Goal: Communication & Community: Answer question/provide support

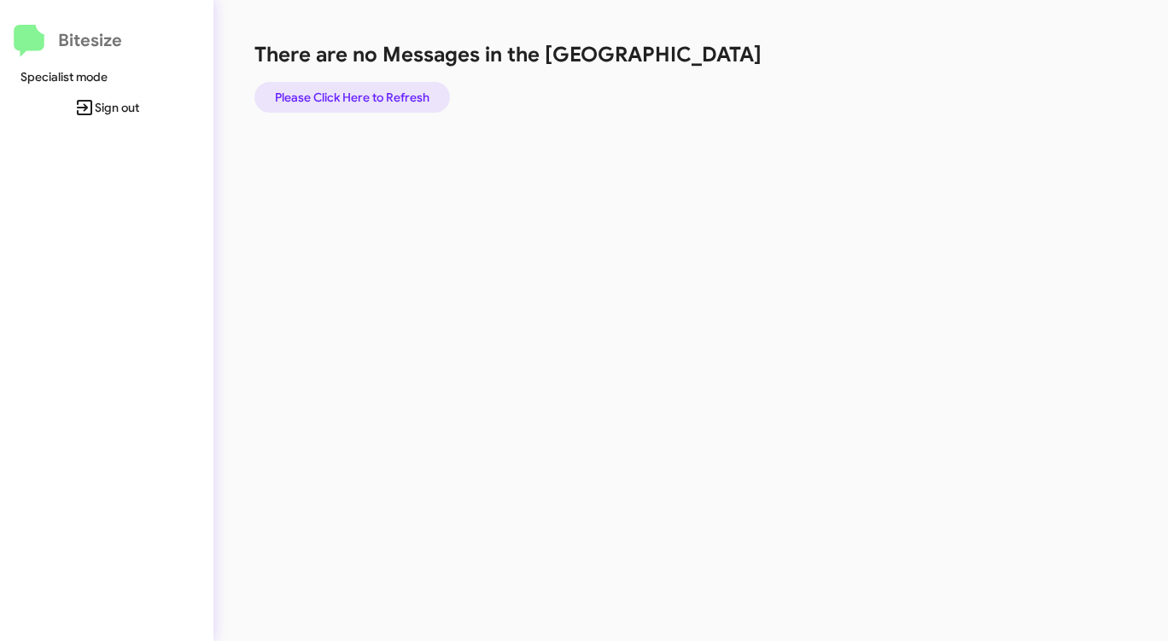
click at [366, 92] on span "Please Click Here to Refresh" at bounding box center [352, 97] width 154 height 31
click at [366, 93] on span "Please Click Here to Refresh" at bounding box center [352, 97] width 154 height 31
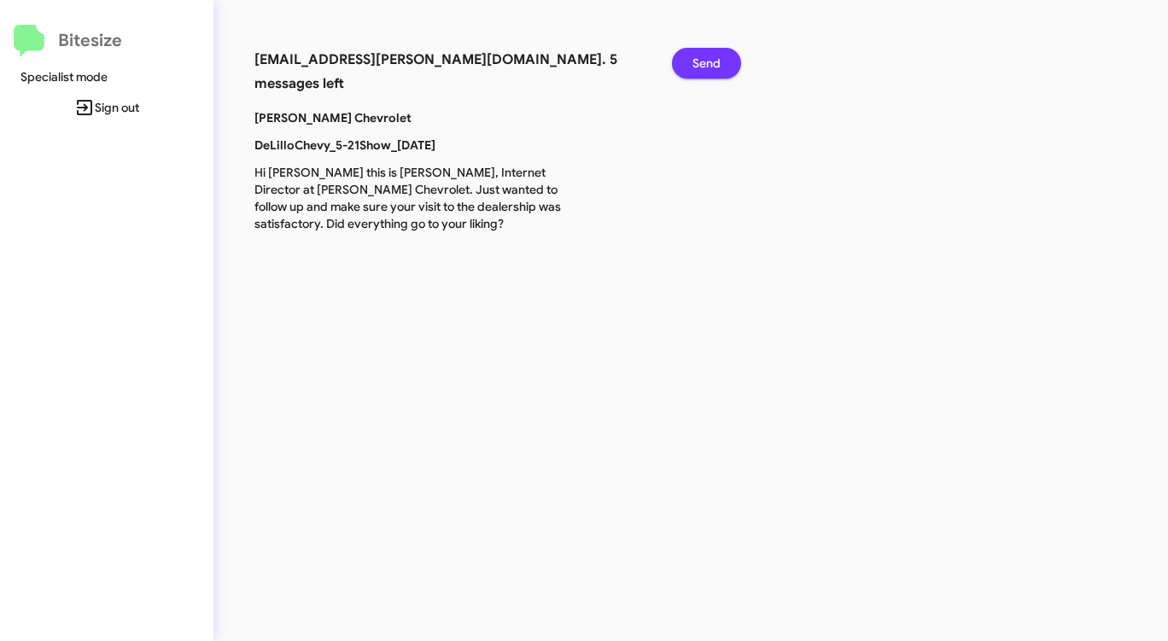
click at [693, 65] on span "Send" at bounding box center [706, 63] width 28 height 31
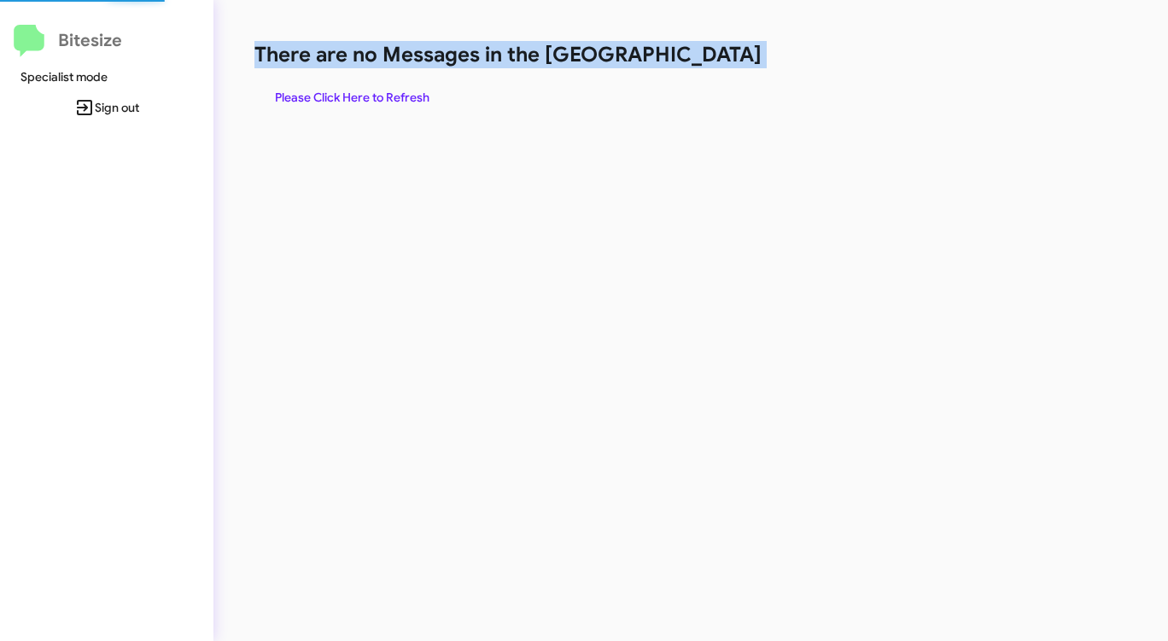
click at [693, 65] on h1 "There are no Messages in the [GEOGRAPHIC_DATA]" at bounding box center [611, 54] width 714 height 27
click at [395, 98] on span "Please Click Here to Refresh" at bounding box center [352, 97] width 154 height 31
click at [392, 101] on span "Please Click Here to Refresh" at bounding box center [352, 97] width 154 height 31
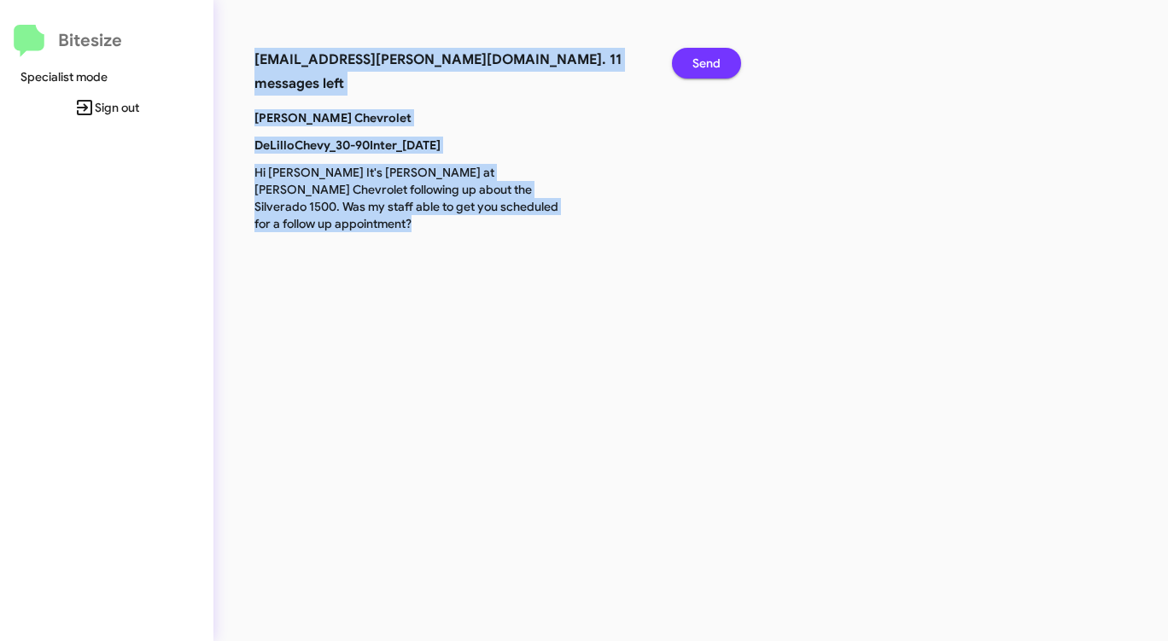
click at [696, 55] on span "Send" at bounding box center [706, 63] width 28 height 31
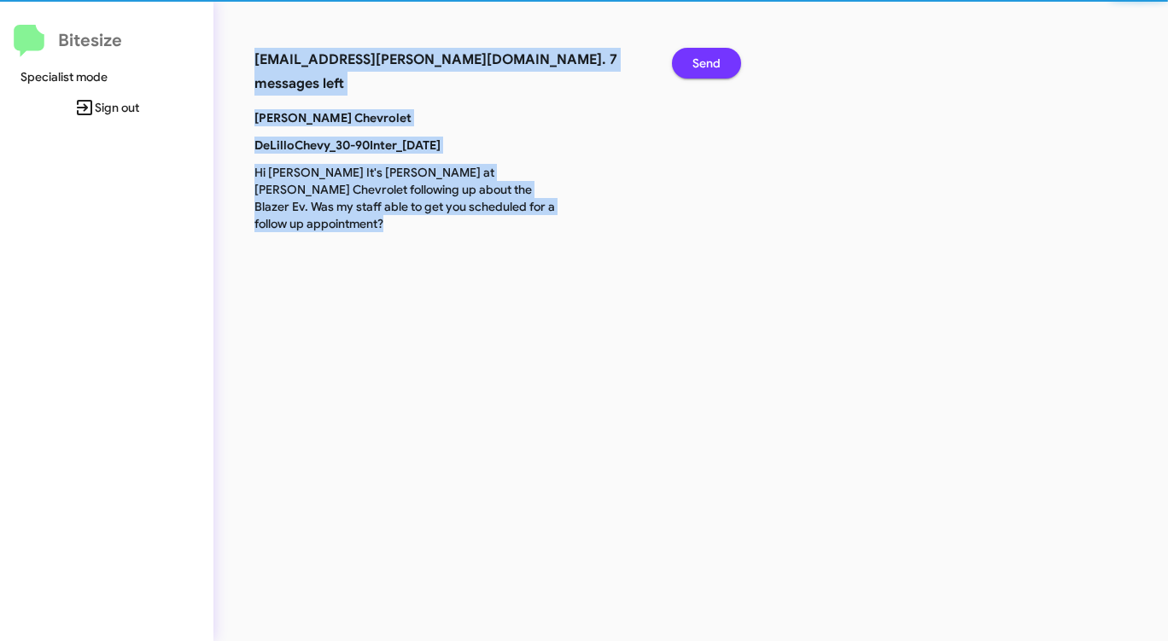
click at [696, 55] on span "Send" at bounding box center [706, 63] width 28 height 31
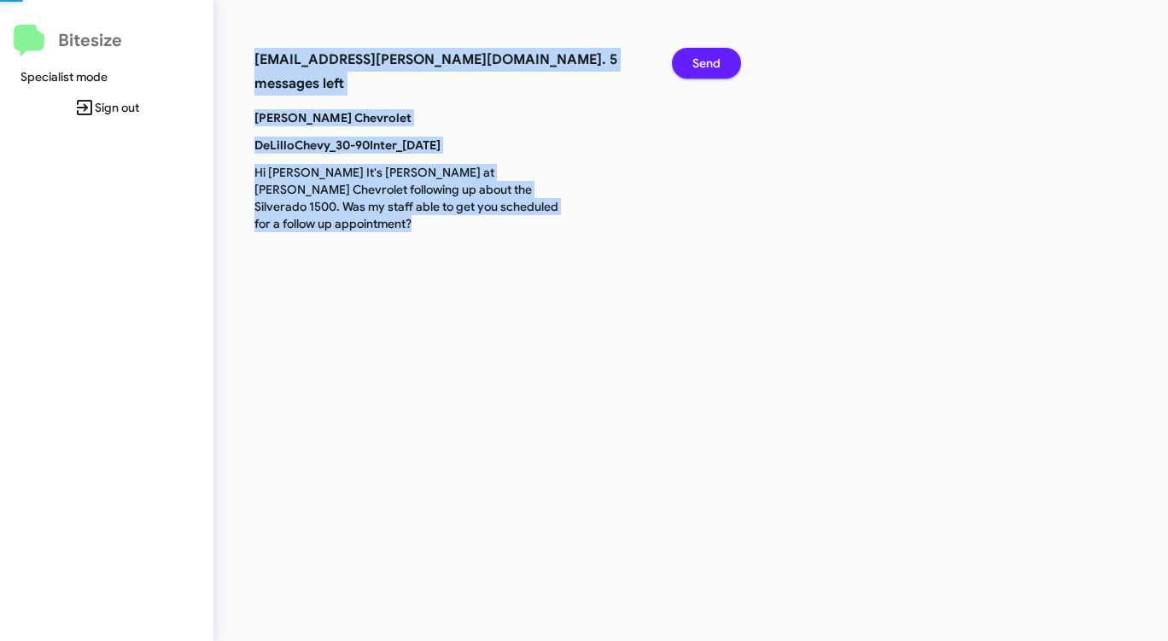
click at [696, 55] on span "Send" at bounding box center [706, 63] width 28 height 31
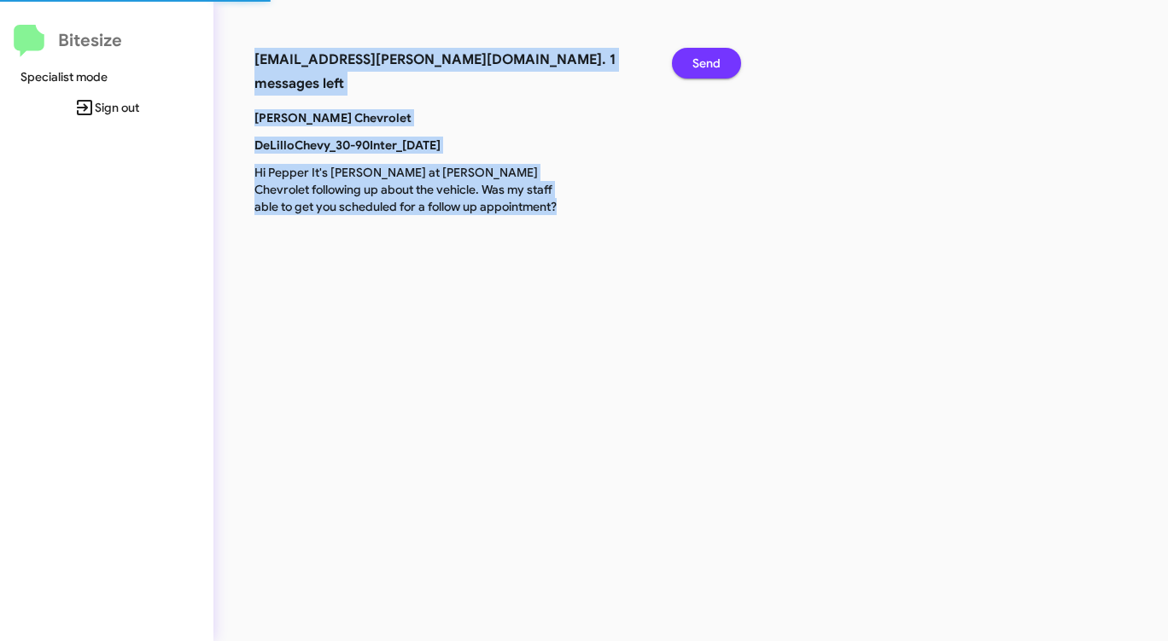
click at [696, 55] on span "Send" at bounding box center [706, 63] width 28 height 31
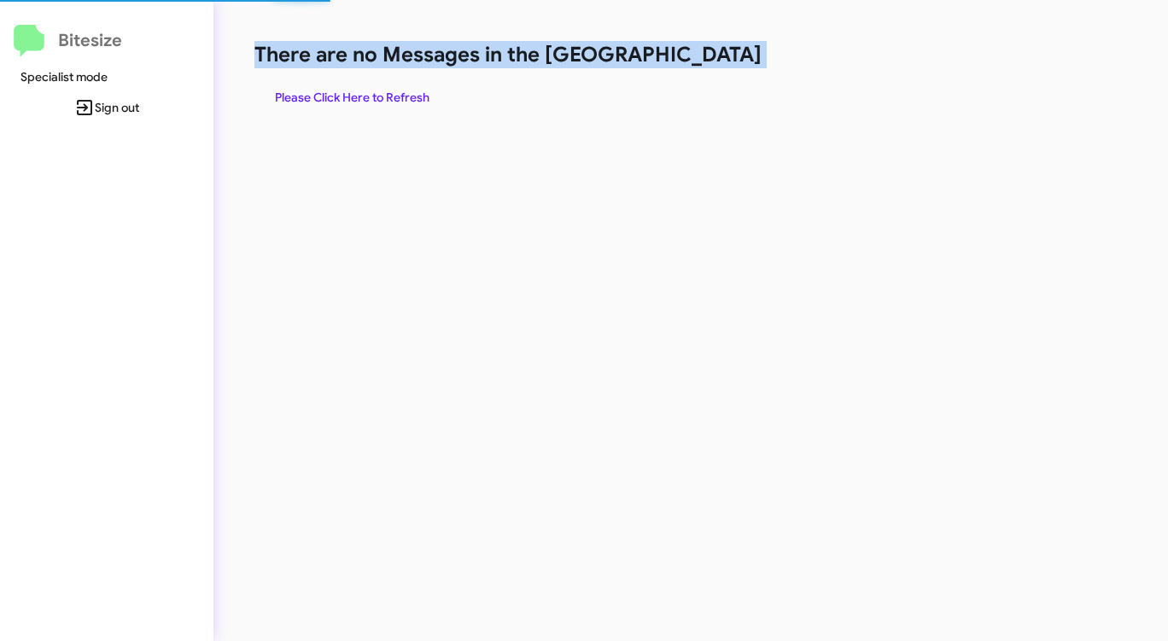
click at [696, 55] on h1 "There are no Messages in the [GEOGRAPHIC_DATA]" at bounding box center [611, 54] width 714 height 27
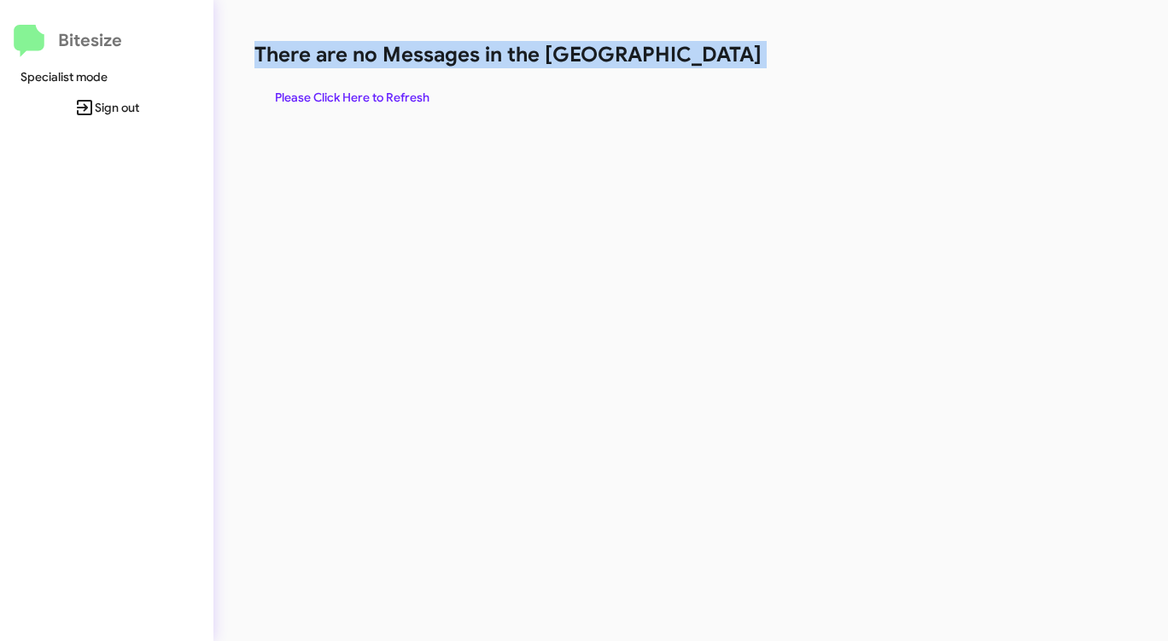
click at [696, 55] on h1 "There are no Messages in the [GEOGRAPHIC_DATA]" at bounding box center [611, 54] width 714 height 27
click at [362, 104] on span "Please Click Here to Refresh" at bounding box center [352, 97] width 154 height 31
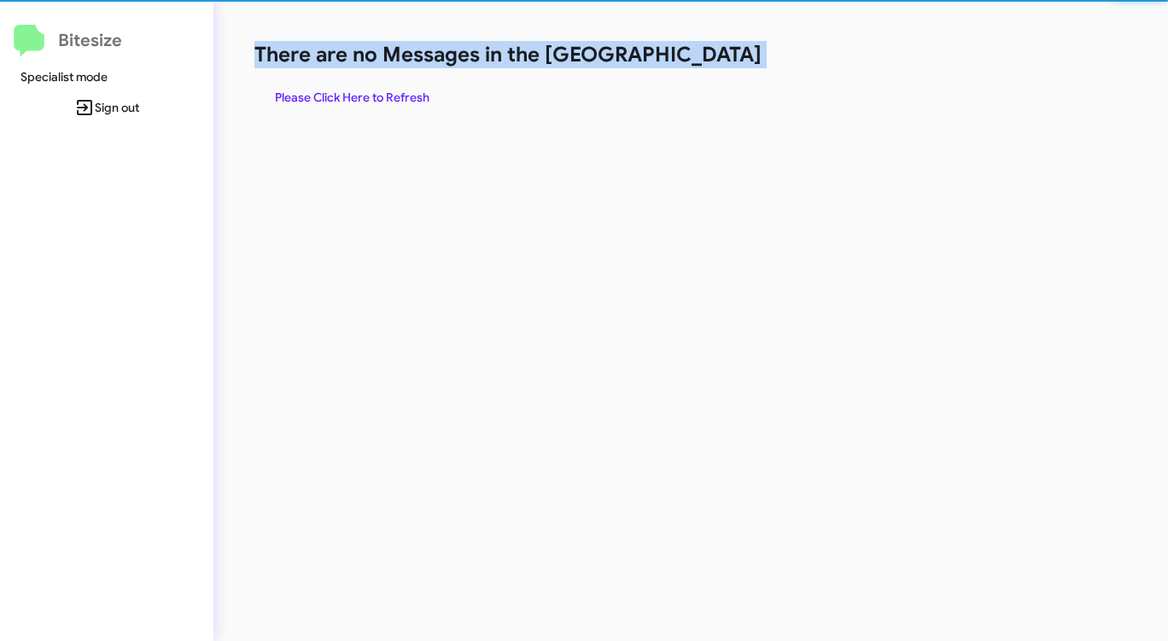
click at [362, 104] on span "Please Click Here to Refresh" at bounding box center [352, 97] width 154 height 31
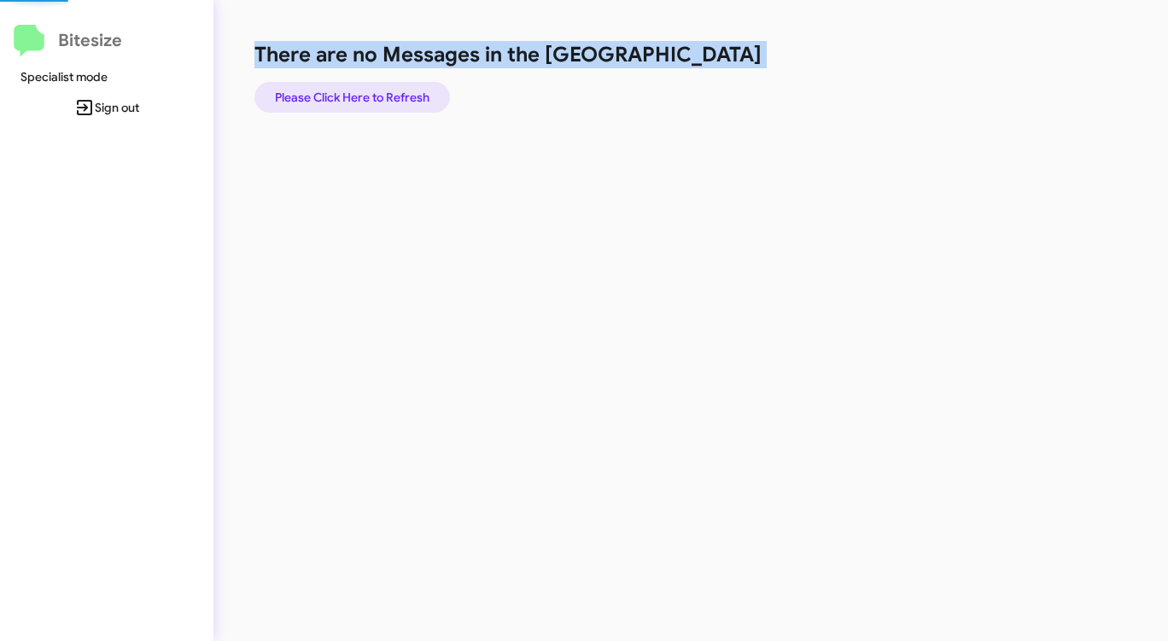
click at [364, 104] on span "Please Click Here to Refresh" at bounding box center [352, 97] width 154 height 31
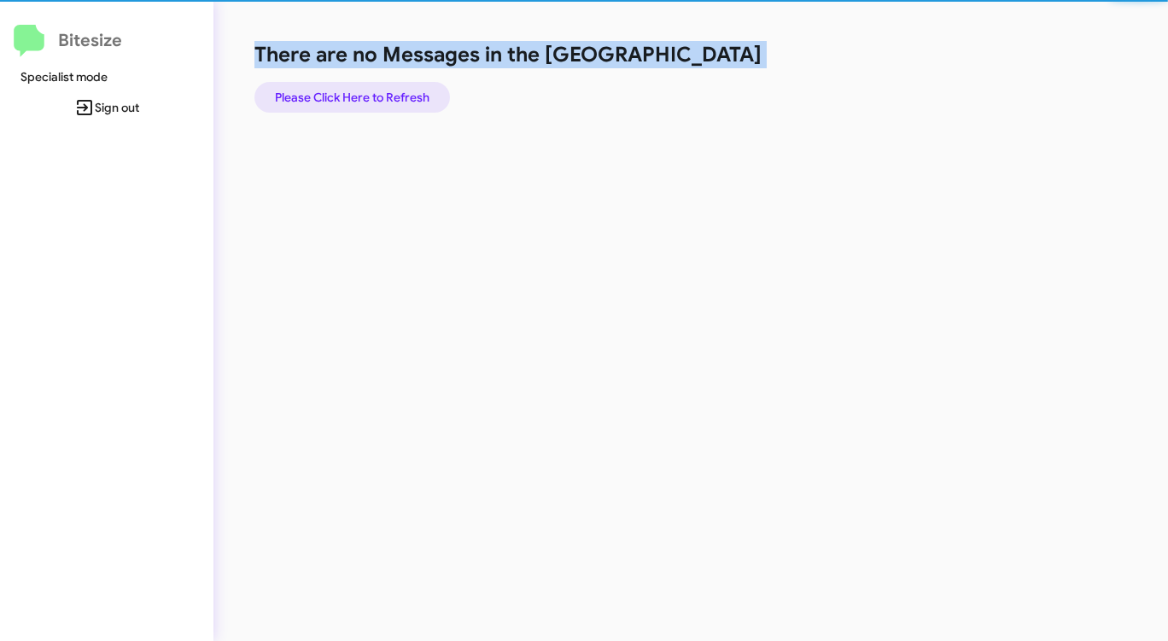
click at [364, 104] on span "Please Click Here to Refresh" at bounding box center [352, 97] width 154 height 31
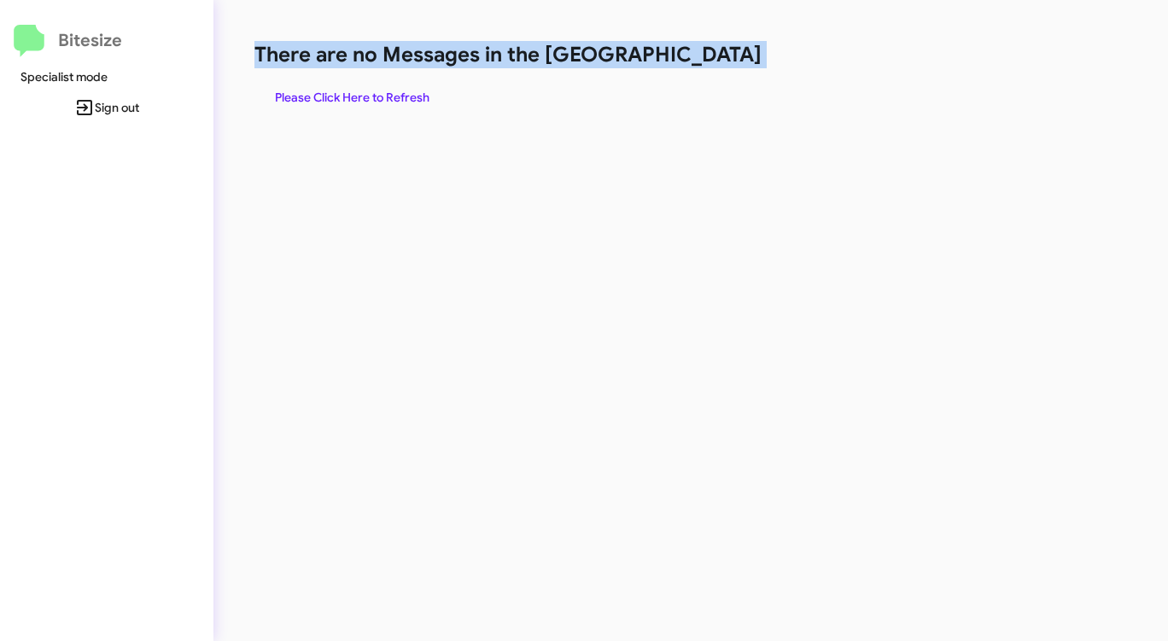
click at [359, 101] on span "Please Click Here to Refresh" at bounding box center [352, 97] width 154 height 31
click at [361, 100] on span "Please Click Here to Refresh" at bounding box center [352, 97] width 154 height 31
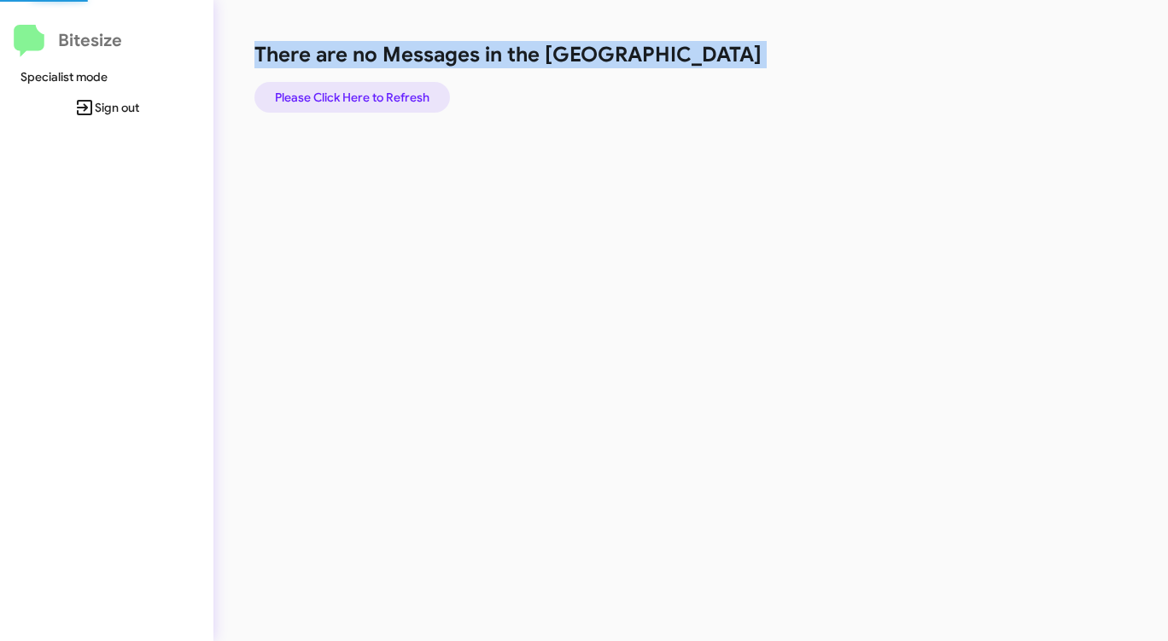
click at [362, 100] on span "Please Click Here to Refresh" at bounding box center [352, 97] width 154 height 31
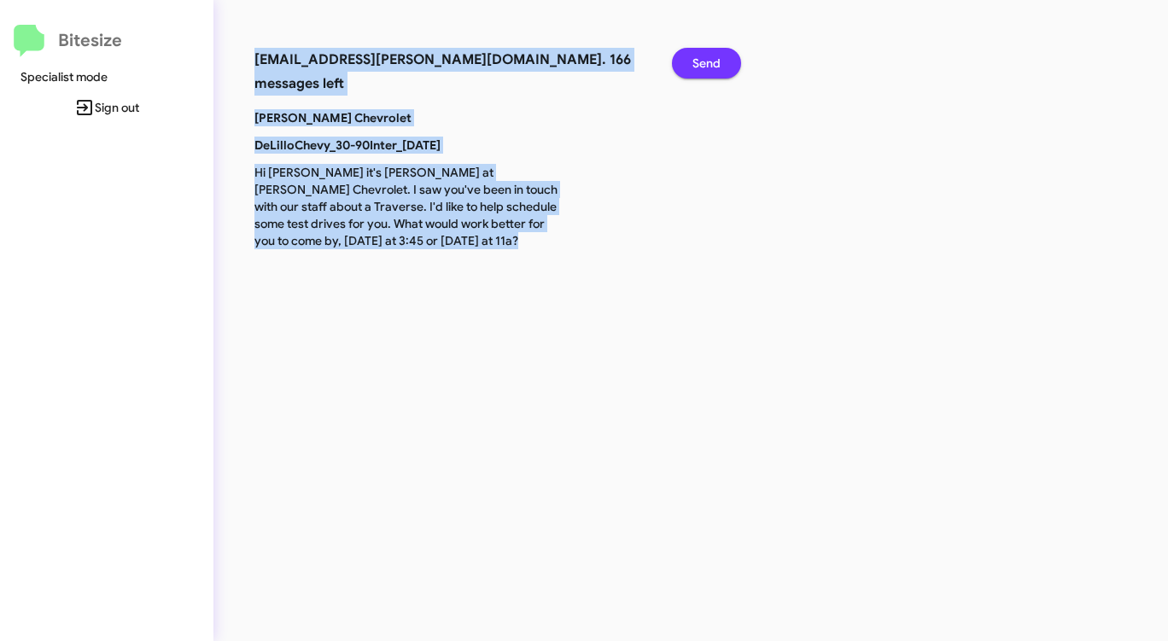
click at [707, 53] on span "Send" at bounding box center [706, 63] width 28 height 31
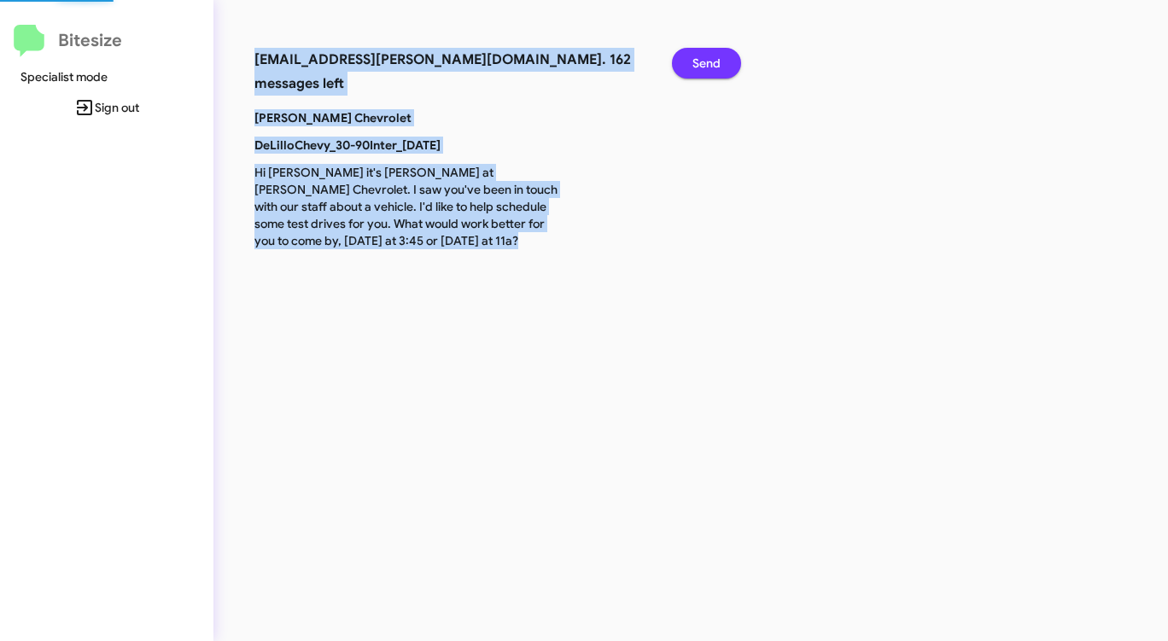
click at [707, 53] on span "Send" at bounding box center [706, 63] width 28 height 31
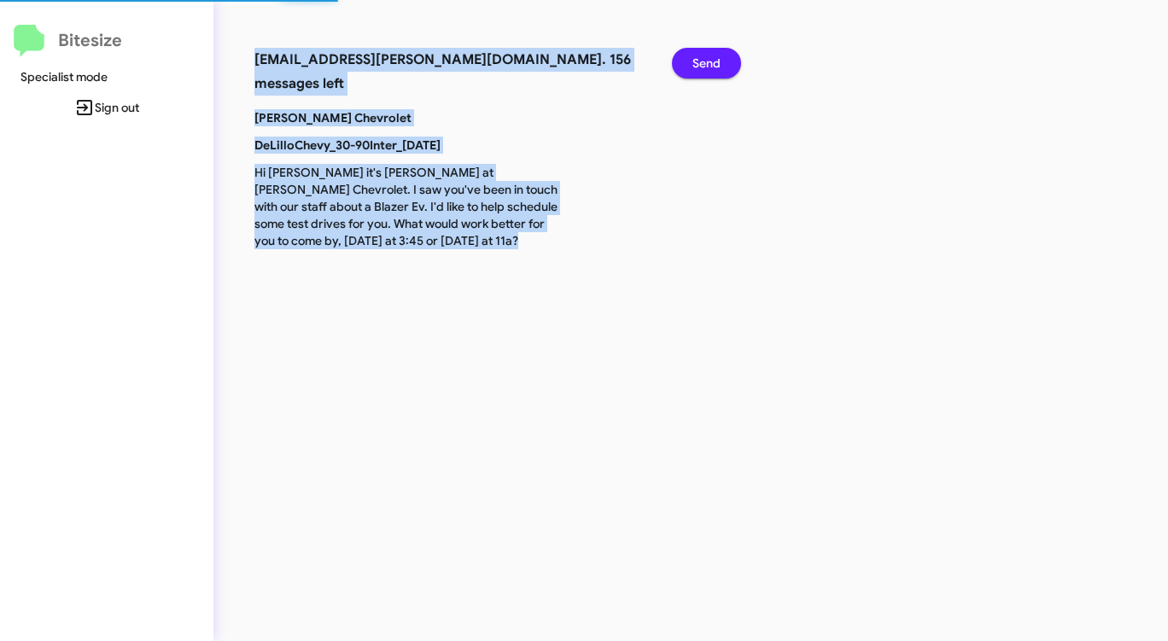
click at [707, 53] on span "Send" at bounding box center [706, 63] width 28 height 31
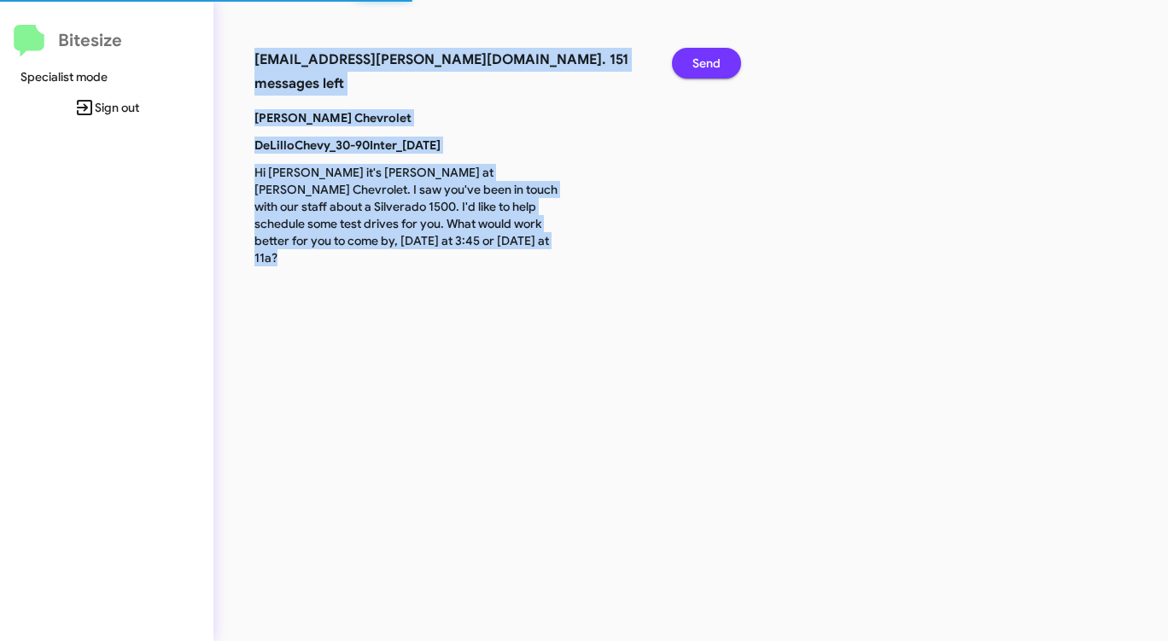
click at [707, 53] on span "Send" at bounding box center [706, 63] width 28 height 31
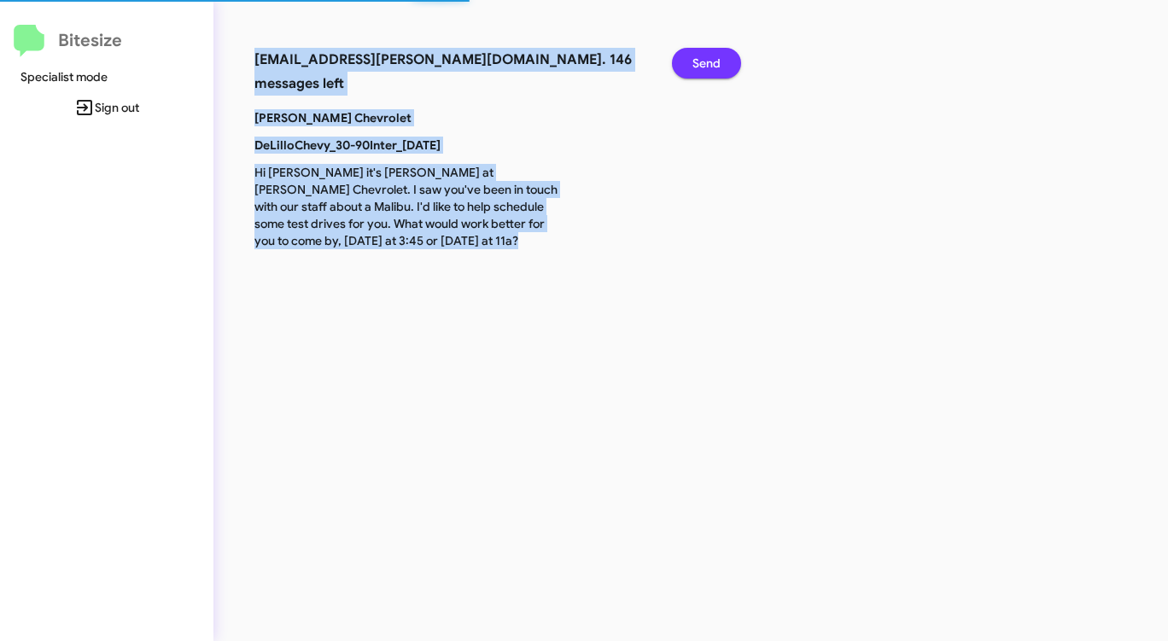
click at [707, 53] on span "Send" at bounding box center [706, 63] width 28 height 31
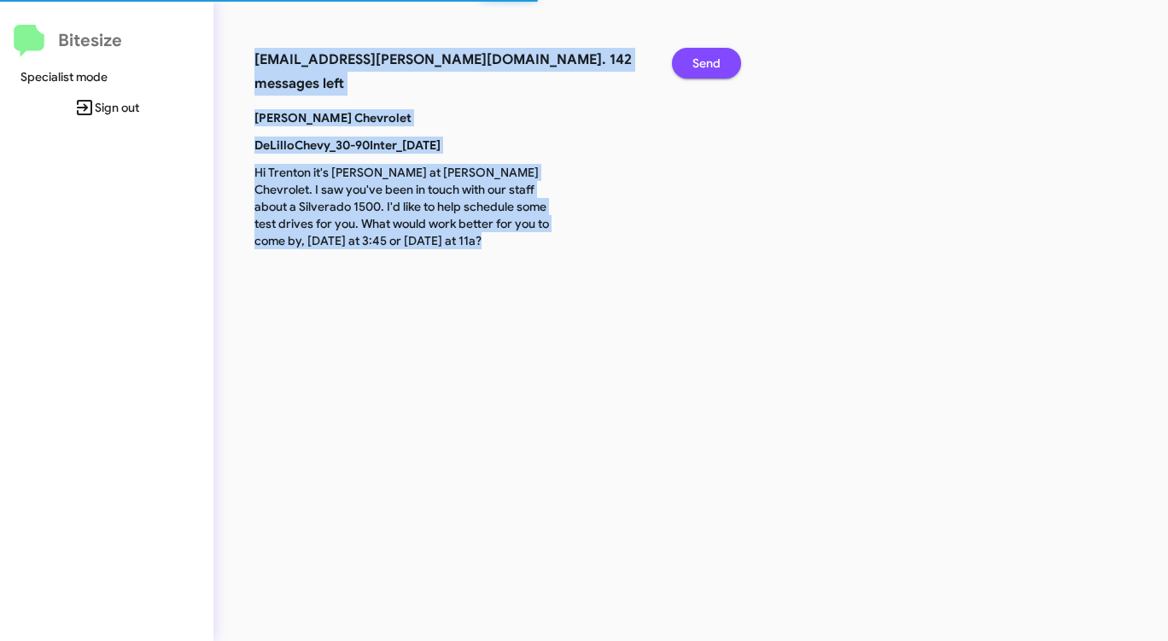
click at [707, 53] on span "Send" at bounding box center [706, 63] width 28 height 31
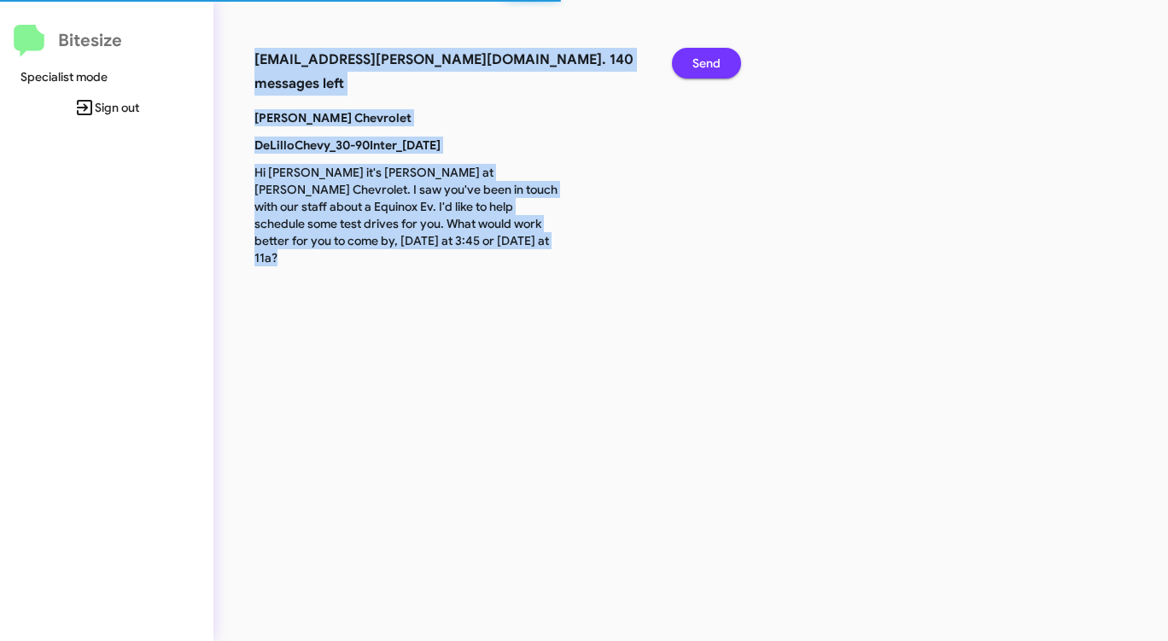
click at [707, 53] on span "Send" at bounding box center [706, 63] width 28 height 31
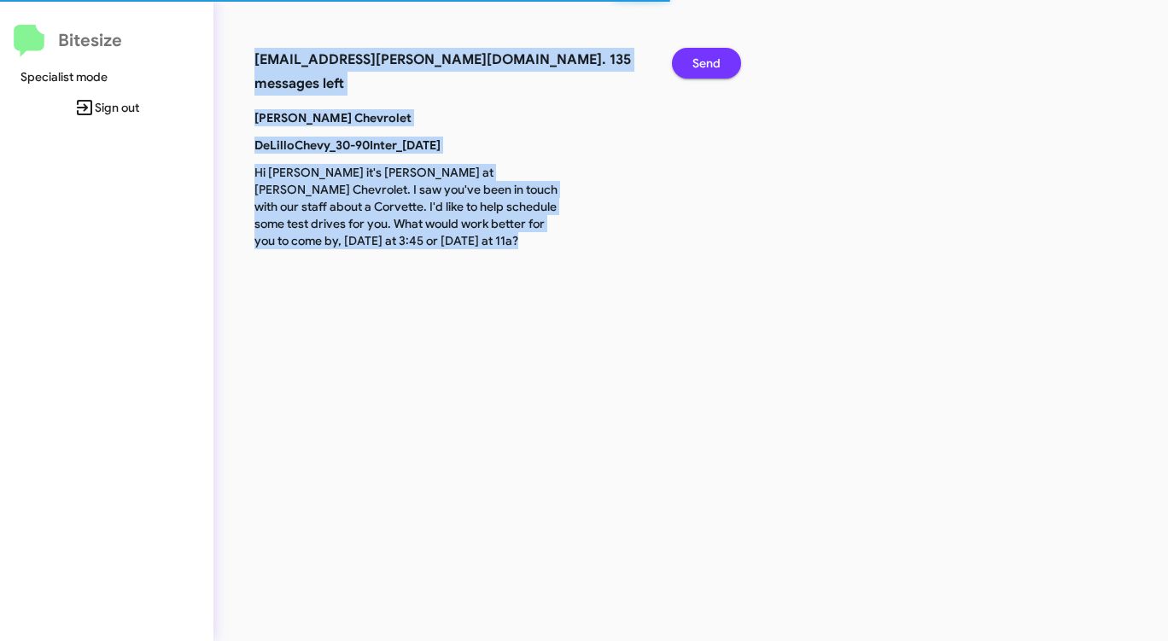
click at [707, 53] on span "Send" at bounding box center [706, 63] width 28 height 31
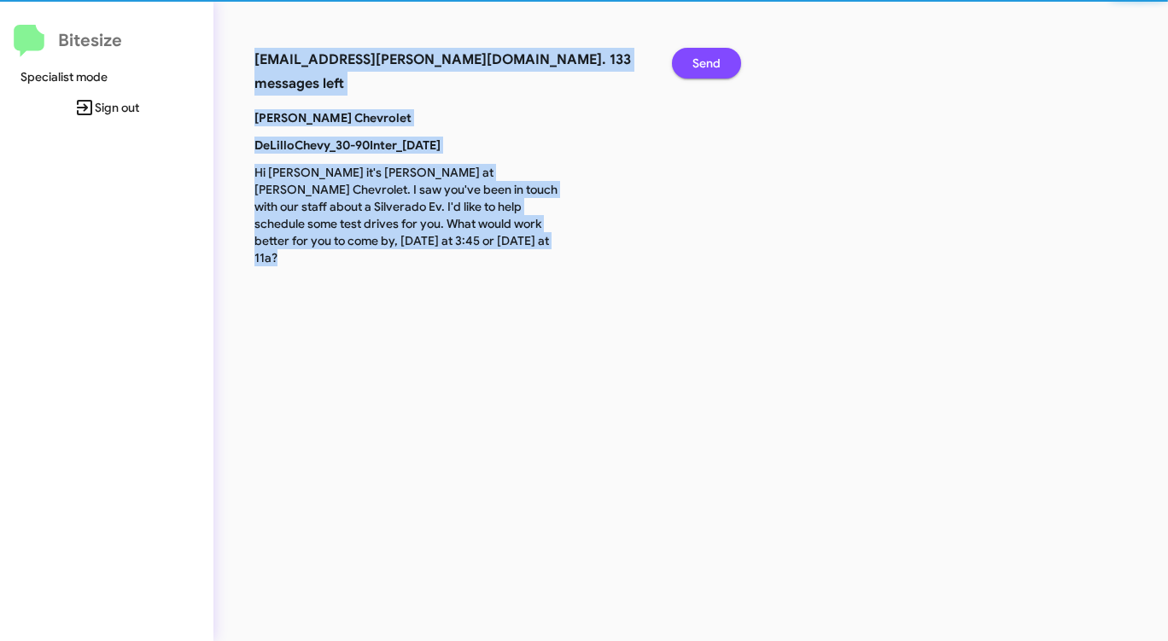
click at [707, 53] on span "Send" at bounding box center [706, 63] width 28 height 31
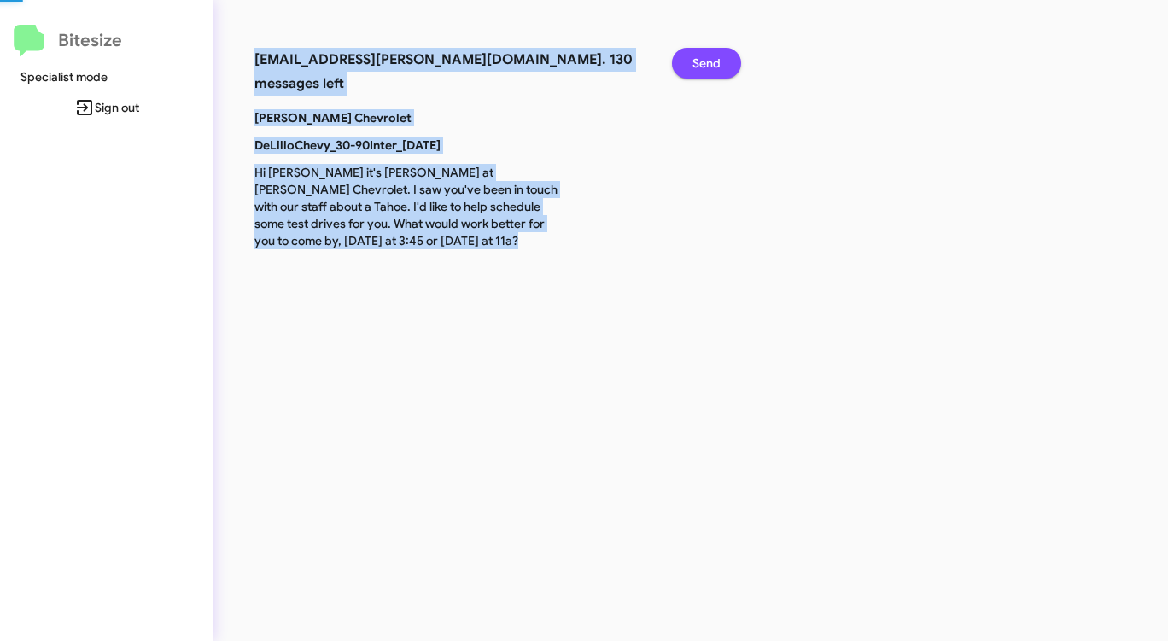
click at [707, 53] on span "Send" at bounding box center [706, 63] width 28 height 31
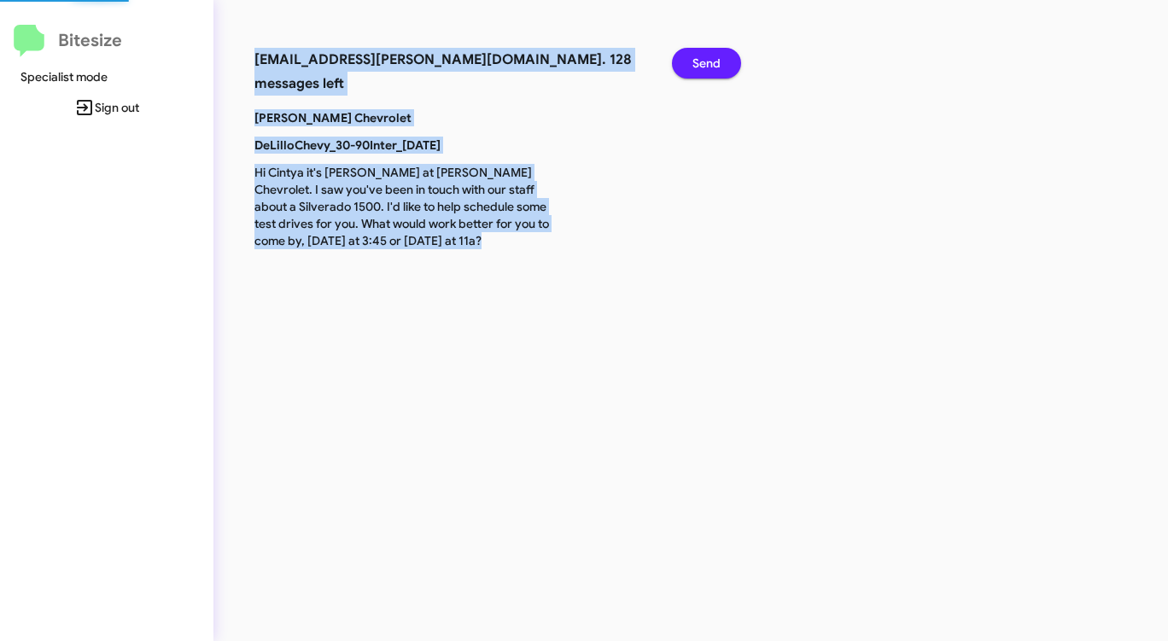
click at [707, 53] on span "Send" at bounding box center [706, 63] width 28 height 31
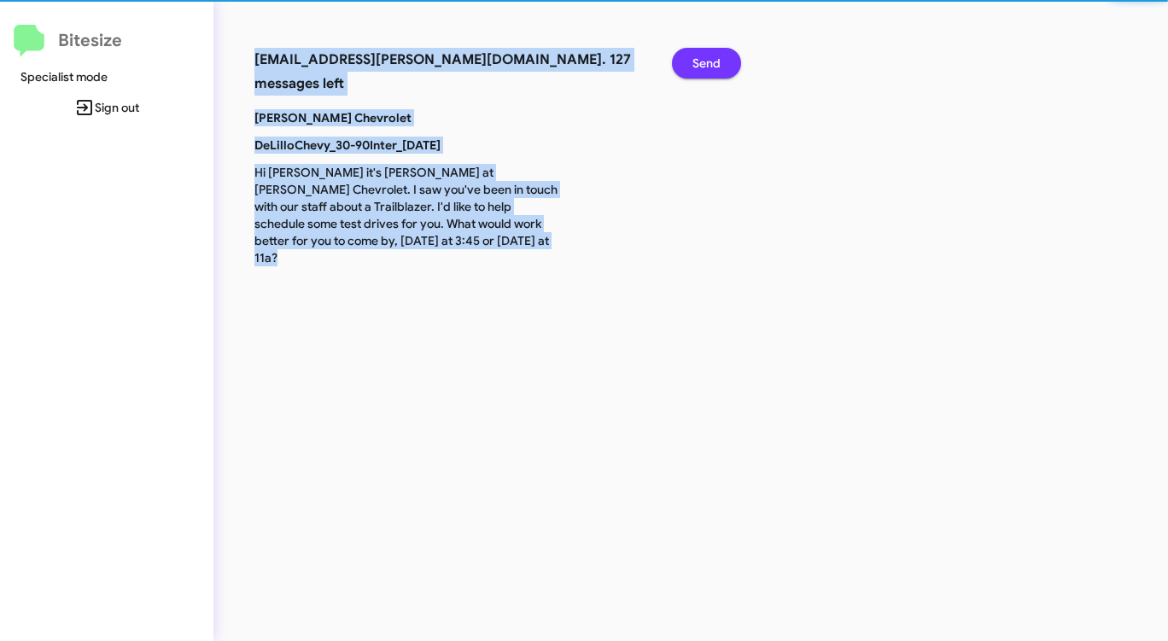
click at [707, 53] on span "Send" at bounding box center [706, 63] width 28 height 31
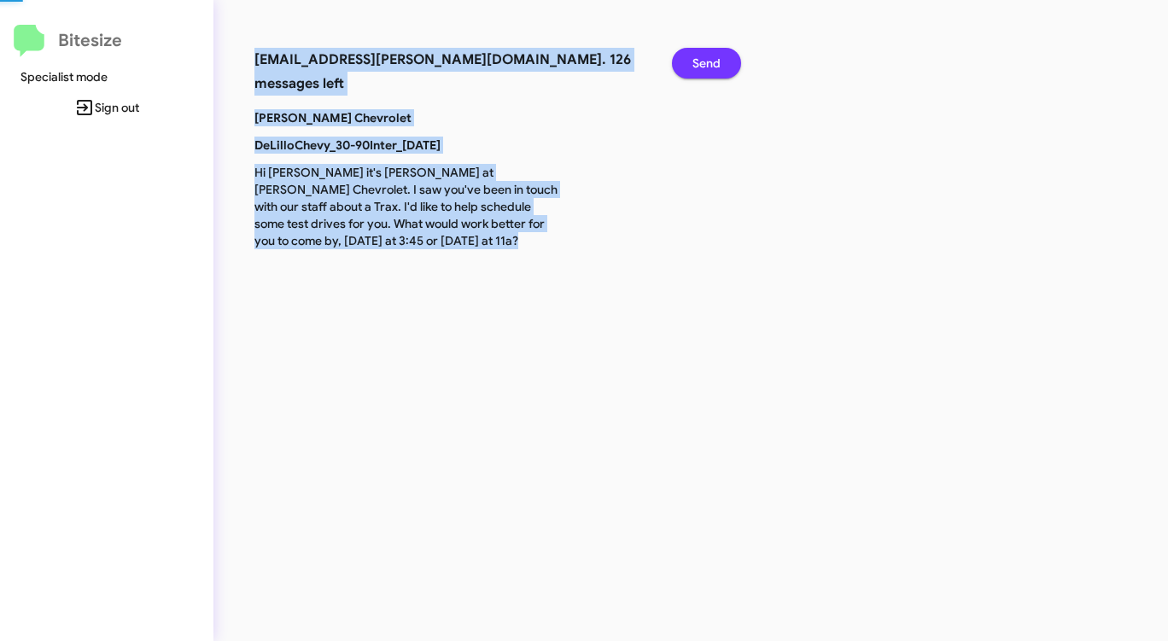
click at [707, 53] on span "Send" at bounding box center [706, 63] width 28 height 31
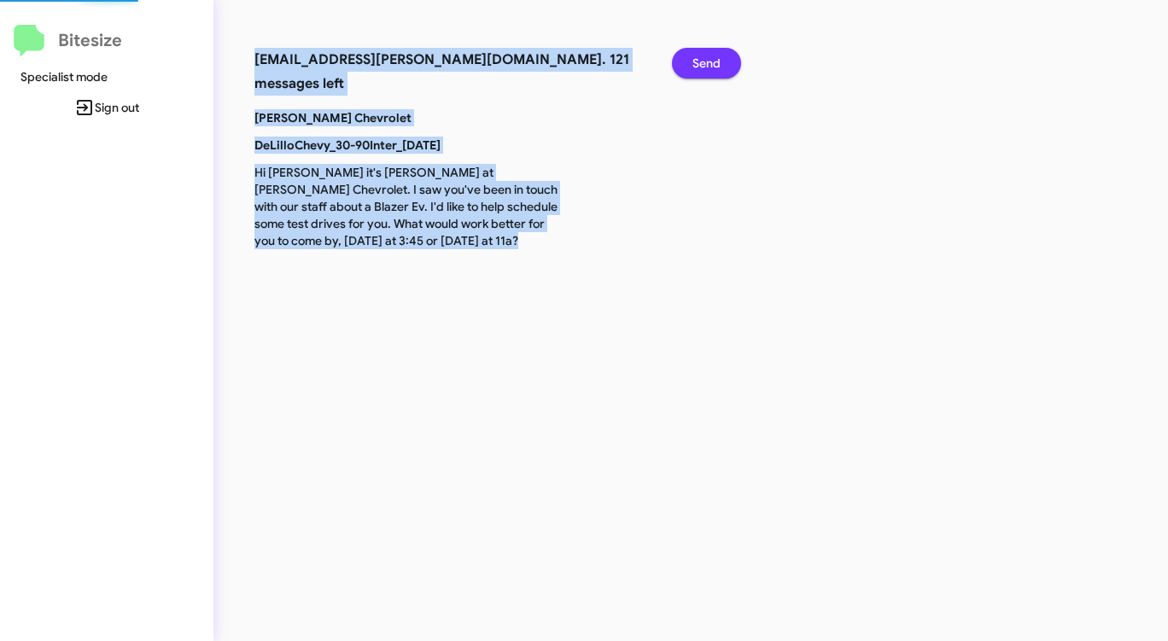
click at [706, 53] on span "Send" at bounding box center [706, 63] width 28 height 31
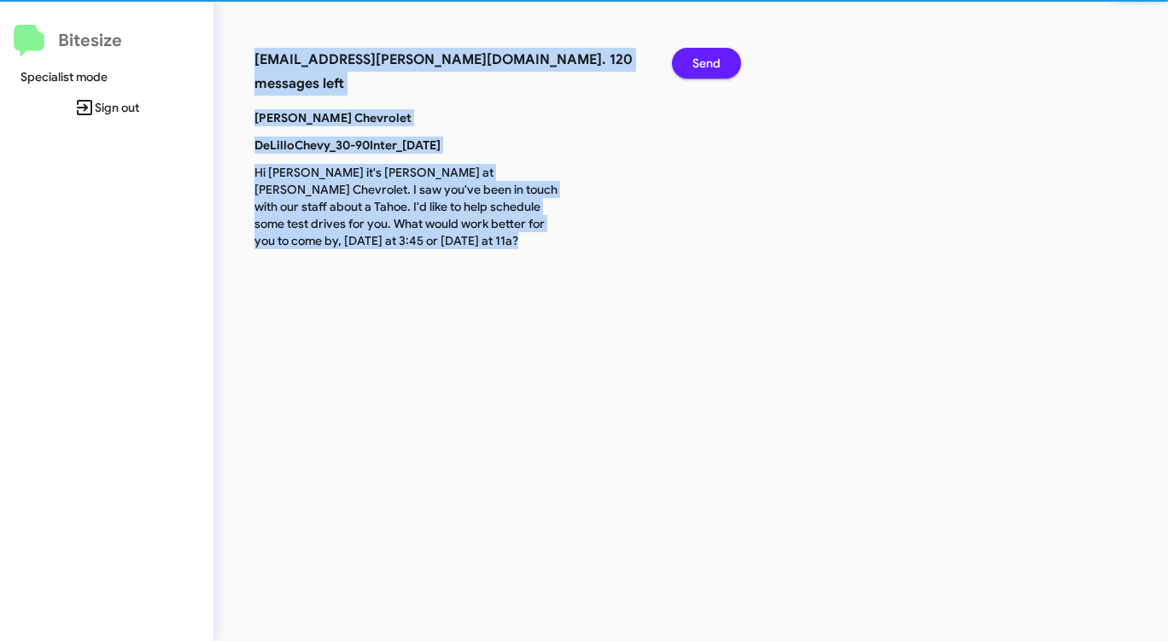
click at [704, 54] on span "Send" at bounding box center [706, 63] width 28 height 31
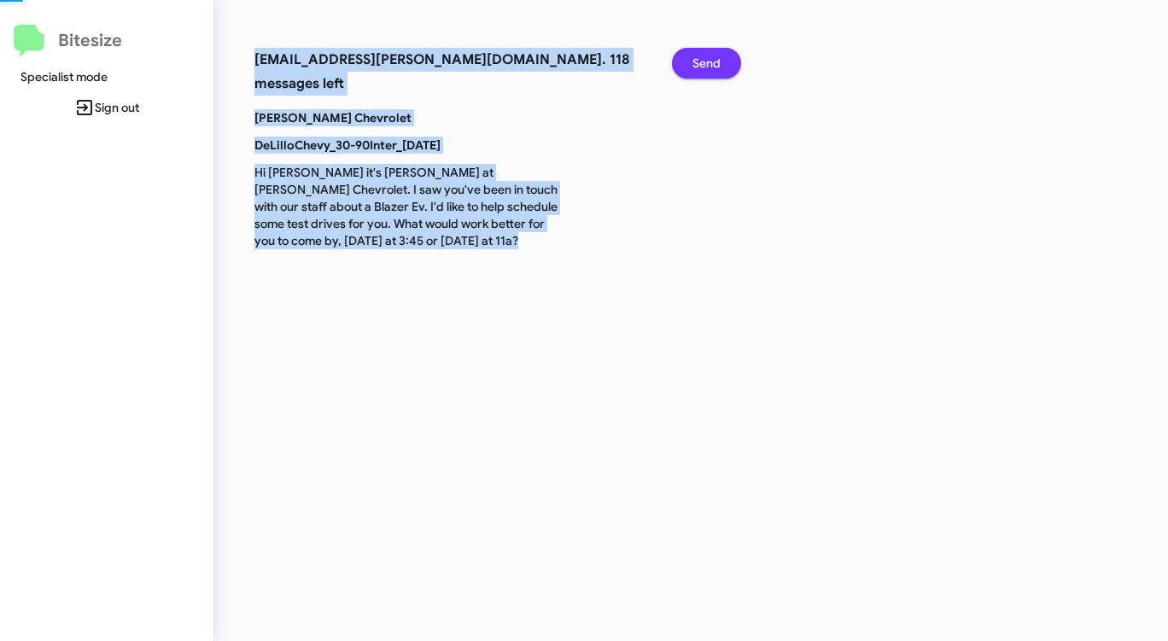
click at [704, 54] on span "Send" at bounding box center [706, 63] width 28 height 31
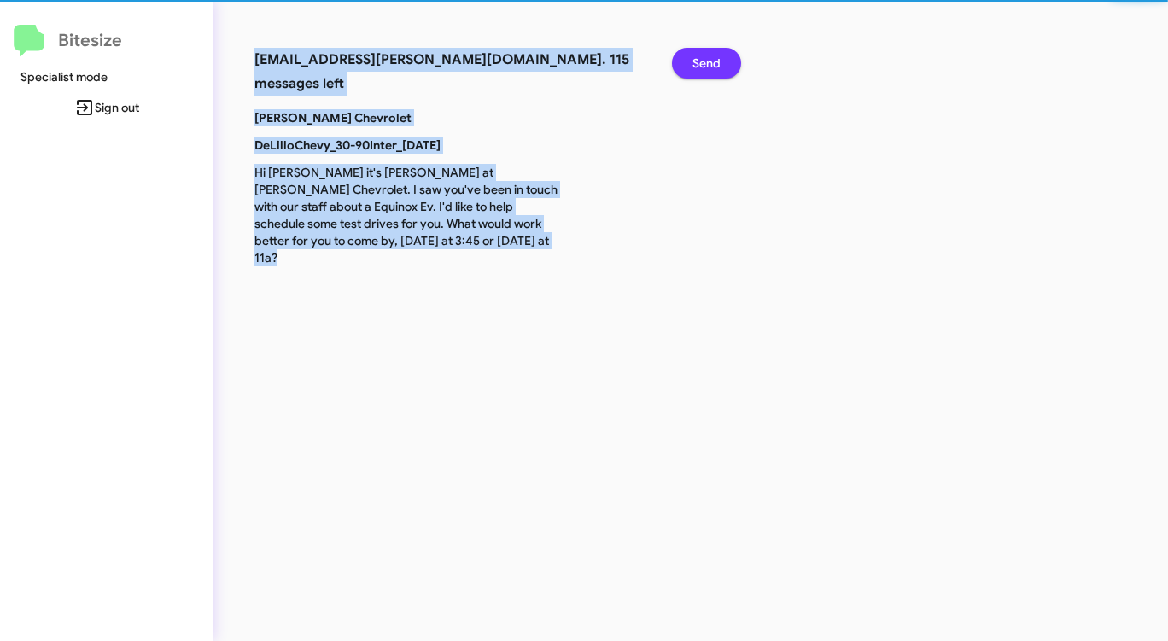
click at [704, 54] on span "Send" at bounding box center [706, 63] width 28 height 31
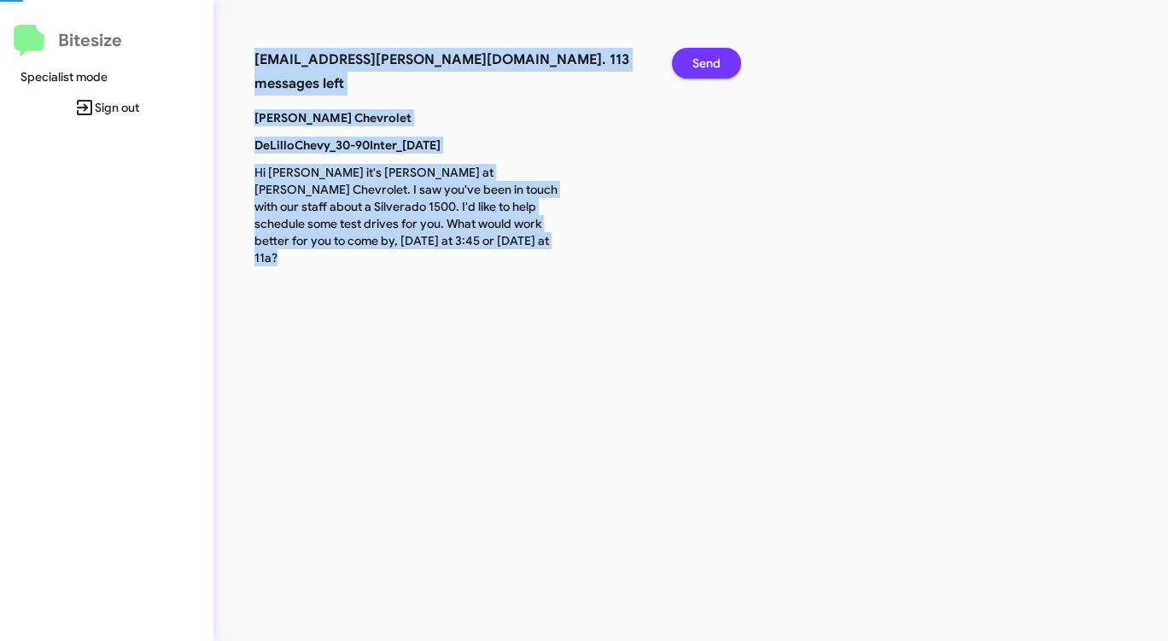
click at [704, 54] on span "Send" at bounding box center [706, 63] width 28 height 31
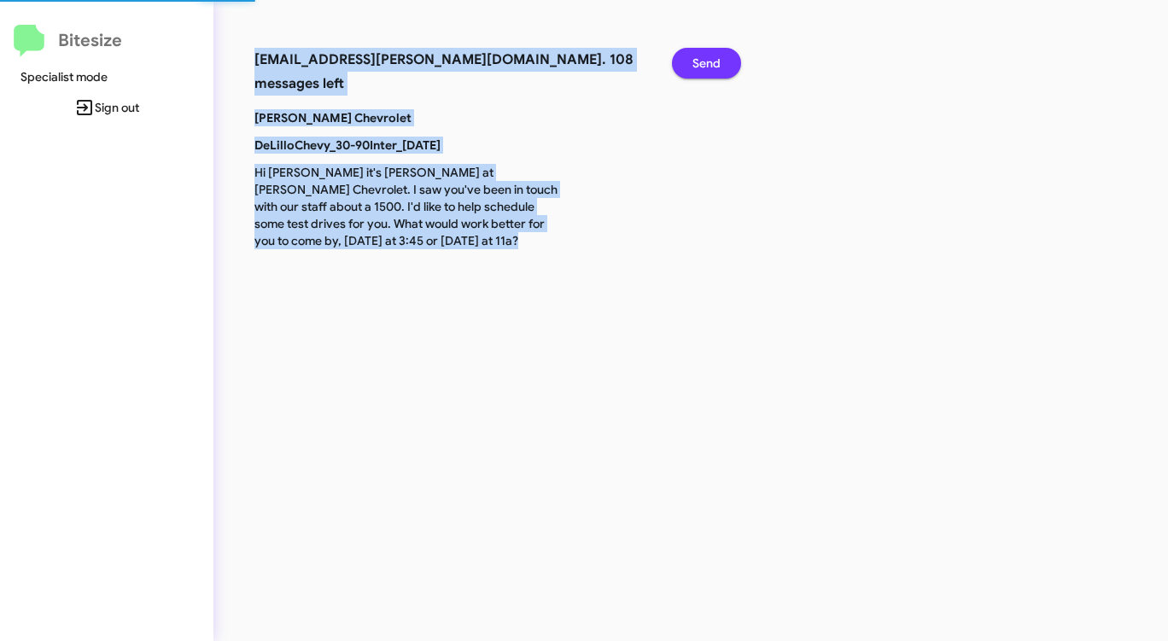
click at [704, 54] on span "Send" at bounding box center [706, 63] width 28 height 31
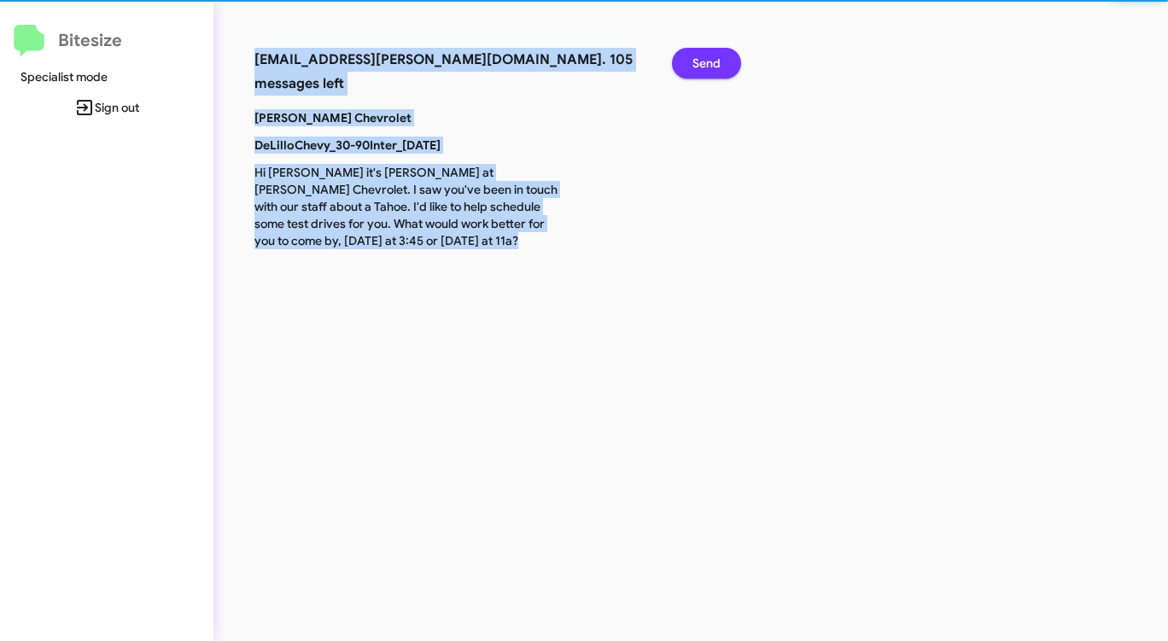
click at [704, 54] on span "Send" at bounding box center [706, 63] width 28 height 31
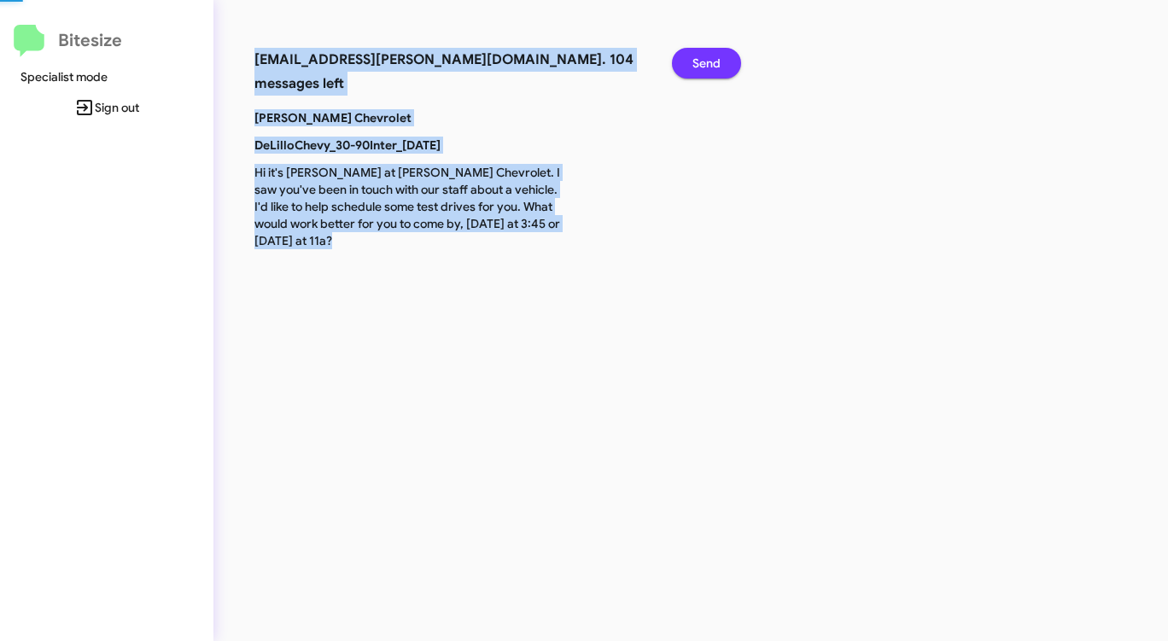
click at [704, 54] on span "Send" at bounding box center [706, 63] width 28 height 31
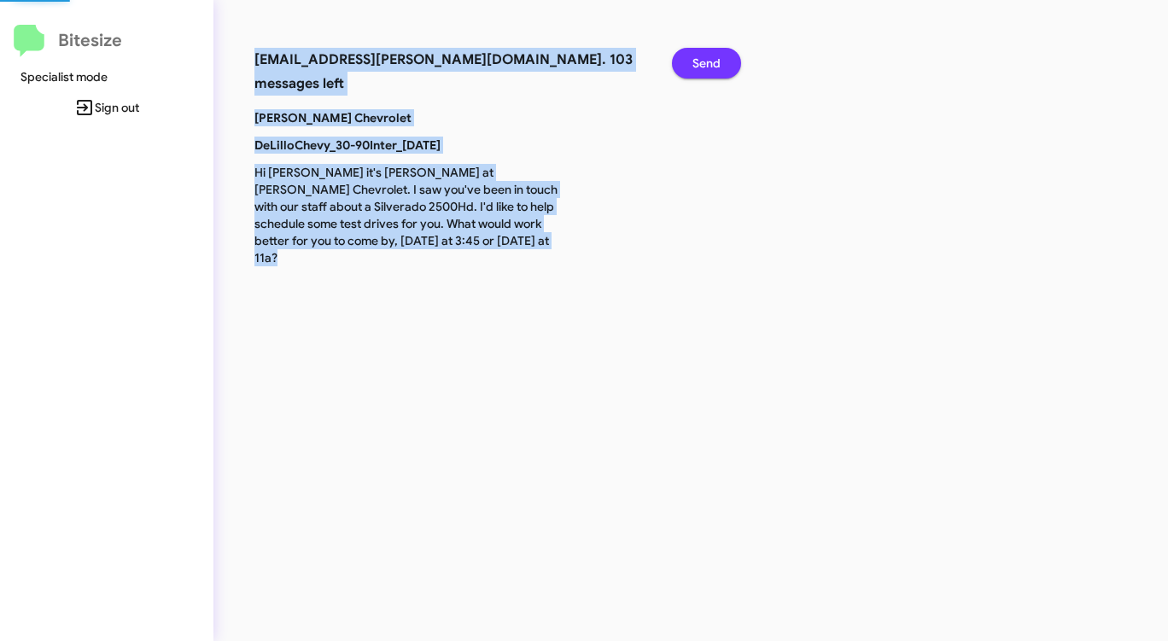
click at [704, 54] on span "Send" at bounding box center [706, 63] width 28 height 31
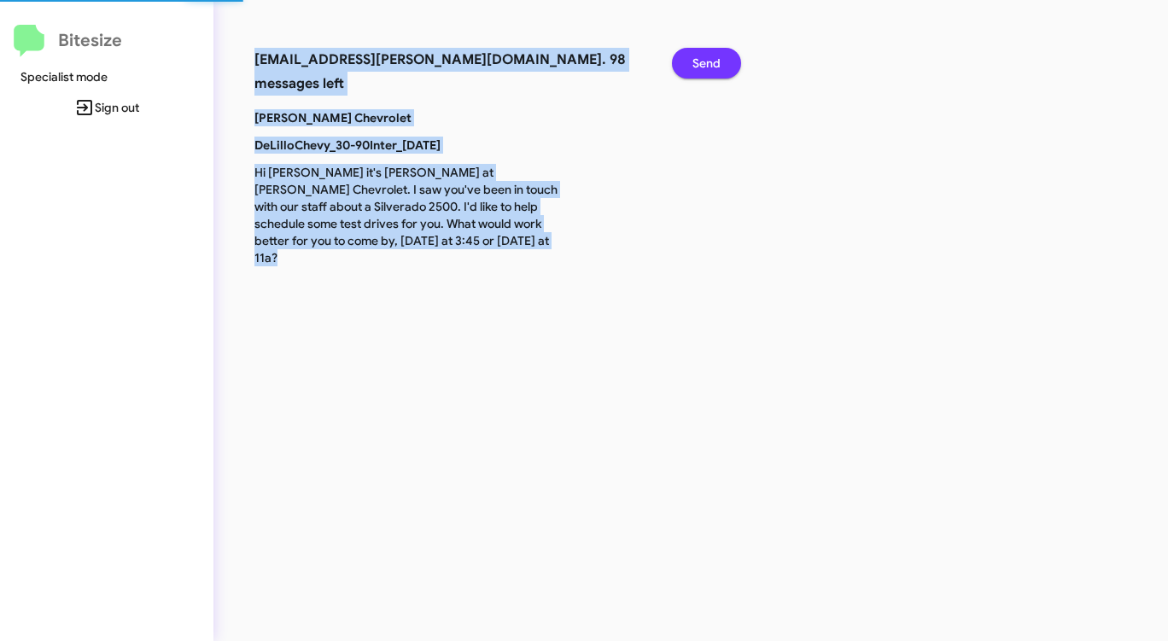
click at [704, 54] on span "Send" at bounding box center [706, 63] width 28 height 31
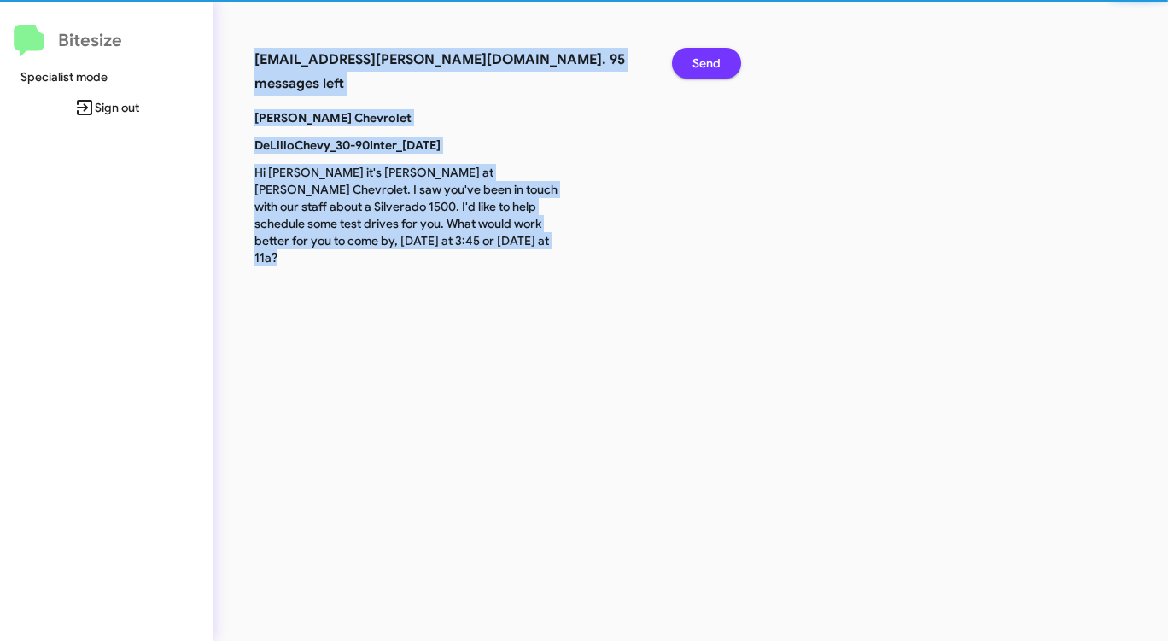
click at [704, 54] on span "Send" at bounding box center [706, 63] width 28 height 31
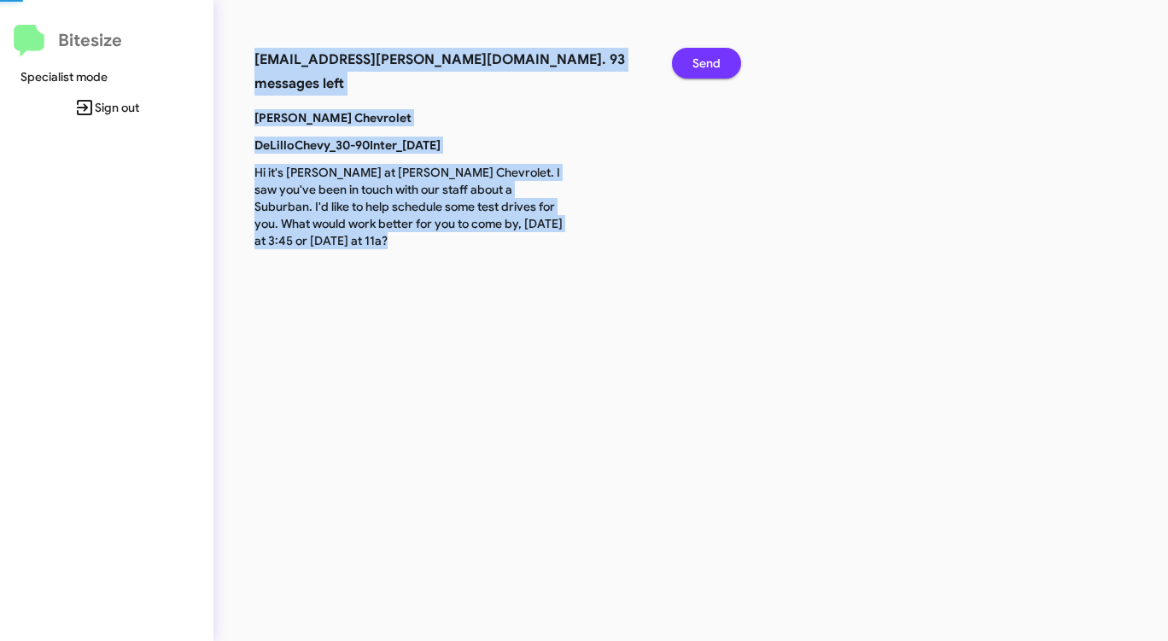
click at [704, 54] on span "Send" at bounding box center [706, 63] width 28 height 31
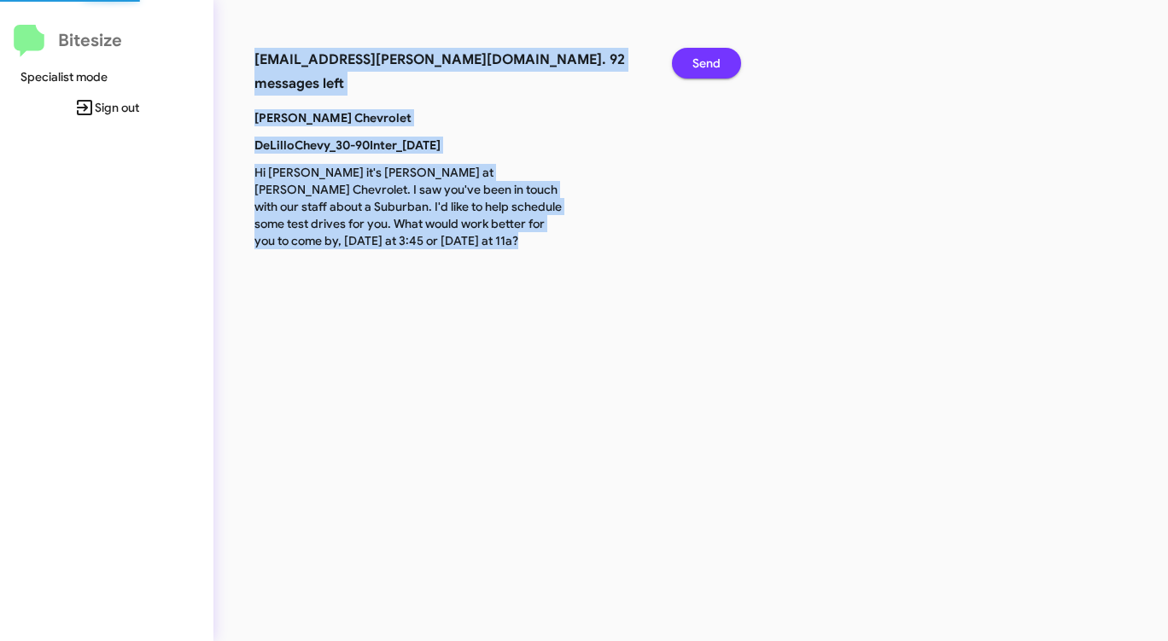
click at [704, 54] on span "Send" at bounding box center [706, 63] width 28 height 31
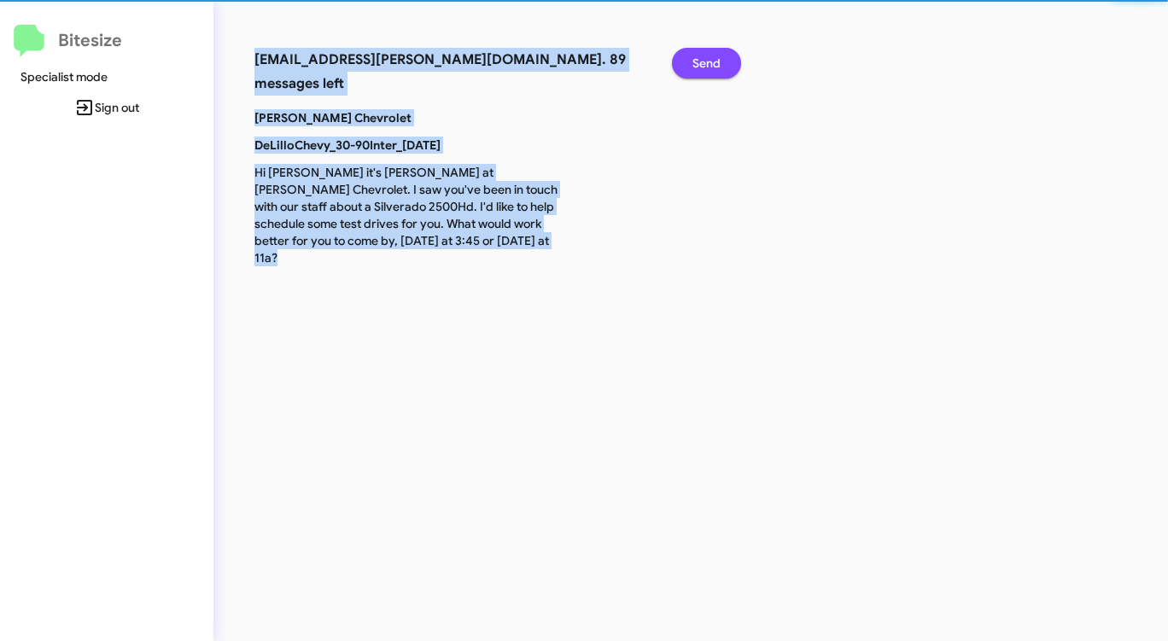
click at [704, 54] on span "Send" at bounding box center [706, 63] width 28 height 31
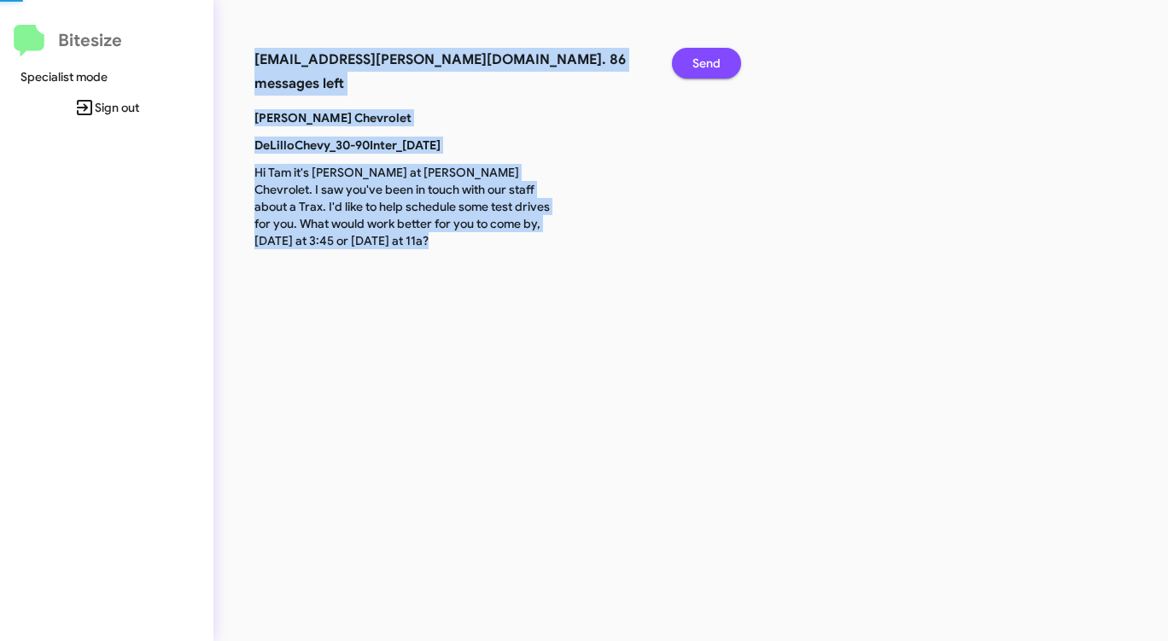
click at [704, 54] on span "Send" at bounding box center [706, 63] width 28 height 31
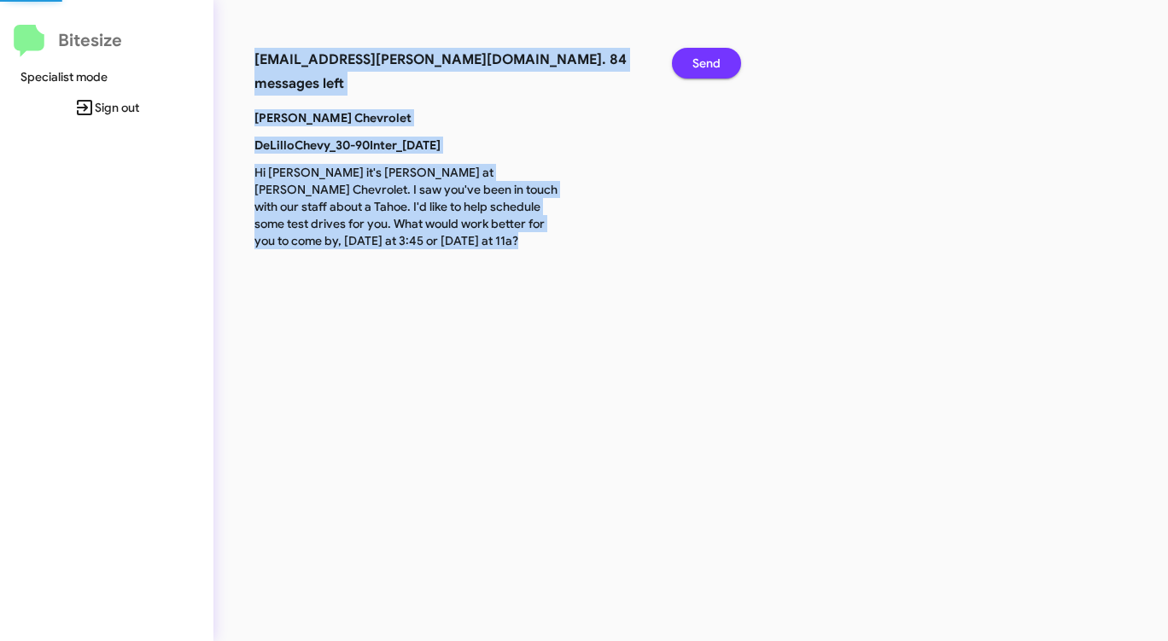
click at [704, 54] on span "Send" at bounding box center [706, 63] width 28 height 31
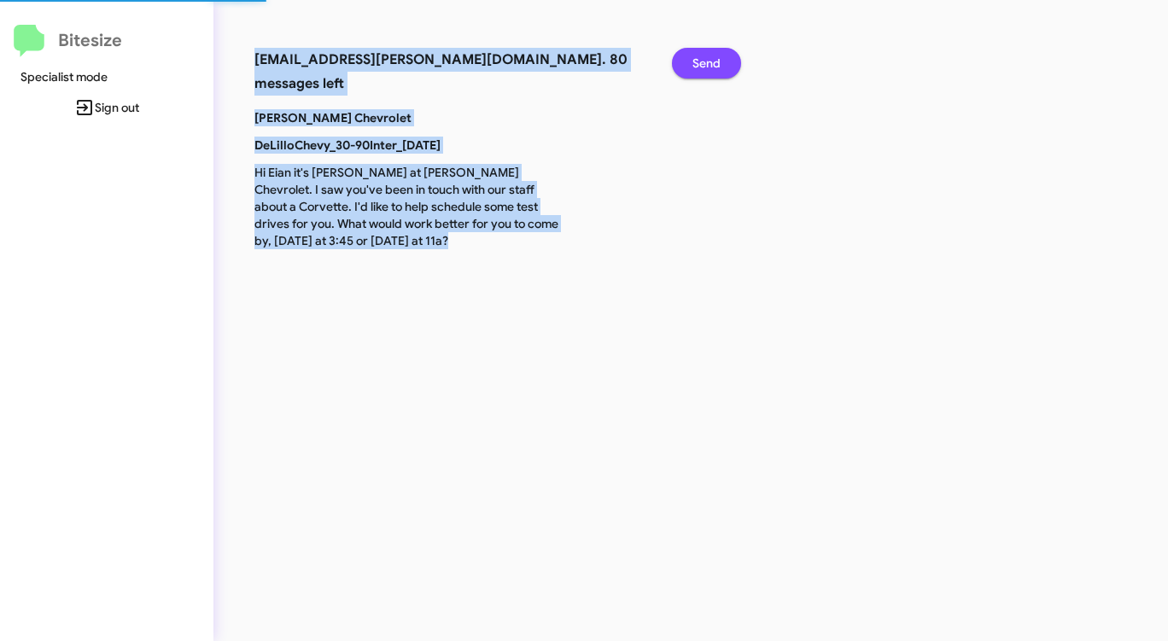
click at [704, 54] on span "Send" at bounding box center [706, 63] width 28 height 31
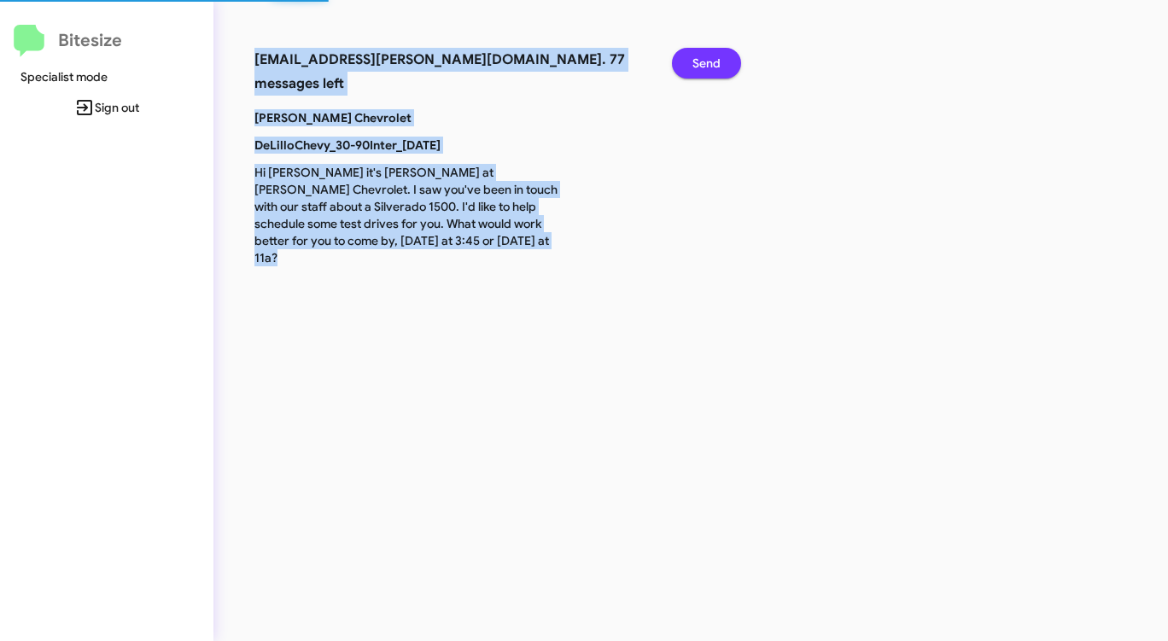
click at [704, 54] on span "Send" at bounding box center [706, 63] width 28 height 31
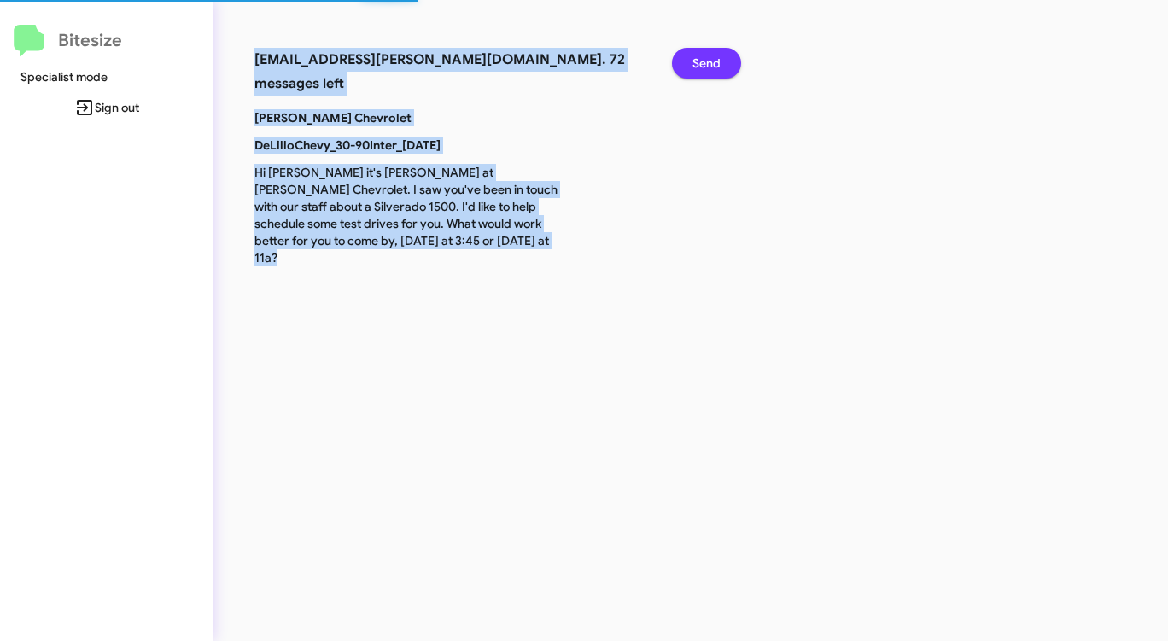
click at [704, 54] on span "Send" at bounding box center [706, 63] width 28 height 31
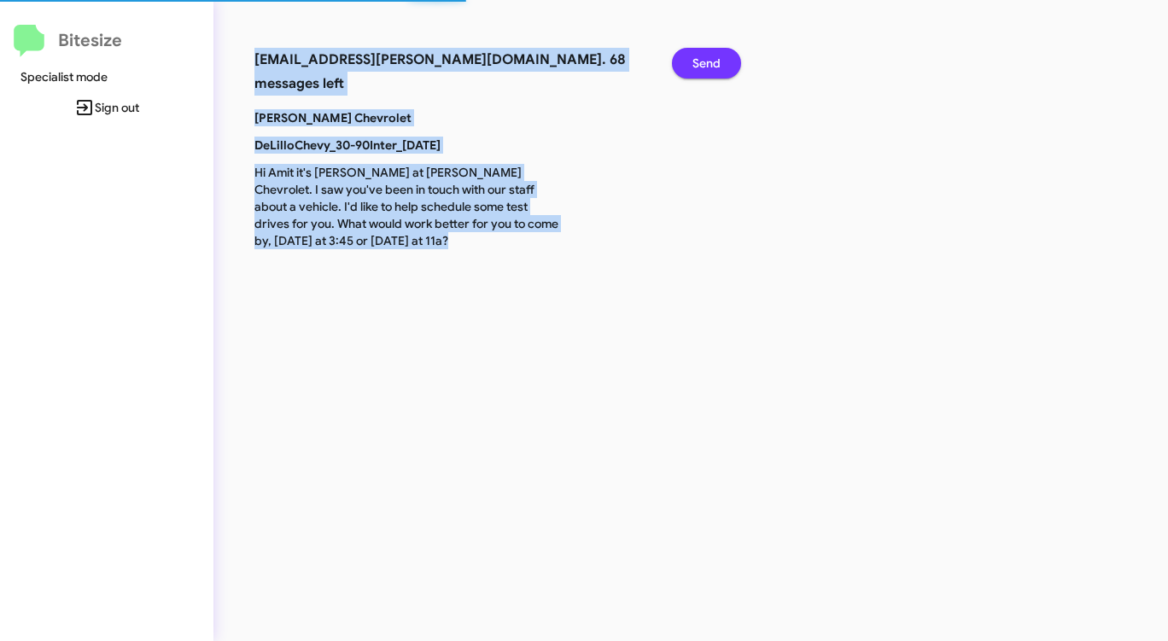
click at [704, 54] on span "Send" at bounding box center [706, 63] width 28 height 31
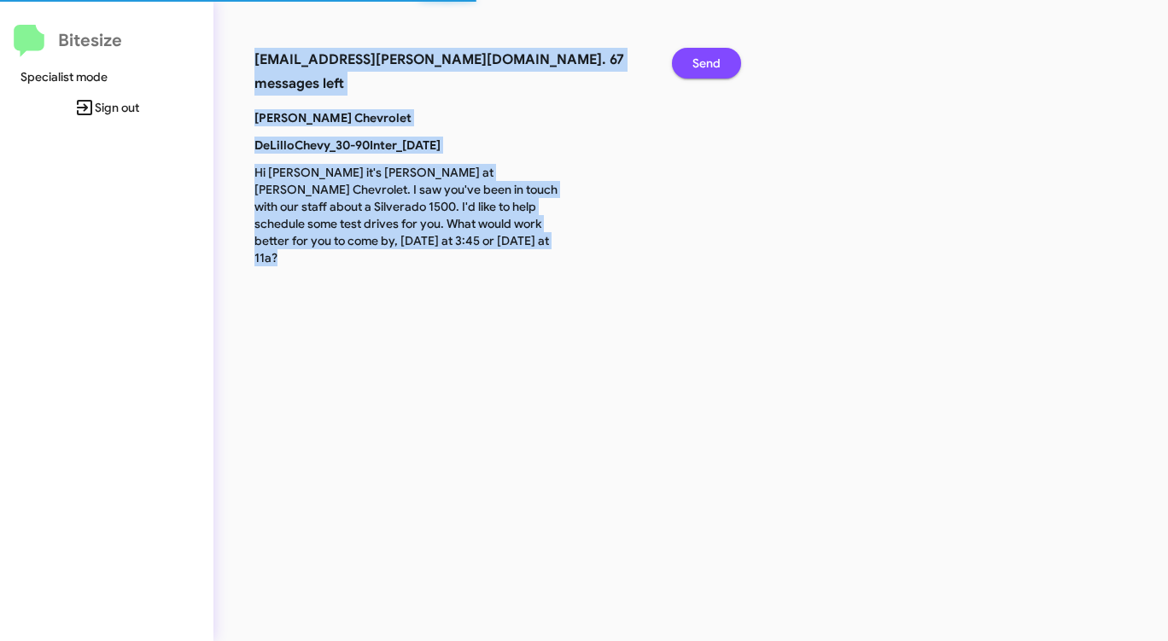
click at [704, 54] on span "Send" at bounding box center [706, 63] width 28 height 31
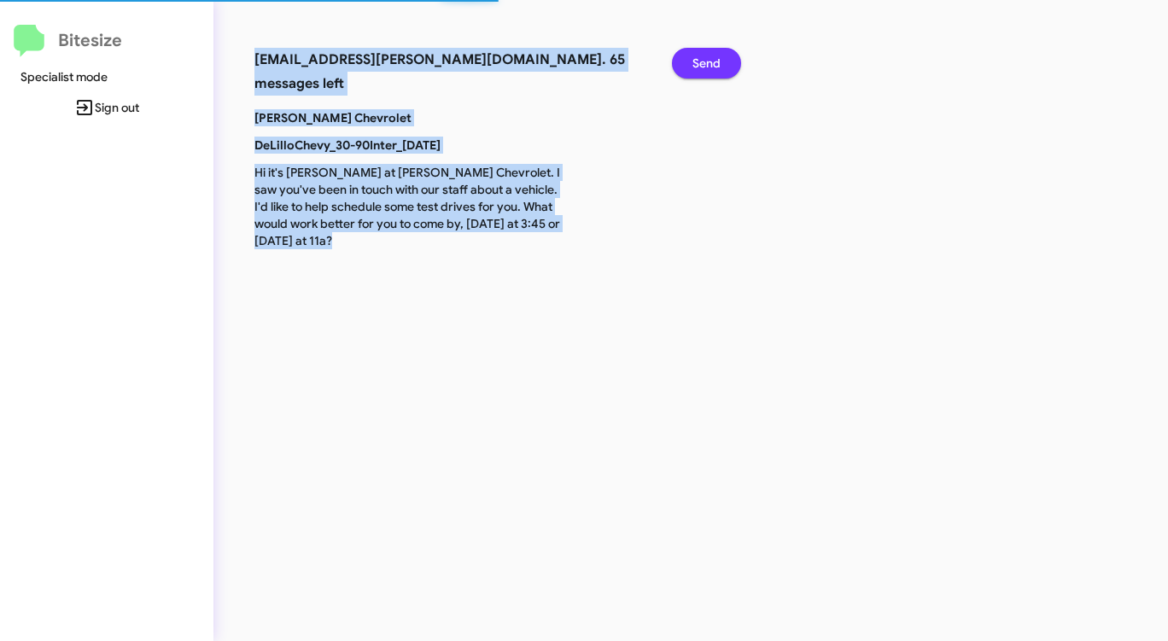
click at [704, 54] on span "Send" at bounding box center [706, 63] width 28 height 31
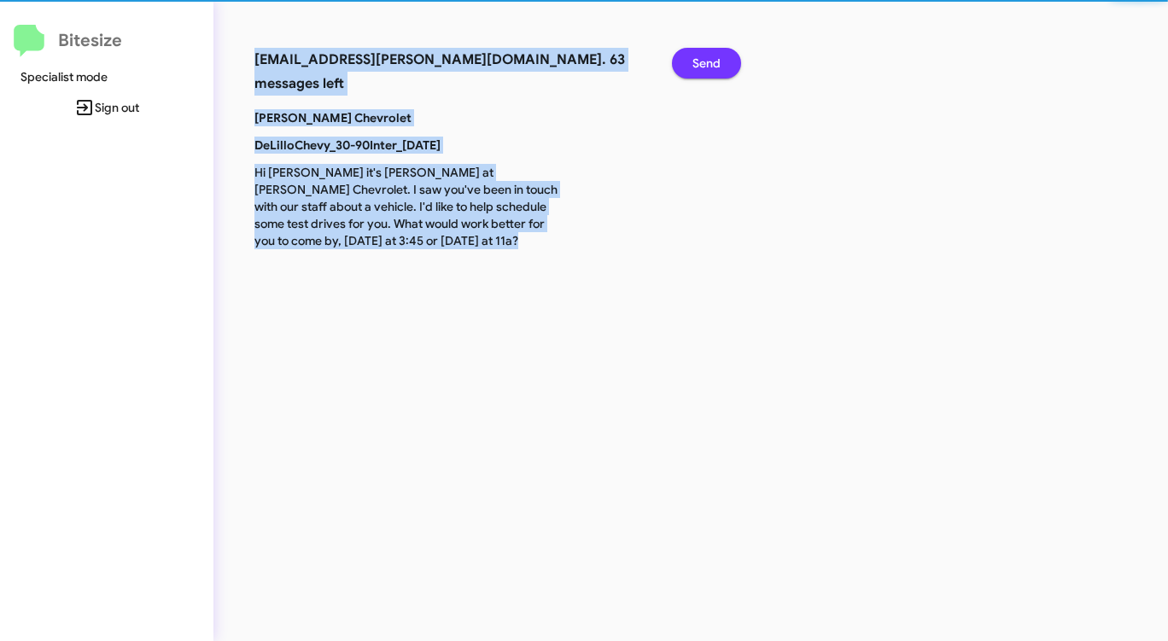
click at [704, 54] on span "Send" at bounding box center [706, 63] width 28 height 31
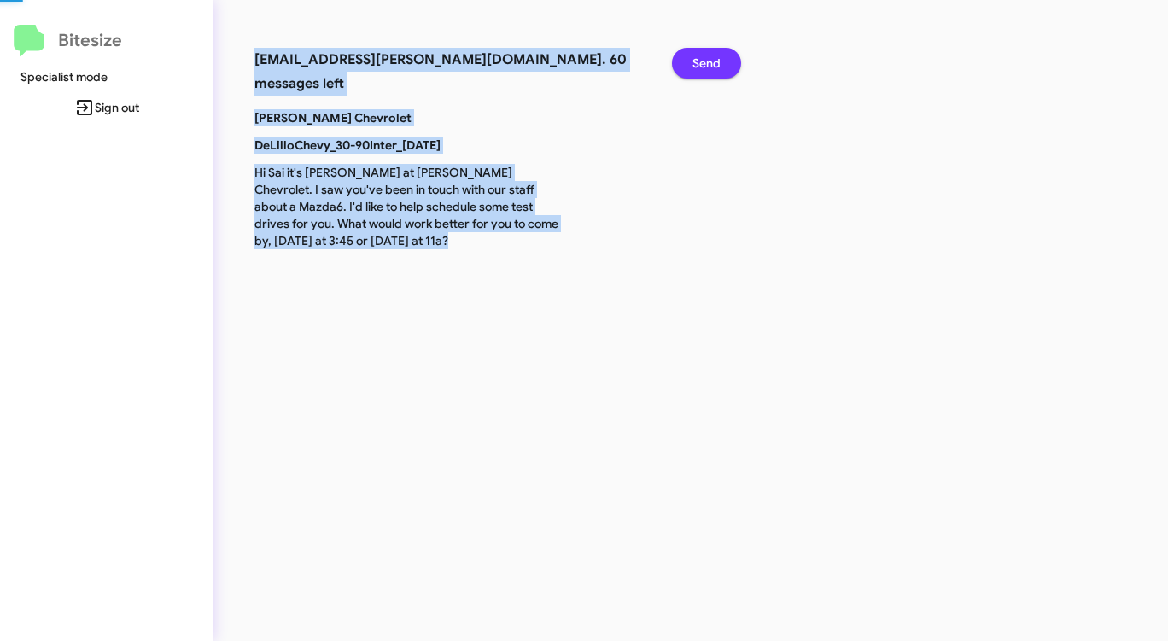
click at [704, 54] on span "Send" at bounding box center [706, 63] width 28 height 31
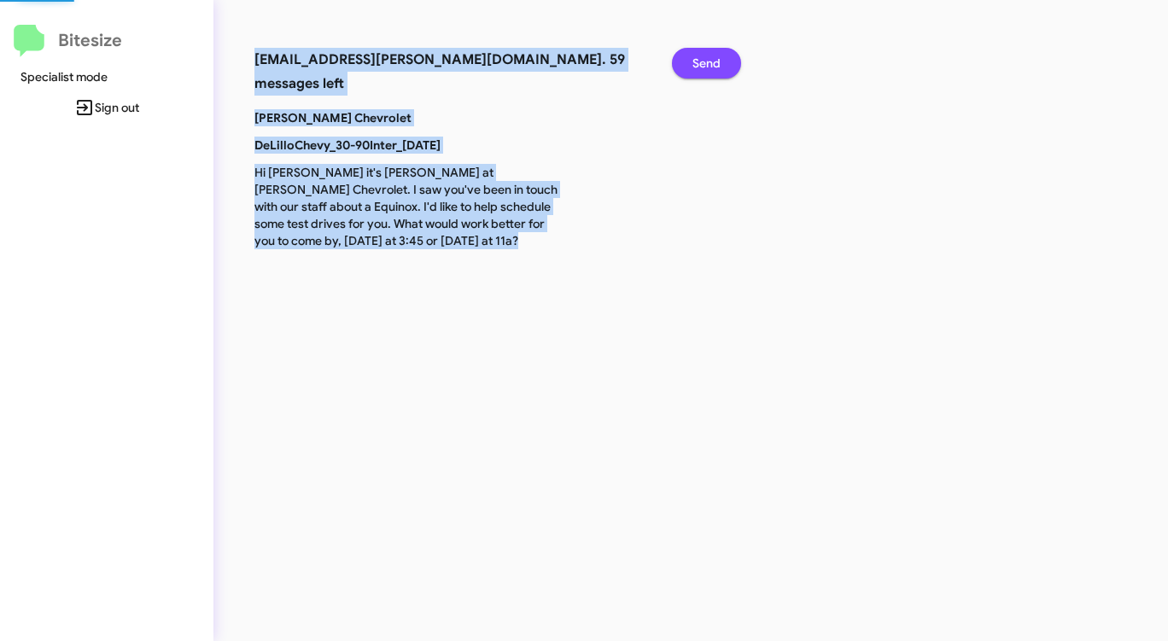
click at [704, 54] on span "Send" at bounding box center [706, 63] width 28 height 31
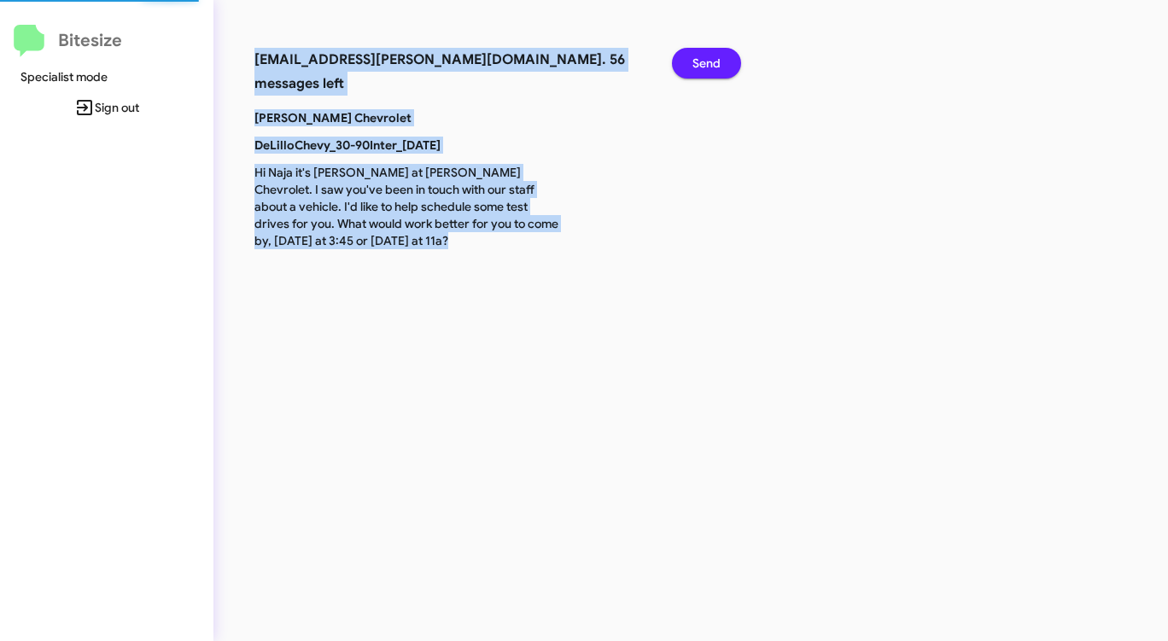
click at [704, 54] on span "Send" at bounding box center [706, 63] width 28 height 31
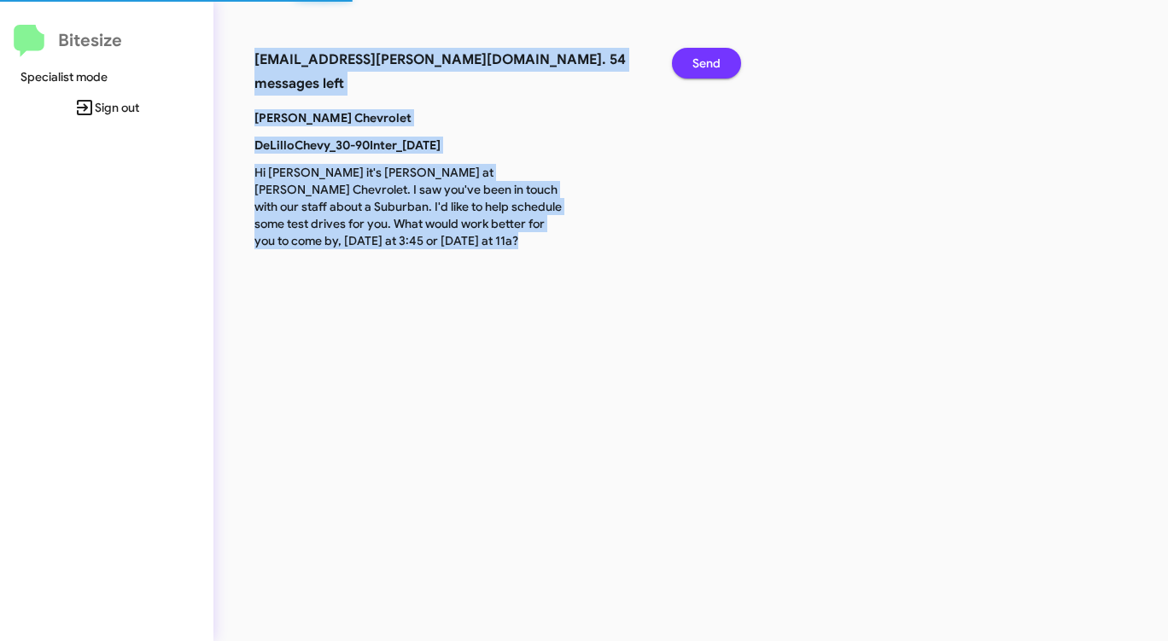
click at [704, 54] on span "Send" at bounding box center [706, 63] width 28 height 31
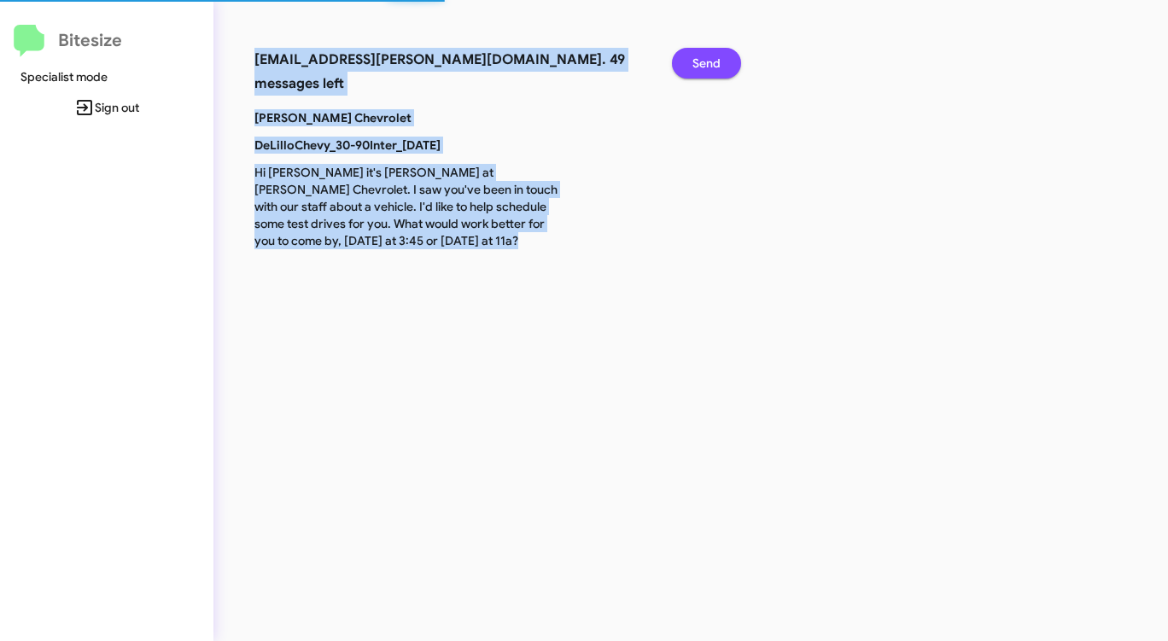
click at [704, 54] on span "Send" at bounding box center [706, 63] width 28 height 31
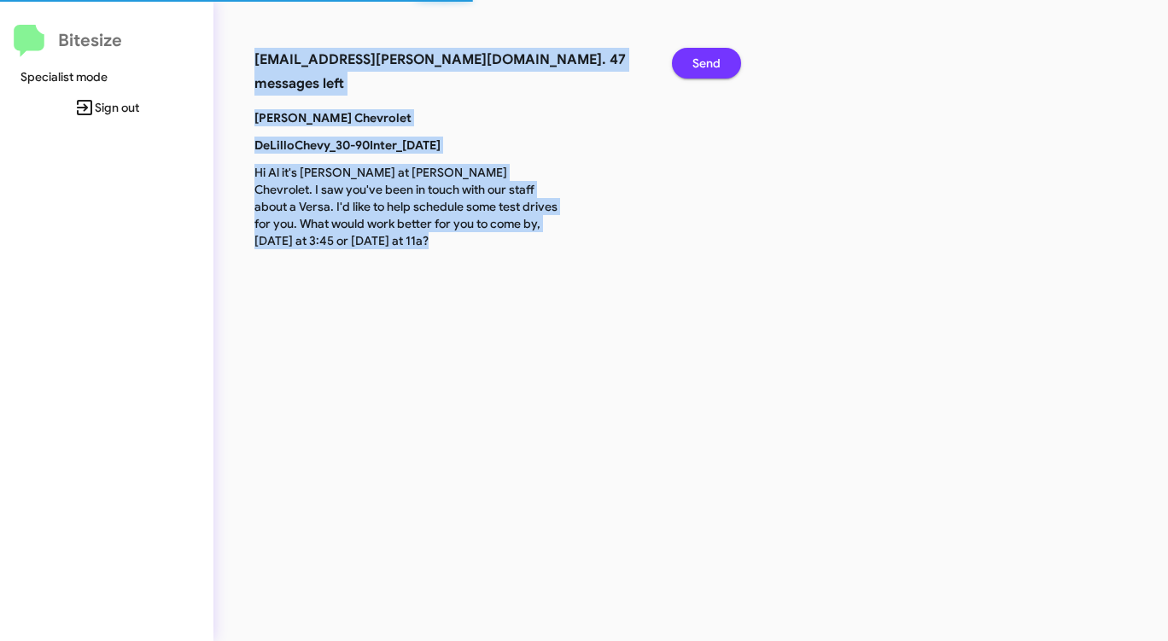
click at [704, 54] on span "Send" at bounding box center [706, 63] width 28 height 31
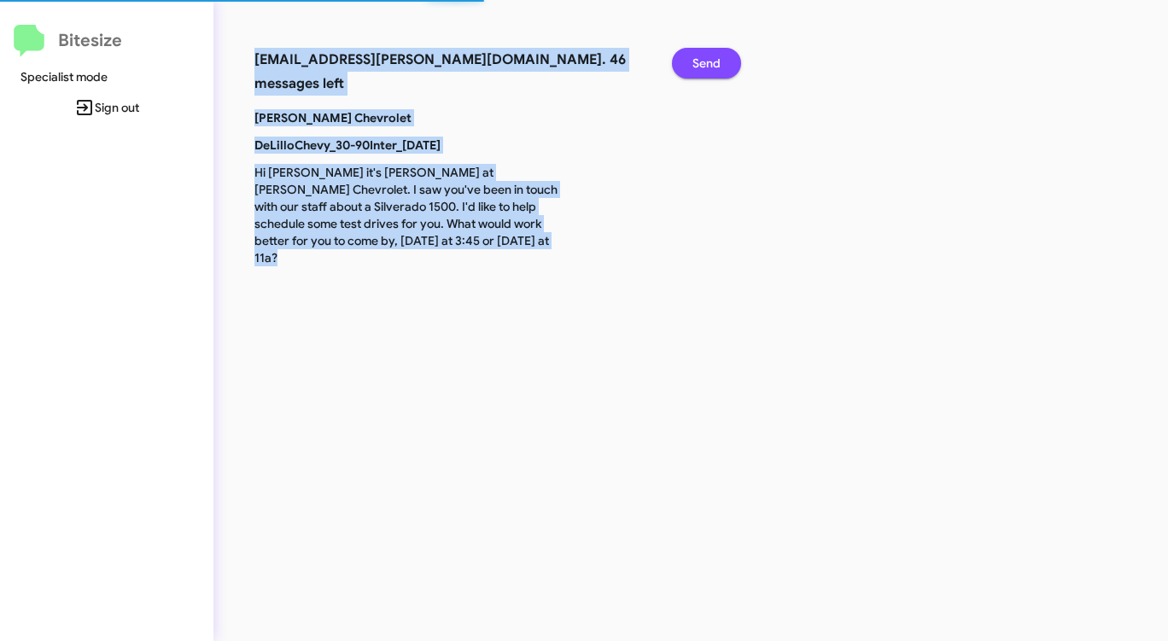
click at [704, 54] on span "Send" at bounding box center [706, 63] width 28 height 31
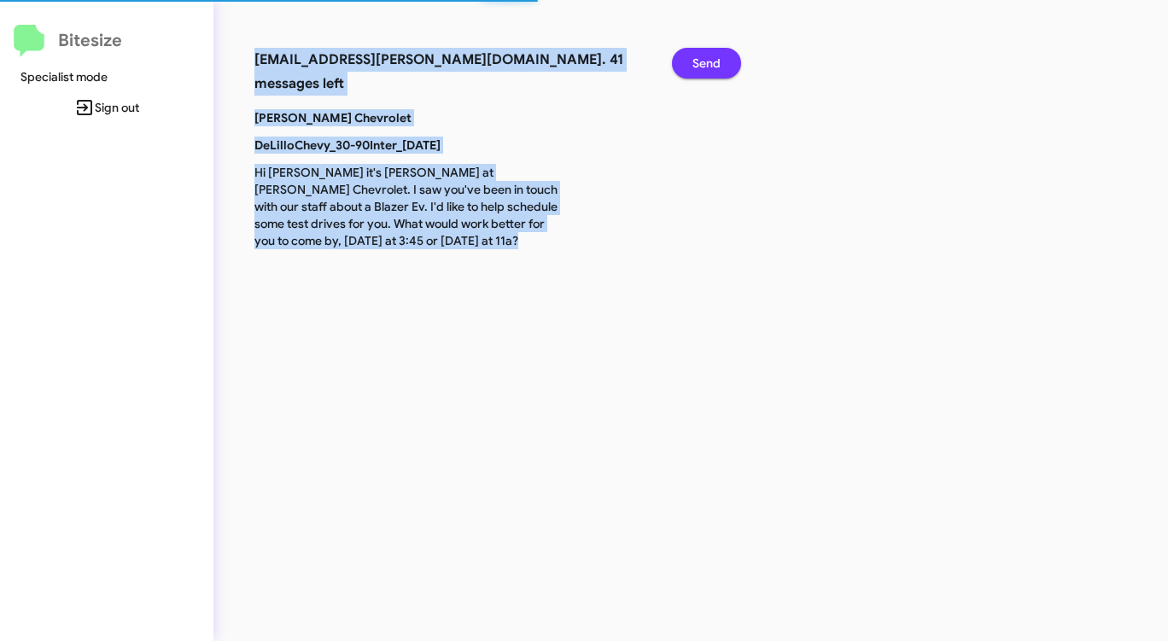
click at [703, 54] on span "Send" at bounding box center [706, 63] width 28 height 31
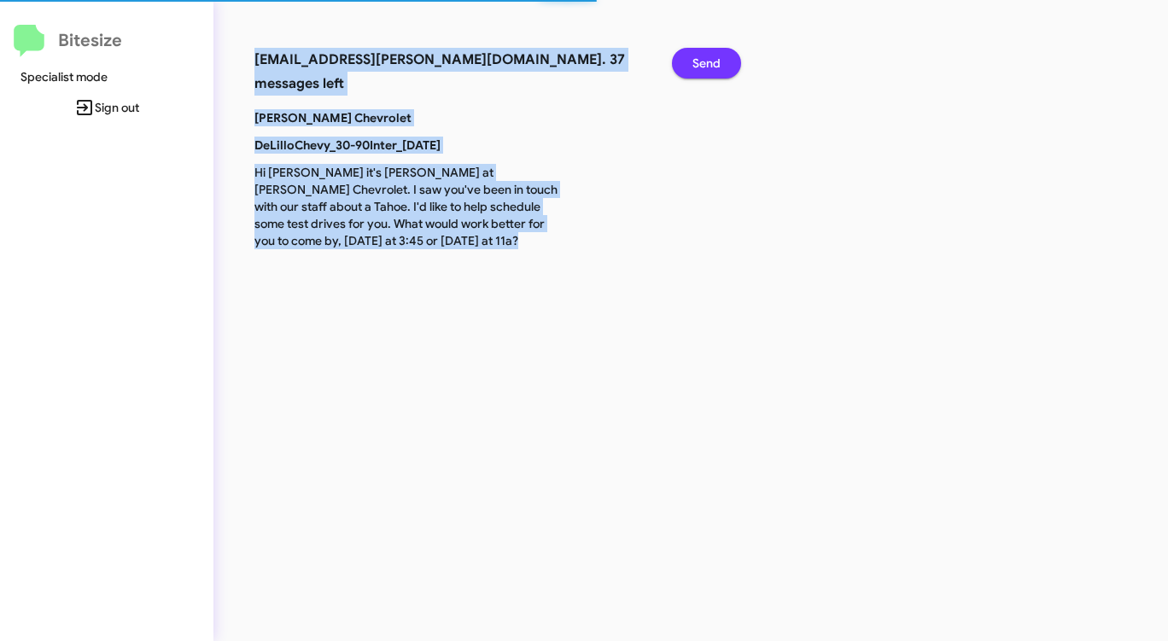
click at [703, 54] on span "Send" at bounding box center [706, 63] width 28 height 31
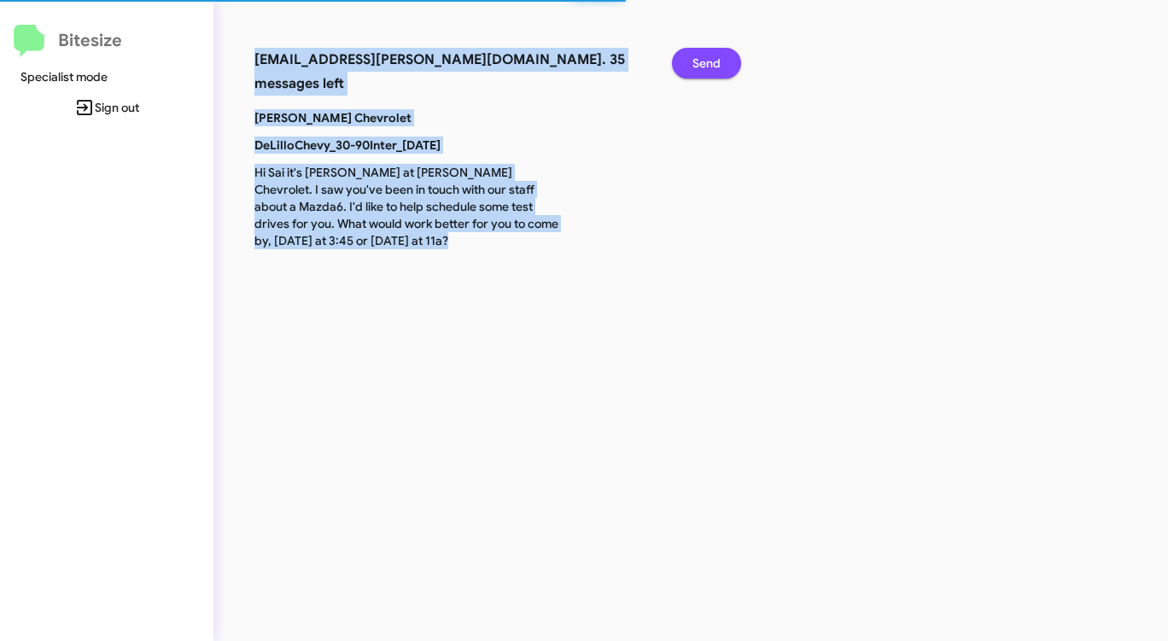
click at [703, 54] on span "Send" at bounding box center [706, 63] width 28 height 31
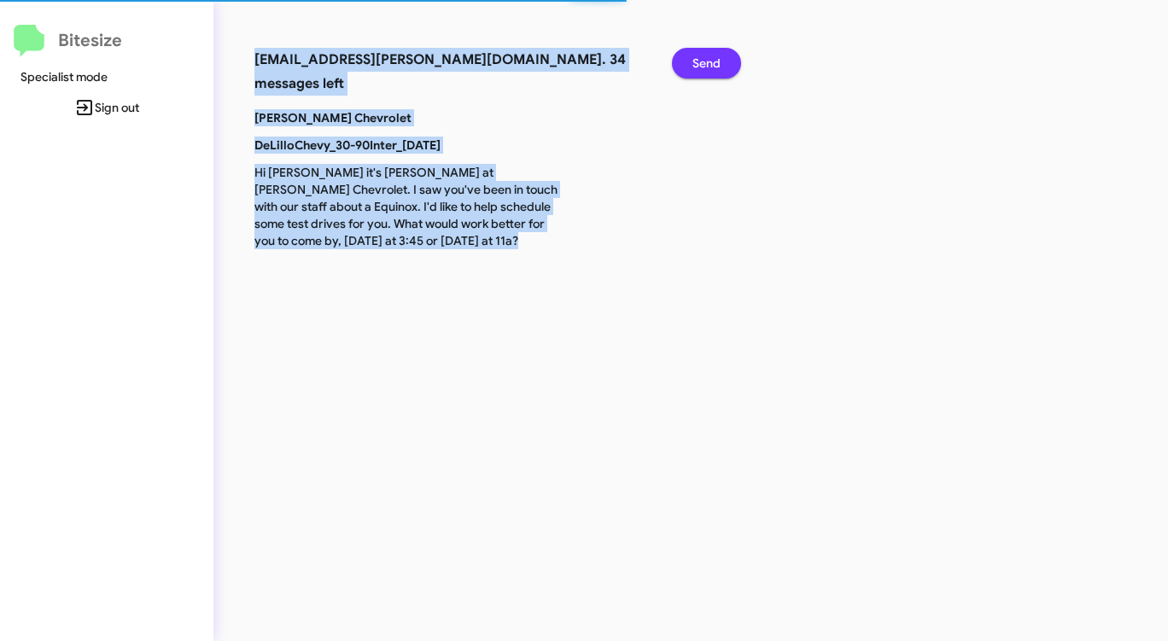
click at [703, 54] on span "Send" at bounding box center [706, 63] width 28 height 31
click at [702, 54] on span "Send" at bounding box center [706, 63] width 28 height 31
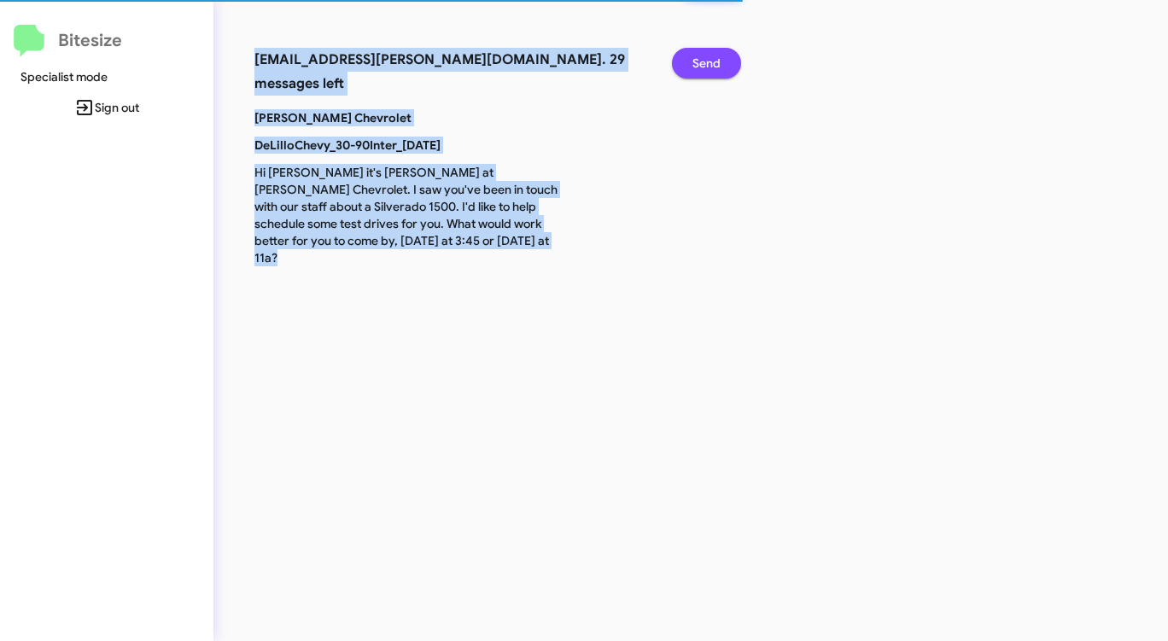
click at [702, 54] on span "Send" at bounding box center [706, 63] width 28 height 31
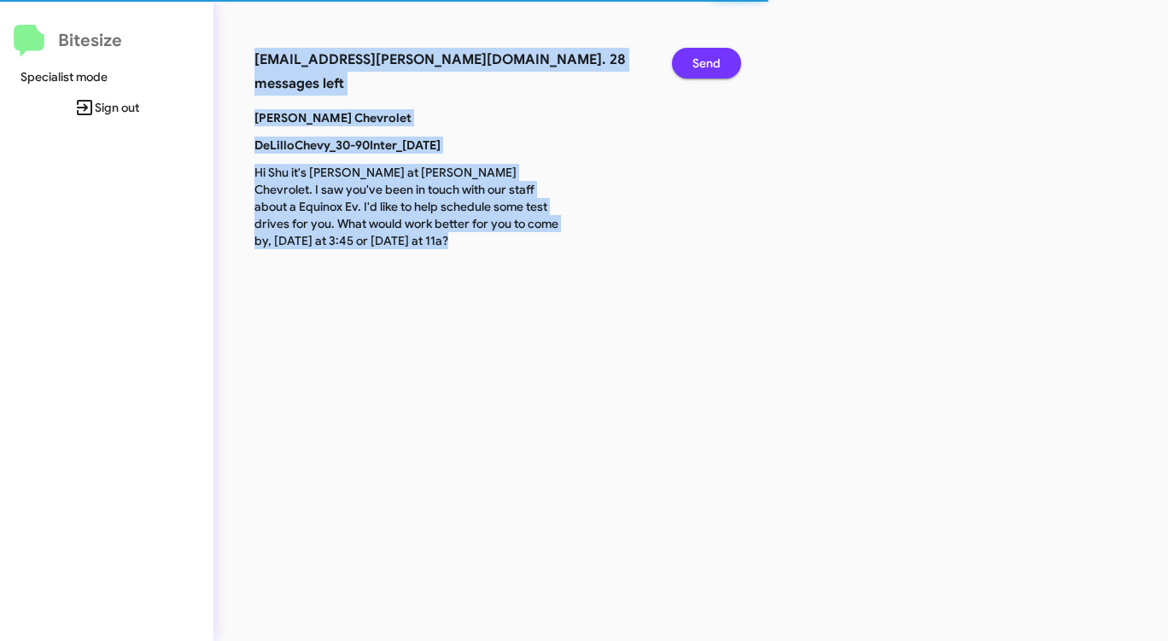
click at [702, 54] on span "Send" at bounding box center [706, 63] width 28 height 31
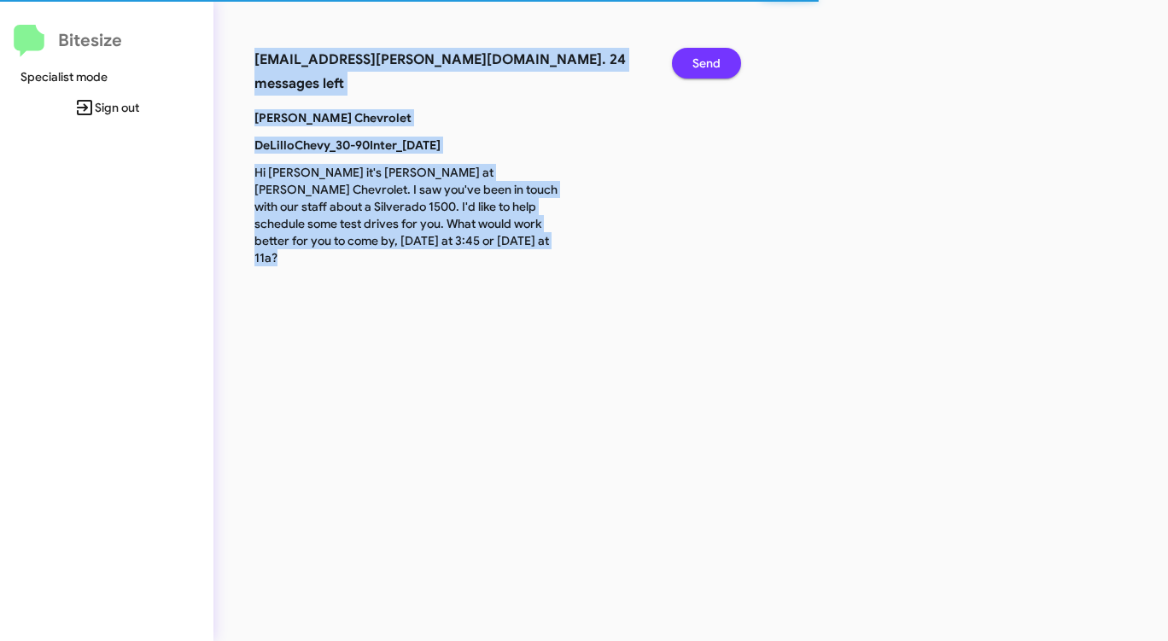
click at [702, 54] on span "Send" at bounding box center [706, 63] width 28 height 31
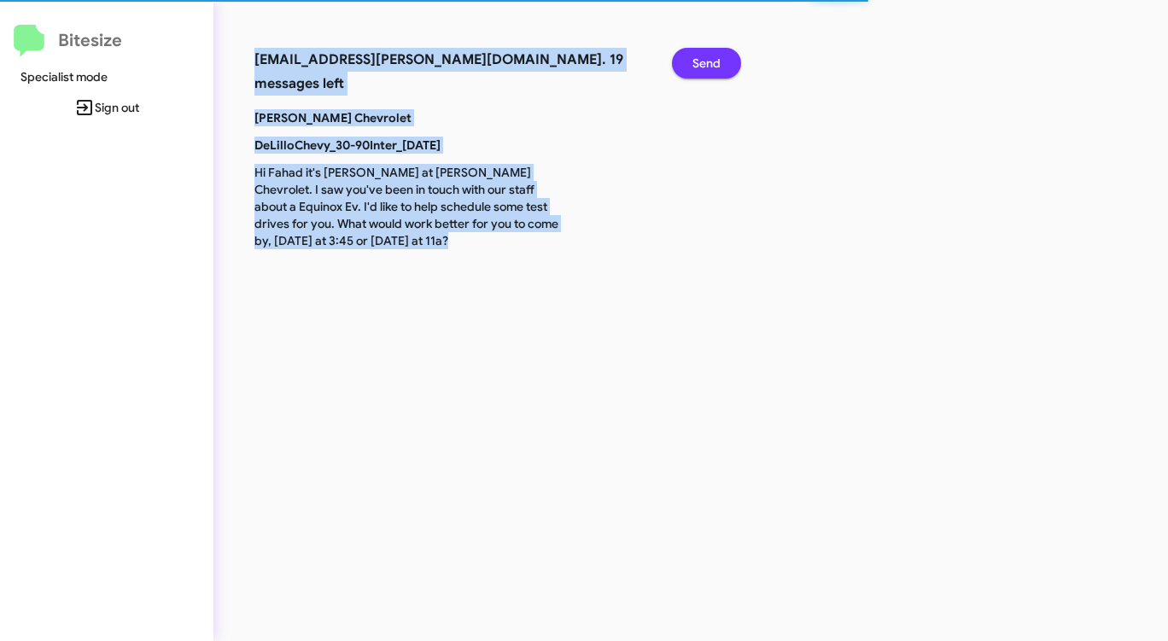
click at [702, 54] on span "Send" at bounding box center [706, 63] width 28 height 31
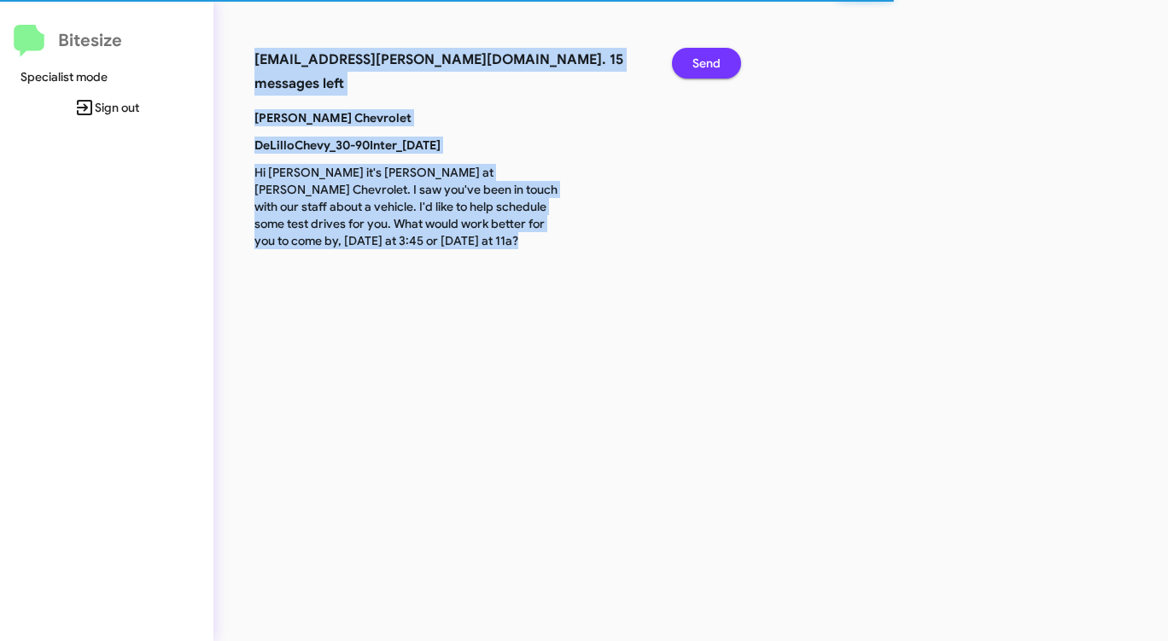
click at [702, 54] on span "Send" at bounding box center [706, 63] width 28 height 31
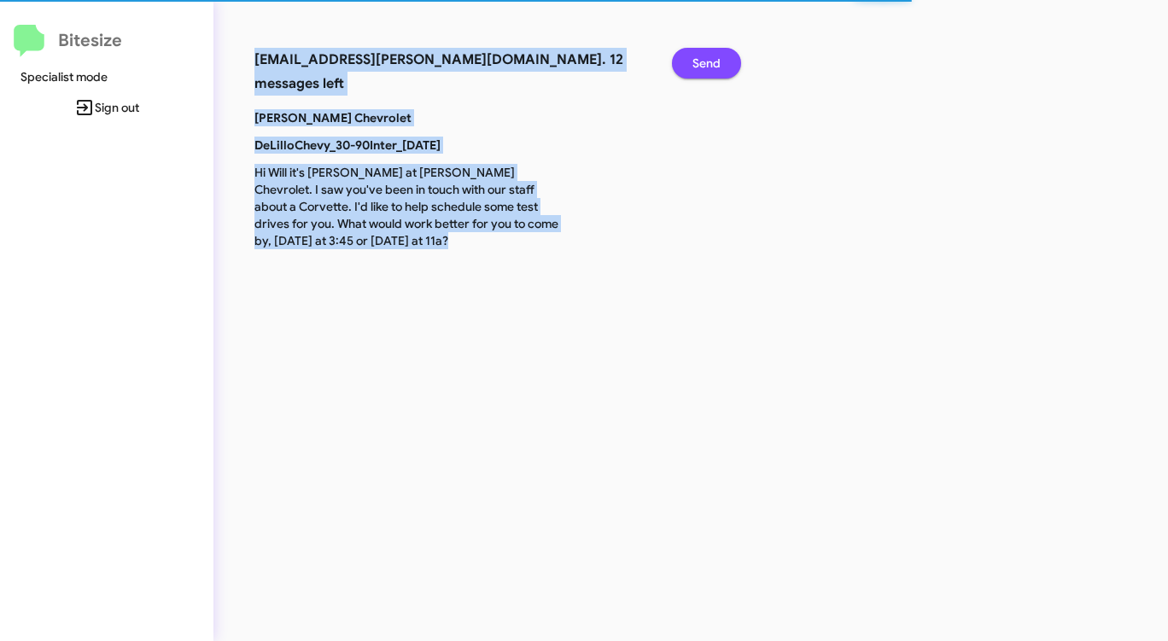
click at [702, 54] on span "Send" at bounding box center [706, 63] width 28 height 31
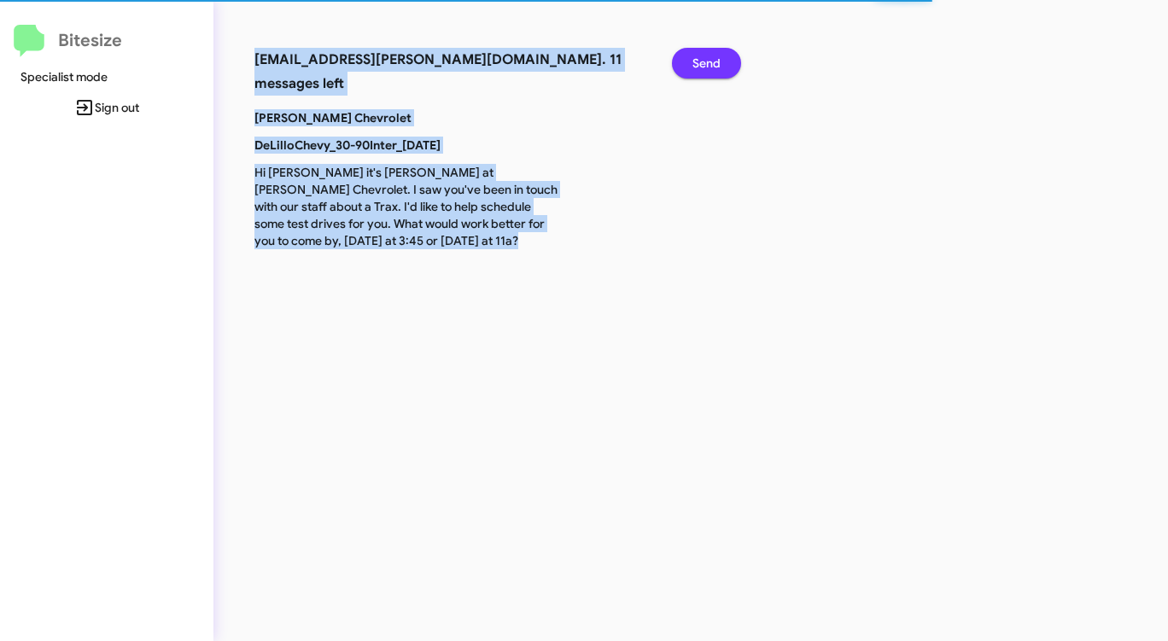
click at [702, 54] on span "Send" at bounding box center [706, 63] width 28 height 31
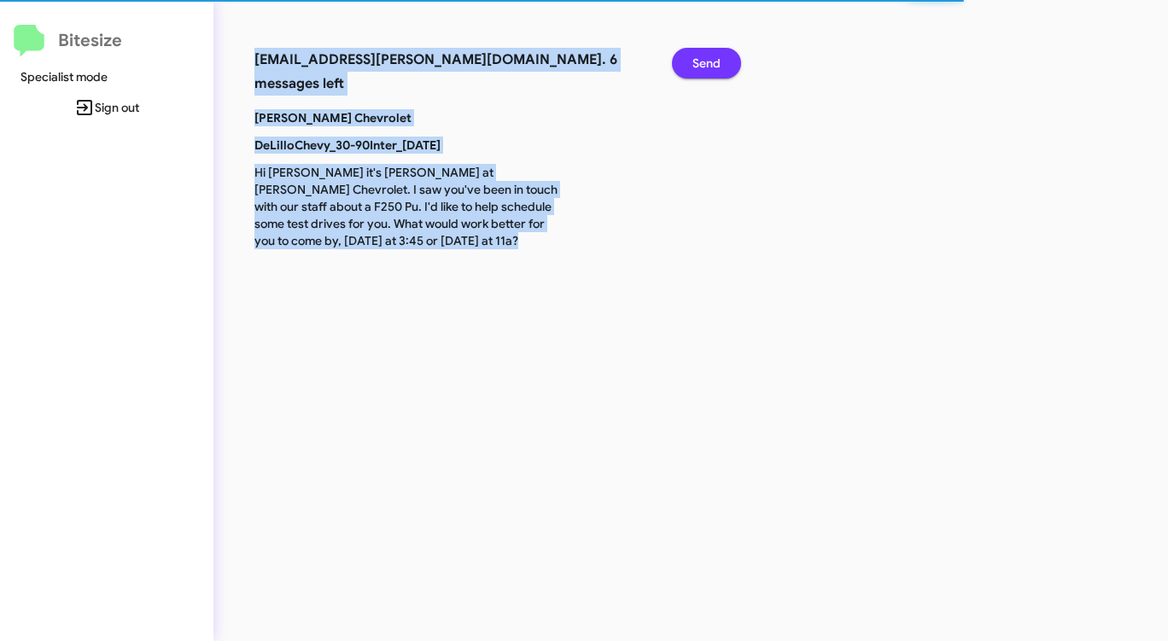
click at [702, 54] on span "Send" at bounding box center [706, 63] width 28 height 31
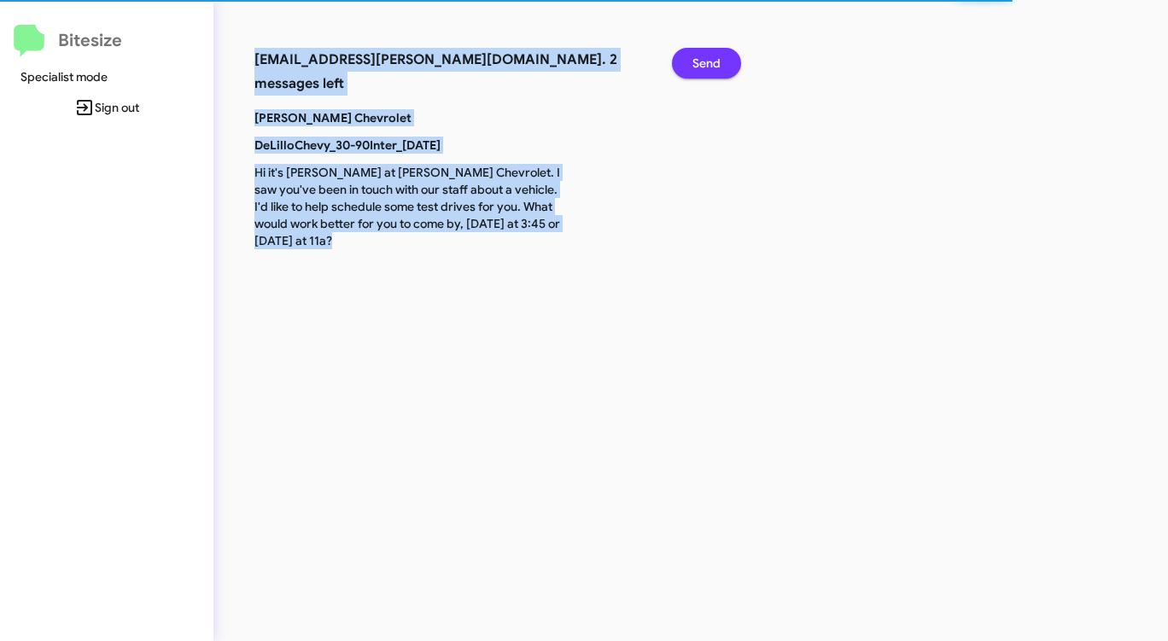
click at [702, 54] on span "Send" at bounding box center [706, 63] width 28 height 31
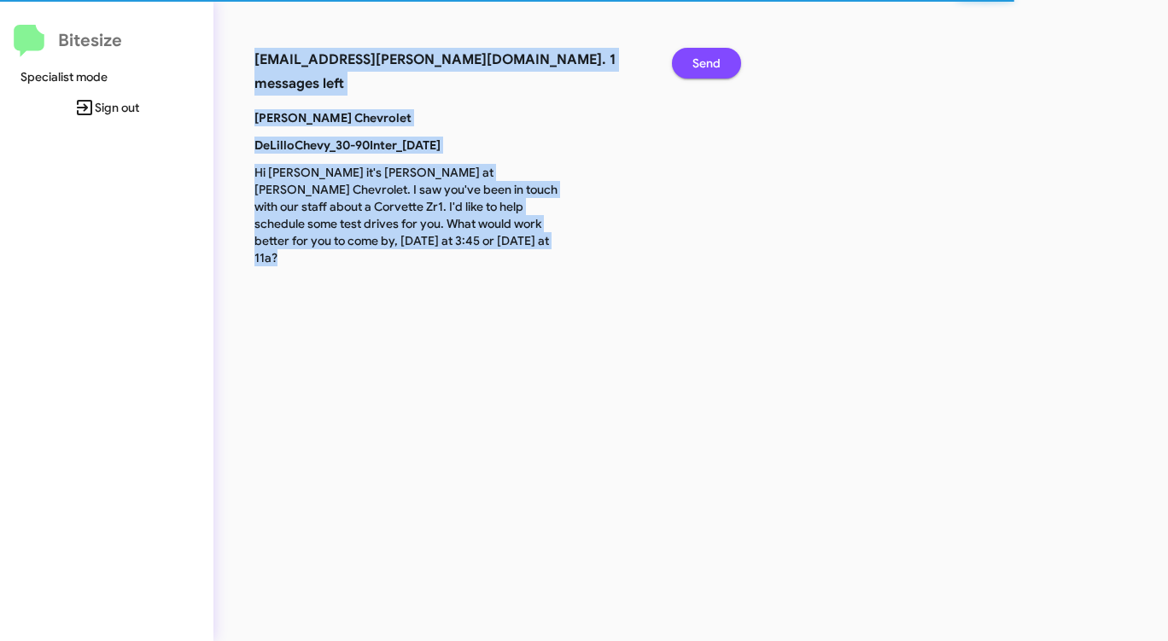
click at [702, 54] on span "Send" at bounding box center [706, 63] width 28 height 31
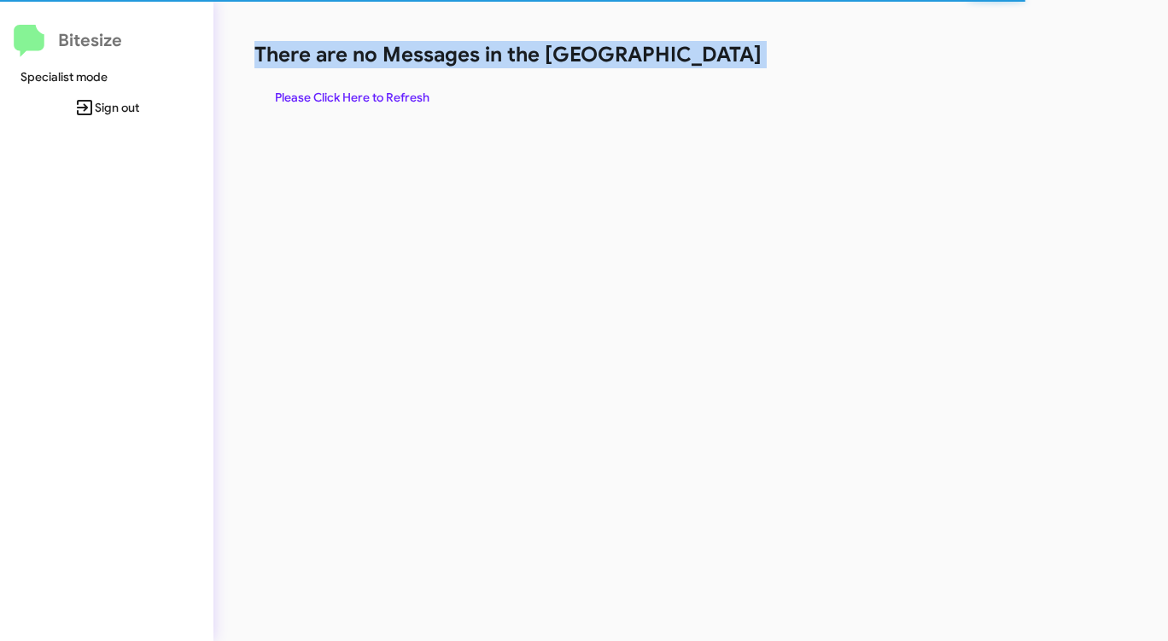
click at [702, 54] on h1 "There are no Messages in the [GEOGRAPHIC_DATA]" at bounding box center [611, 54] width 714 height 27
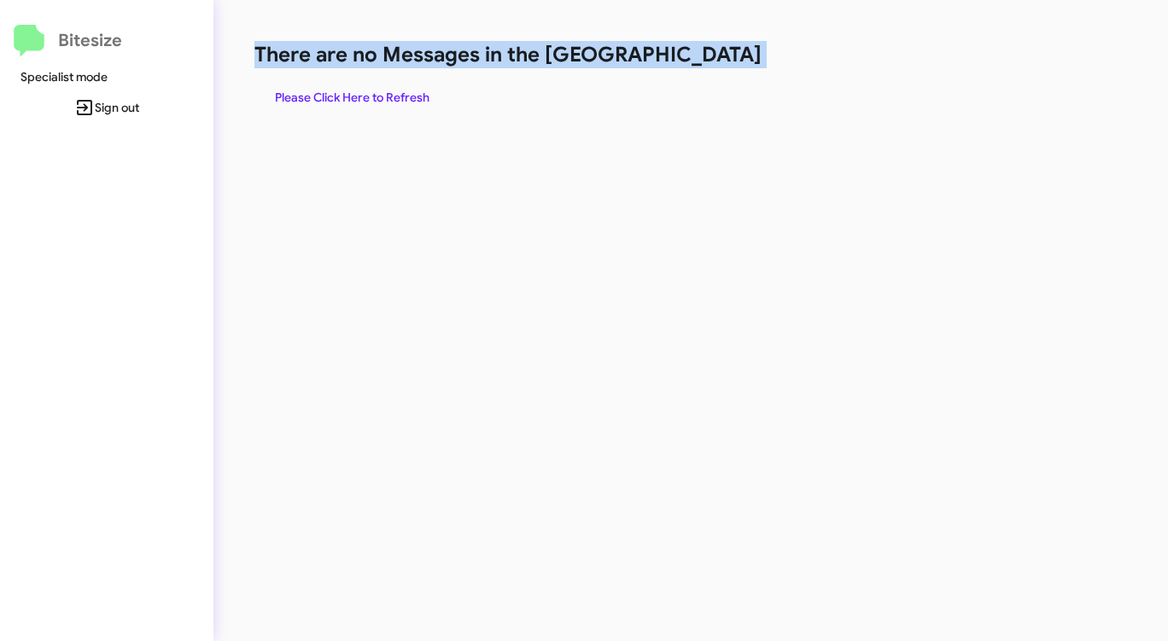
click at [702, 54] on h1 "There are no Messages in the [GEOGRAPHIC_DATA]" at bounding box center [611, 54] width 714 height 27
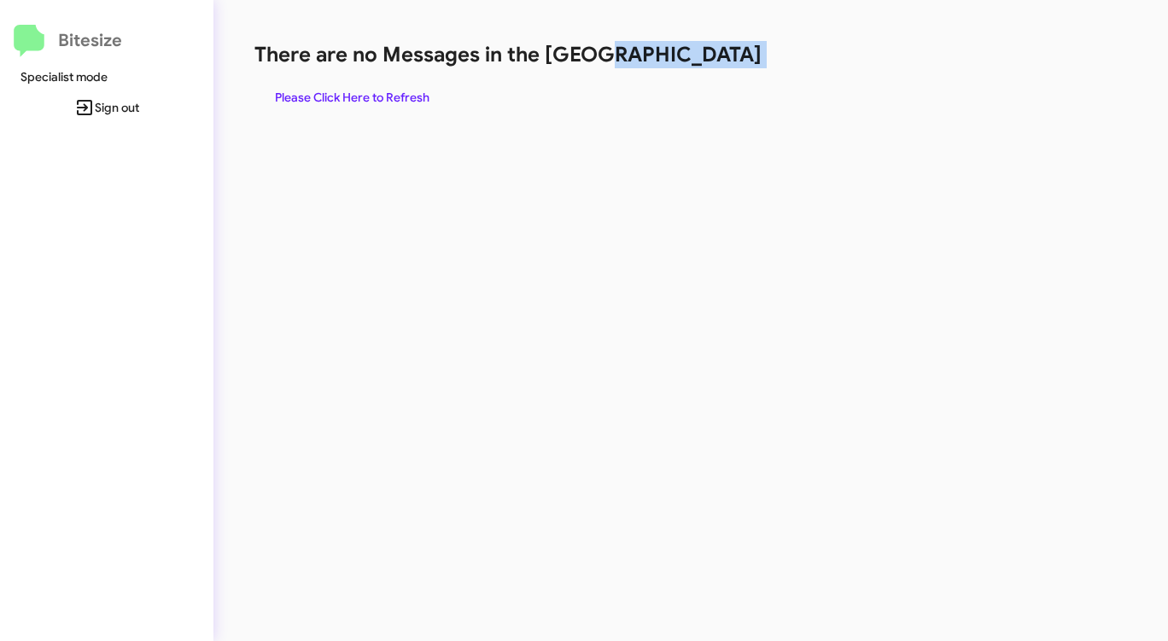
click at [702, 54] on h1 "There are no Messages in the [GEOGRAPHIC_DATA]" at bounding box center [611, 54] width 714 height 27
click at [382, 100] on span "Please Click Here to Refresh" at bounding box center [352, 97] width 154 height 31
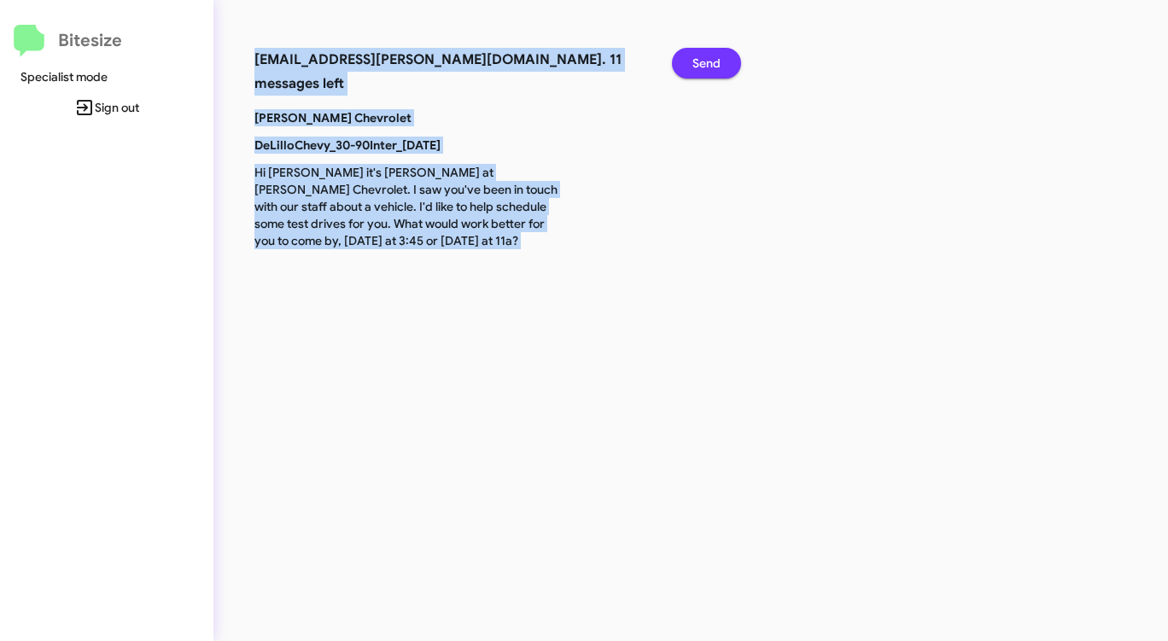
click at [714, 65] on span "Send" at bounding box center [706, 63] width 28 height 31
click at [714, 64] on span "Send" at bounding box center [706, 63] width 28 height 31
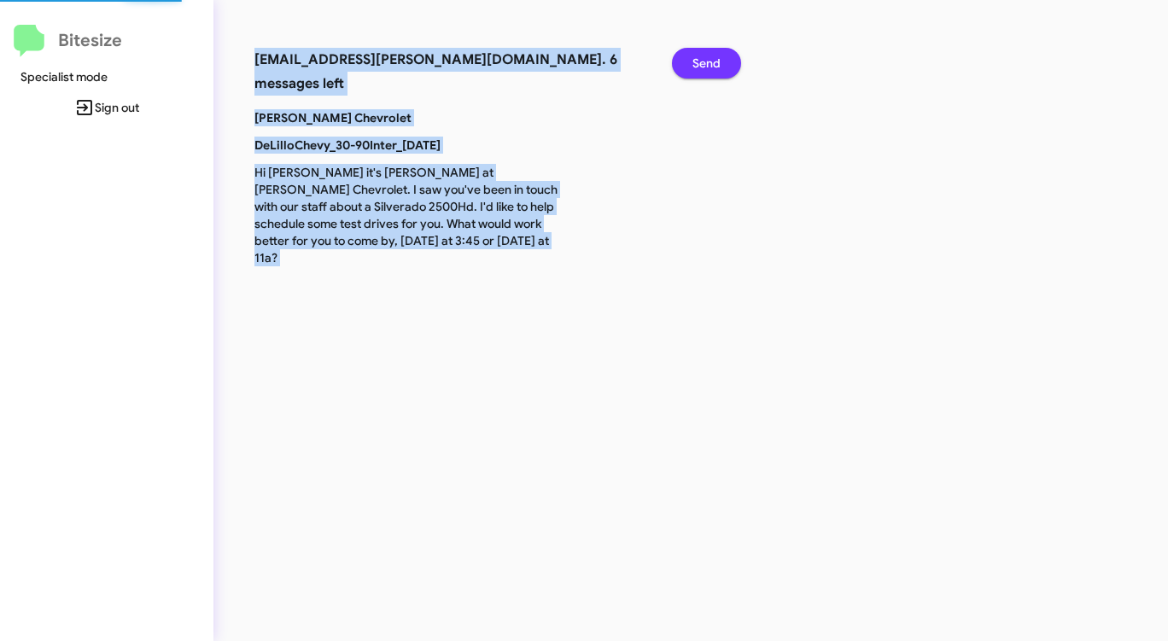
click at [714, 64] on span "Send" at bounding box center [706, 63] width 28 height 31
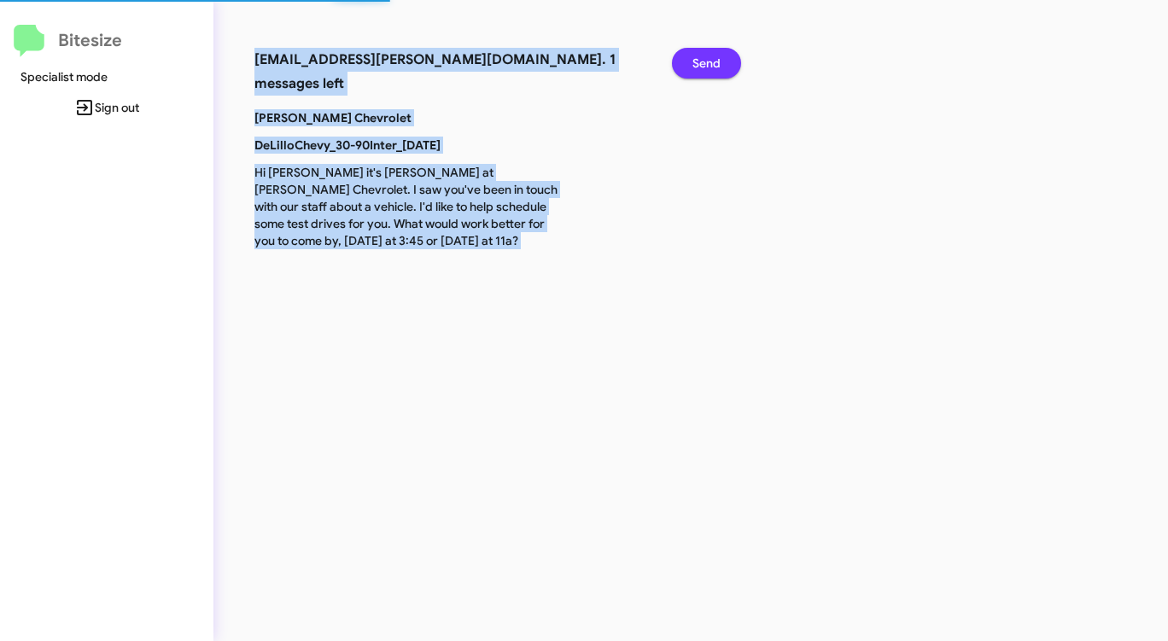
click at [714, 64] on span "Send" at bounding box center [706, 63] width 28 height 31
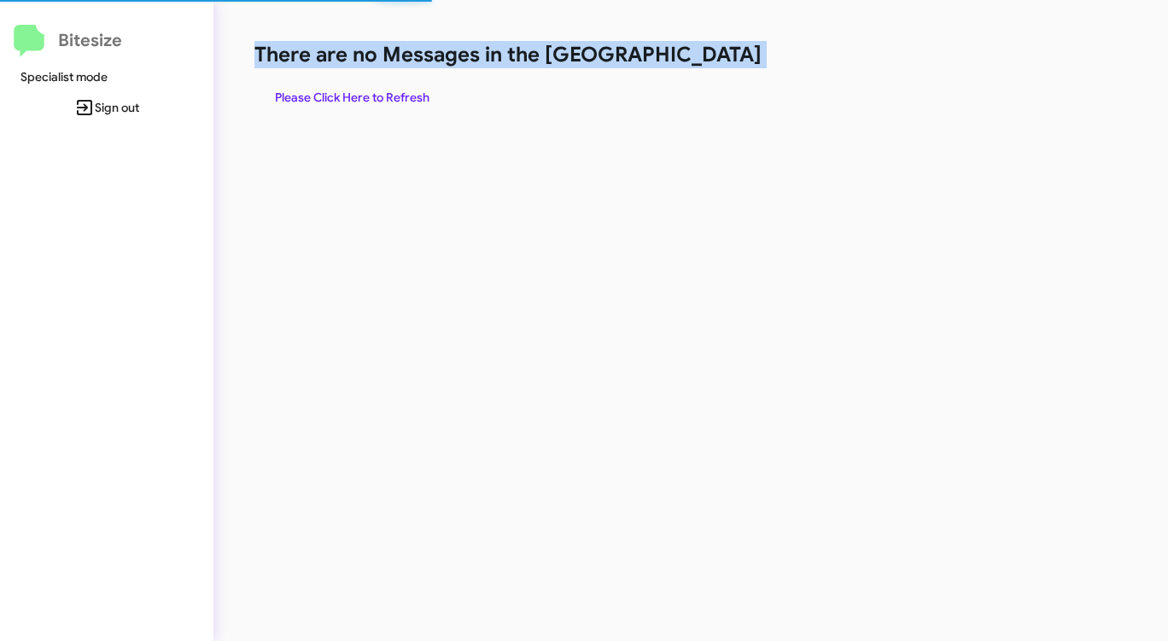
click at [714, 64] on h1 "There are no Messages in the [GEOGRAPHIC_DATA]" at bounding box center [611, 54] width 714 height 27
click at [379, 93] on span "Please Click Here to Refresh" at bounding box center [352, 97] width 154 height 31
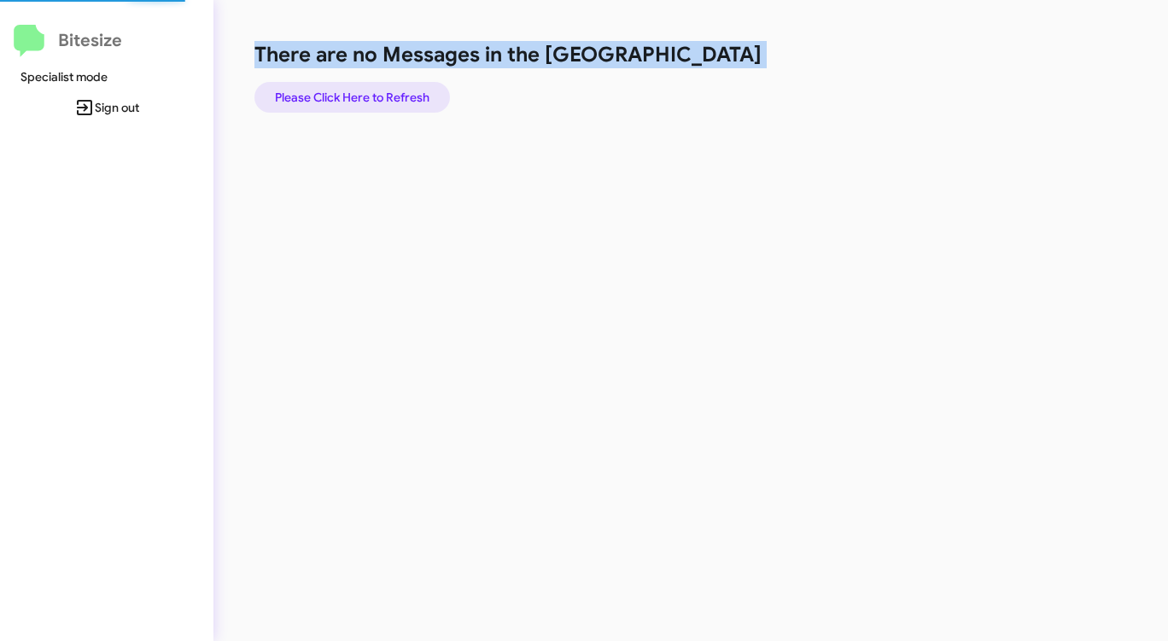
click at [379, 93] on span "Please Click Here to Refresh" at bounding box center [352, 97] width 154 height 31
click at [376, 92] on span "Please Click Here to Refresh" at bounding box center [352, 97] width 154 height 31
click at [376, 91] on span "Please Click Here to Refresh" at bounding box center [352, 97] width 154 height 31
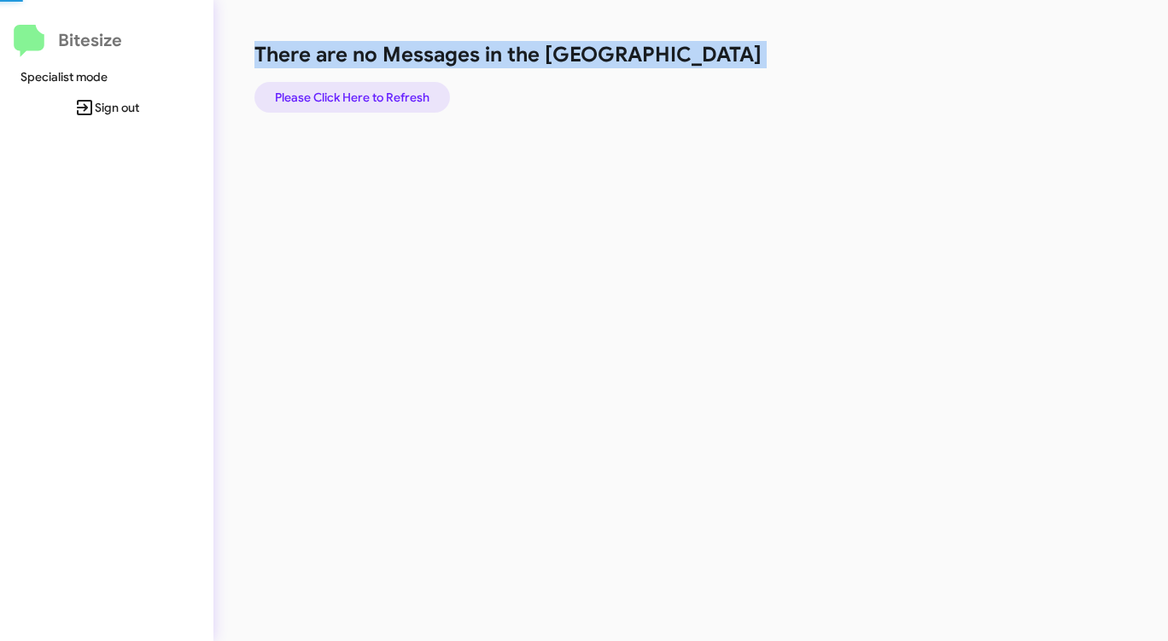
click at [376, 91] on span "Please Click Here to Refresh" at bounding box center [352, 97] width 154 height 31
click at [356, 85] on span "Please Click Here to Refresh" at bounding box center [352, 97] width 154 height 31
click at [357, 85] on span "Please Click Here to Refresh" at bounding box center [352, 97] width 154 height 31
click at [358, 85] on span "Please Click Here to Refresh" at bounding box center [352, 97] width 154 height 31
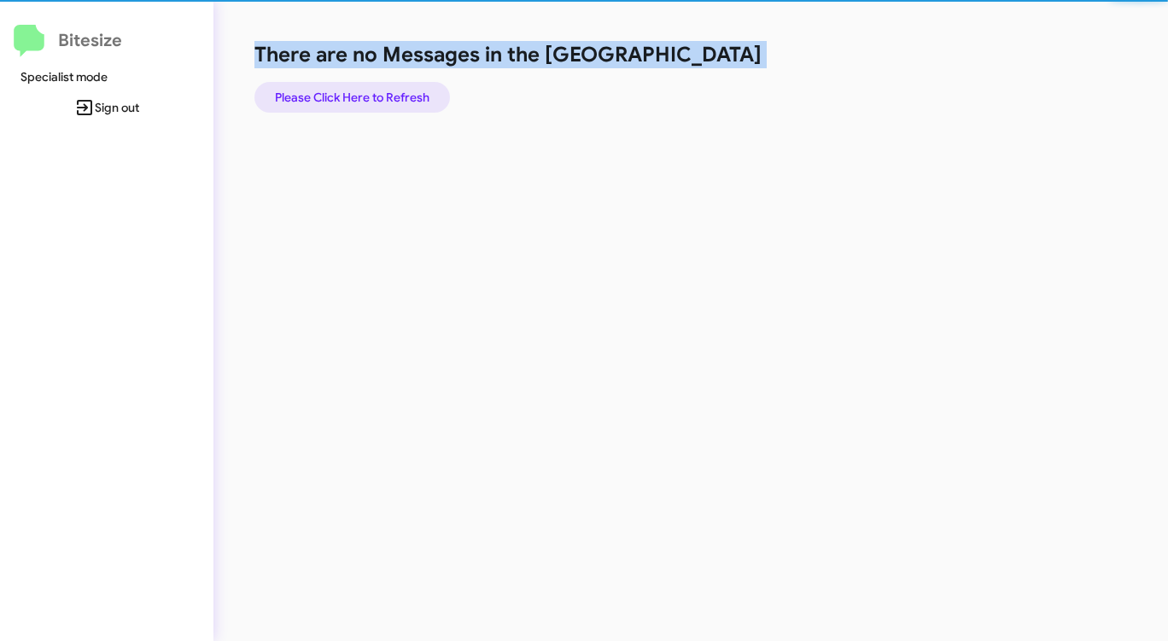
click at [358, 85] on span "Please Click Here to Refresh" at bounding box center [352, 97] width 154 height 31
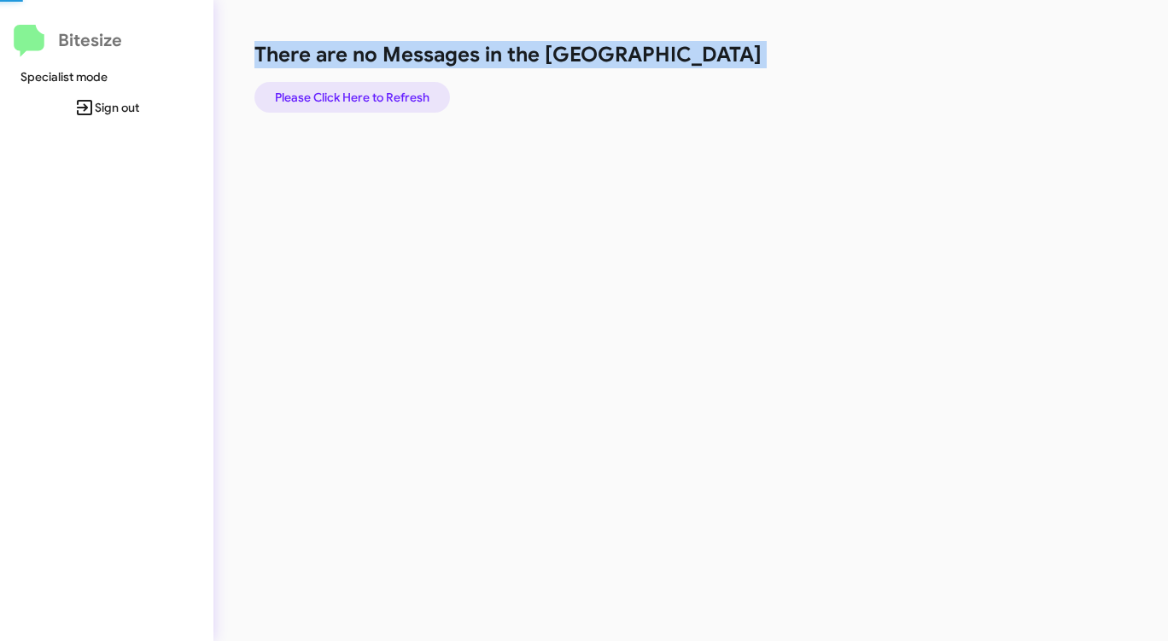
click at [360, 86] on span "Please Click Here to Refresh" at bounding box center [352, 97] width 154 height 31
click at [359, 86] on span "Please Click Here to Refresh" at bounding box center [352, 97] width 154 height 31
click at [361, 84] on span "Please Click Here to Refresh" at bounding box center [352, 97] width 154 height 31
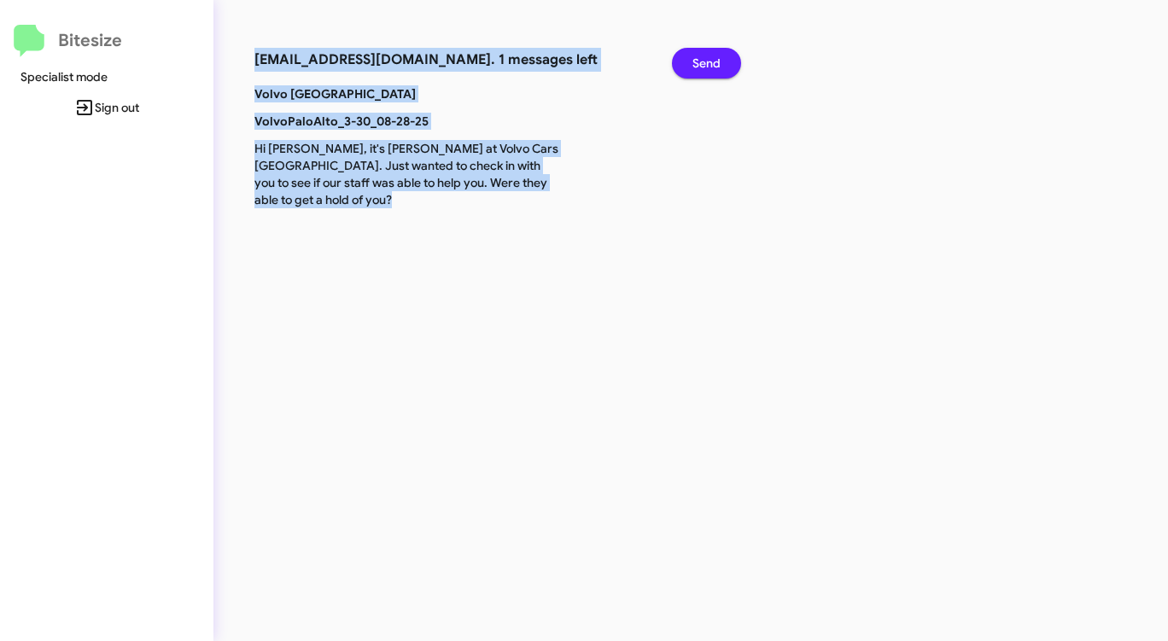
click at [694, 53] on span "Send" at bounding box center [706, 63] width 28 height 31
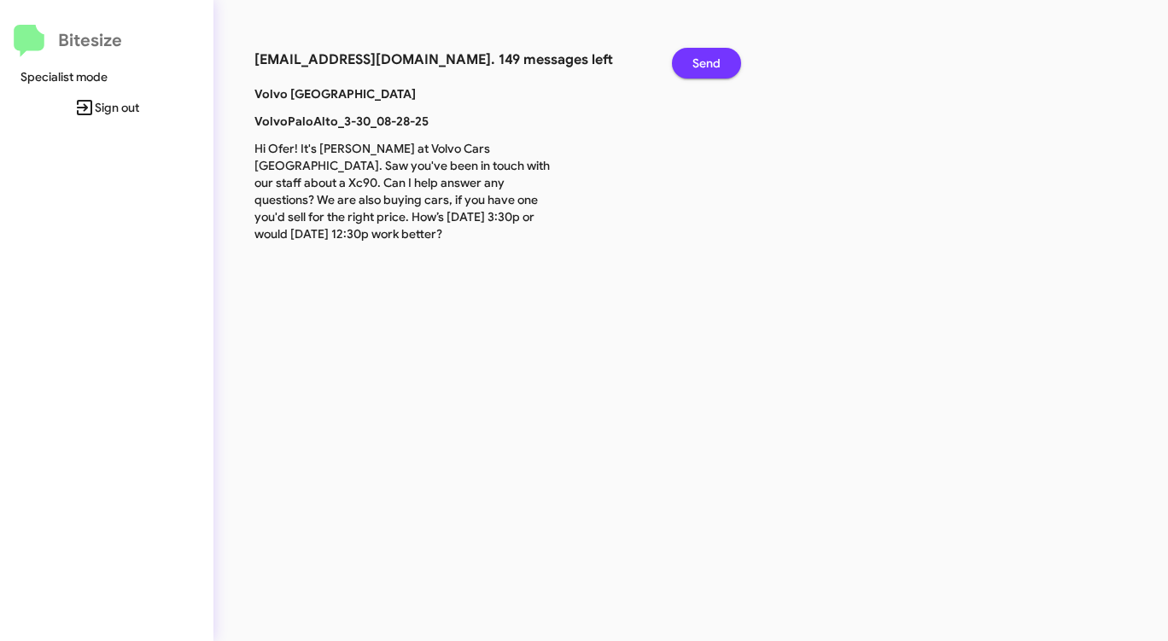
click at [712, 63] on span "Send" at bounding box center [706, 63] width 28 height 31
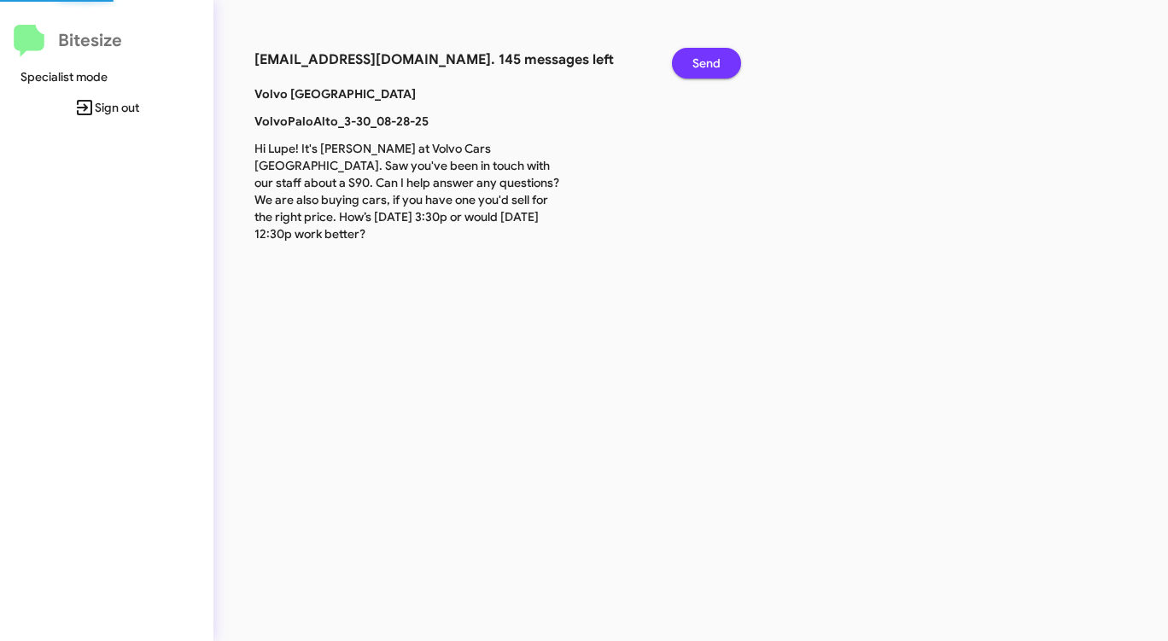
click at [712, 63] on span "Send" at bounding box center [706, 63] width 28 height 31
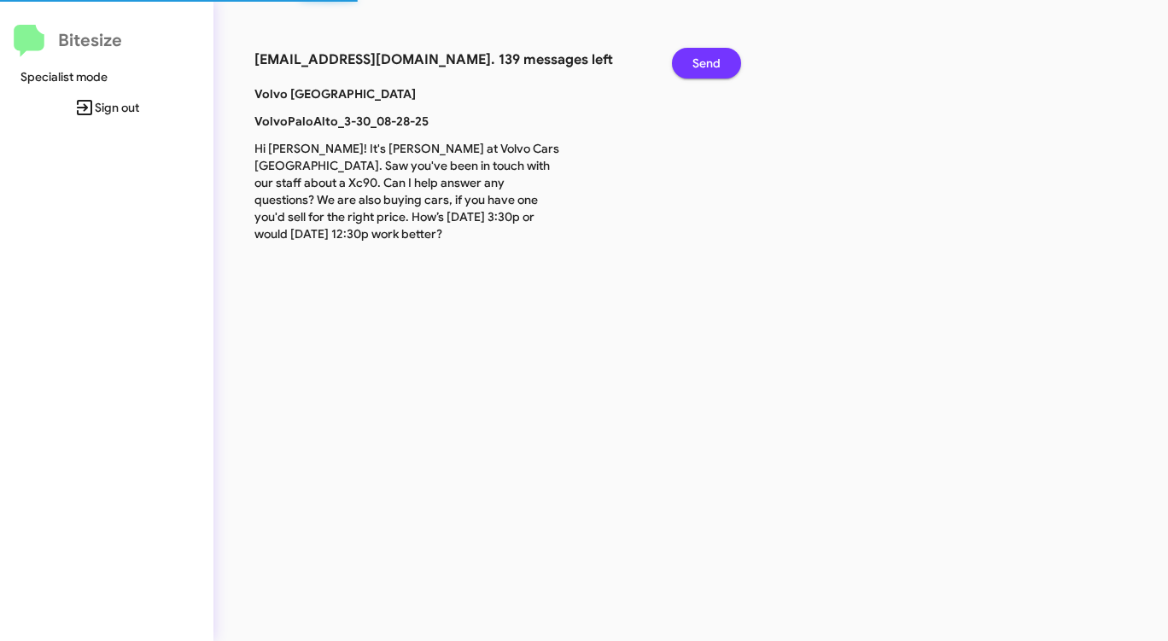
click at [712, 63] on span "Send" at bounding box center [706, 63] width 28 height 31
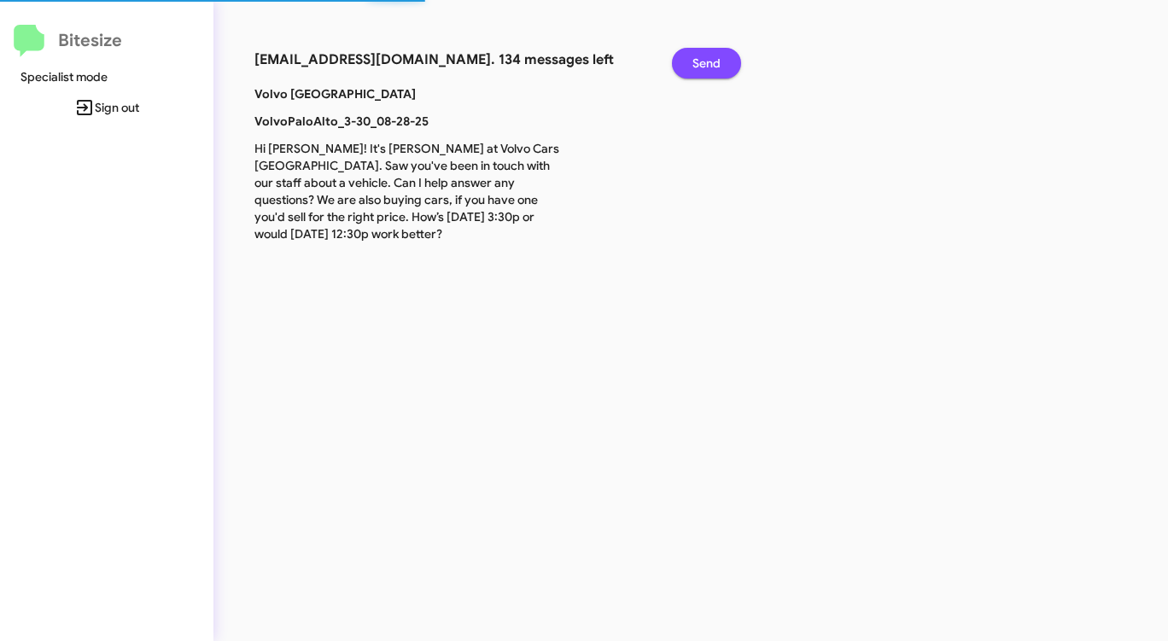
click at [712, 63] on span "Send" at bounding box center [706, 63] width 28 height 31
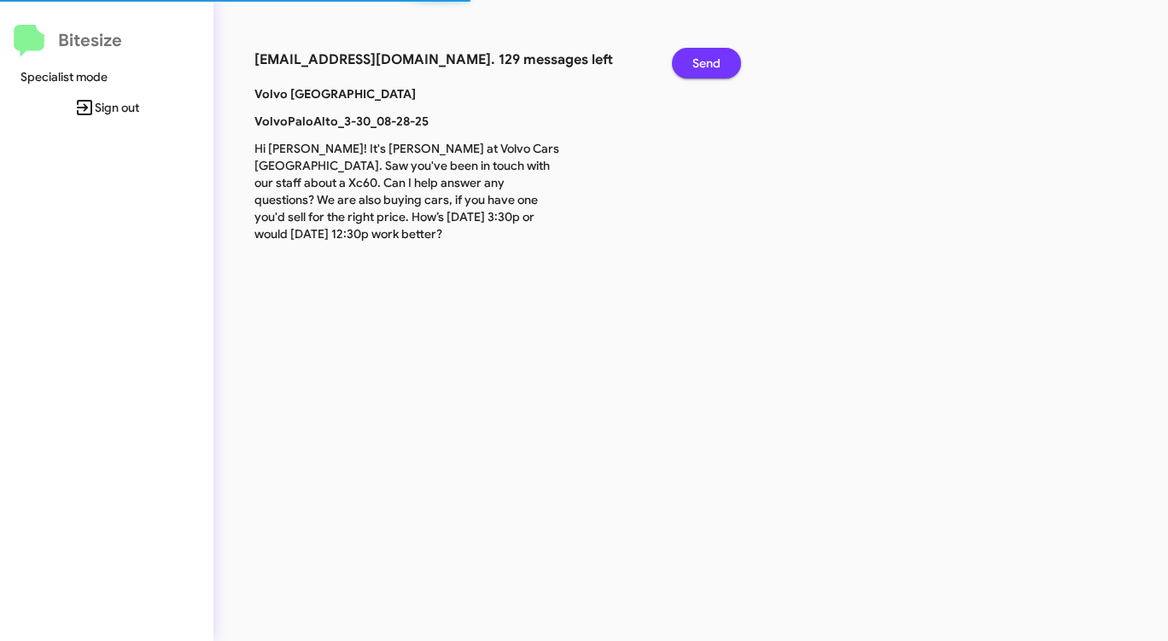
click at [712, 63] on span "Send" at bounding box center [706, 63] width 28 height 31
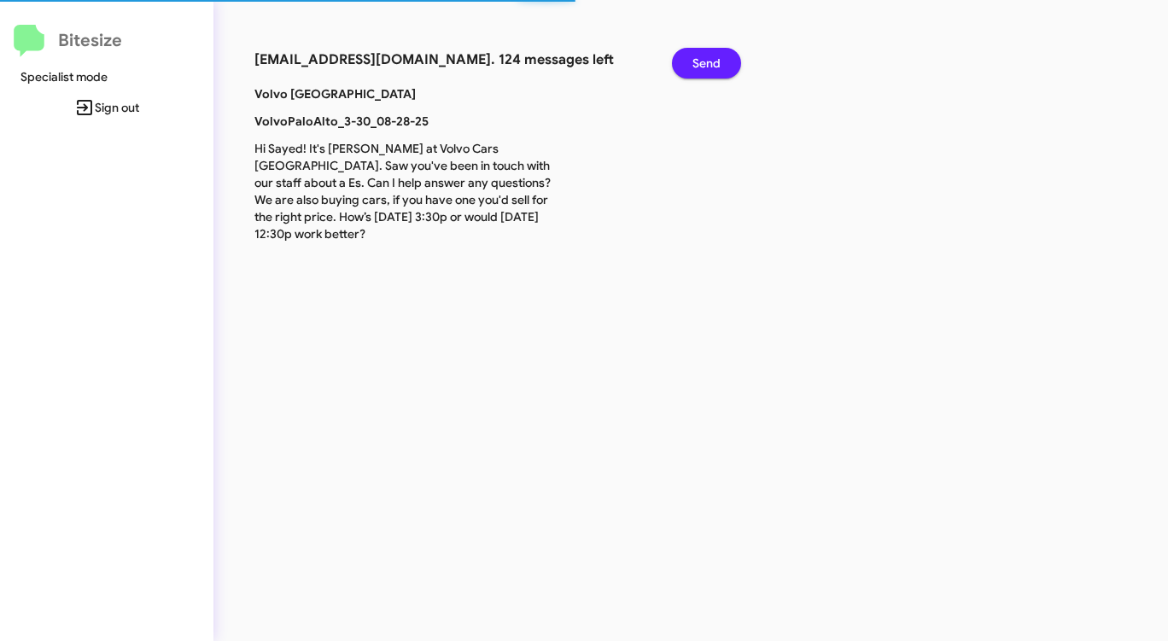
click at [712, 63] on span "Send" at bounding box center [706, 63] width 28 height 31
click at [711, 63] on span "Send" at bounding box center [706, 63] width 28 height 31
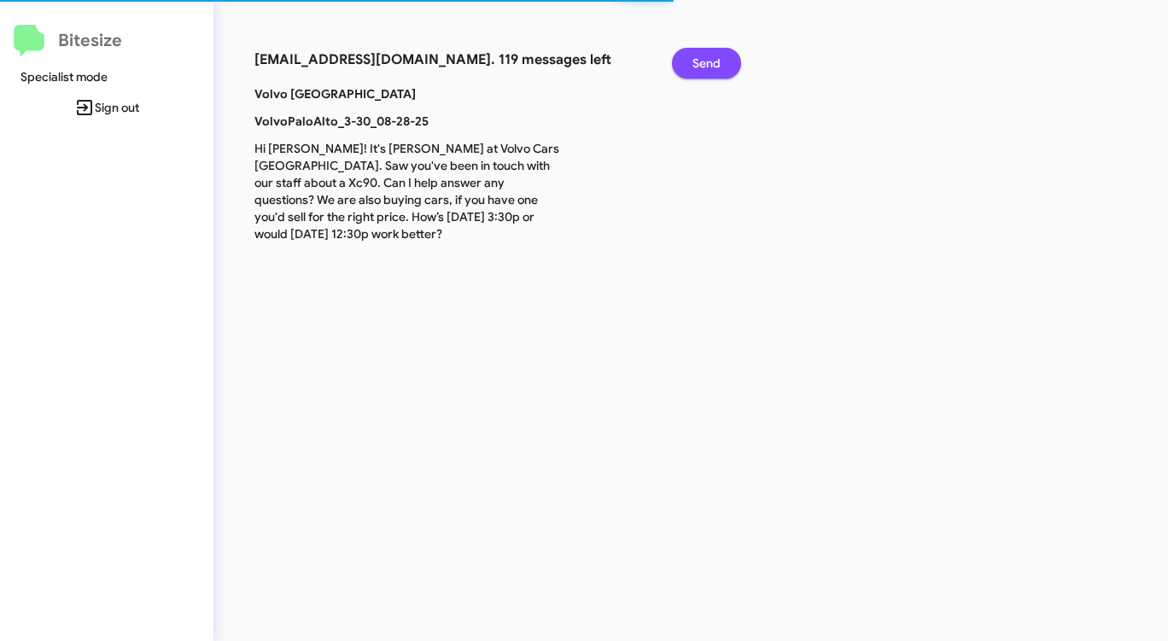
click at [711, 63] on span "Send" at bounding box center [706, 63] width 28 height 31
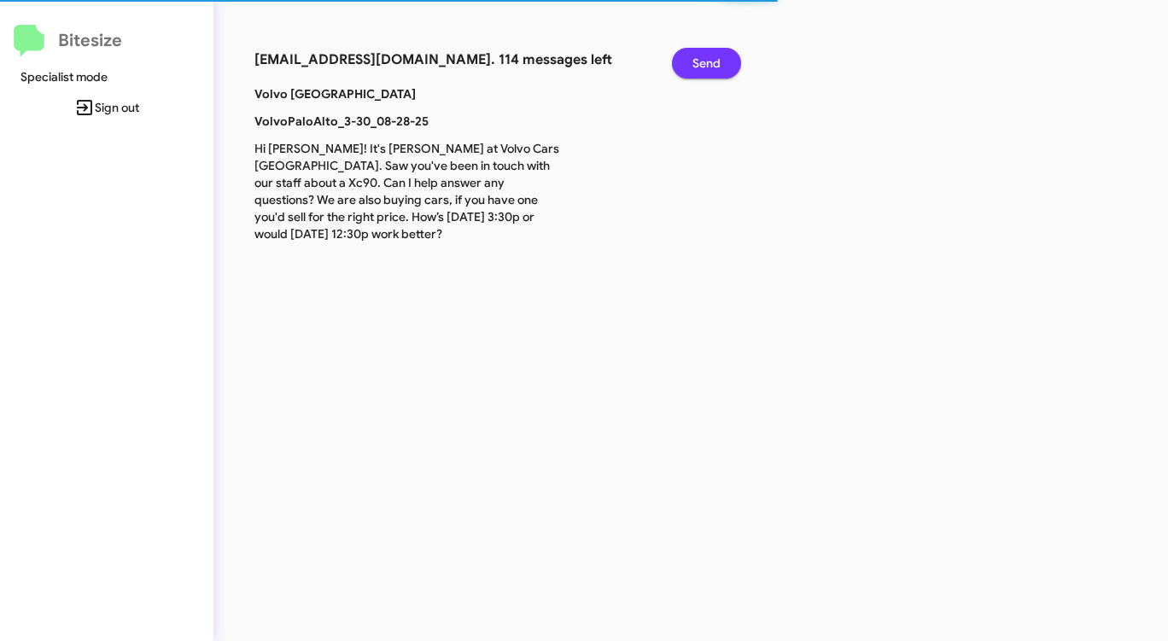
click at [711, 63] on span "Send" at bounding box center [706, 63] width 28 height 31
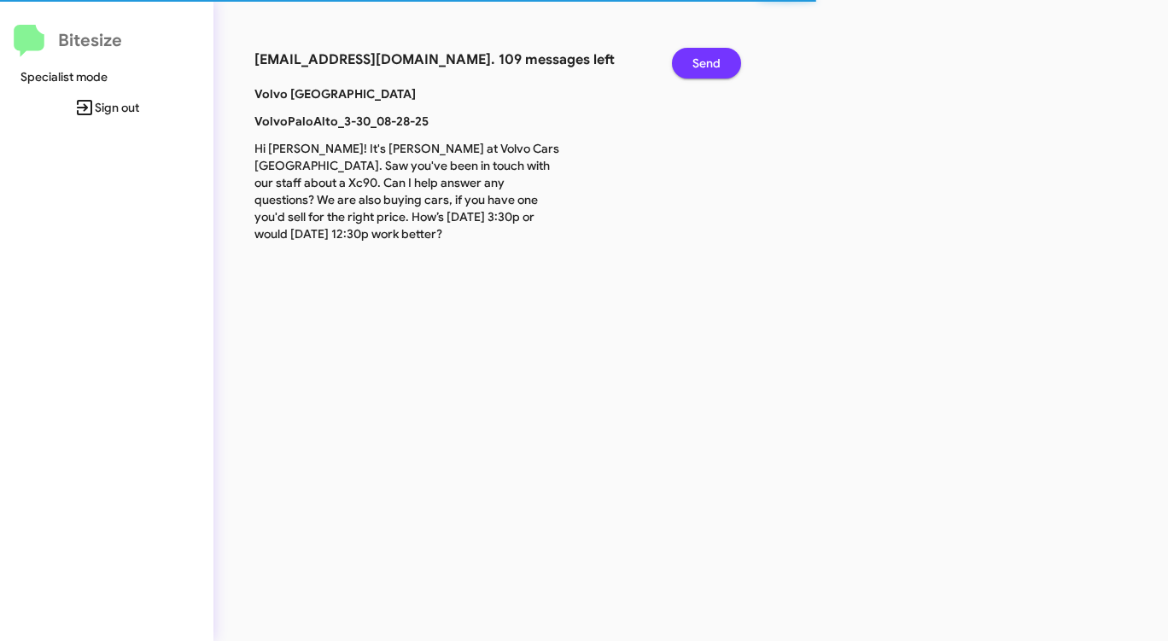
click at [711, 63] on span "Send" at bounding box center [706, 63] width 28 height 31
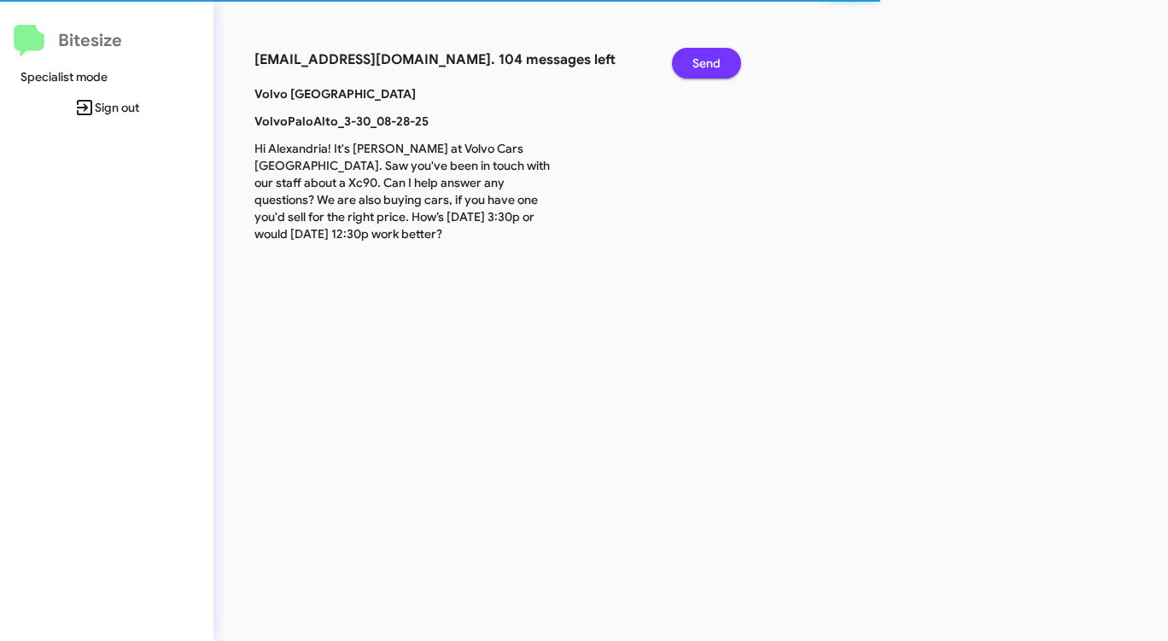
click at [711, 63] on span "Send" at bounding box center [706, 63] width 28 height 31
click at [710, 63] on span "Send" at bounding box center [706, 63] width 28 height 31
click at [709, 63] on span "Send" at bounding box center [706, 63] width 28 height 31
click at [708, 63] on span "Send" at bounding box center [706, 63] width 28 height 31
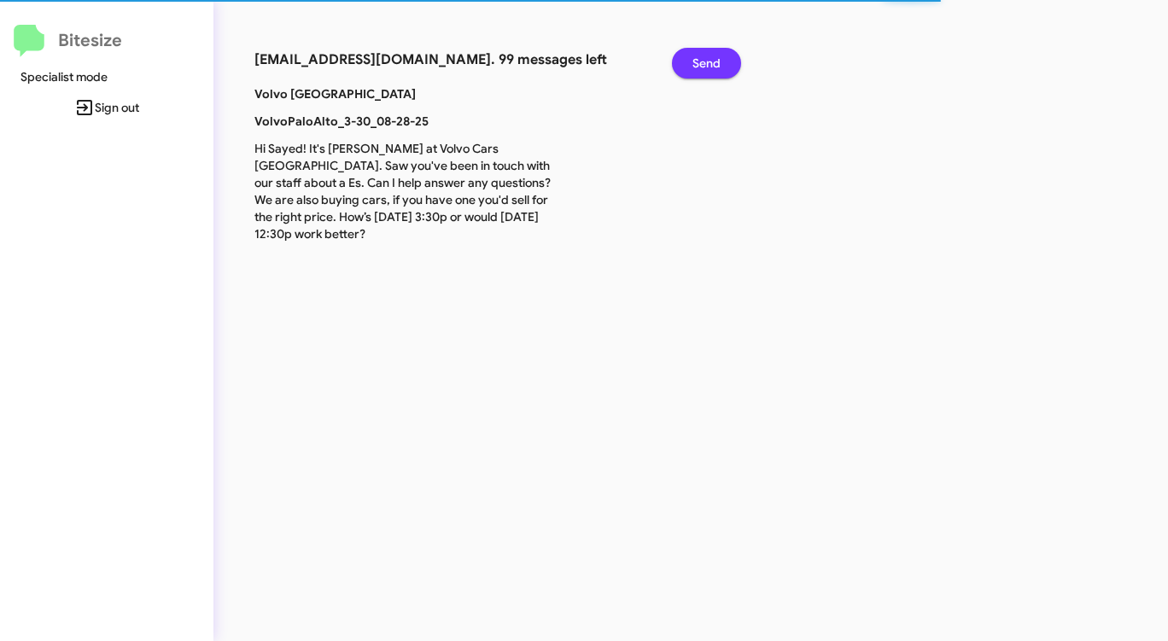
click at [708, 63] on span "Send" at bounding box center [706, 63] width 28 height 31
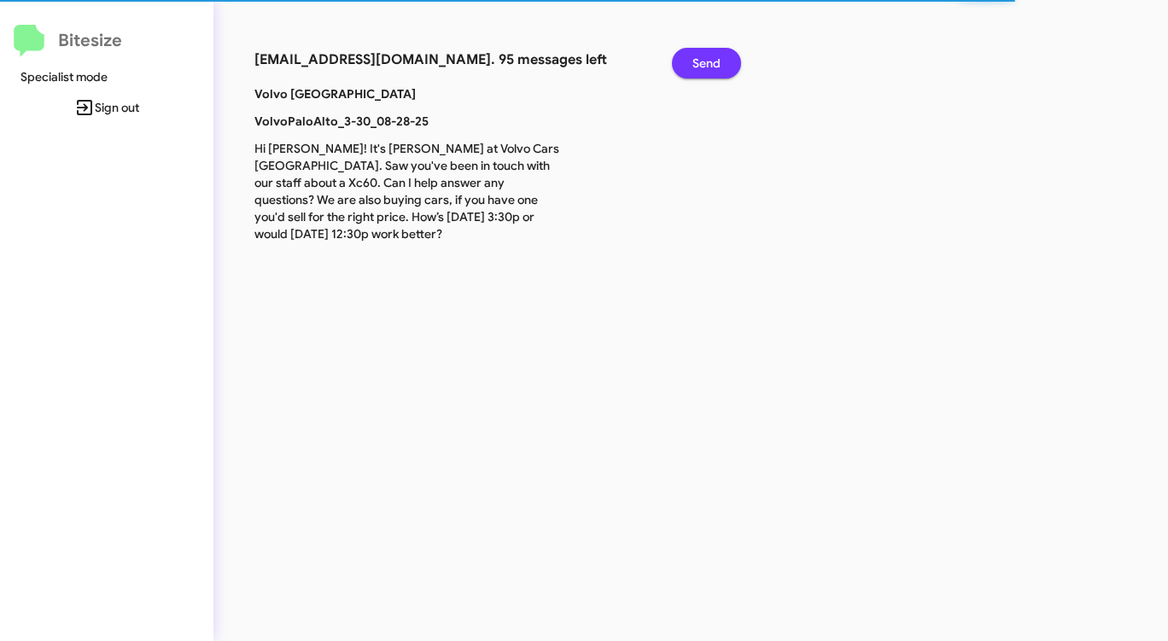
click at [708, 63] on span "Send" at bounding box center [706, 63] width 28 height 31
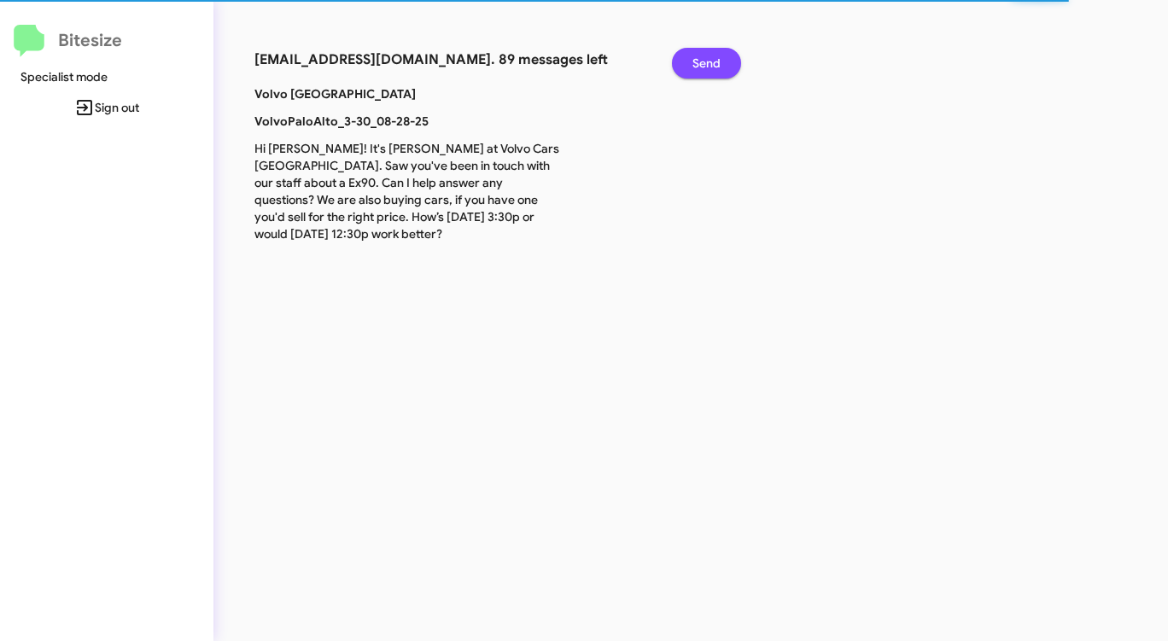
click at [708, 63] on span "Send" at bounding box center [706, 63] width 28 height 31
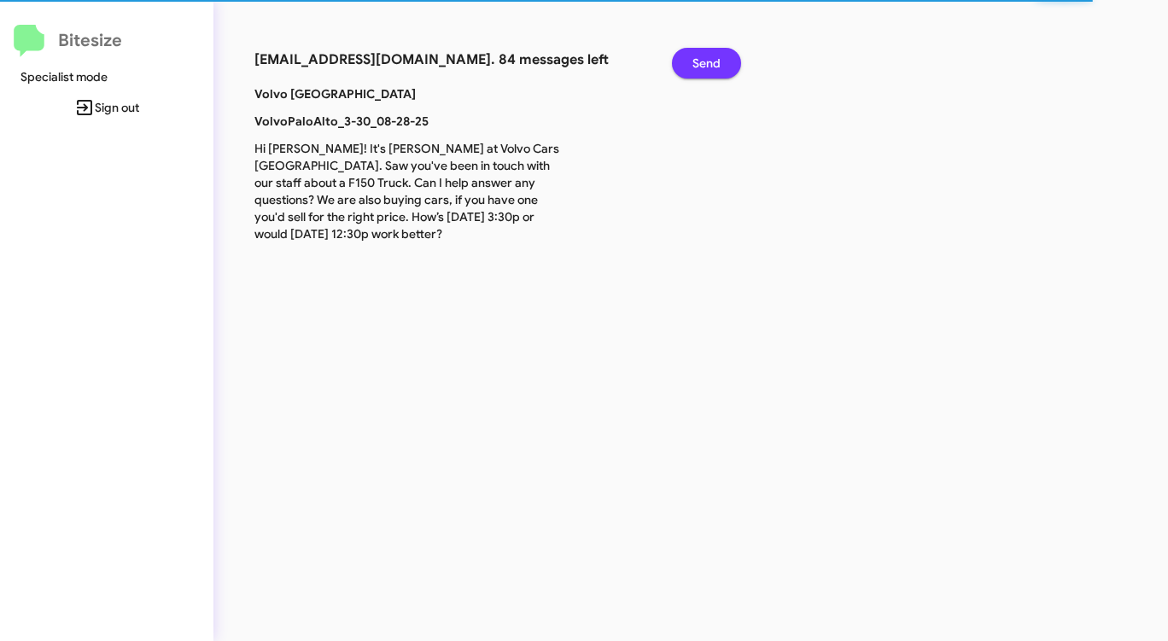
click at [708, 63] on span "Send" at bounding box center [706, 63] width 28 height 31
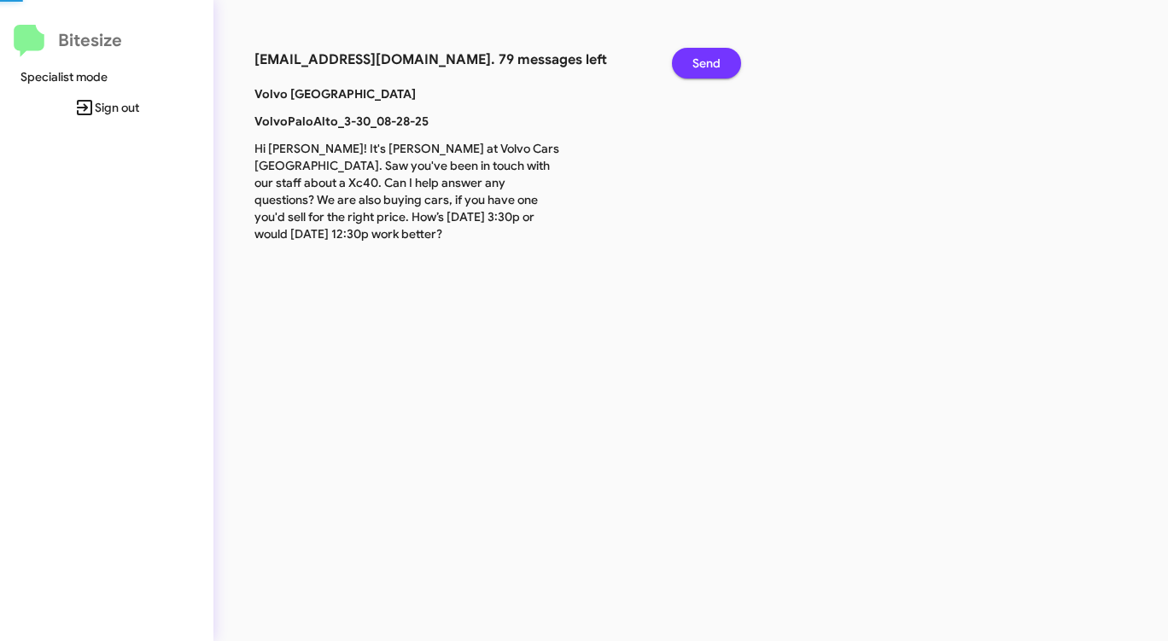
click at [708, 63] on span "Send" at bounding box center [706, 63] width 28 height 31
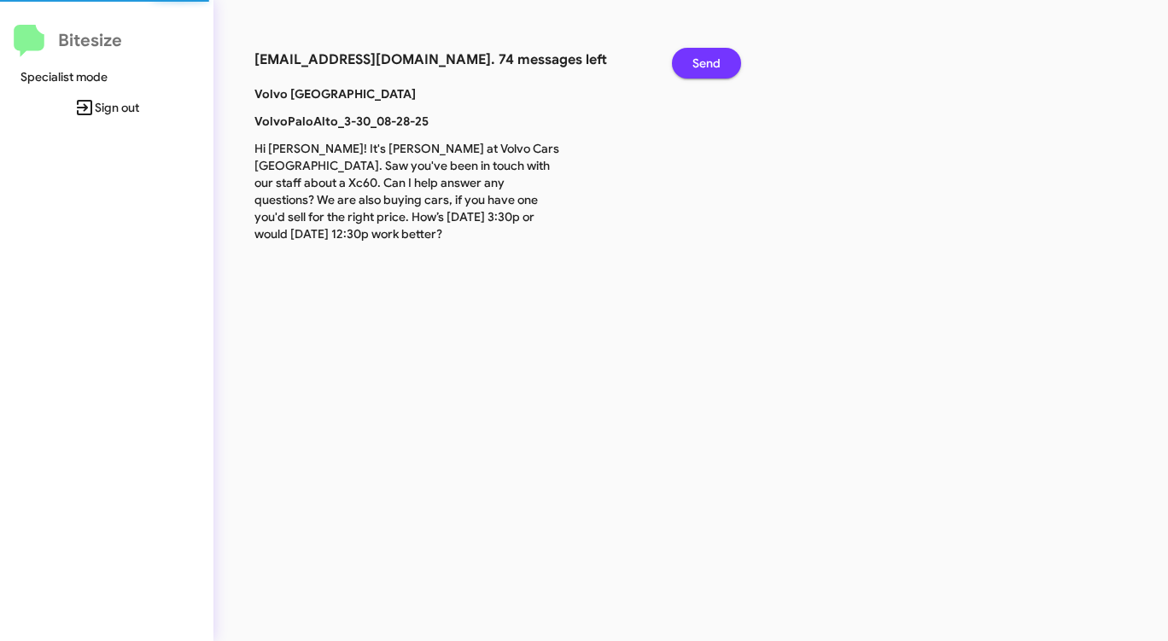
click at [708, 63] on span "Send" at bounding box center [706, 63] width 28 height 31
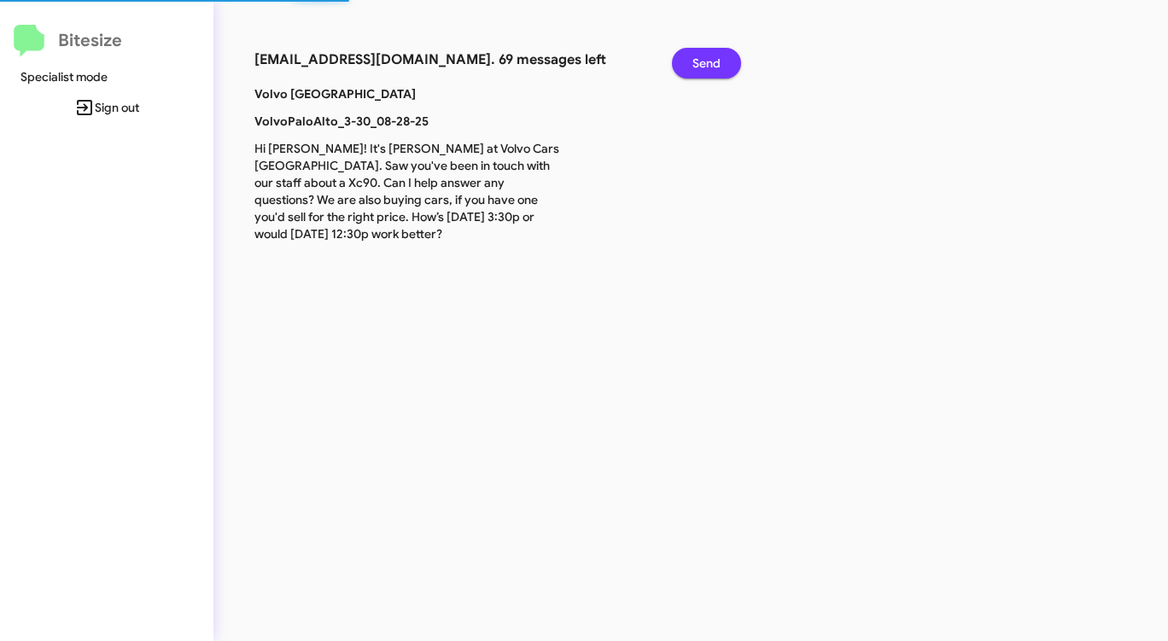
click at [708, 63] on span "Send" at bounding box center [706, 63] width 28 height 31
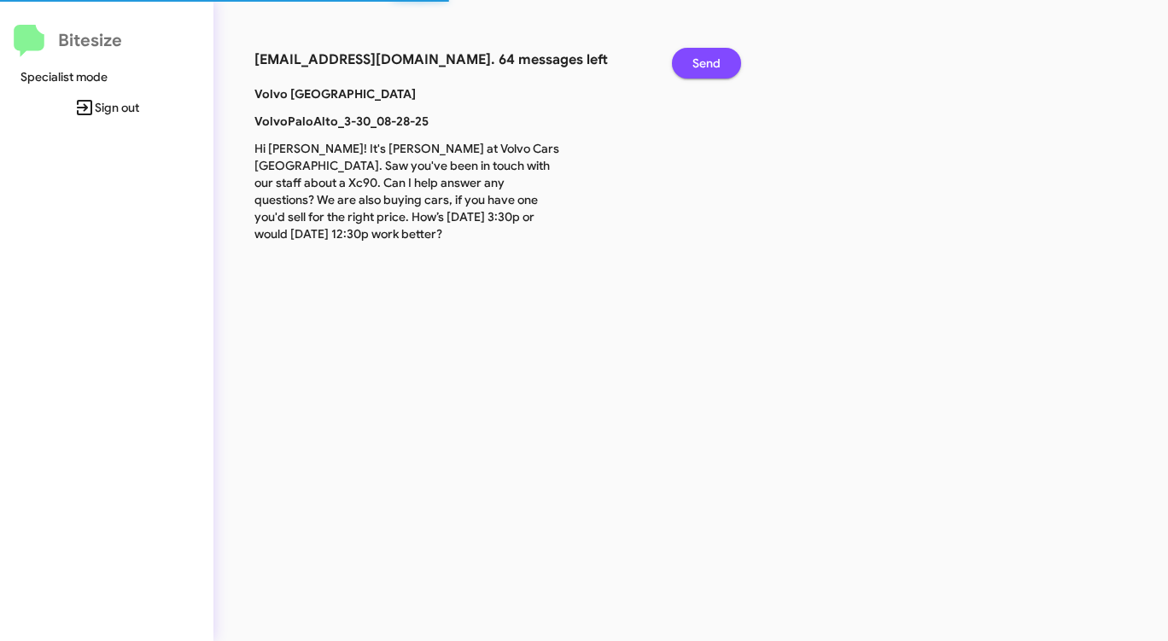
click at [708, 63] on span "Send" at bounding box center [706, 63] width 28 height 31
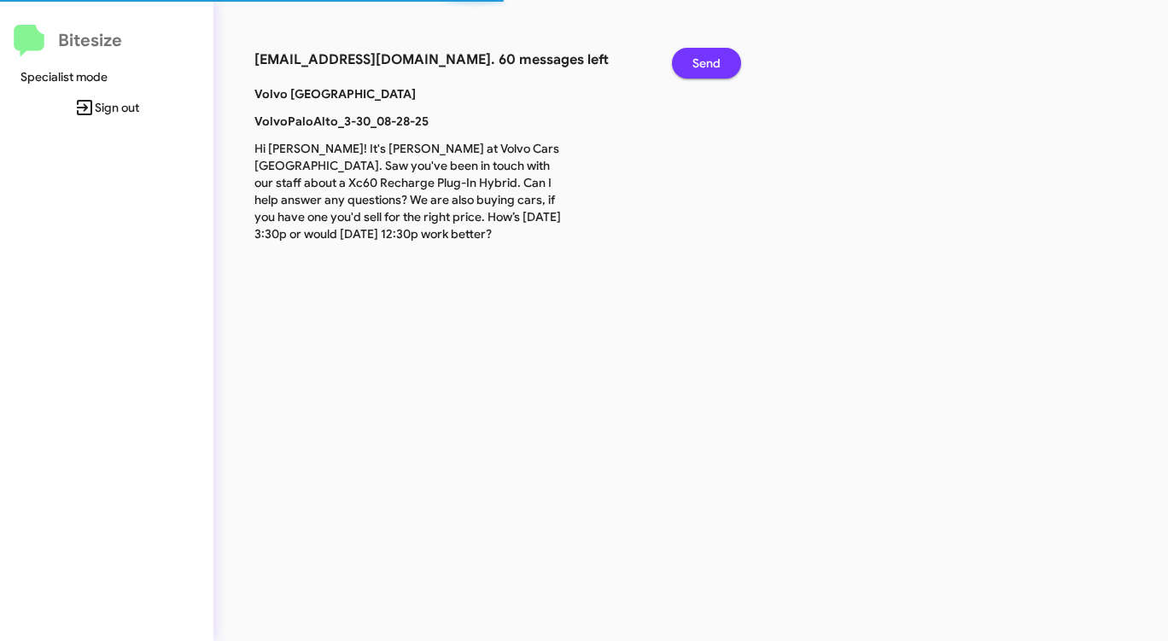
click at [708, 63] on span "Send" at bounding box center [706, 63] width 28 height 31
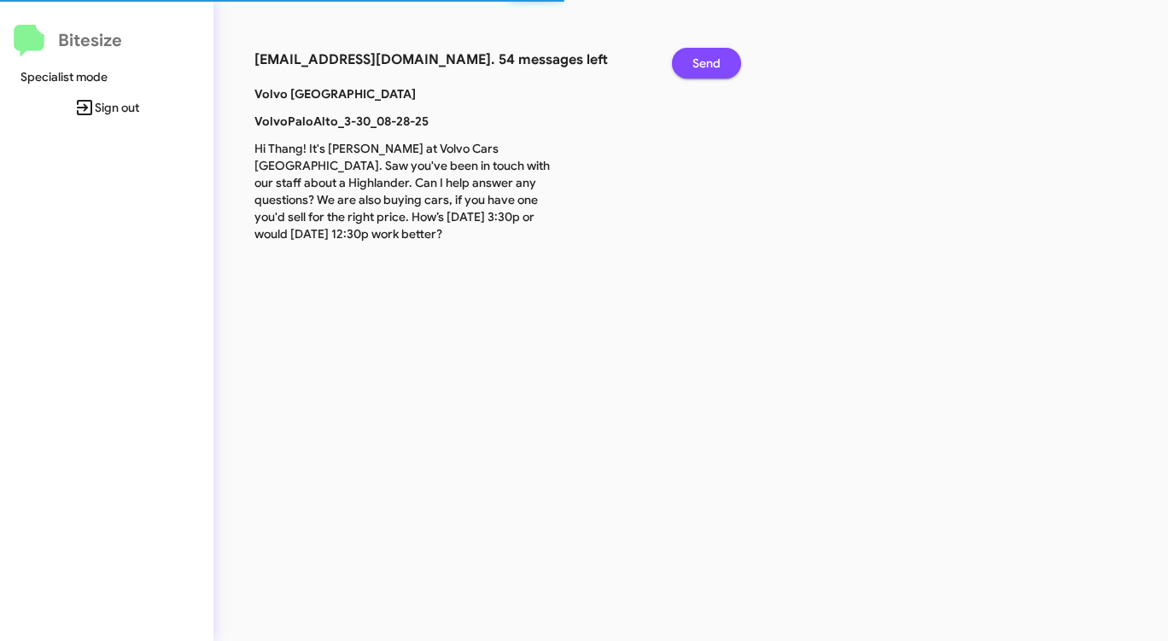
click at [708, 63] on span "Send" at bounding box center [706, 63] width 28 height 31
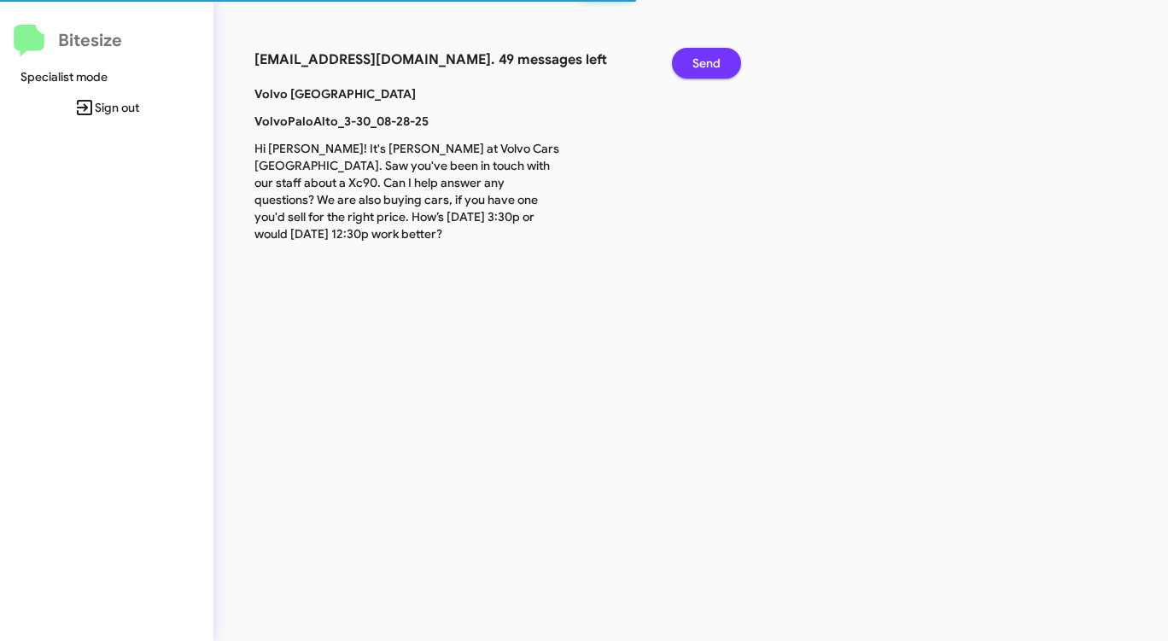
click at [708, 63] on span "Send" at bounding box center [706, 63] width 28 height 31
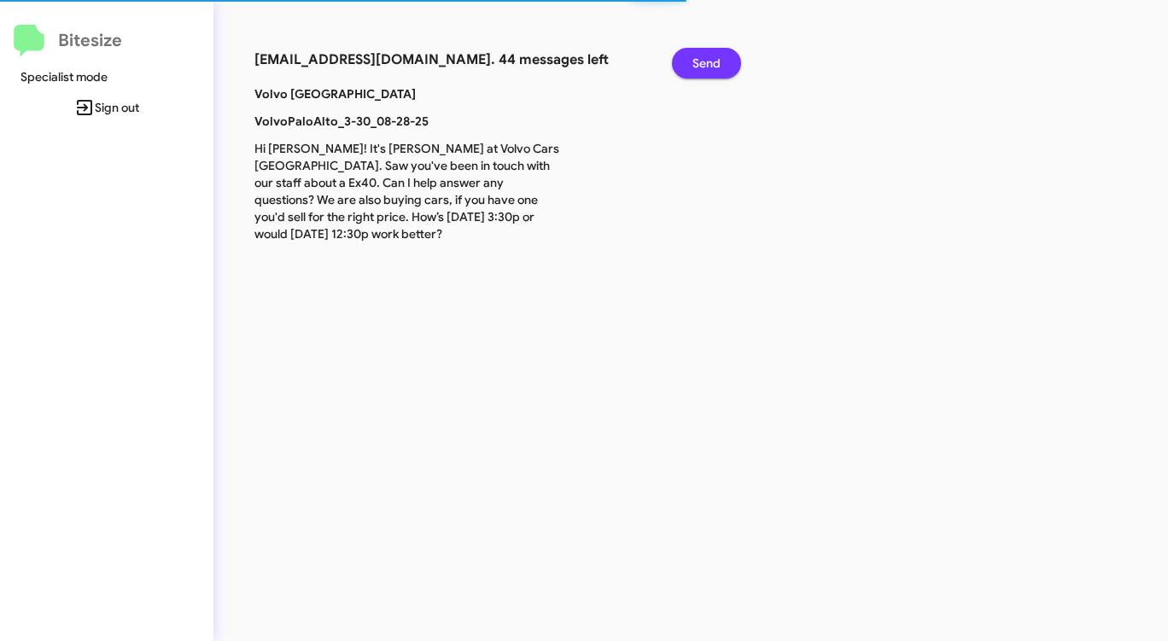
click at [708, 63] on span "Send" at bounding box center [706, 63] width 28 height 31
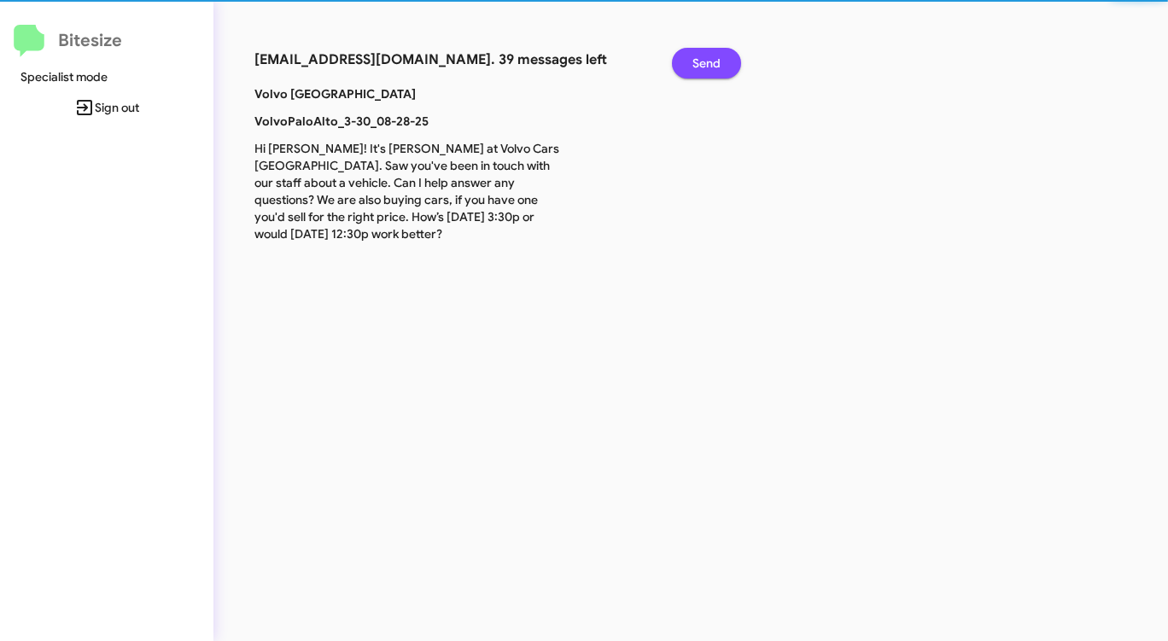
click at [708, 63] on span "Send" at bounding box center [706, 63] width 28 height 31
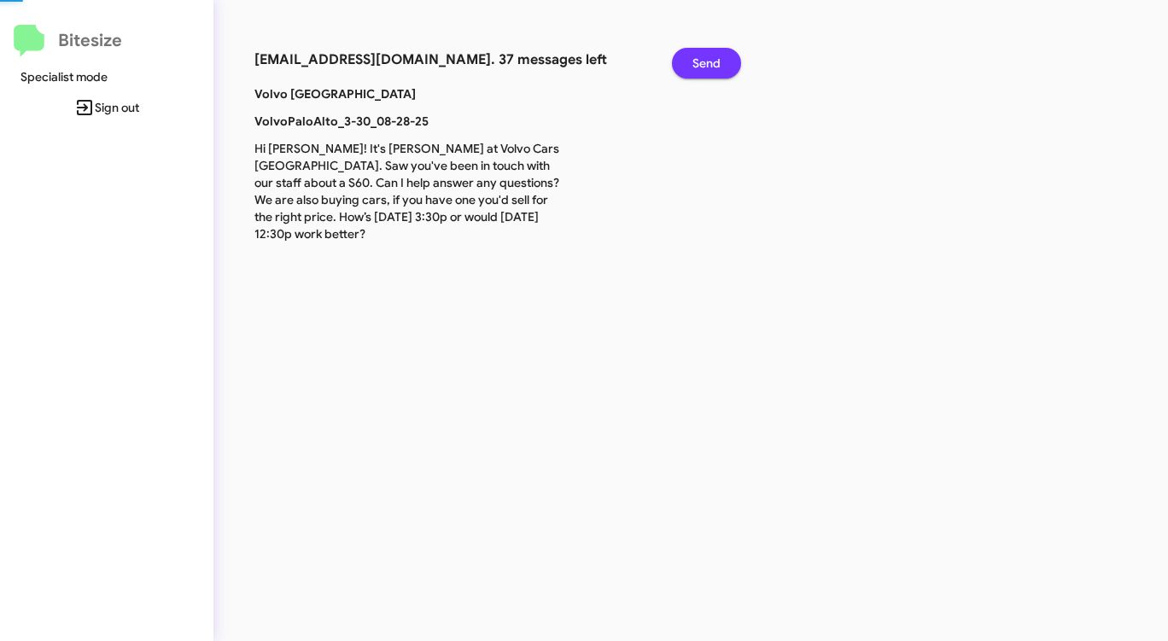
click at [708, 63] on span "Send" at bounding box center [706, 63] width 28 height 31
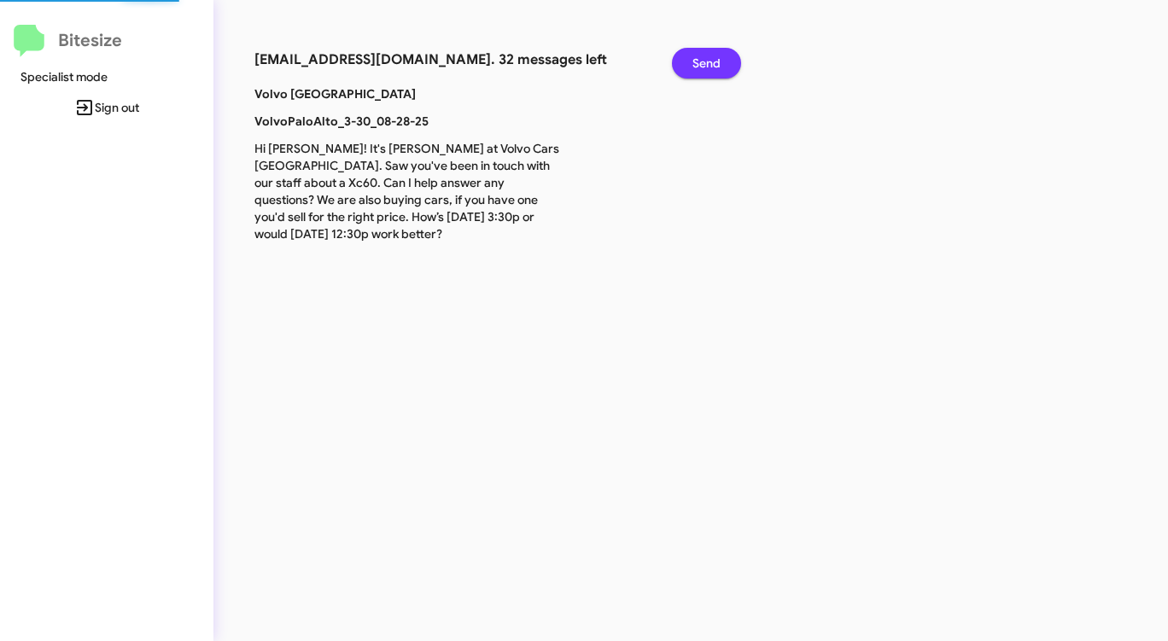
click at [708, 63] on span "Send" at bounding box center [706, 63] width 28 height 31
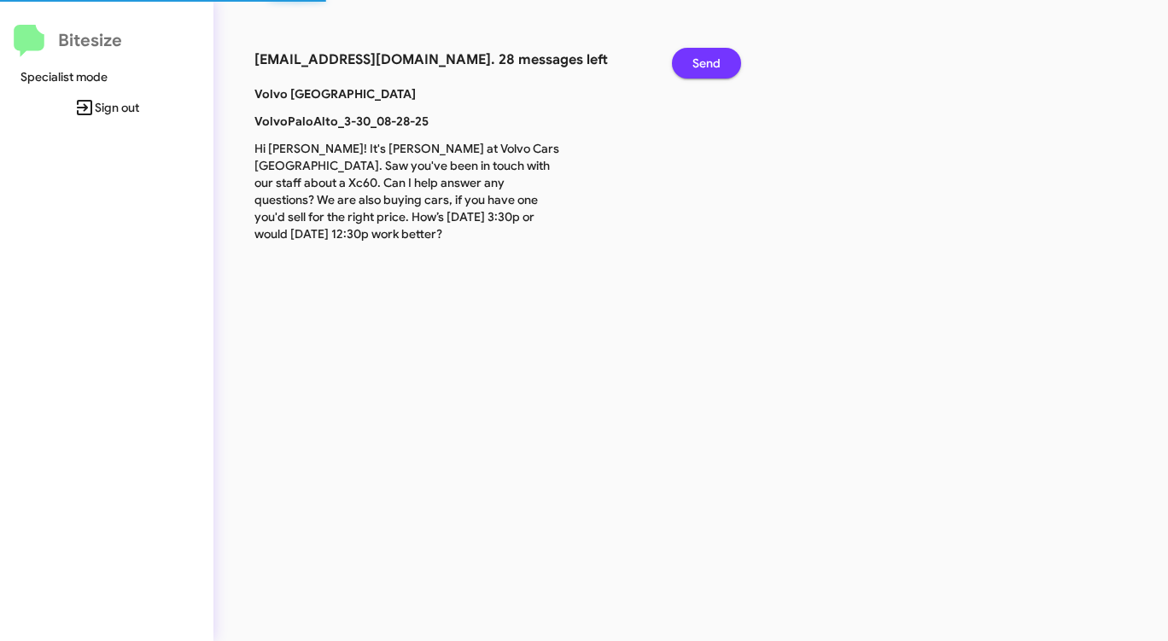
click at [708, 63] on span "Send" at bounding box center [706, 63] width 28 height 31
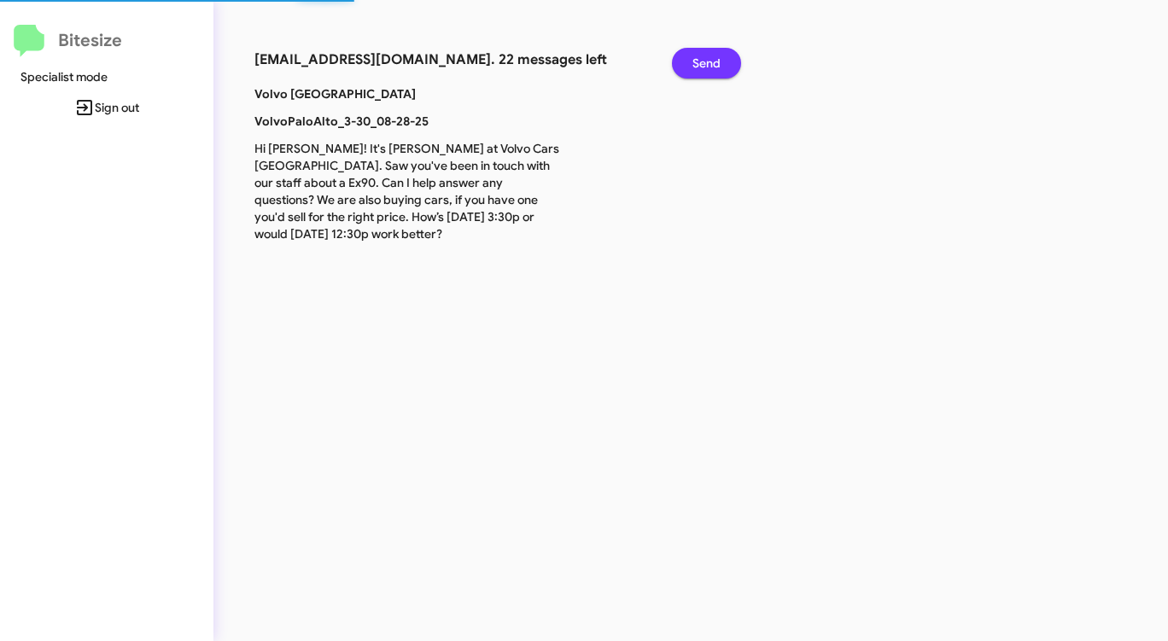
click at [708, 63] on span "Send" at bounding box center [706, 63] width 28 height 31
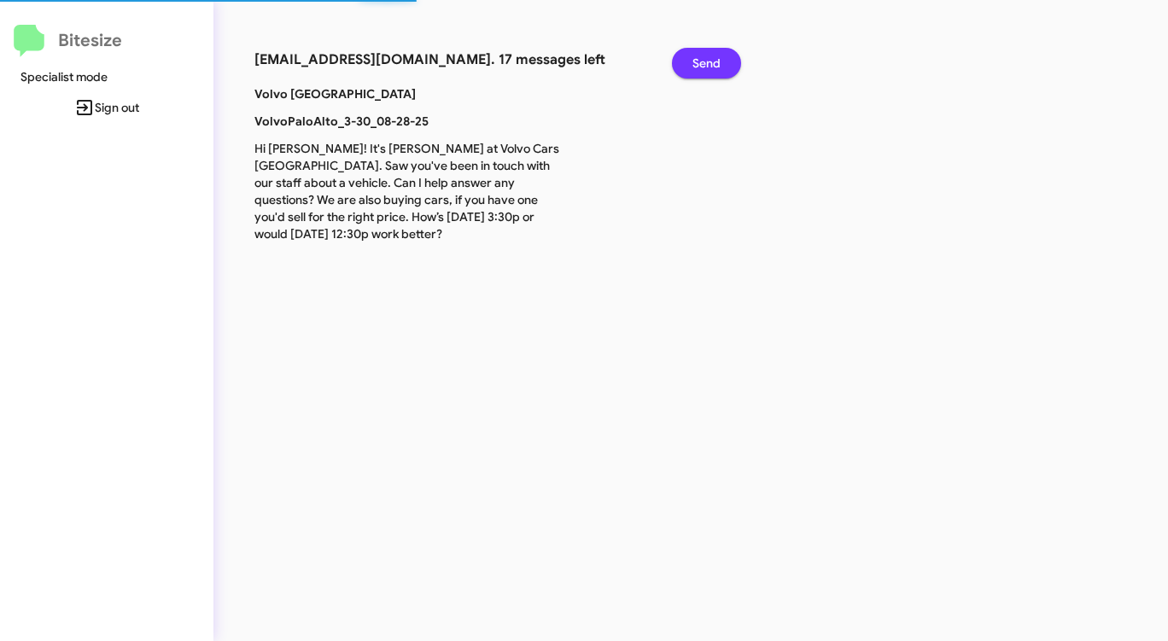
click at [708, 63] on span "Send" at bounding box center [706, 63] width 28 height 31
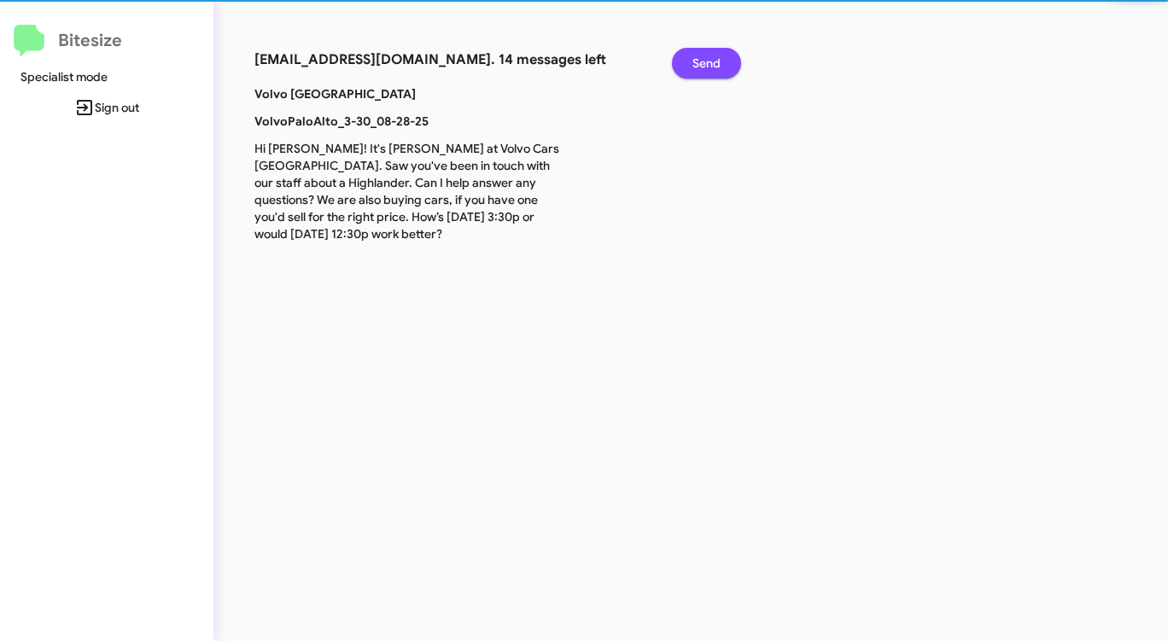
click at [708, 63] on span "Send" at bounding box center [706, 63] width 28 height 31
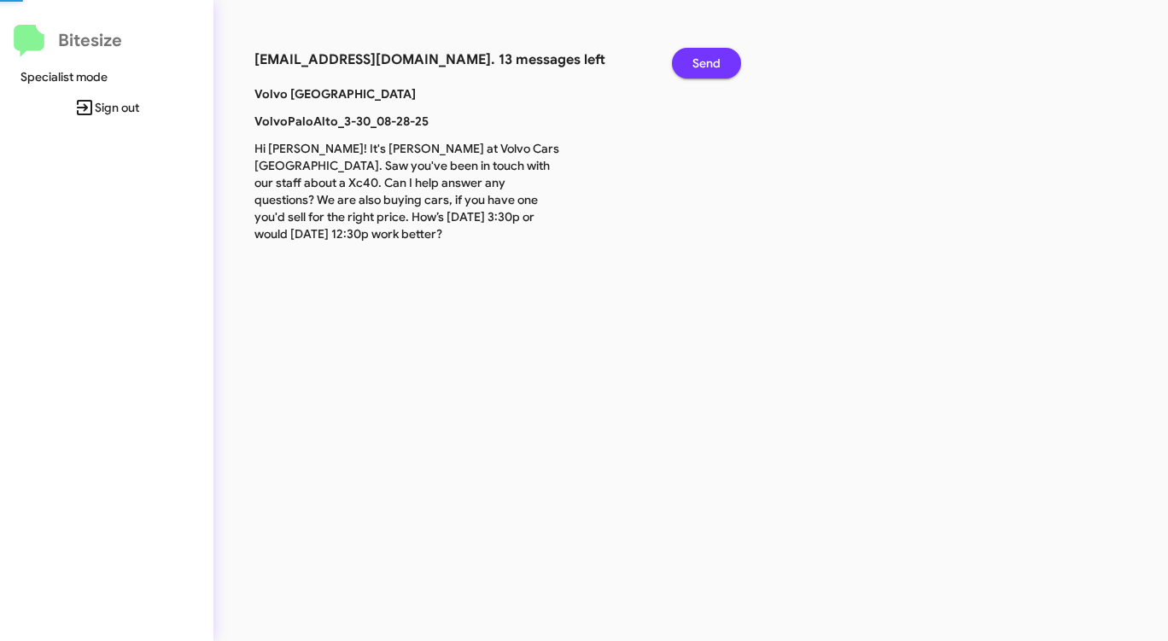
click at [708, 63] on span "Send" at bounding box center [706, 63] width 28 height 31
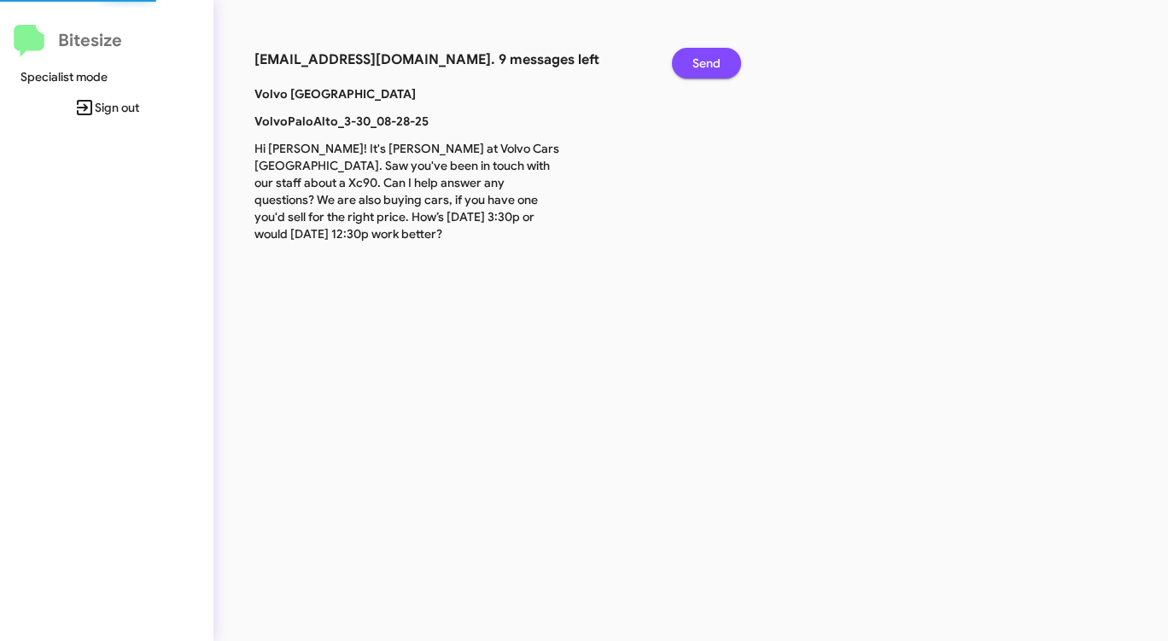
click at [708, 63] on span "Send" at bounding box center [706, 63] width 28 height 31
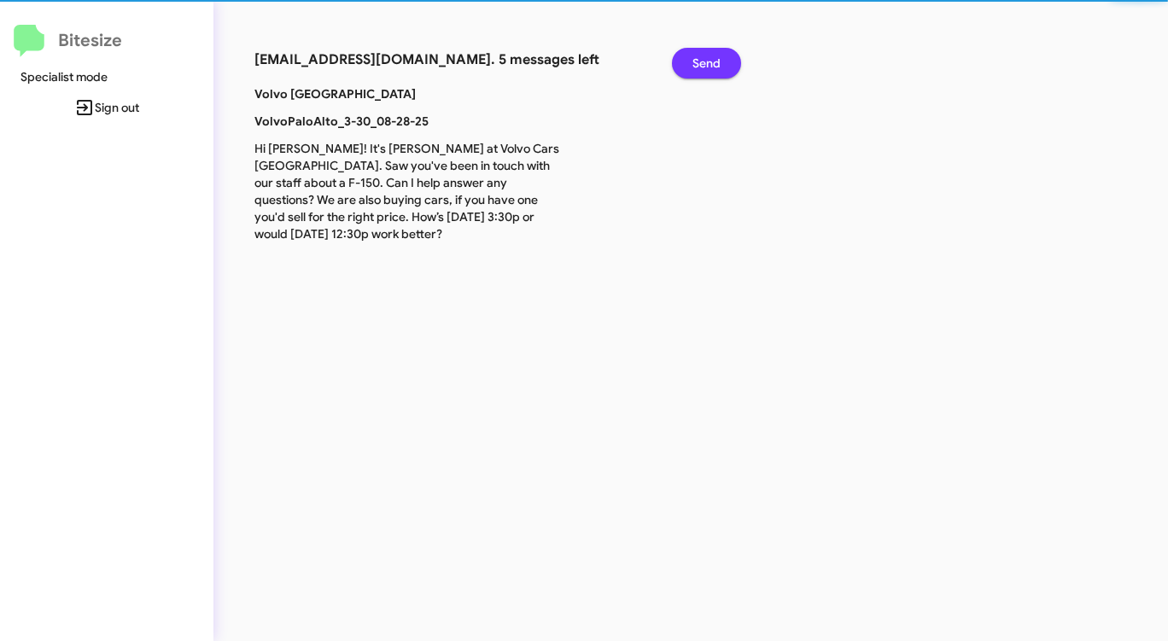
click at [708, 63] on span "Send" at bounding box center [706, 63] width 28 height 31
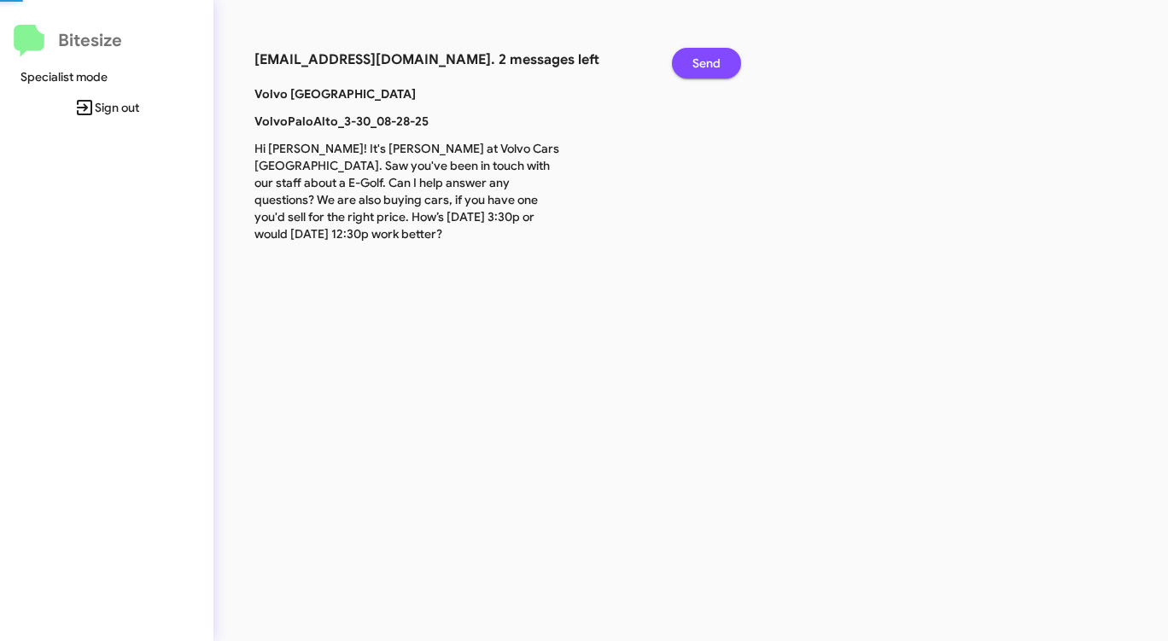
click at [708, 63] on span "Send" at bounding box center [706, 63] width 28 height 31
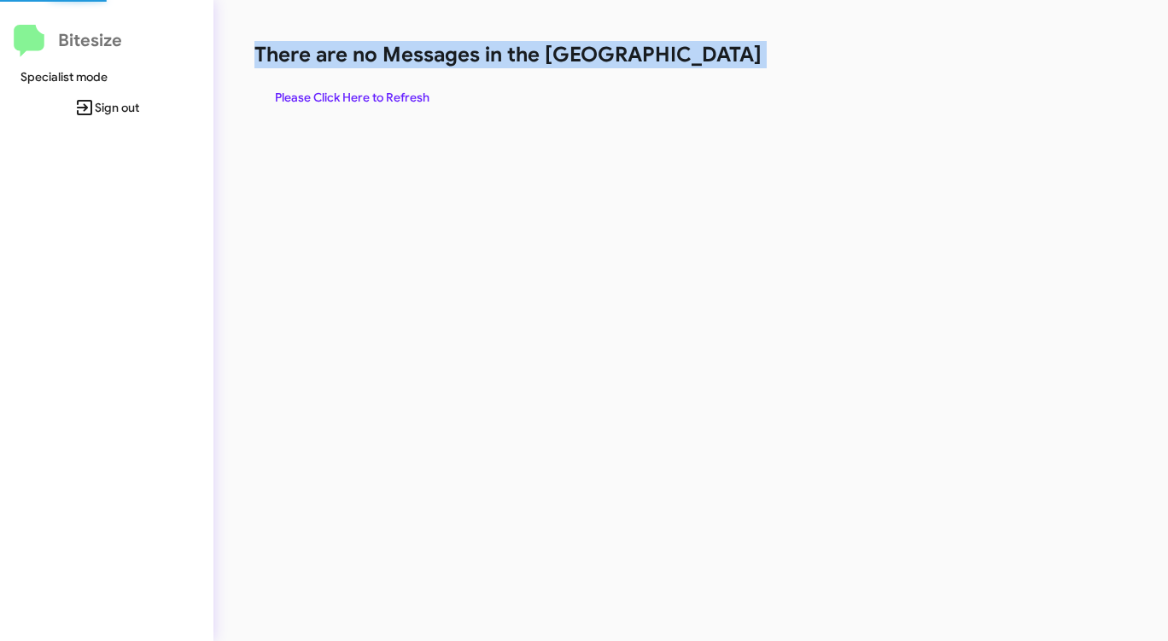
click at [708, 63] on h1 "There are no Messages in the [GEOGRAPHIC_DATA]" at bounding box center [611, 54] width 714 height 27
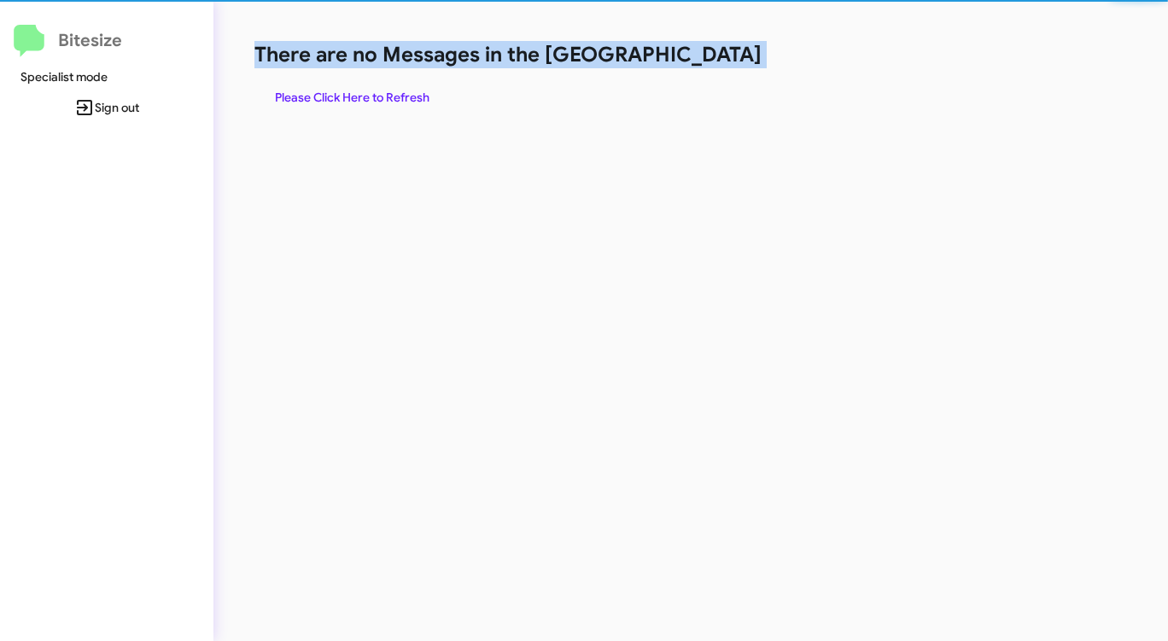
click at [708, 63] on h1 "There are no Messages in the [GEOGRAPHIC_DATA]" at bounding box center [611, 54] width 714 height 27
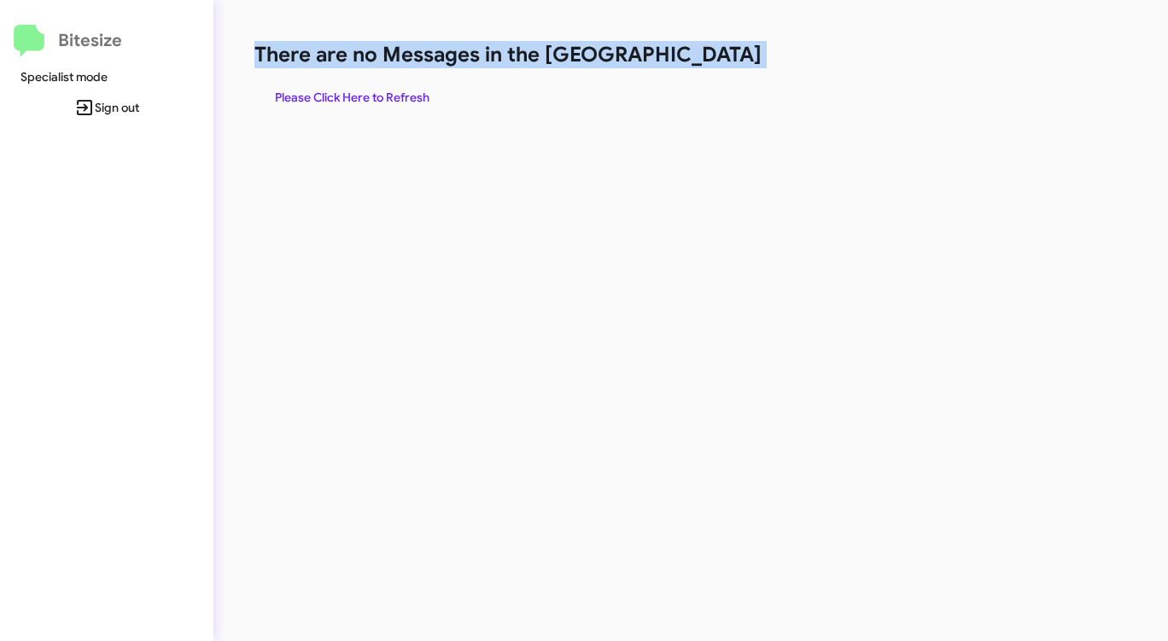
click at [708, 63] on h1 "There are no Messages in the [GEOGRAPHIC_DATA]" at bounding box center [611, 54] width 714 height 27
click at [387, 92] on span "Please Click Here to Refresh" at bounding box center [352, 97] width 154 height 31
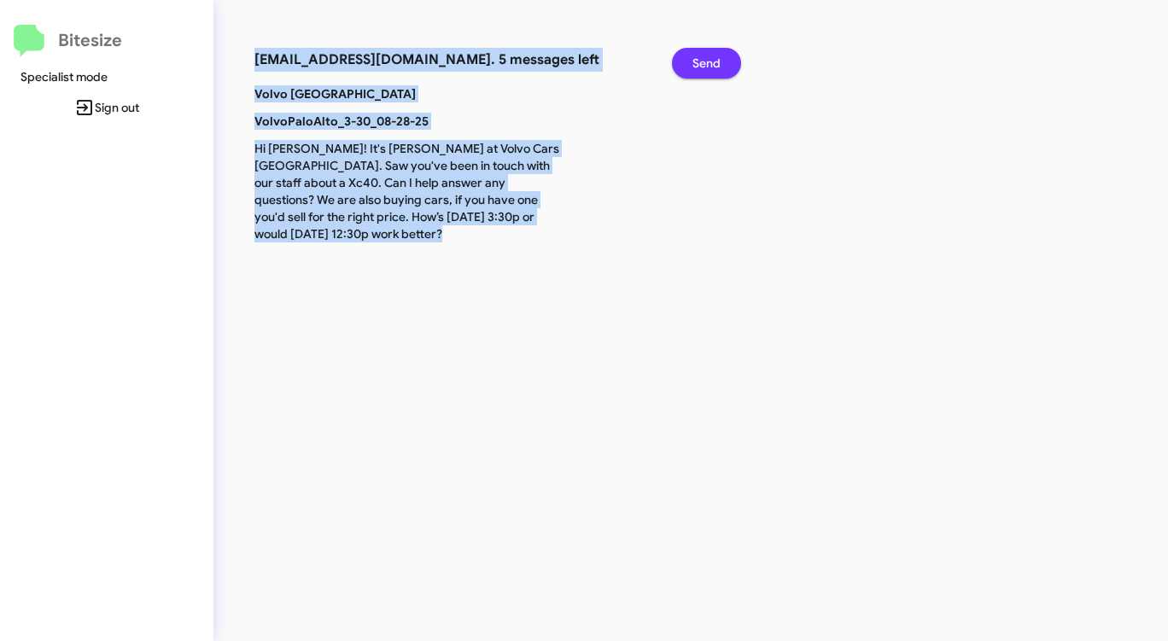
click at [717, 58] on span "Send" at bounding box center [706, 63] width 28 height 31
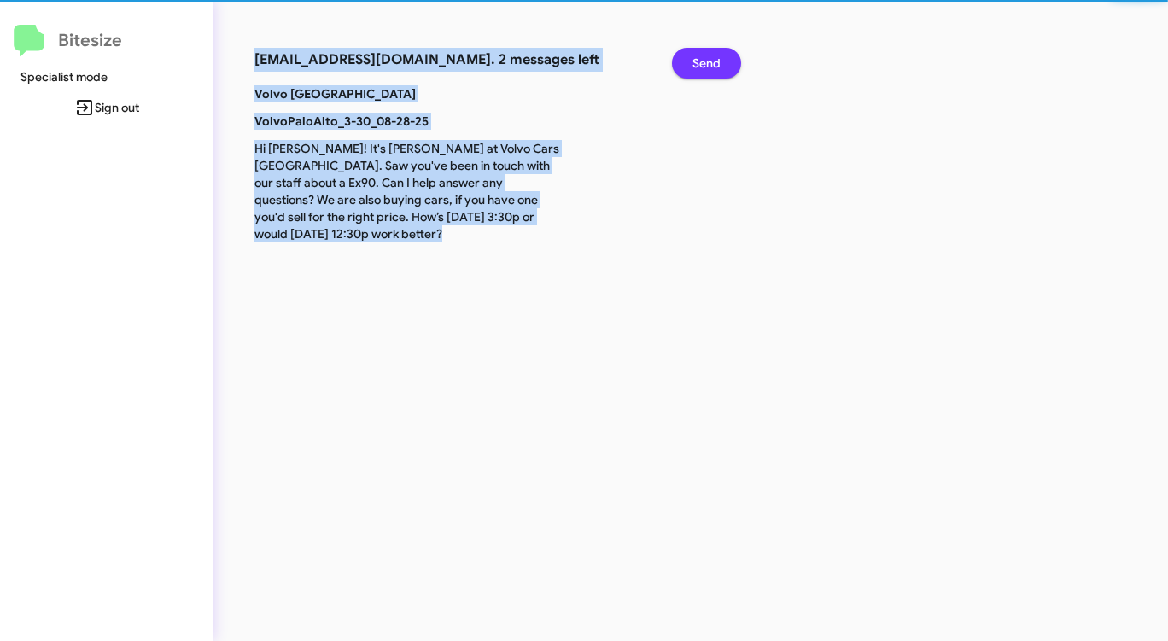
click at [717, 58] on span "Send" at bounding box center [706, 63] width 28 height 31
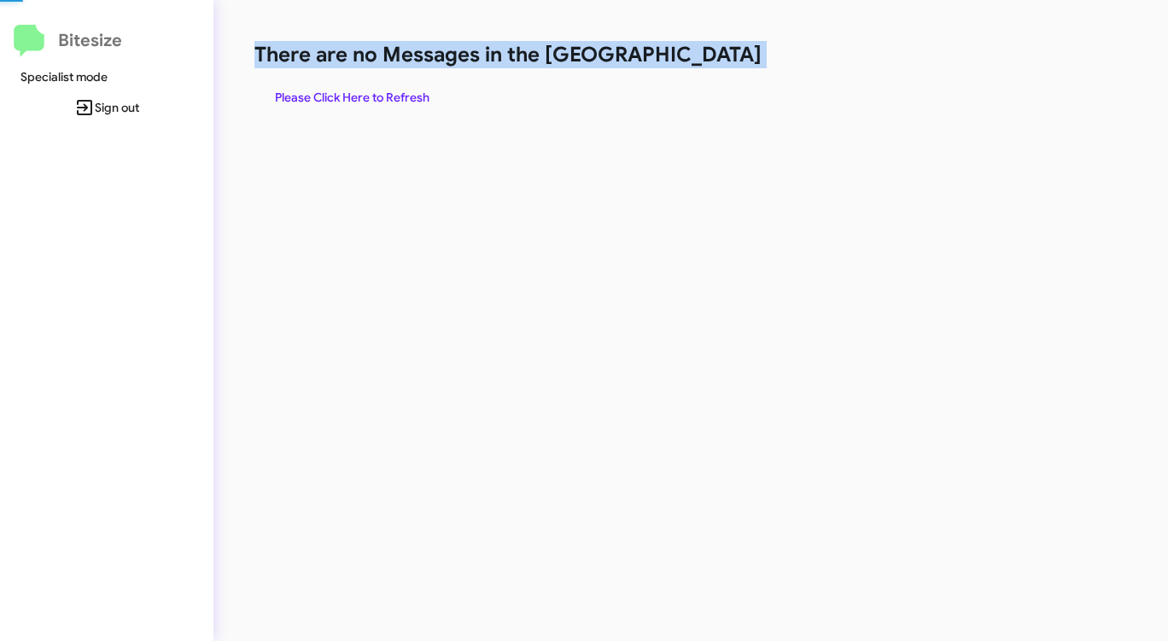
click at [717, 58] on h1 "There are no Messages in the [GEOGRAPHIC_DATA]" at bounding box center [611, 54] width 714 height 27
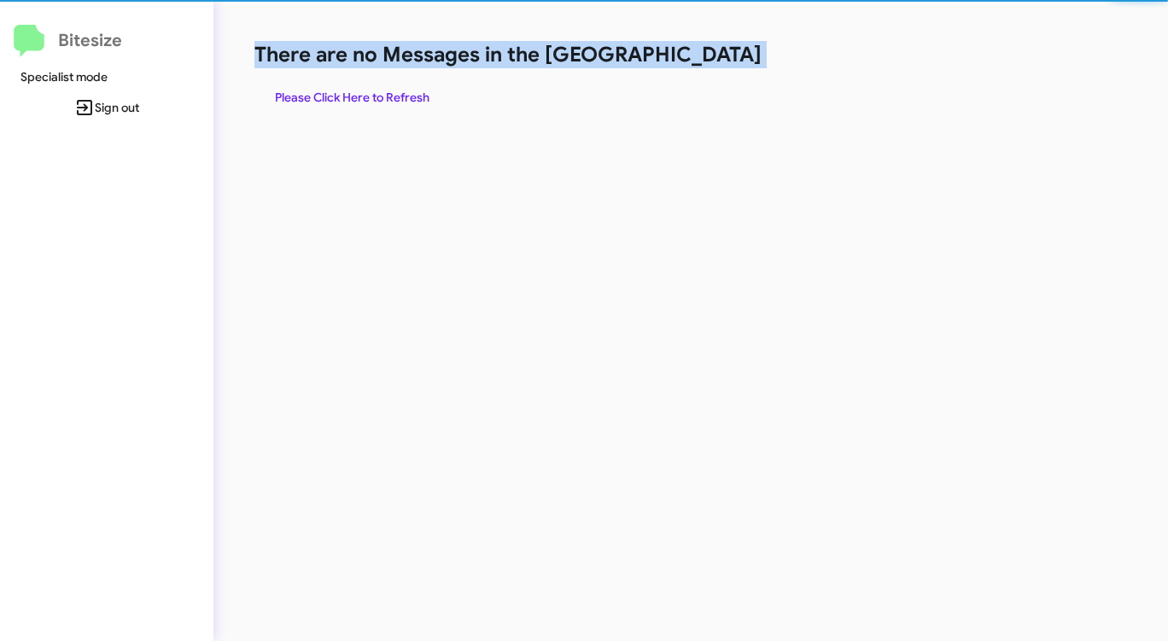
drag, startPoint x: 717, startPoint y: 58, endPoint x: 695, endPoint y: 62, distance: 22.6
click at [714, 58] on h1 "There are no Messages in the [GEOGRAPHIC_DATA]" at bounding box center [611, 54] width 714 height 27
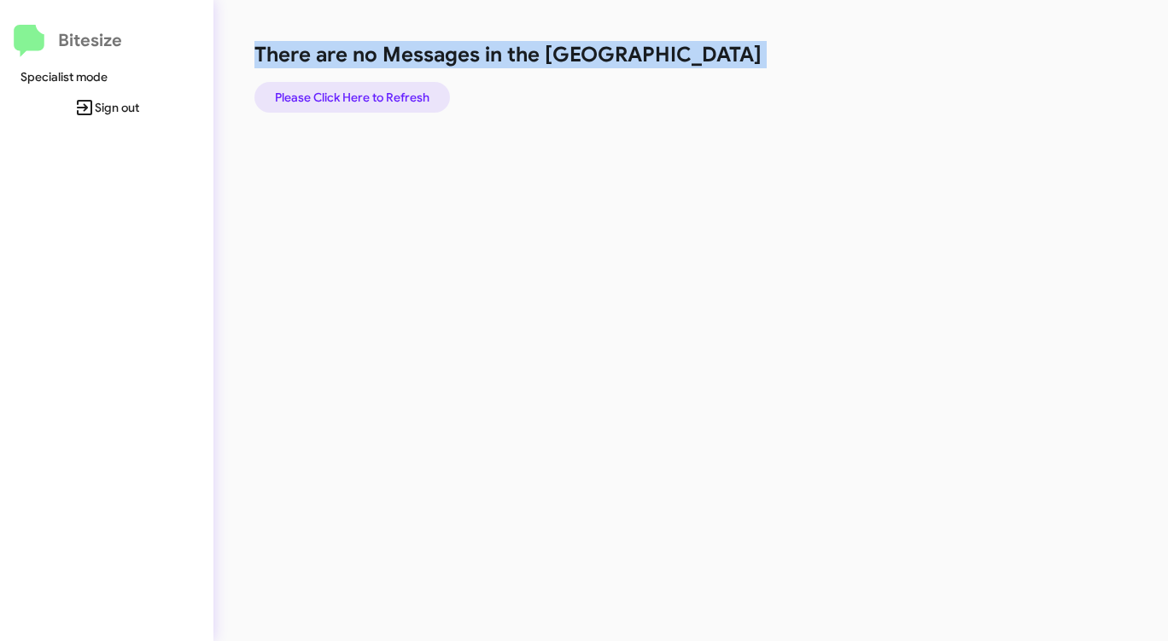
click at [390, 98] on span "Please Click Here to Refresh" at bounding box center [352, 97] width 154 height 31
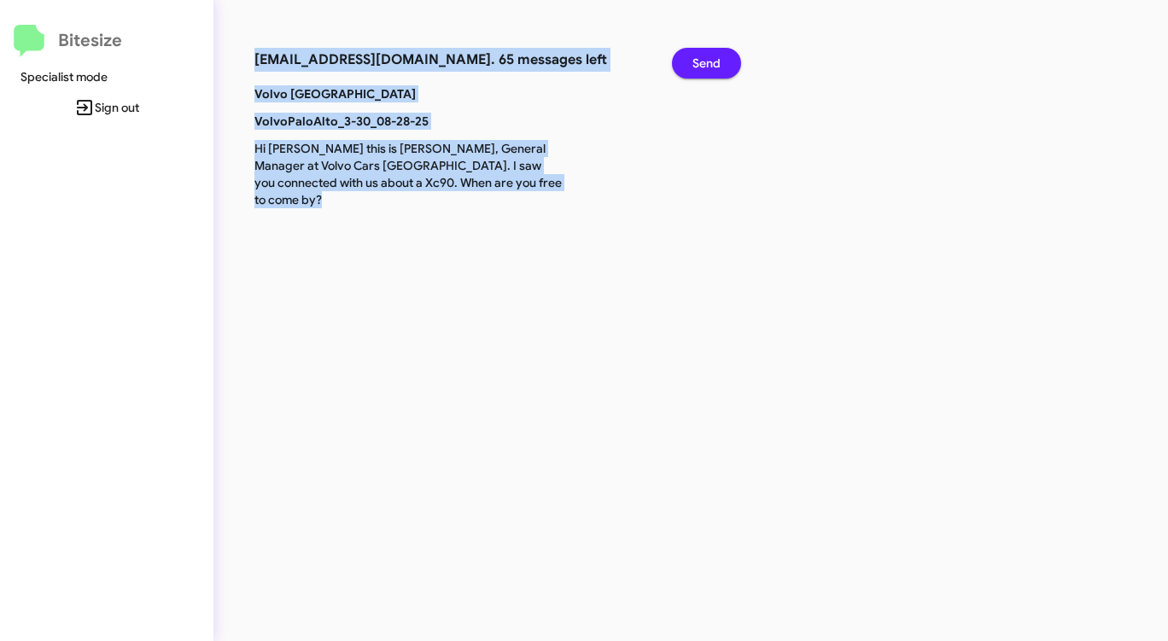
click at [702, 61] on span "Send" at bounding box center [706, 63] width 28 height 31
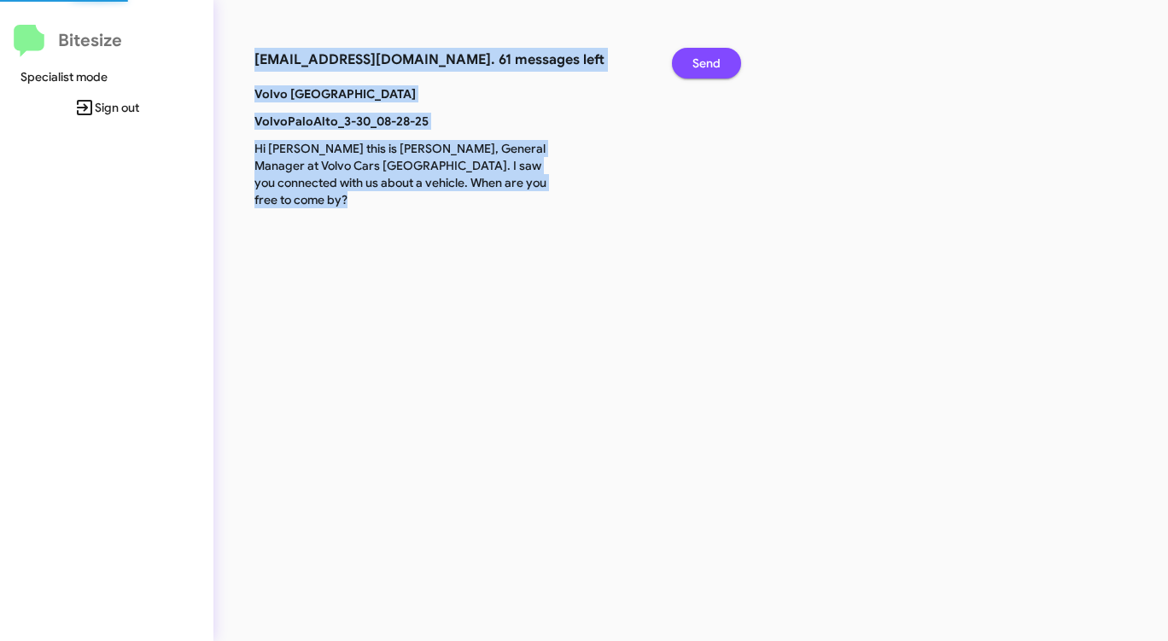
click at [702, 61] on span "Send" at bounding box center [706, 63] width 28 height 31
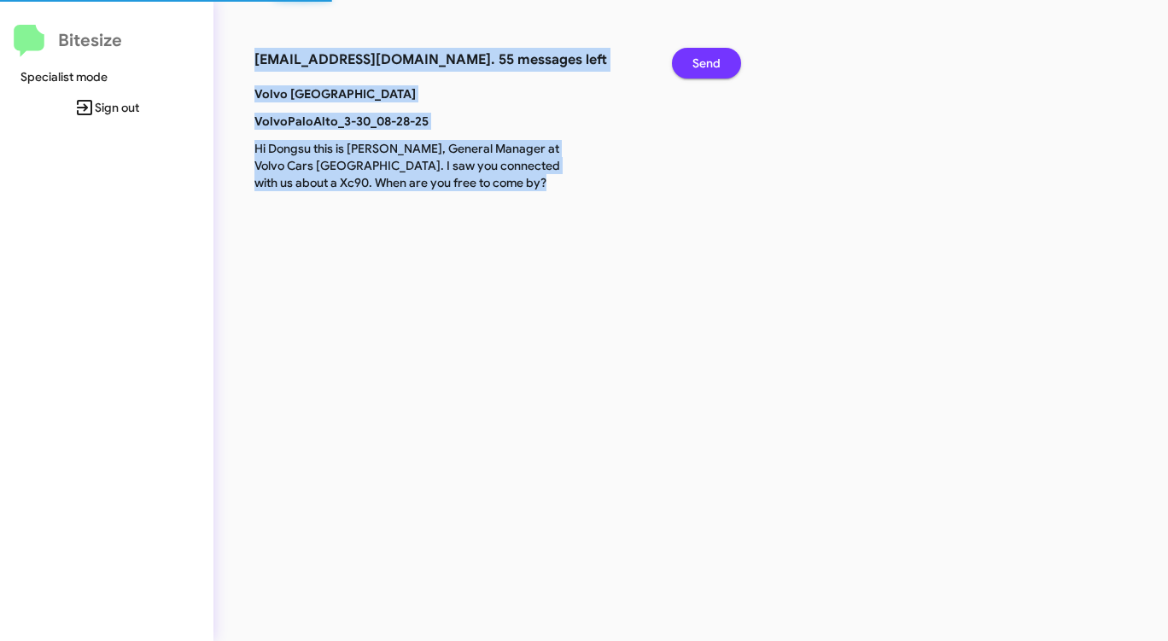
click at [702, 61] on span "Send" at bounding box center [706, 63] width 28 height 31
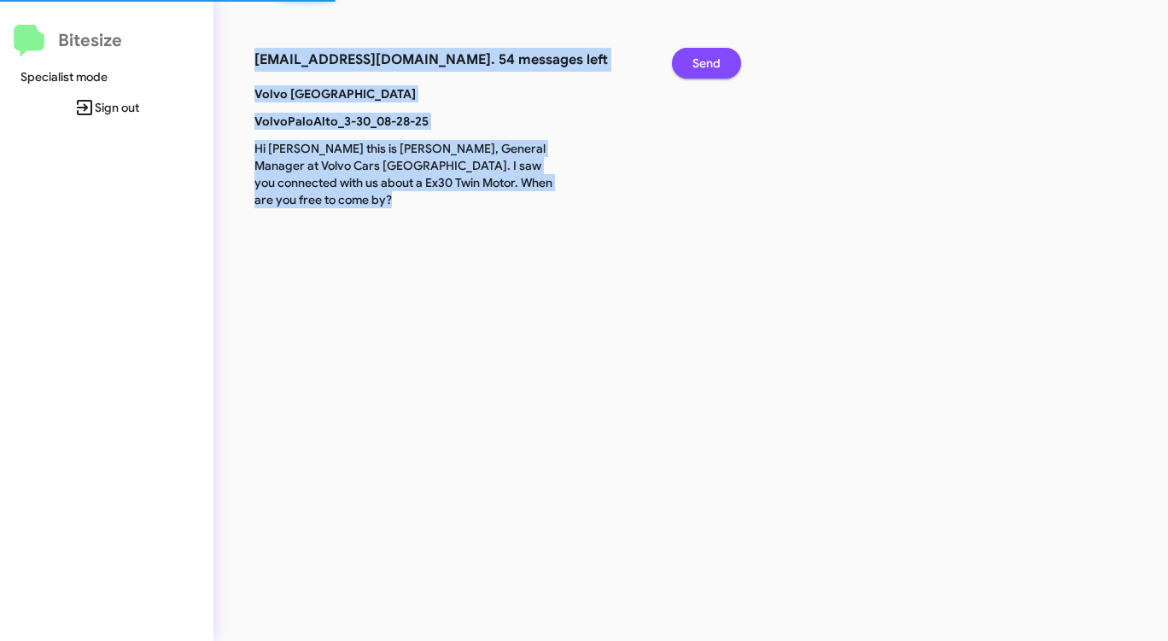
click at [702, 61] on span "Send" at bounding box center [706, 63] width 28 height 31
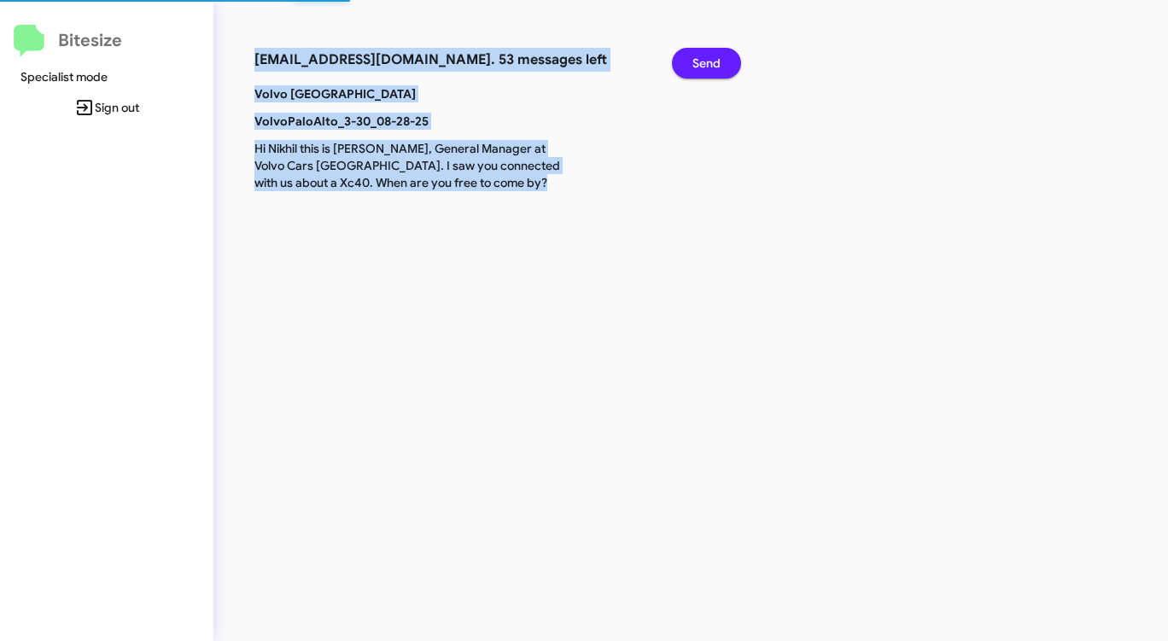
click at [702, 61] on span "Send" at bounding box center [706, 63] width 28 height 31
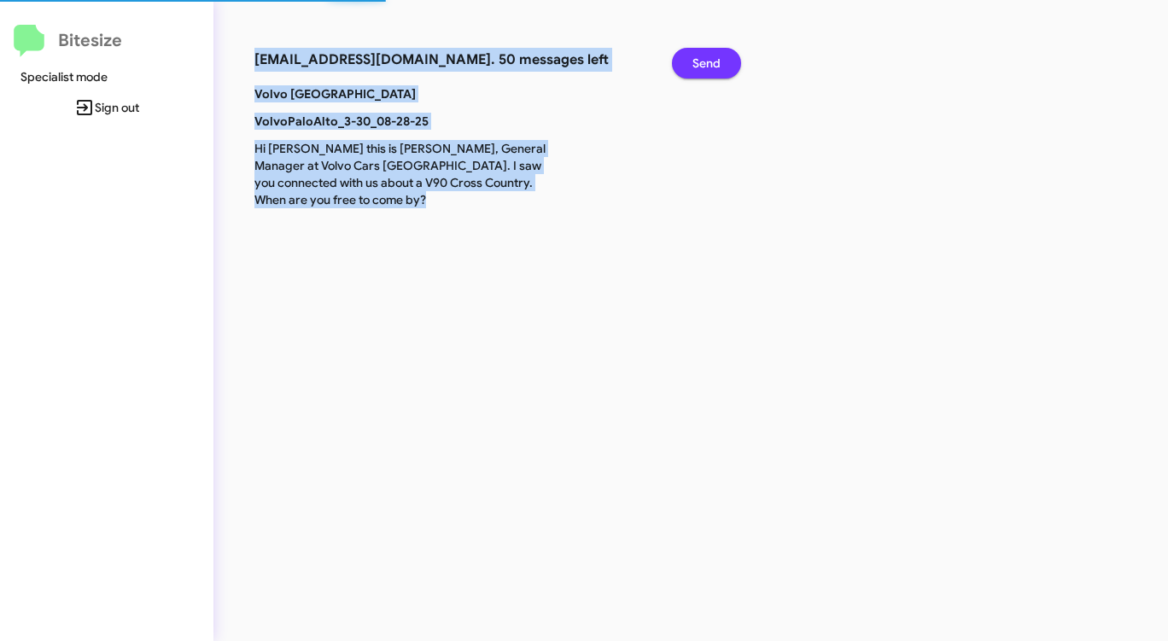
click at [702, 61] on span "Send" at bounding box center [706, 63] width 28 height 31
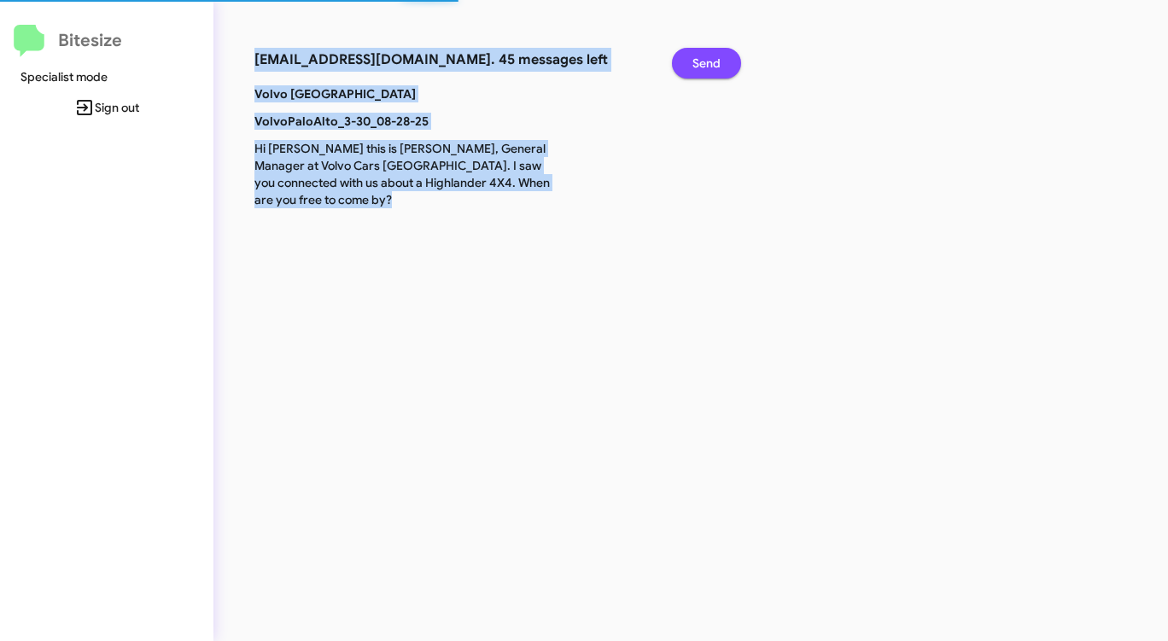
click at [702, 61] on span "Send" at bounding box center [706, 63] width 28 height 31
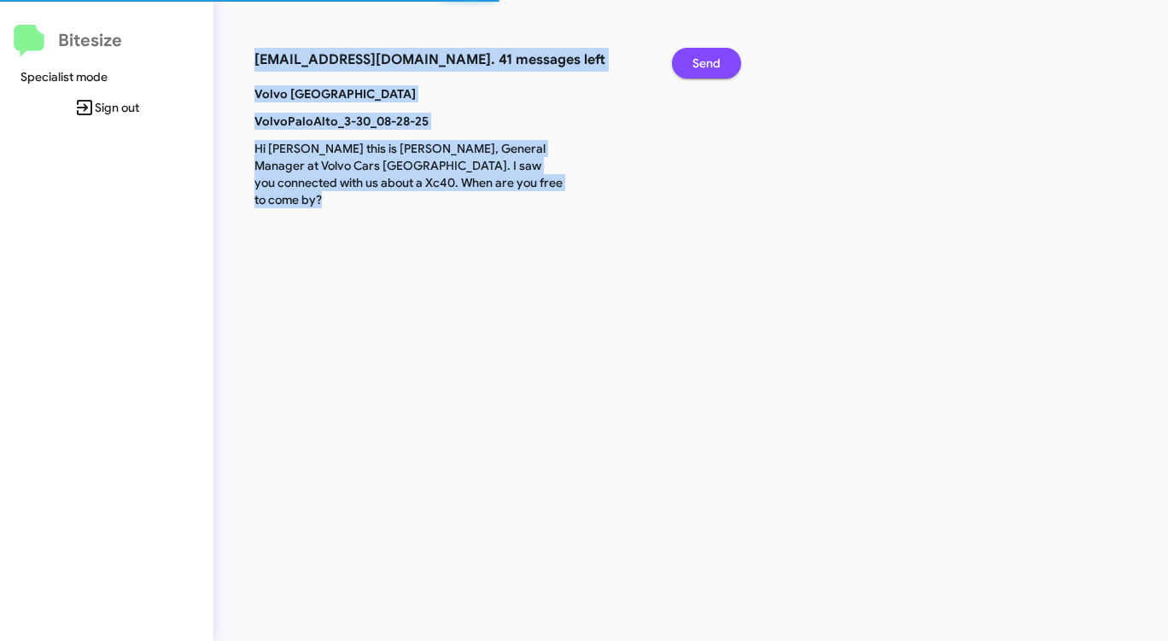
click at [702, 61] on span "Send" at bounding box center [706, 63] width 28 height 31
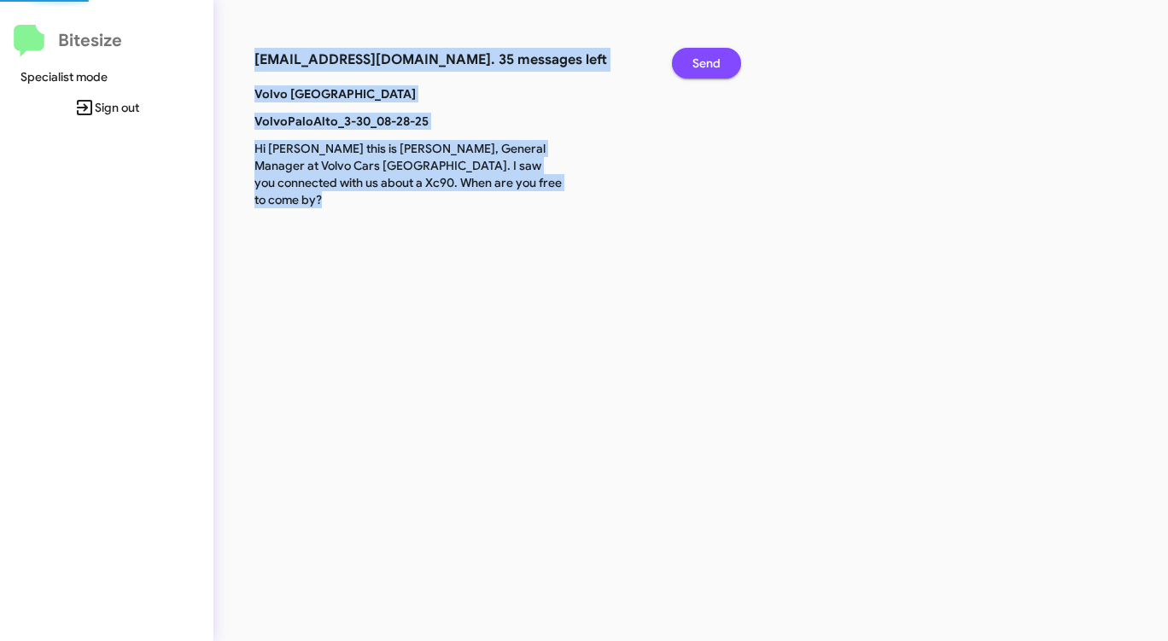
click at [702, 61] on span "Send" at bounding box center [706, 63] width 28 height 31
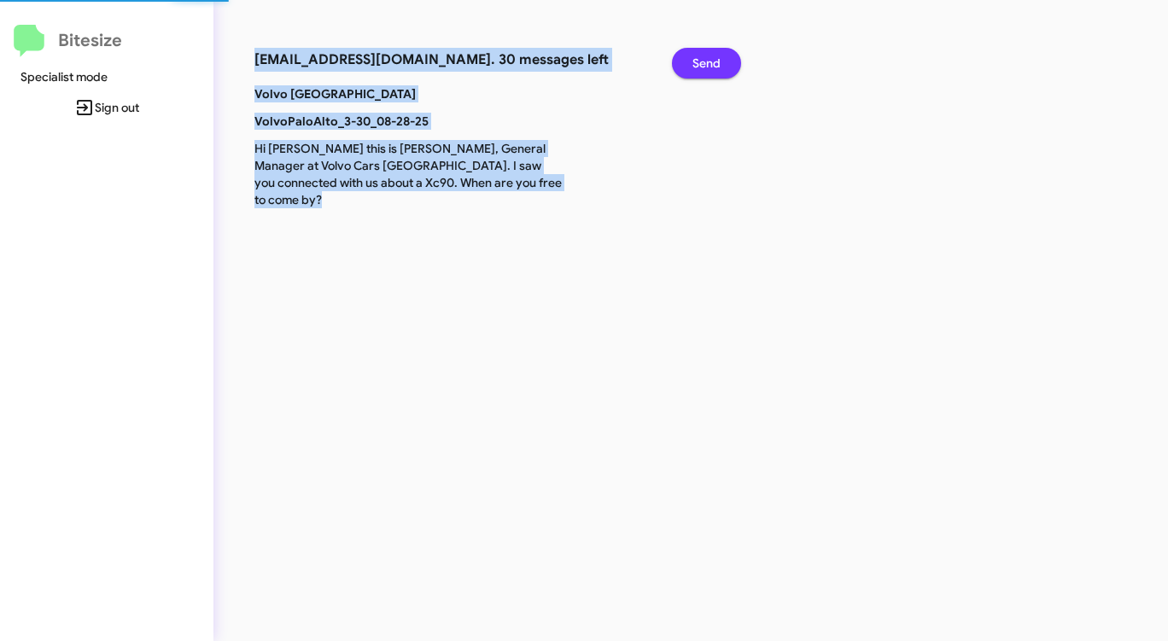
click at [702, 61] on span "Send" at bounding box center [706, 63] width 28 height 31
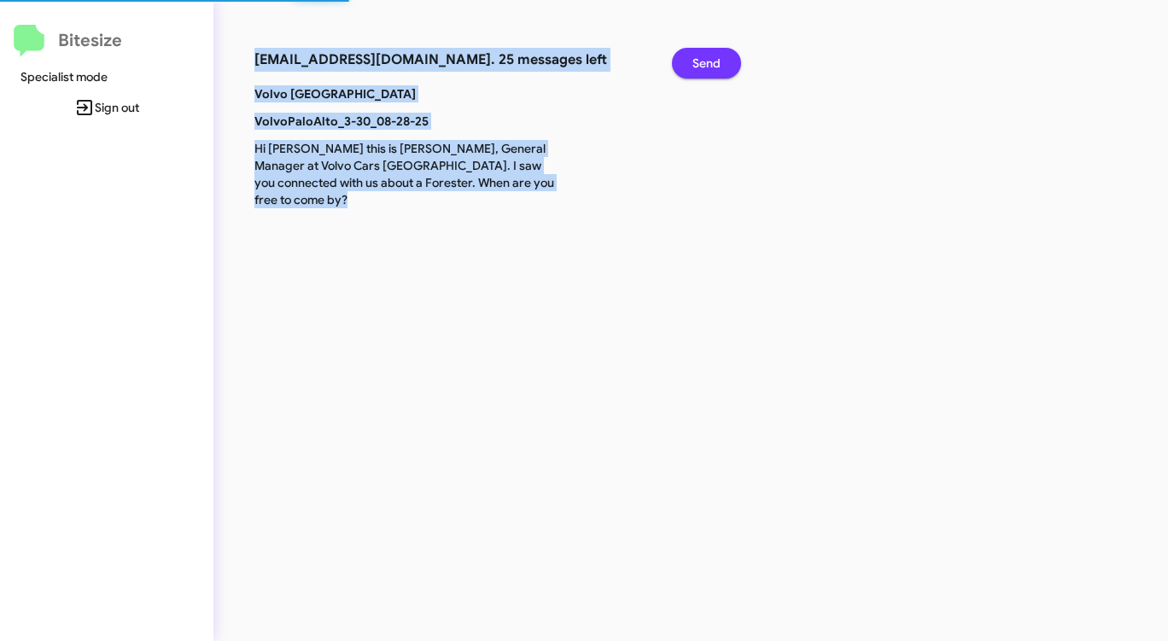
click at [702, 61] on span "Send" at bounding box center [706, 63] width 28 height 31
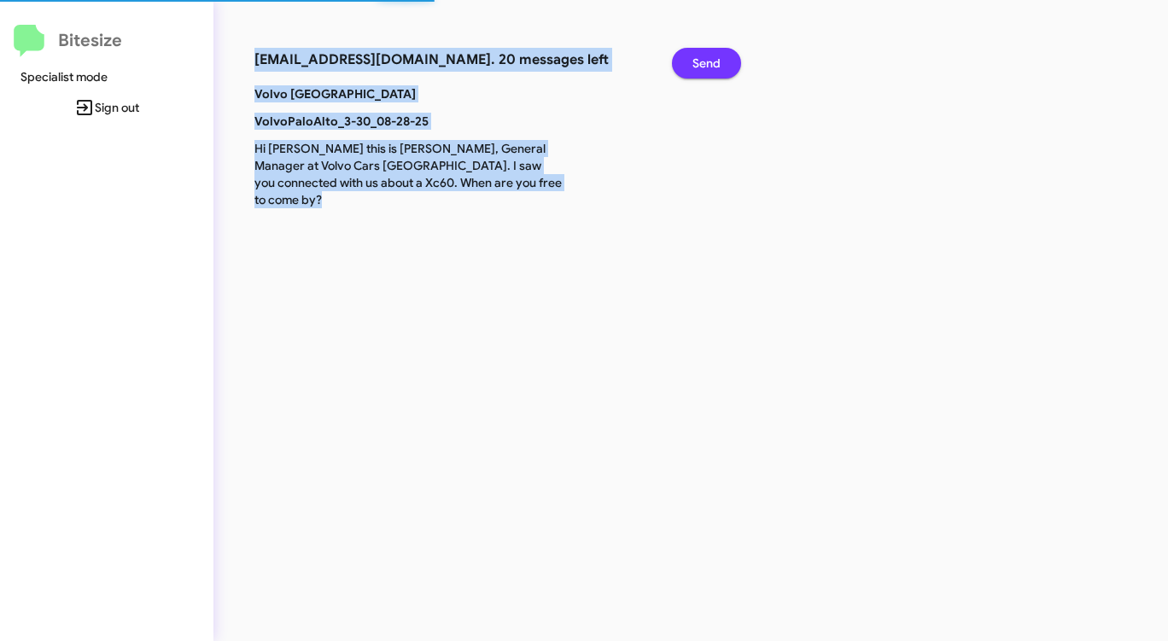
click at [702, 61] on span "Send" at bounding box center [706, 63] width 28 height 31
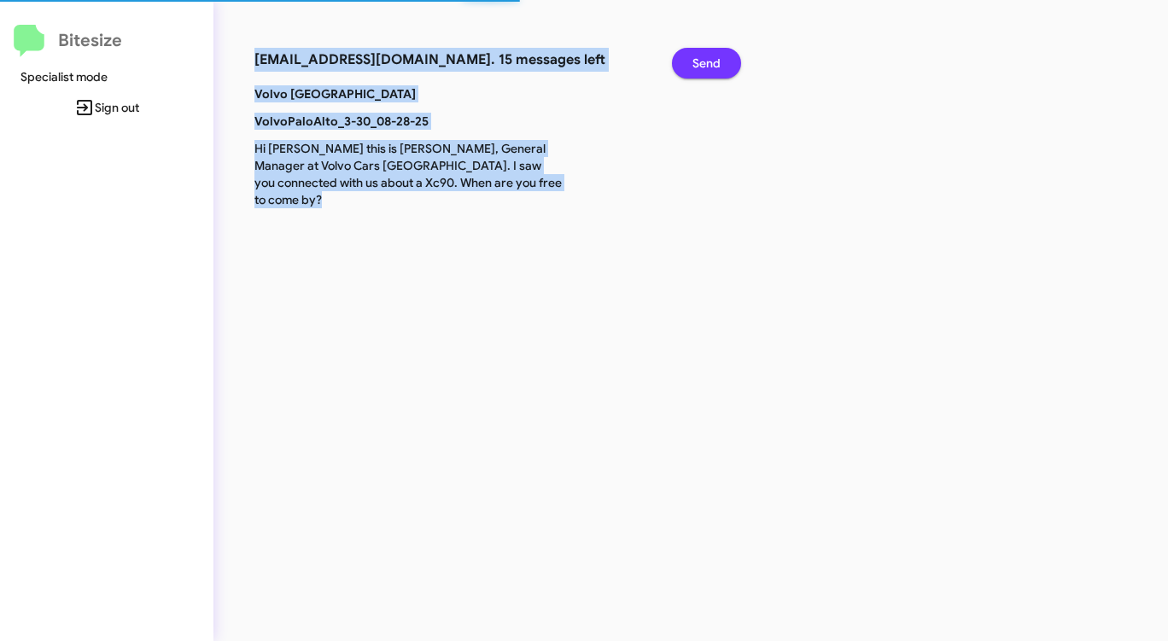
click at [702, 61] on span "Send" at bounding box center [706, 63] width 28 height 31
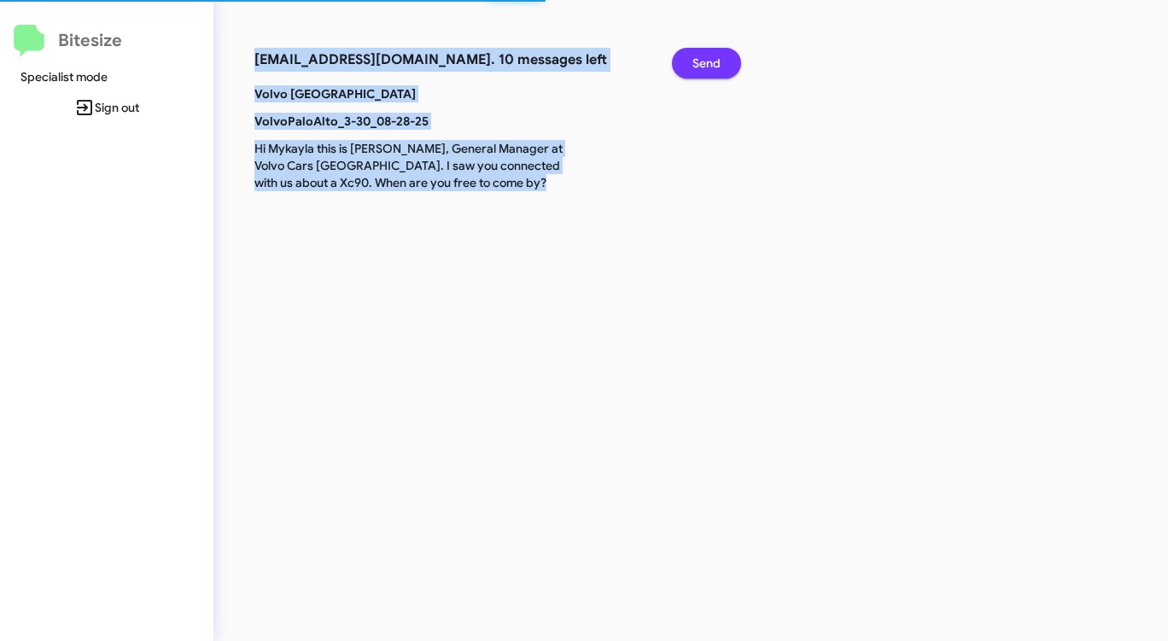
click at [702, 61] on span "Send" at bounding box center [706, 63] width 28 height 31
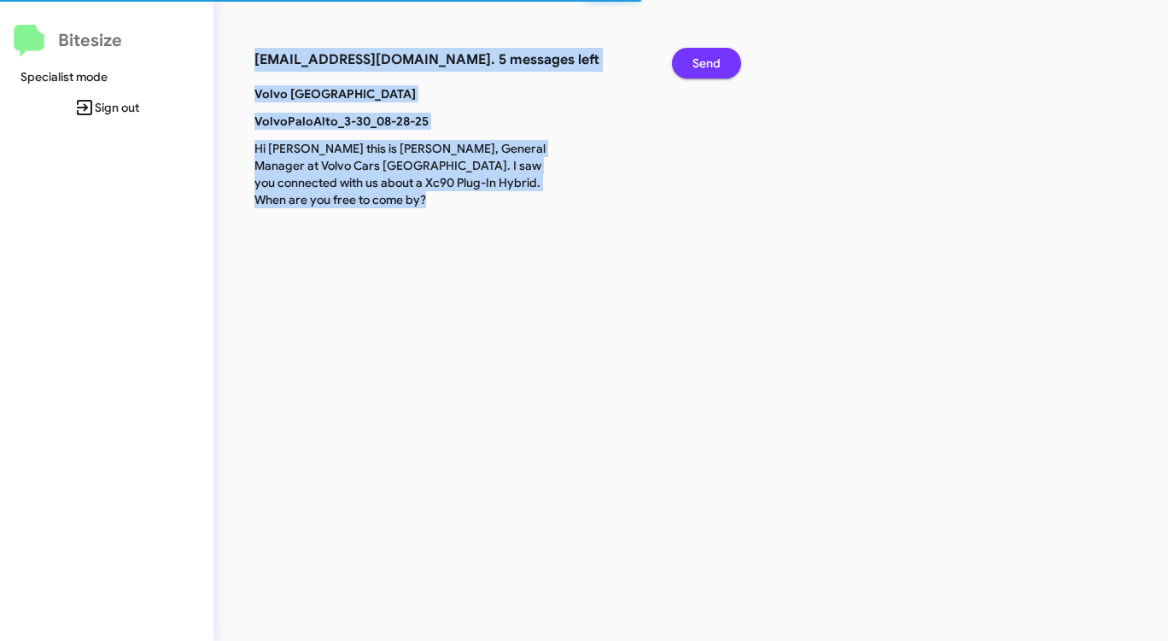
click at [702, 61] on span "Send" at bounding box center [706, 63] width 28 height 31
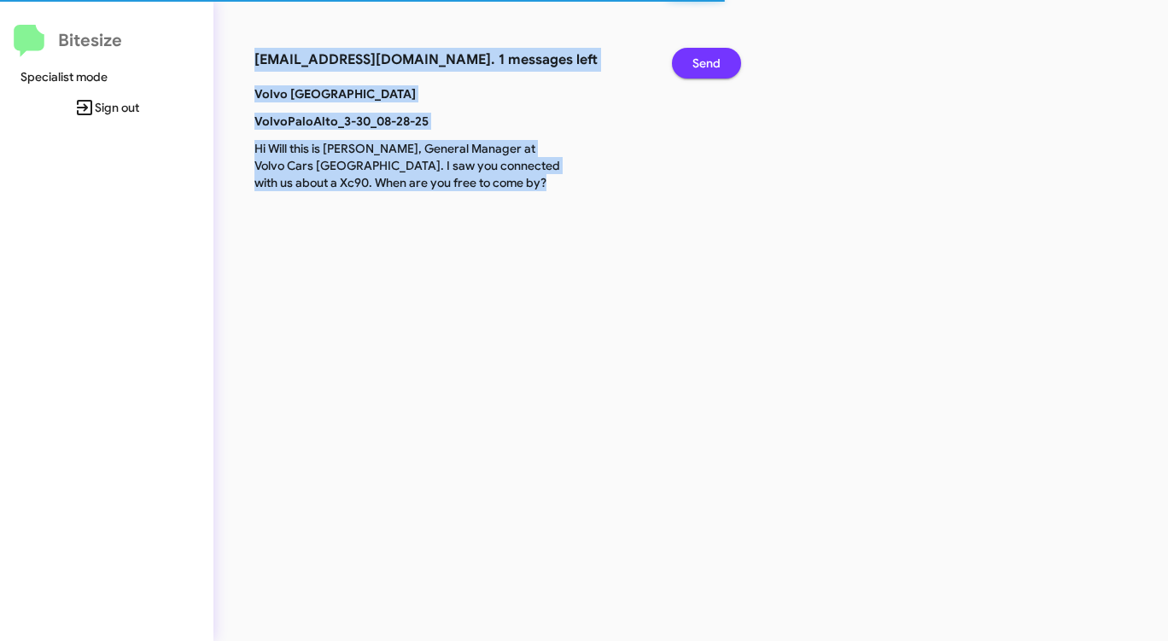
click at [702, 61] on span "Send" at bounding box center [706, 63] width 28 height 31
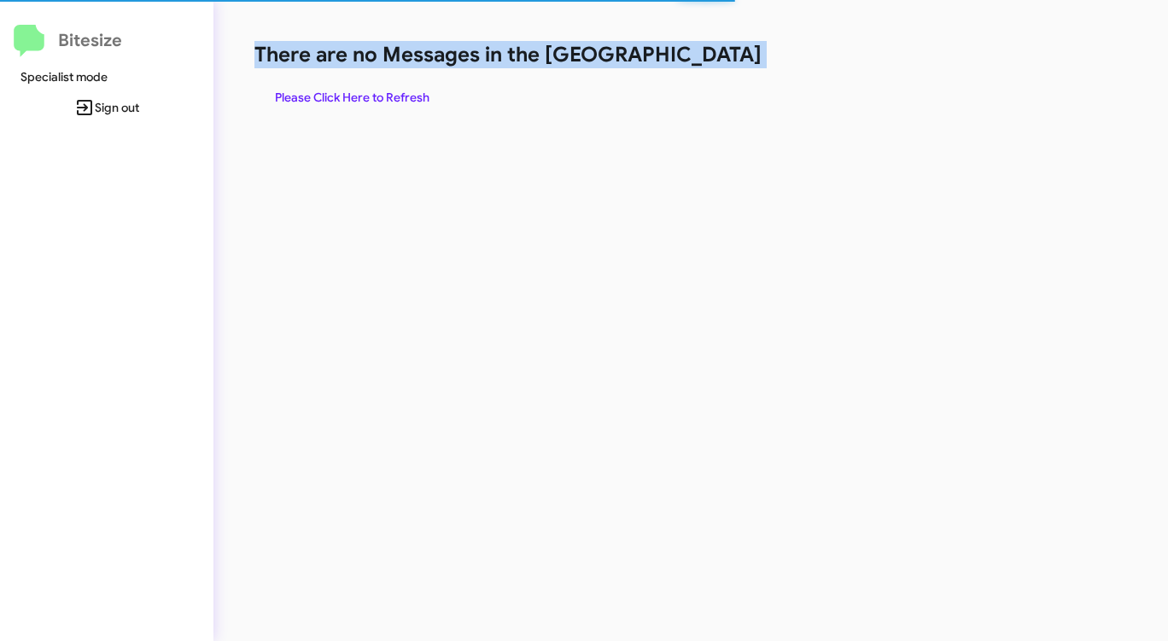
click at [702, 61] on h1 "There are no Messages in the [GEOGRAPHIC_DATA]" at bounding box center [611, 54] width 714 height 27
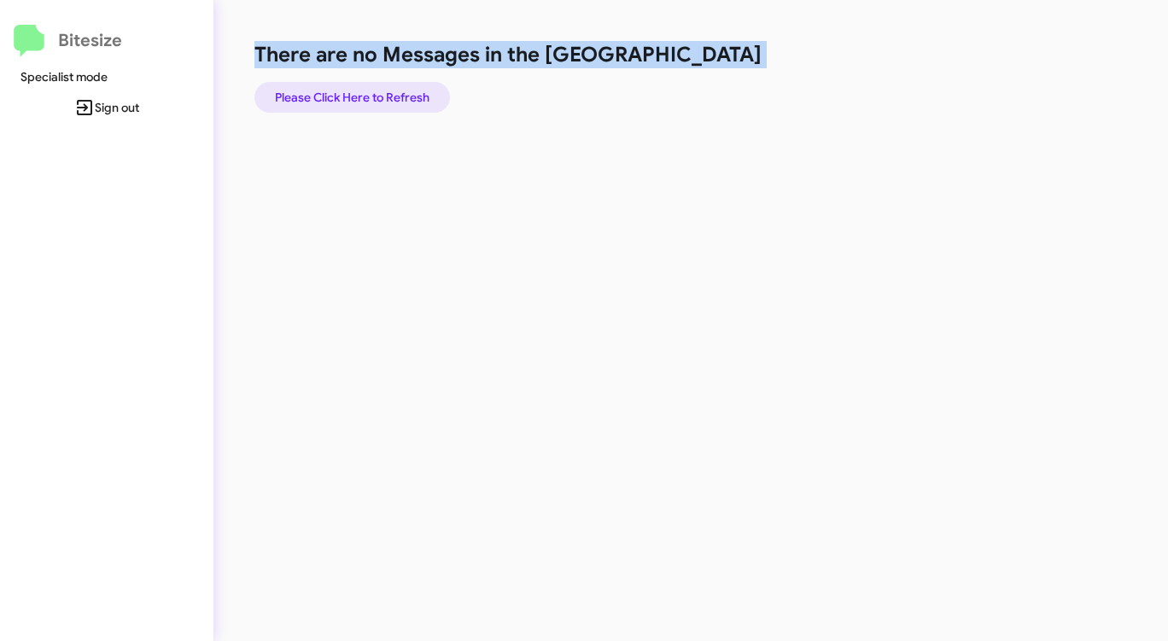
click at [377, 99] on span "Please Click Here to Refresh" at bounding box center [352, 97] width 154 height 31
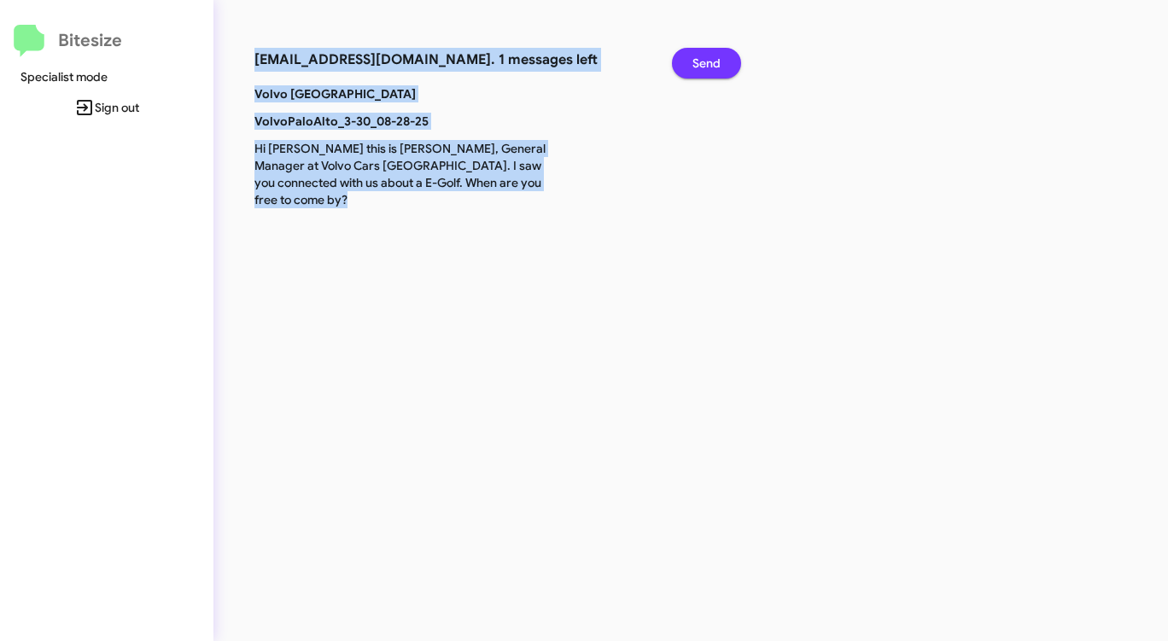
click at [717, 66] on span "Send" at bounding box center [706, 63] width 28 height 31
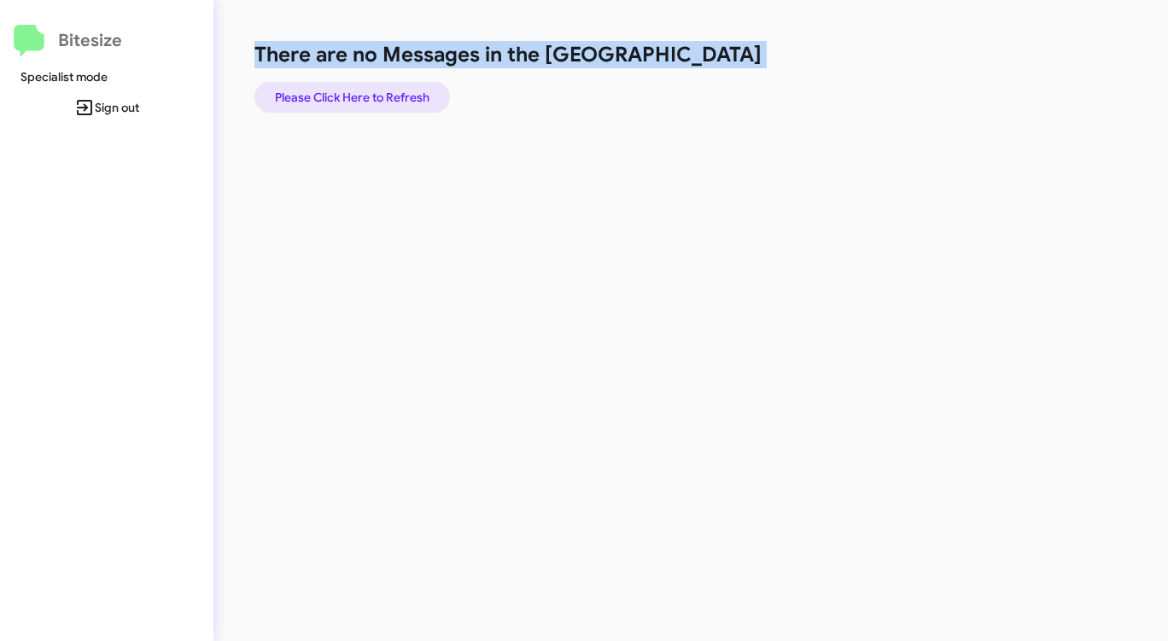
click at [352, 100] on span "Please Click Here to Refresh" at bounding box center [352, 97] width 154 height 31
click at [358, 93] on span "Please Click Here to Refresh" at bounding box center [352, 97] width 154 height 31
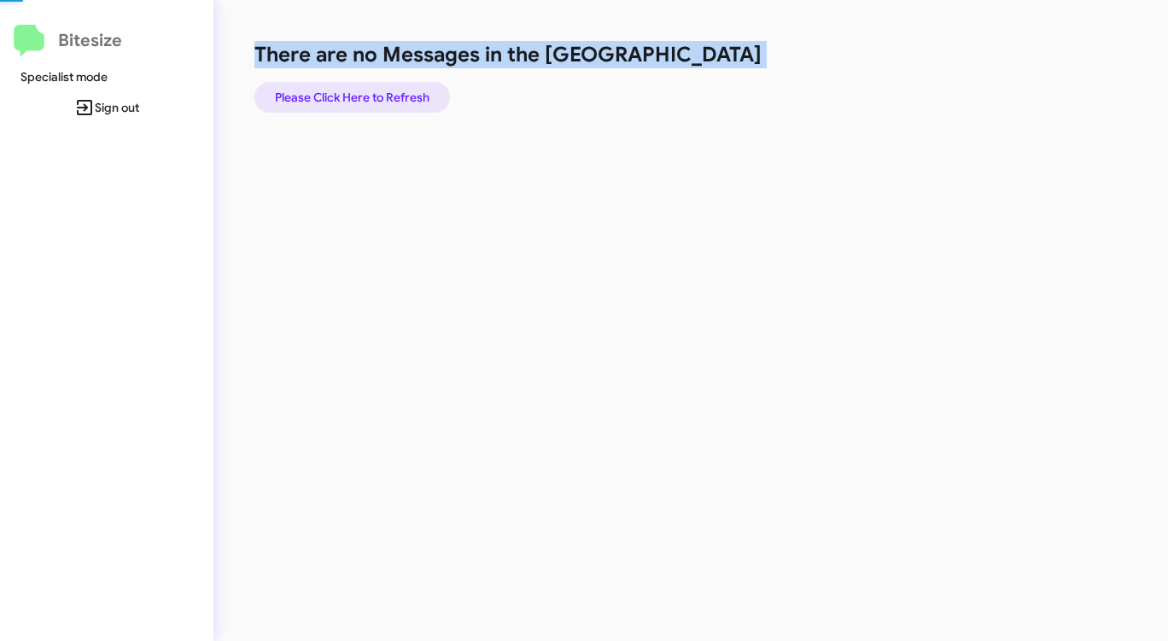
click at [358, 93] on span "Please Click Here to Refresh" at bounding box center [352, 97] width 154 height 31
click at [358, 95] on span "Please Click Here to Refresh" at bounding box center [352, 97] width 154 height 31
click at [358, 94] on span "Please Click Here to Refresh" at bounding box center [352, 97] width 154 height 31
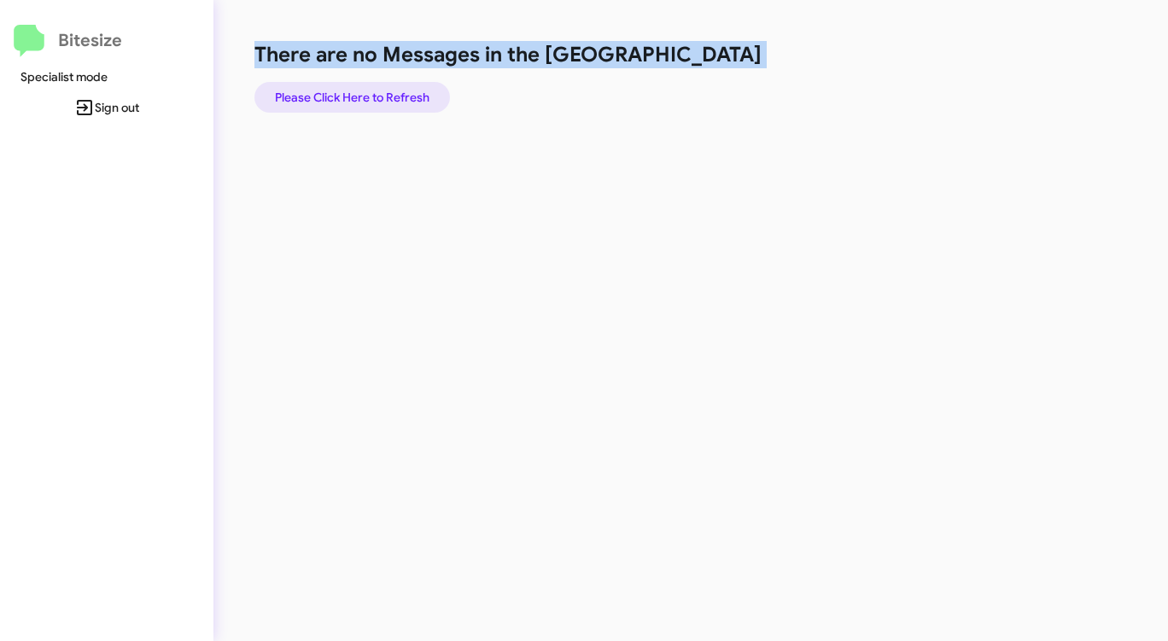
click at [375, 89] on span "Please Click Here to Refresh" at bounding box center [352, 97] width 154 height 31
click at [375, 90] on span "Please Click Here to Refresh" at bounding box center [352, 97] width 154 height 31
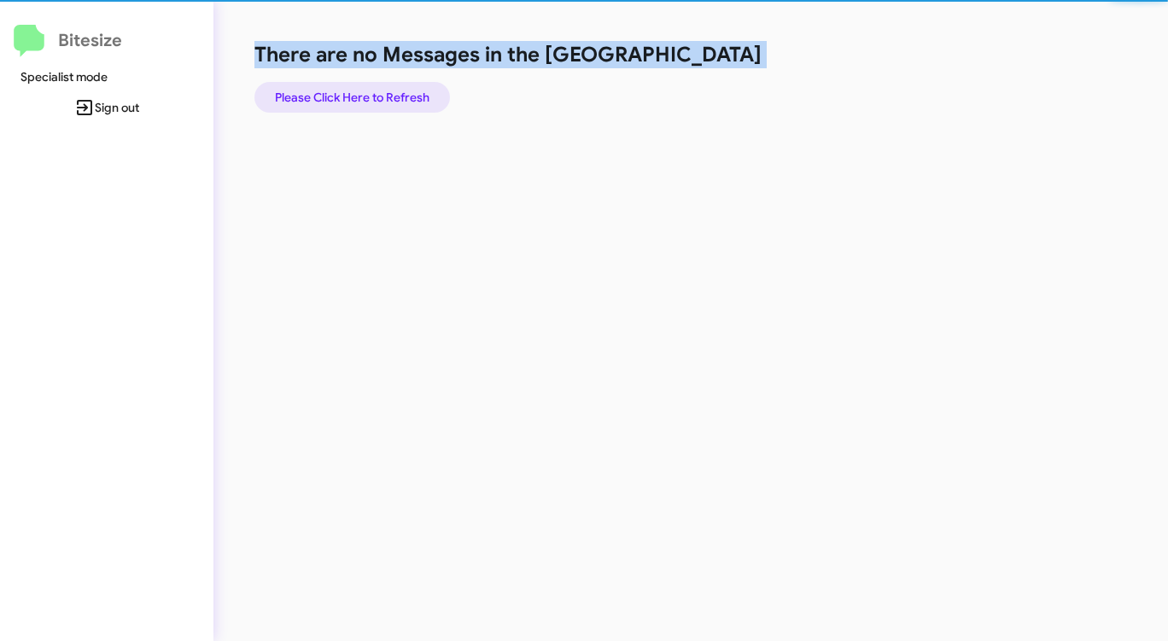
click at [373, 91] on span "Please Click Here to Refresh" at bounding box center [352, 97] width 154 height 31
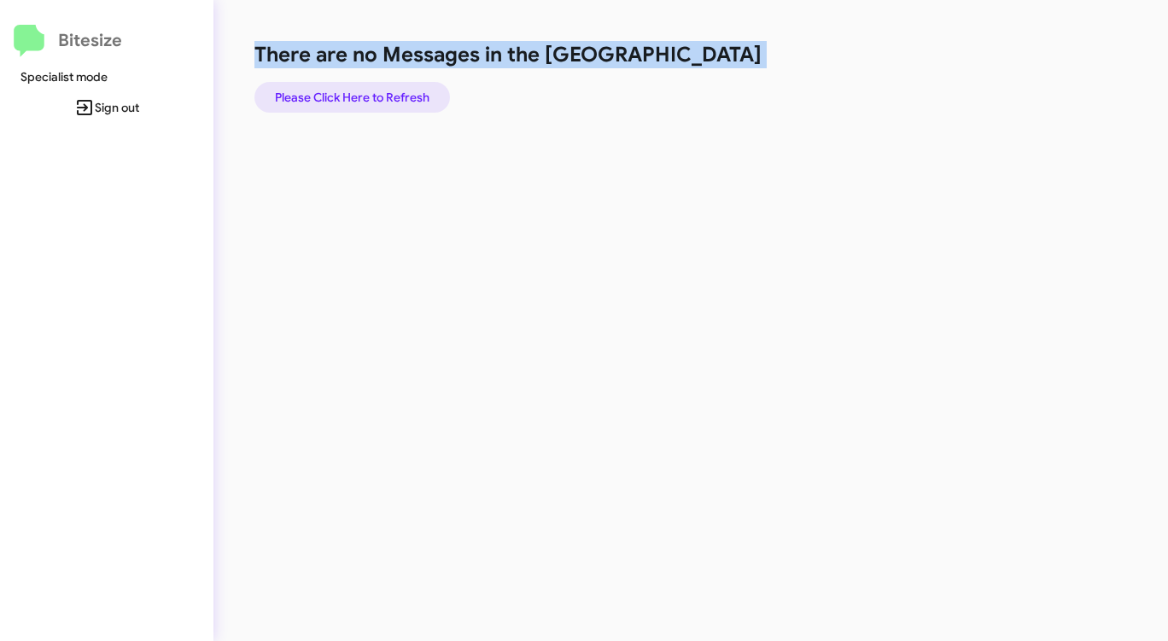
click at [364, 96] on span "Please Click Here to Refresh" at bounding box center [352, 97] width 154 height 31
click at [365, 96] on span "Please Click Here to Refresh" at bounding box center [352, 97] width 154 height 31
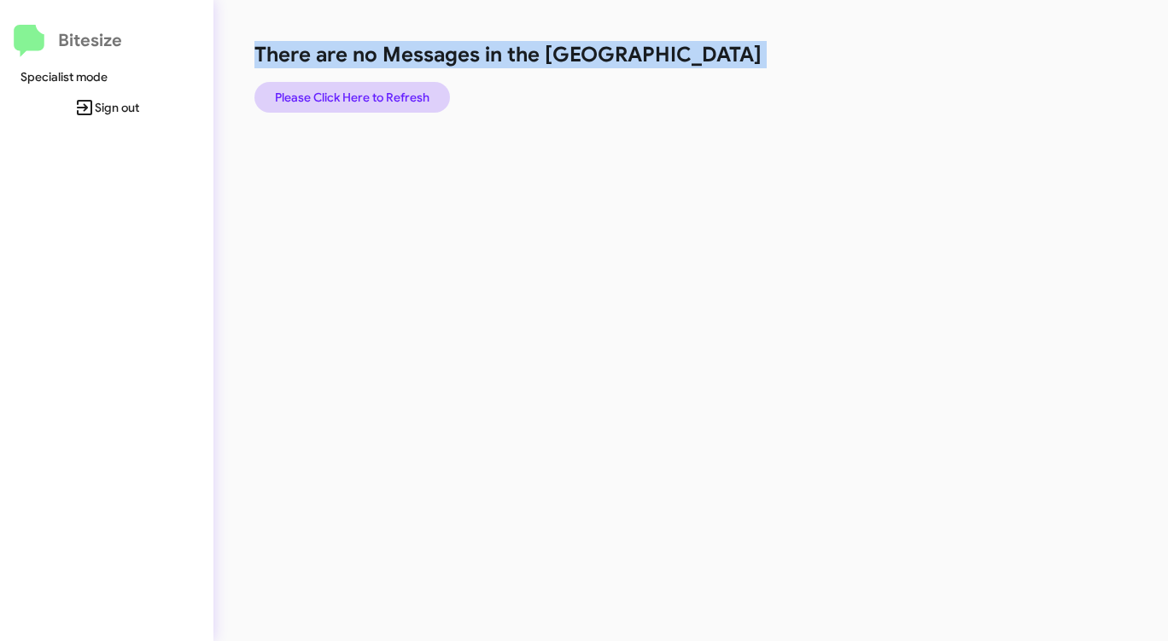
click at [358, 95] on span "Please Click Here to Refresh" at bounding box center [352, 97] width 154 height 31
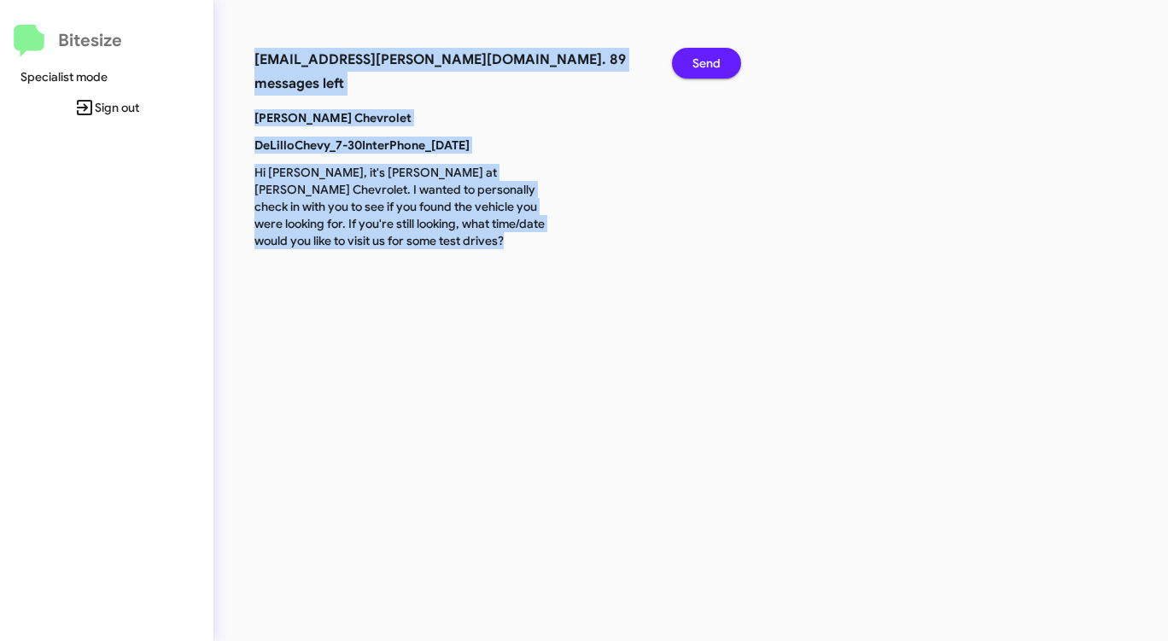
click at [713, 58] on span "Send" at bounding box center [706, 63] width 28 height 31
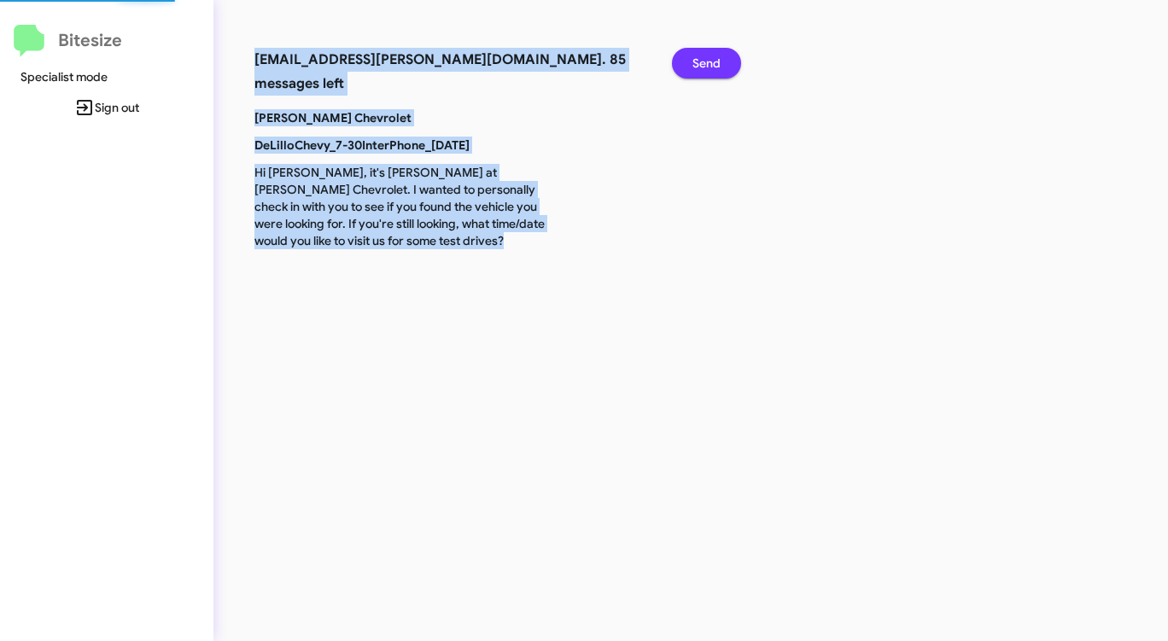
click at [713, 58] on span "Send" at bounding box center [706, 63] width 28 height 31
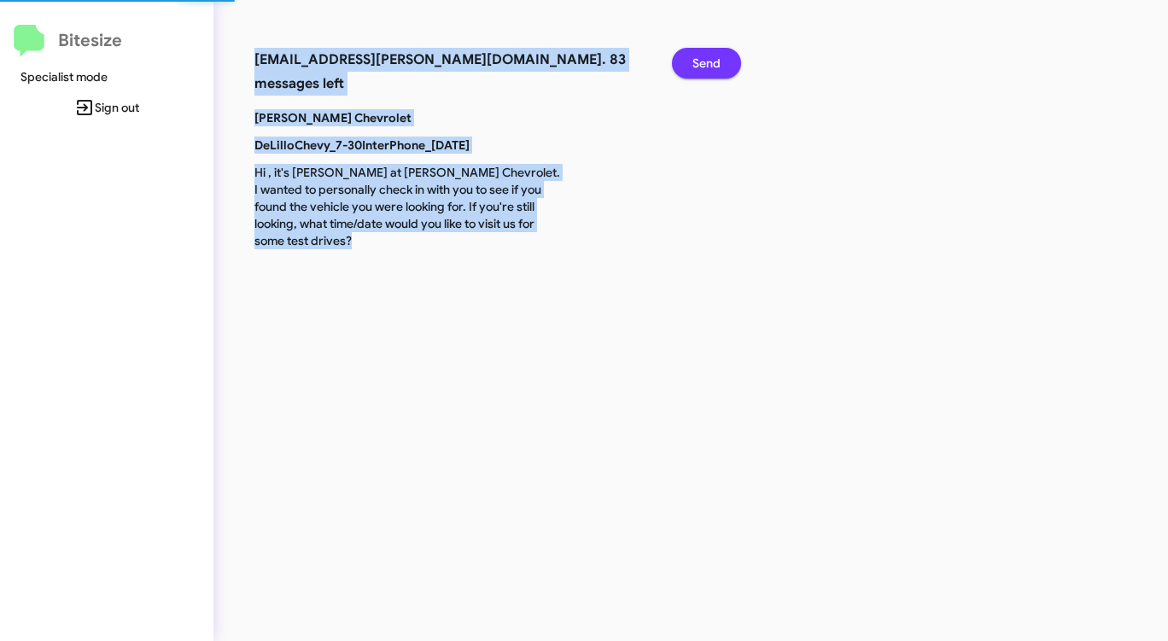
click at [713, 58] on span "Send" at bounding box center [706, 63] width 28 height 31
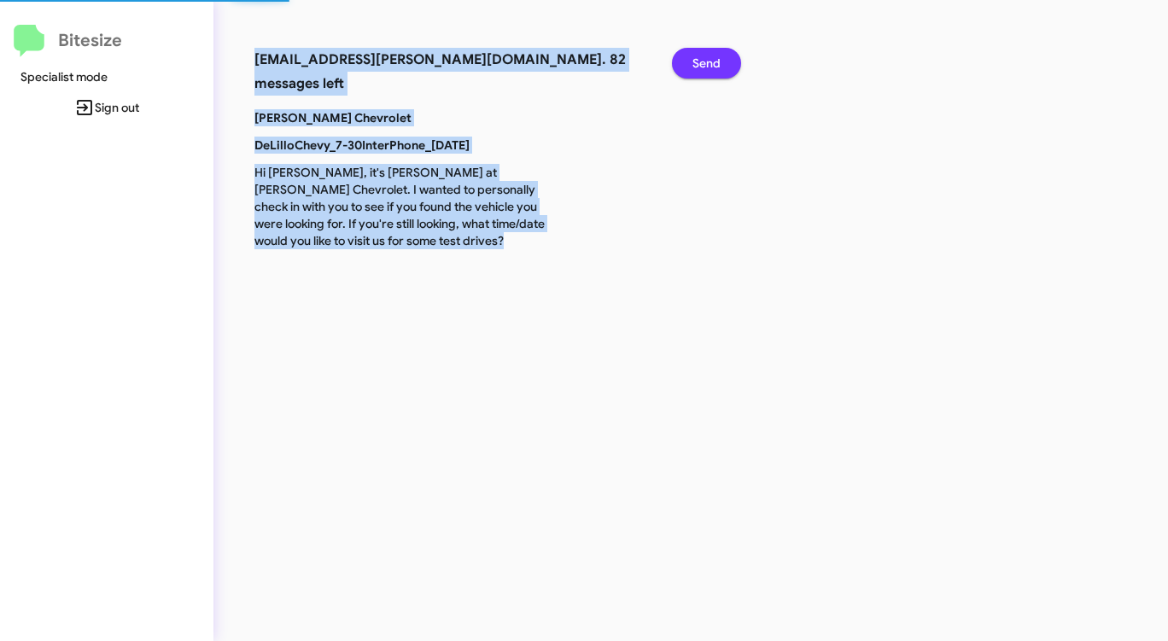
click at [713, 58] on span "Send" at bounding box center [706, 63] width 28 height 31
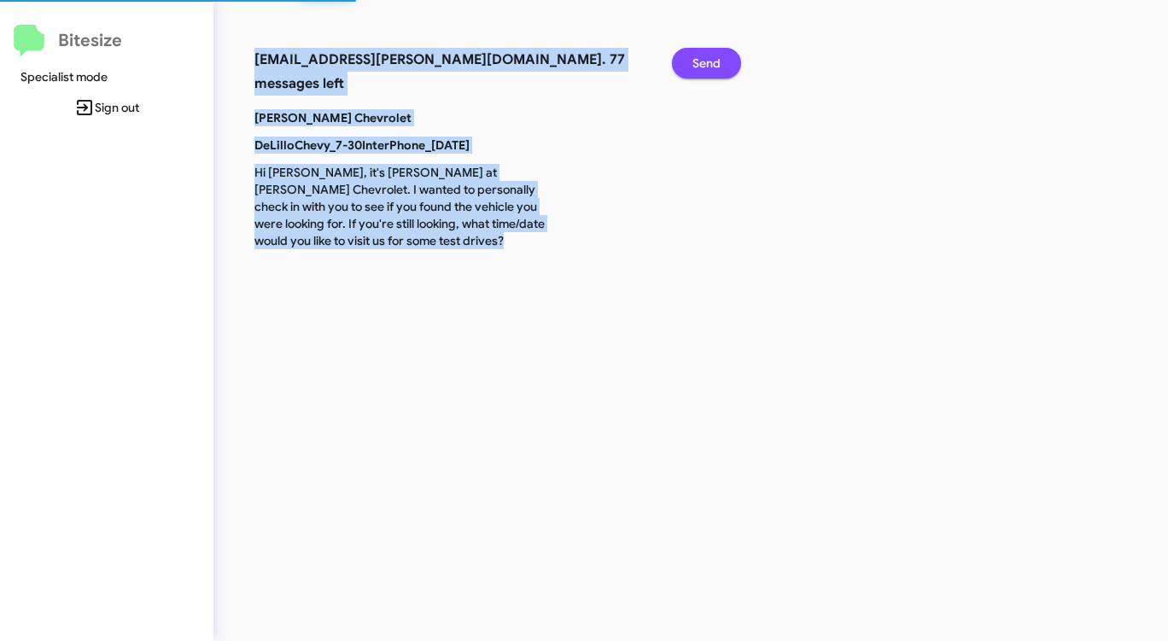
click at [713, 58] on span "Send" at bounding box center [706, 63] width 28 height 31
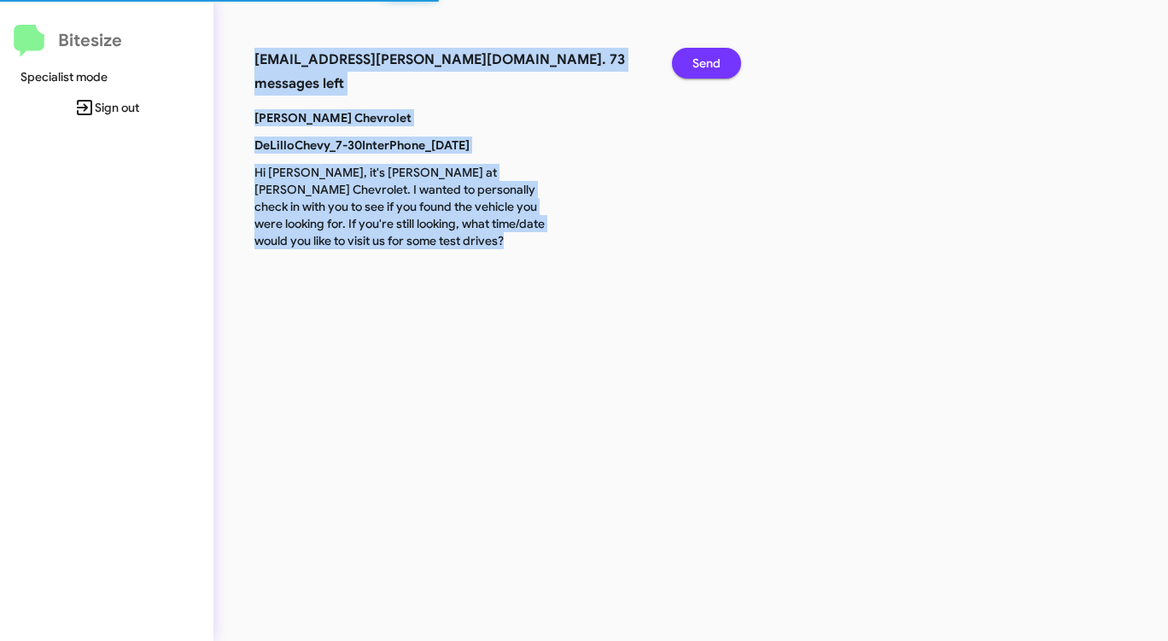
click at [713, 58] on span "Send" at bounding box center [706, 63] width 28 height 31
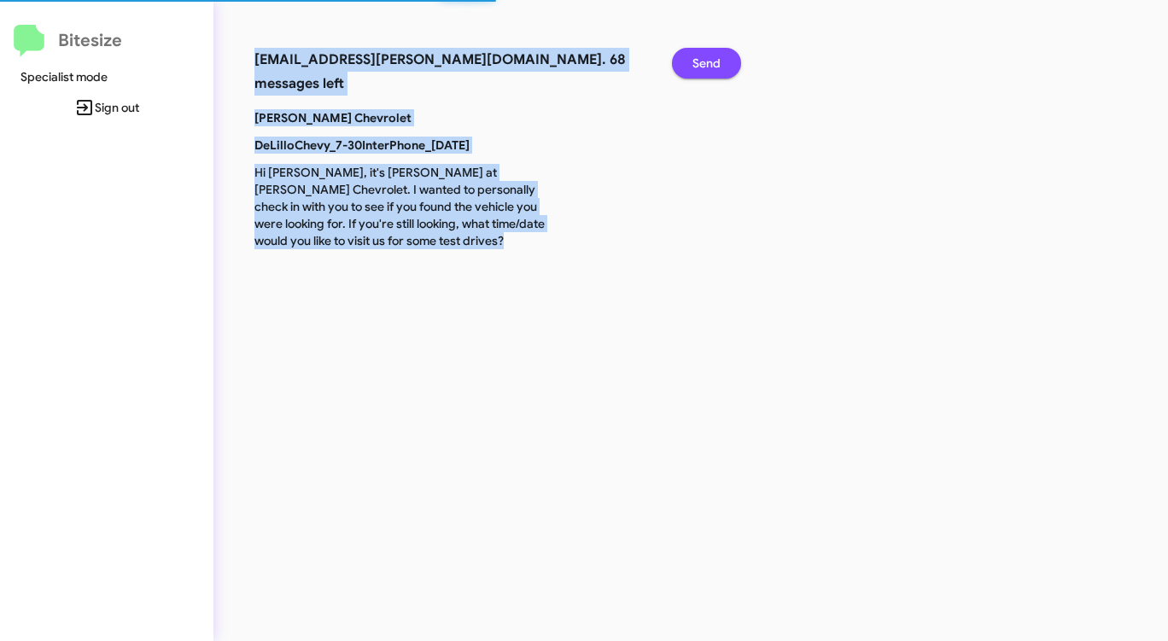
click at [713, 58] on span "Send" at bounding box center [706, 63] width 28 height 31
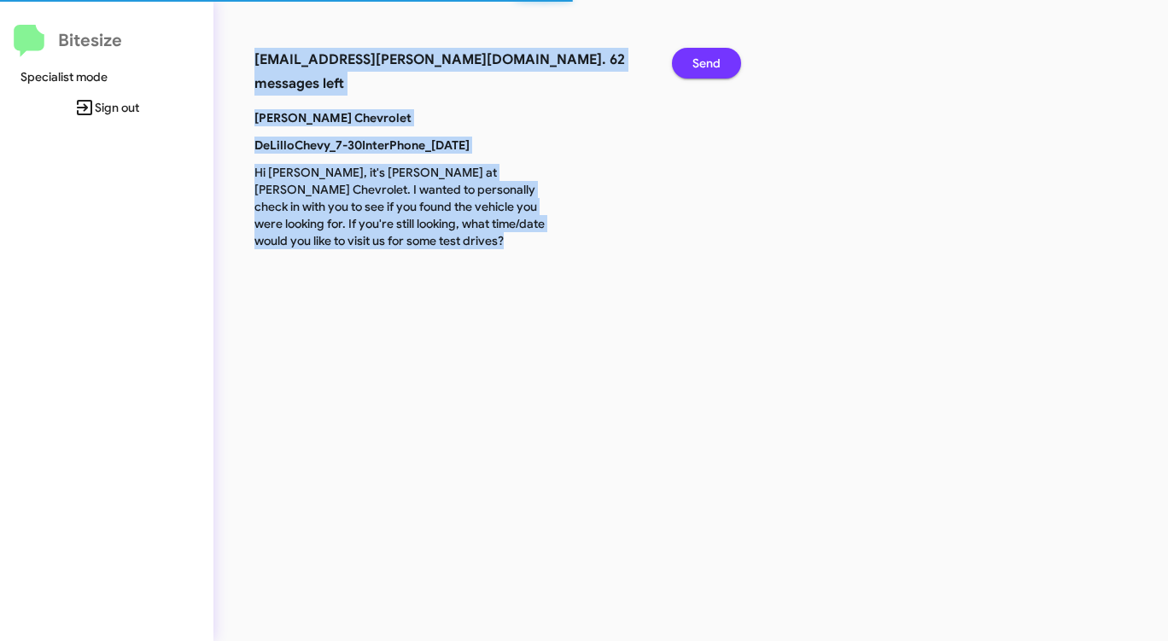
click at [713, 58] on span "Send" at bounding box center [706, 63] width 28 height 31
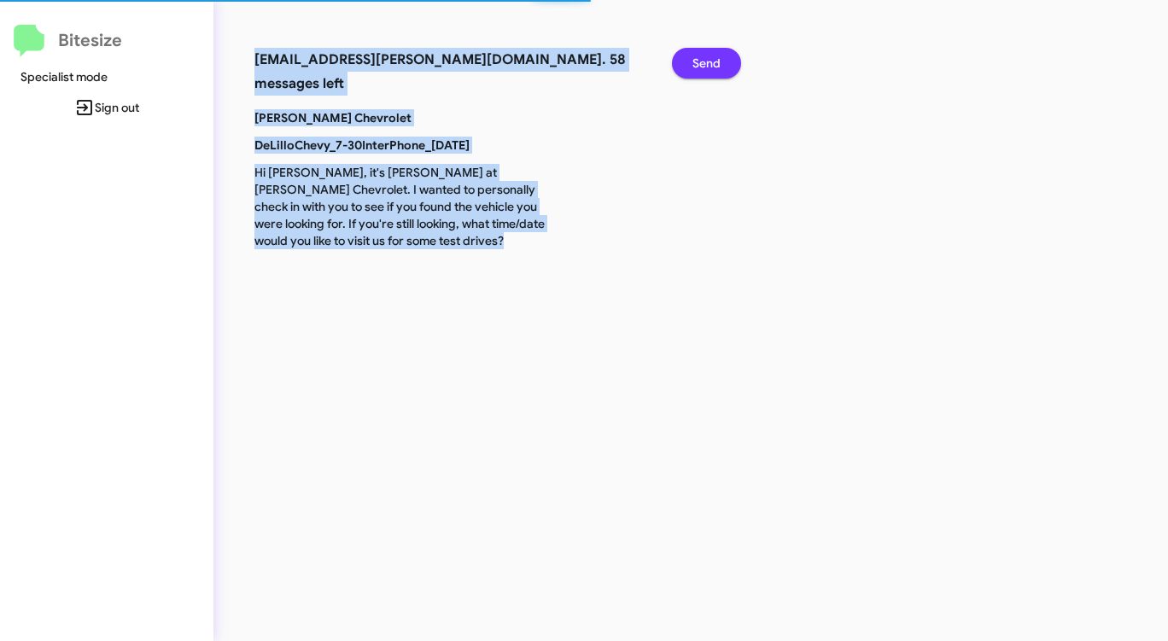
click at [713, 58] on span "Send" at bounding box center [706, 63] width 28 height 31
click at [712, 58] on span "Send" at bounding box center [706, 63] width 28 height 31
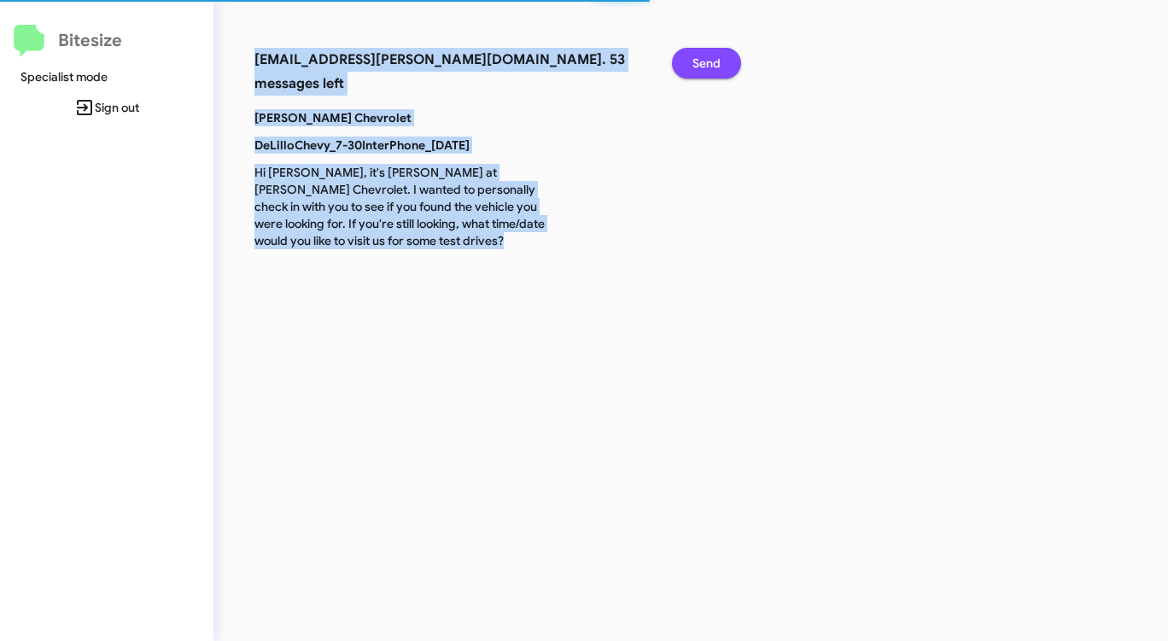
click at [712, 58] on span "Send" at bounding box center [706, 63] width 28 height 31
click at [711, 58] on span "Send" at bounding box center [706, 63] width 28 height 31
click at [710, 58] on span "Send" at bounding box center [706, 63] width 28 height 31
click at [709, 59] on span "Send" at bounding box center [706, 63] width 28 height 31
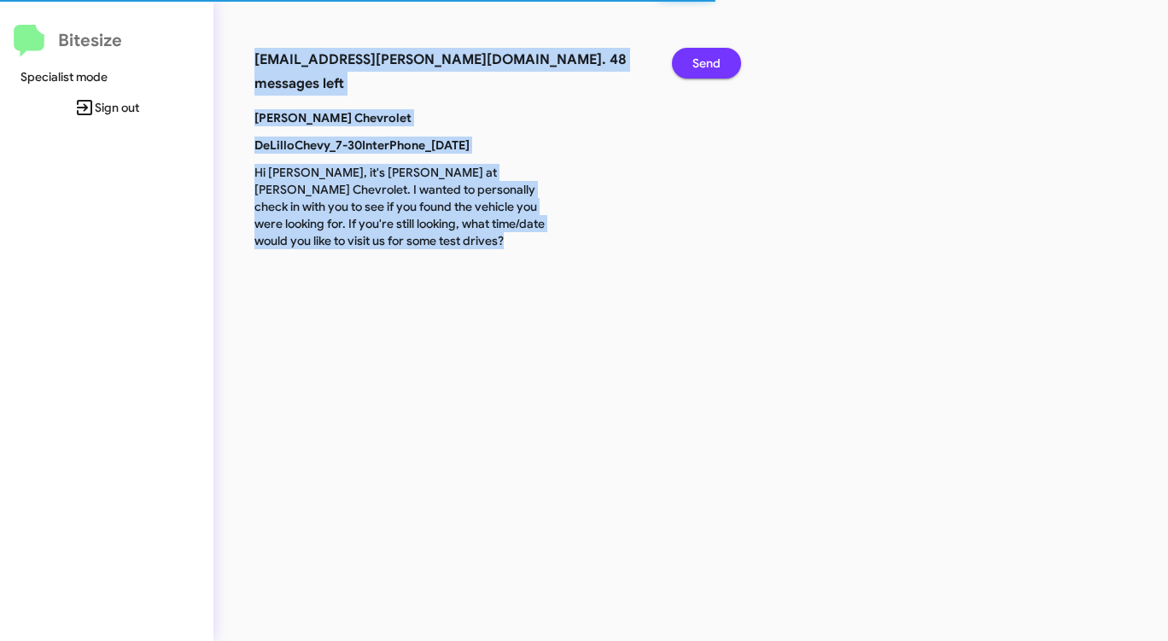
click at [709, 59] on span "Send" at bounding box center [706, 63] width 28 height 31
click at [708, 59] on span "Send" at bounding box center [706, 63] width 28 height 31
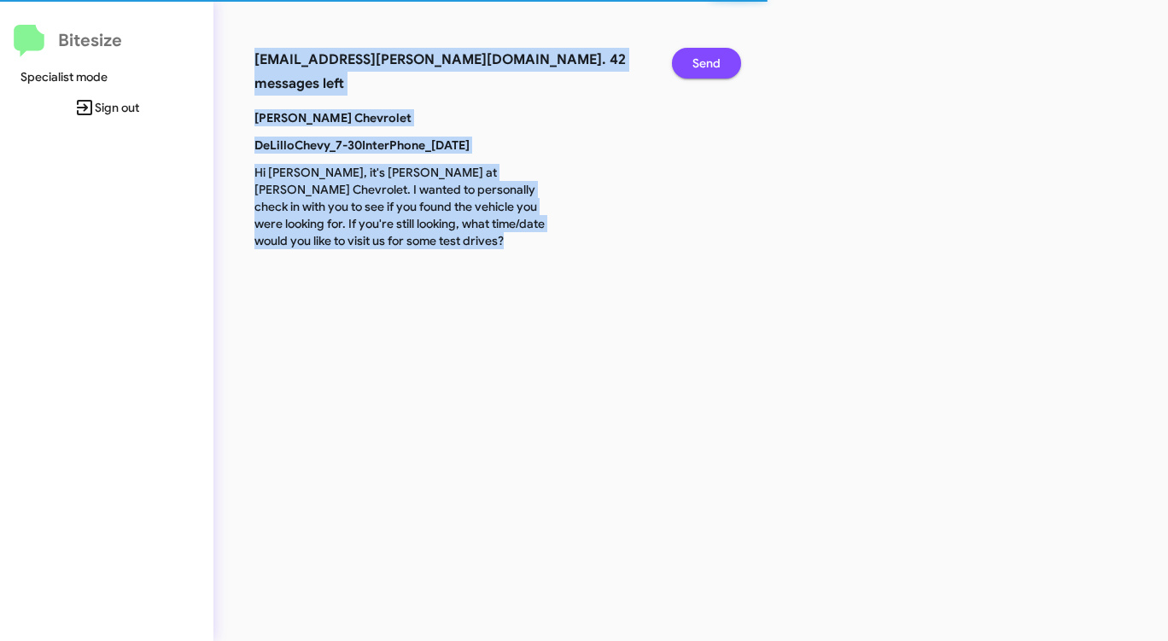
click at [708, 59] on span "Send" at bounding box center [706, 63] width 28 height 31
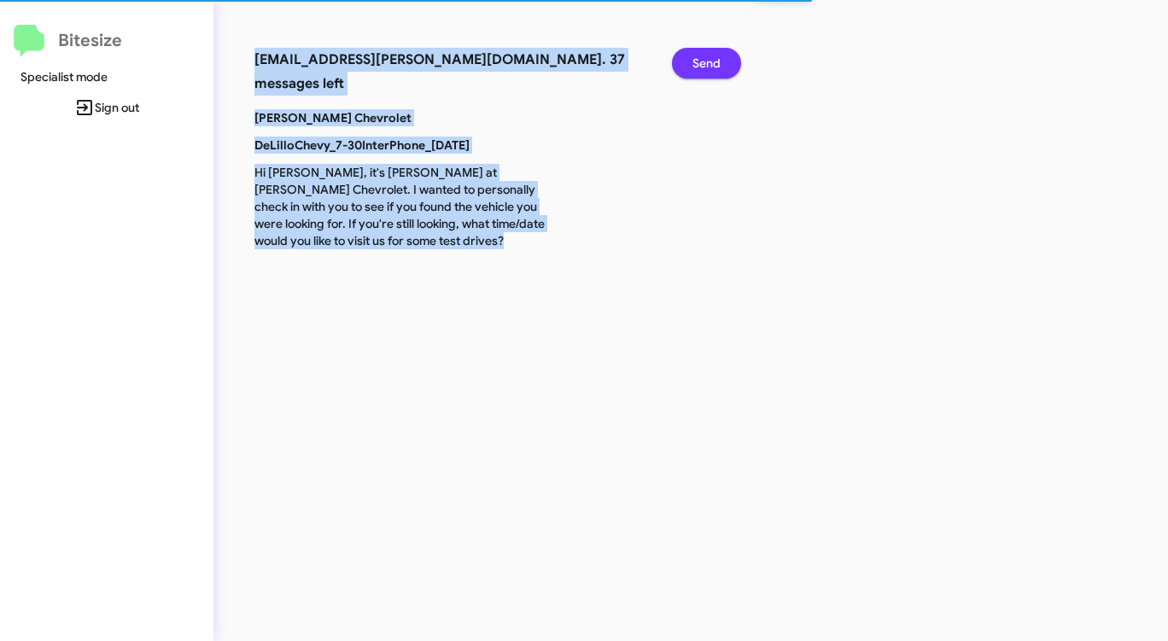
click at [708, 59] on span "Send" at bounding box center [706, 63] width 28 height 31
click at [707, 60] on span "Send" at bounding box center [706, 63] width 28 height 31
click at [706, 61] on span "Send" at bounding box center [706, 63] width 28 height 31
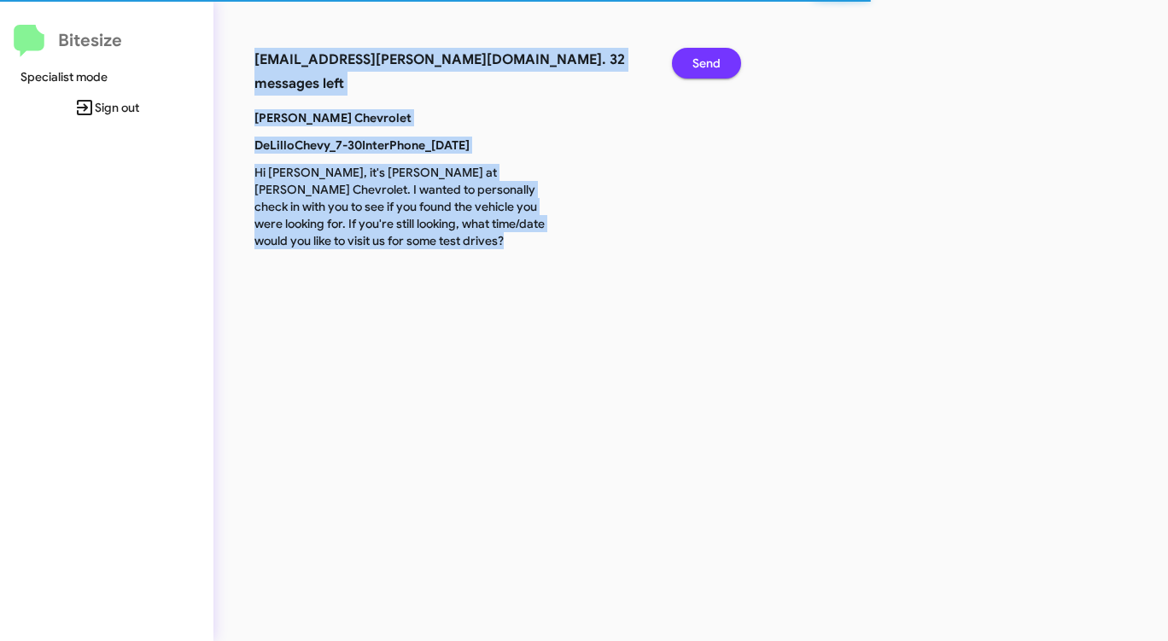
click at [704, 61] on span "Send" at bounding box center [706, 63] width 28 height 31
click at [702, 61] on span "Send" at bounding box center [706, 63] width 28 height 31
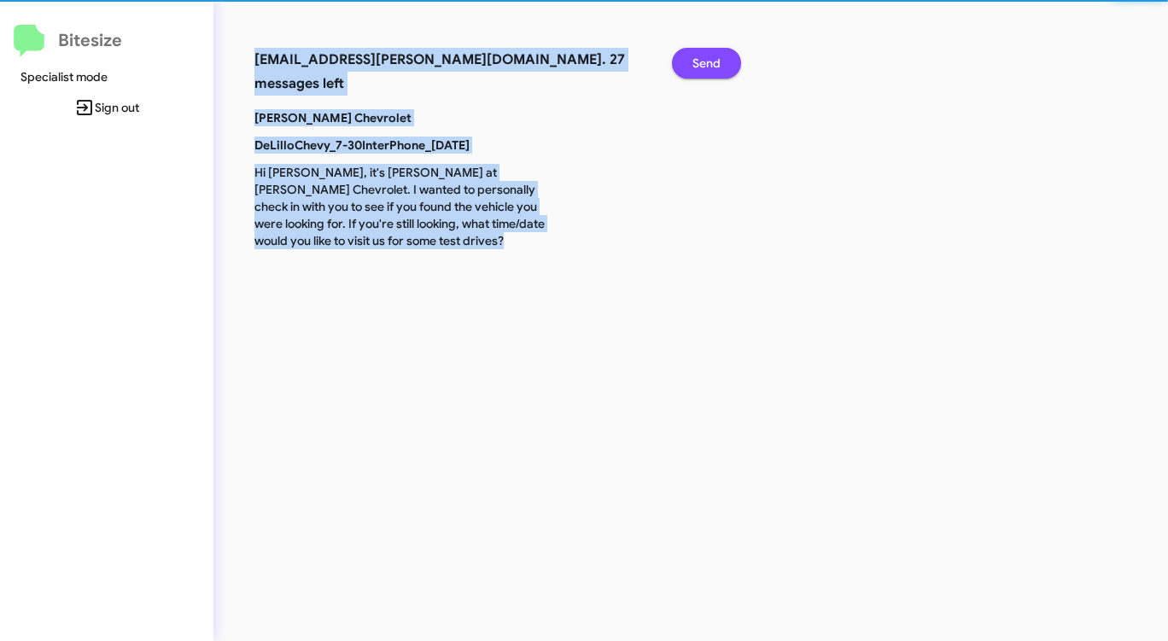
click at [702, 61] on span "Send" at bounding box center [706, 63] width 28 height 31
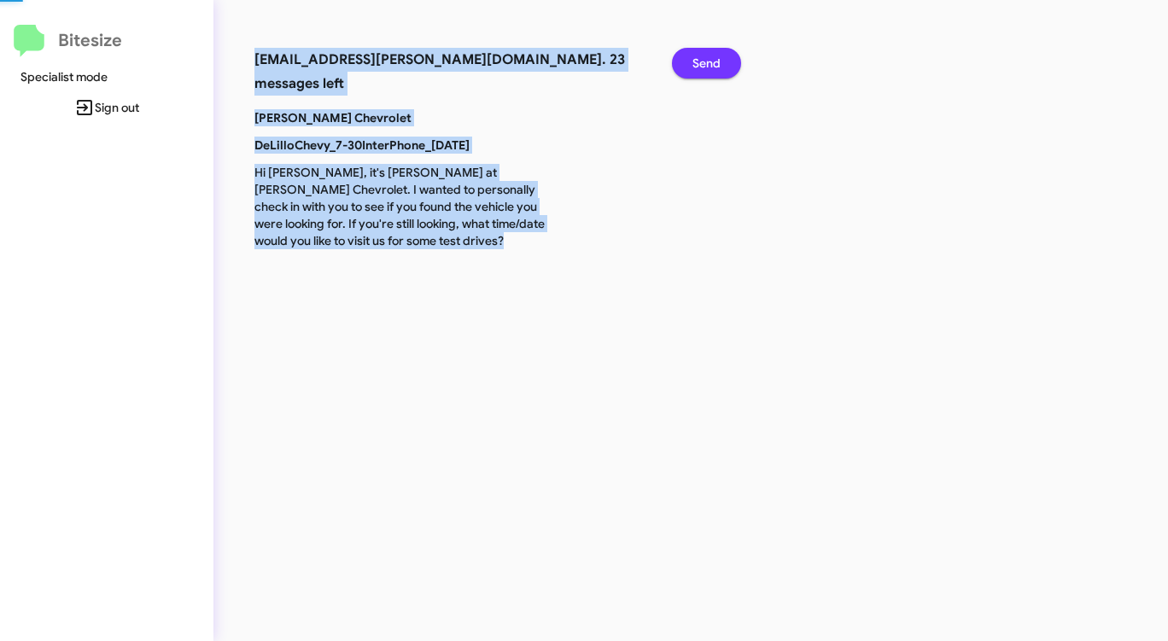
click at [702, 61] on span "Send" at bounding box center [706, 63] width 28 height 31
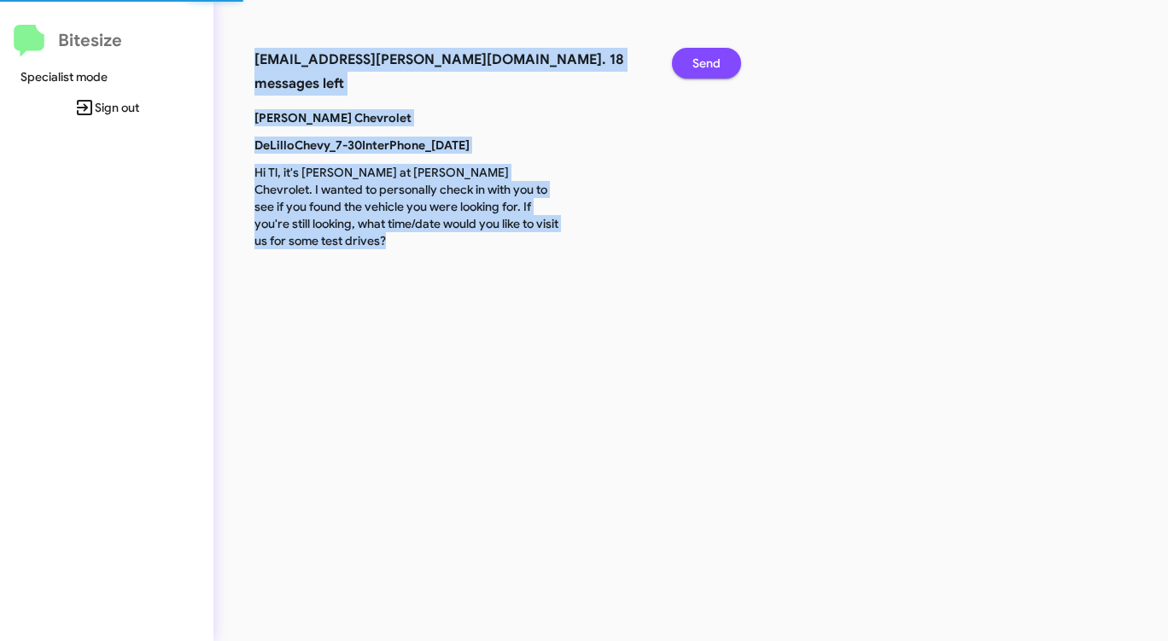
click at [702, 61] on span "Send" at bounding box center [706, 63] width 28 height 31
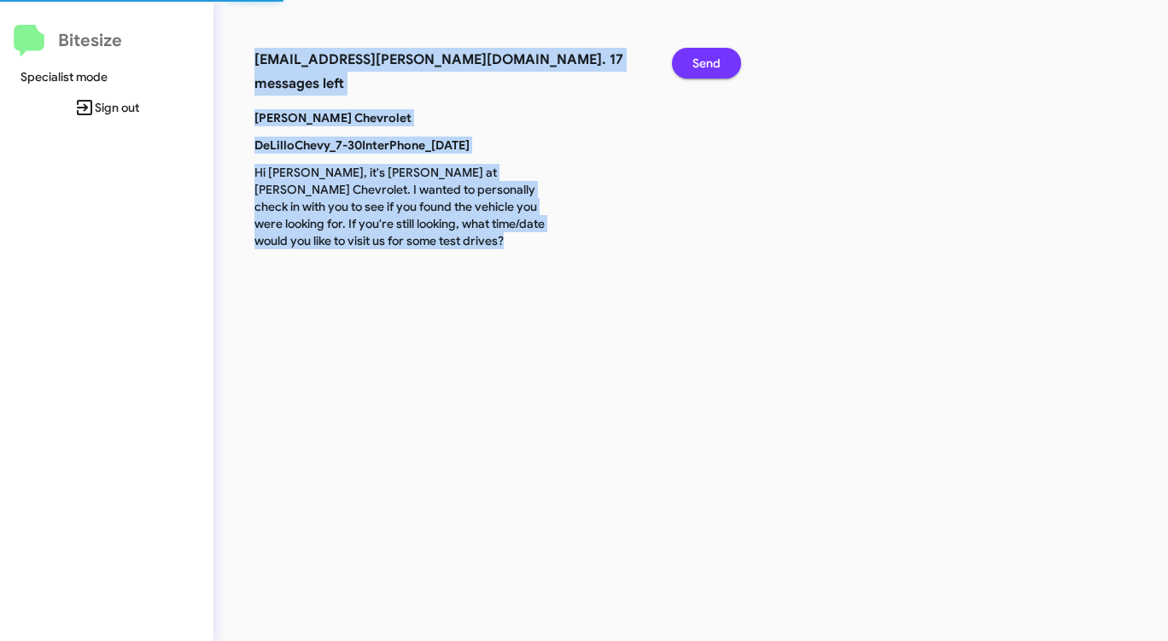
click at [702, 61] on span "Send" at bounding box center [706, 63] width 28 height 31
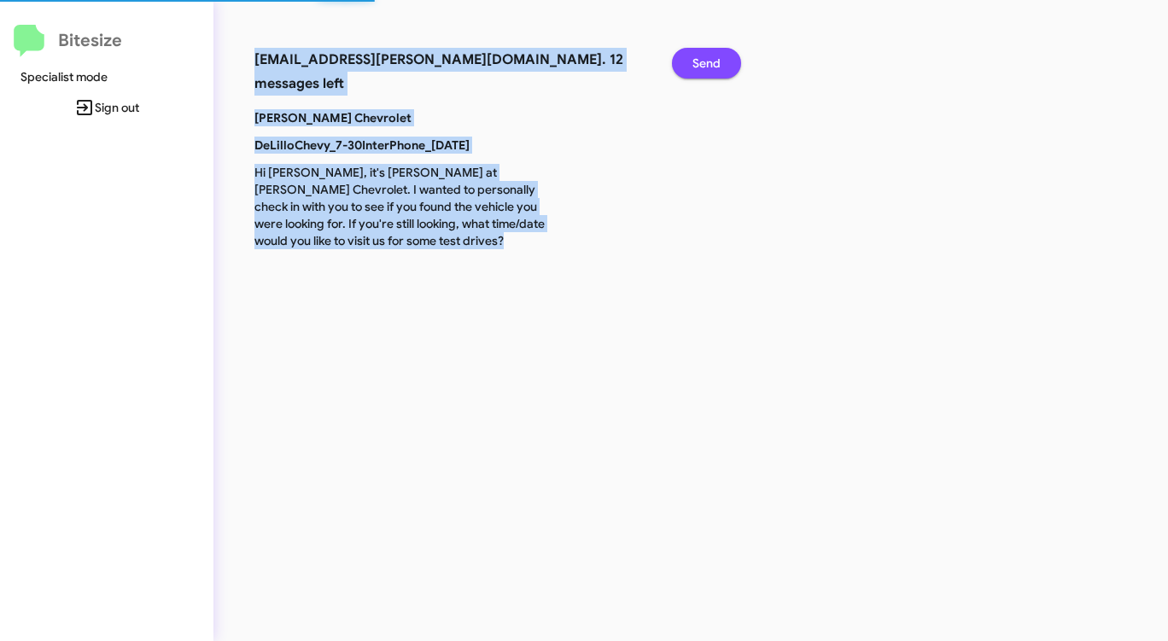
click at [702, 61] on span "Send" at bounding box center [706, 63] width 28 height 31
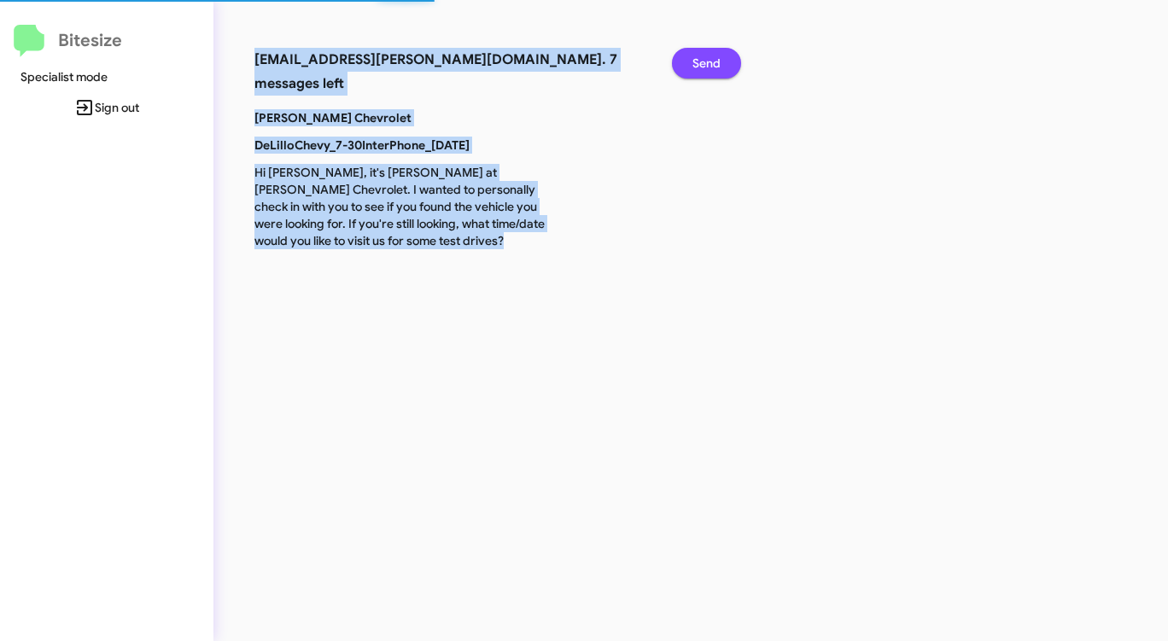
click at [702, 61] on span "Send" at bounding box center [706, 63] width 28 height 31
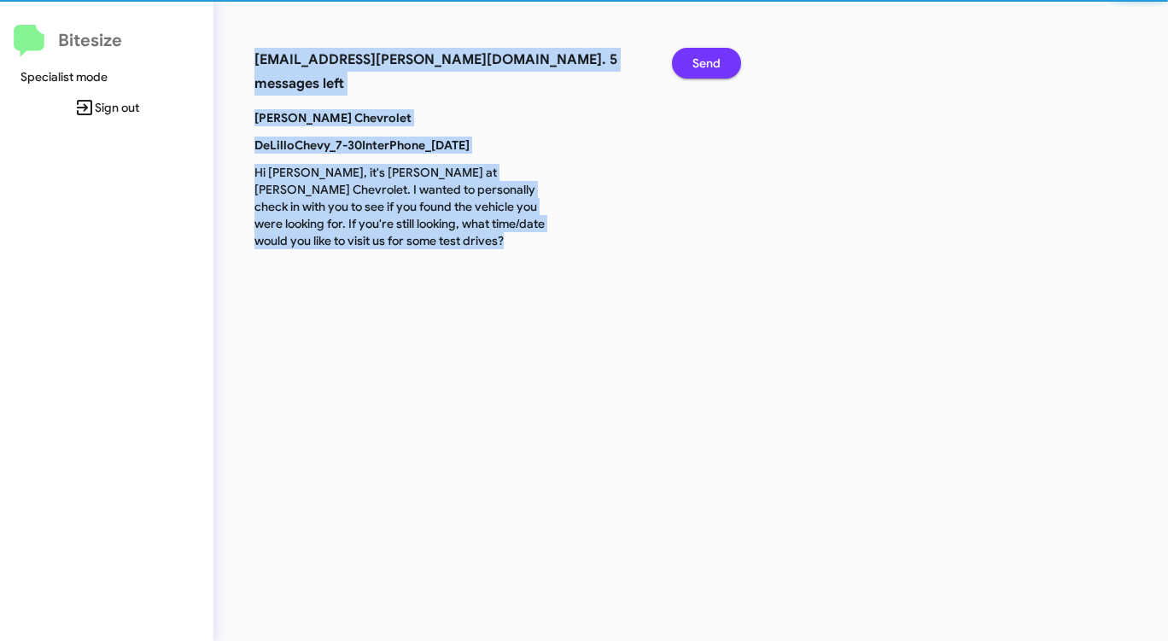
click at [702, 61] on span "Send" at bounding box center [706, 63] width 28 height 31
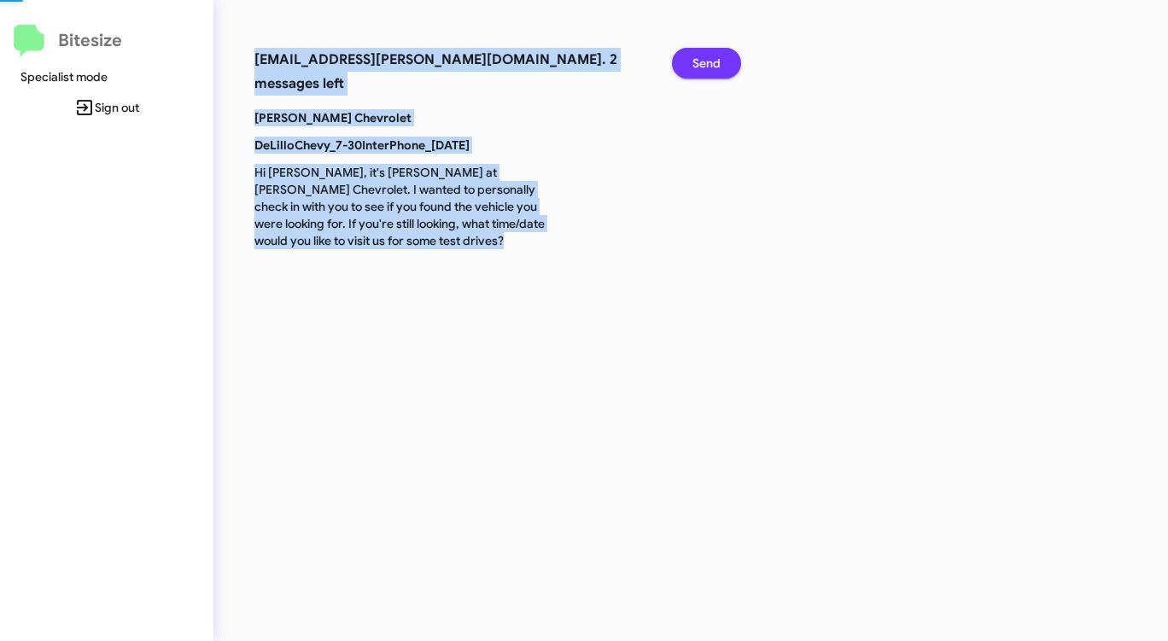
click at [702, 61] on span "Send" at bounding box center [706, 63] width 28 height 31
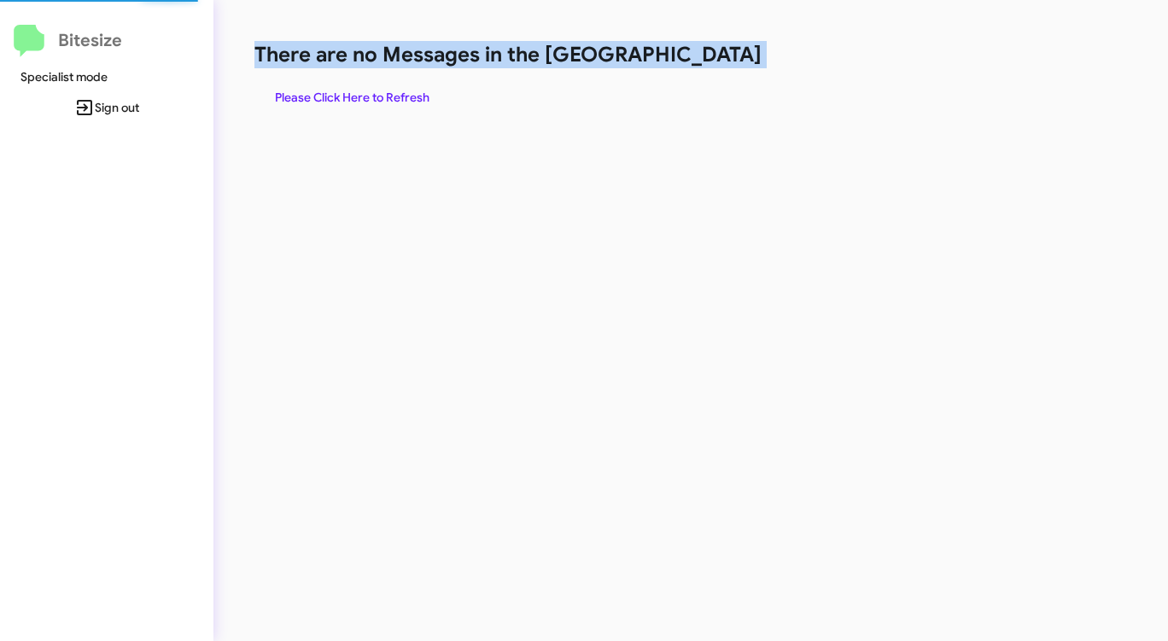
click at [702, 61] on h1 "There are no Messages in the [GEOGRAPHIC_DATA]" at bounding box center [611, 54] width 714 height 27
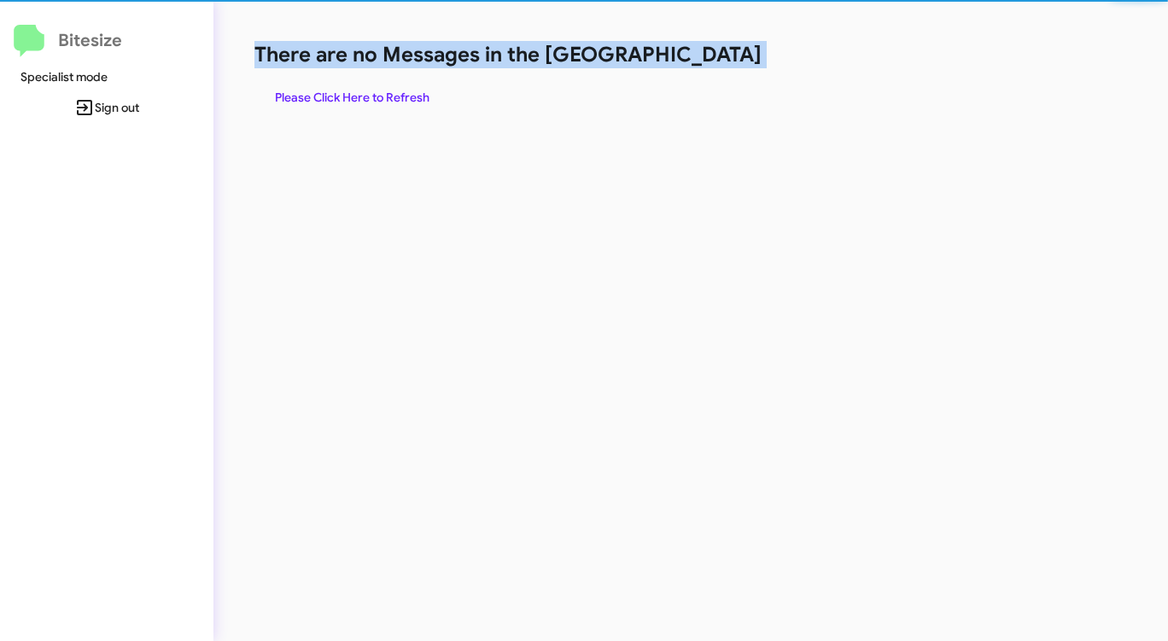
click at [702, 61] on h1 "There are no Messages in the [GEOGRAPHIC_DATA]" at bounding box center [611, 54] width 714 height 27
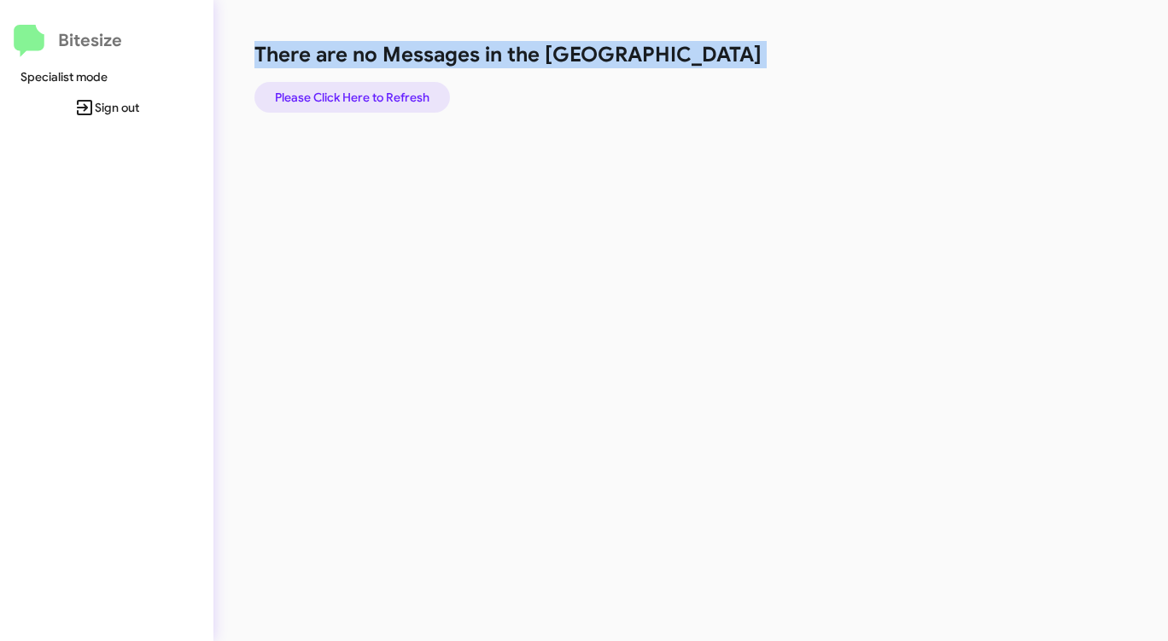
click at [337, 105] on span "Please Click Here to Refresh" at bounding box center [352, 97] width 154 height 31
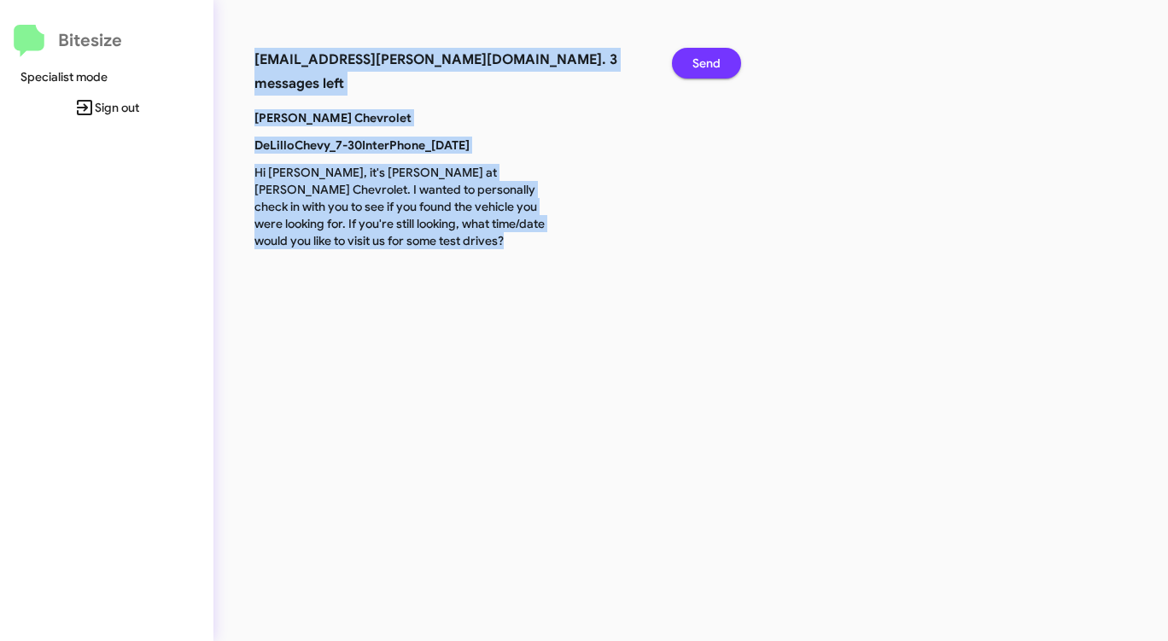
click at [728, 57] on button "Send" at bounding box center [706, 63] width 69 height 31
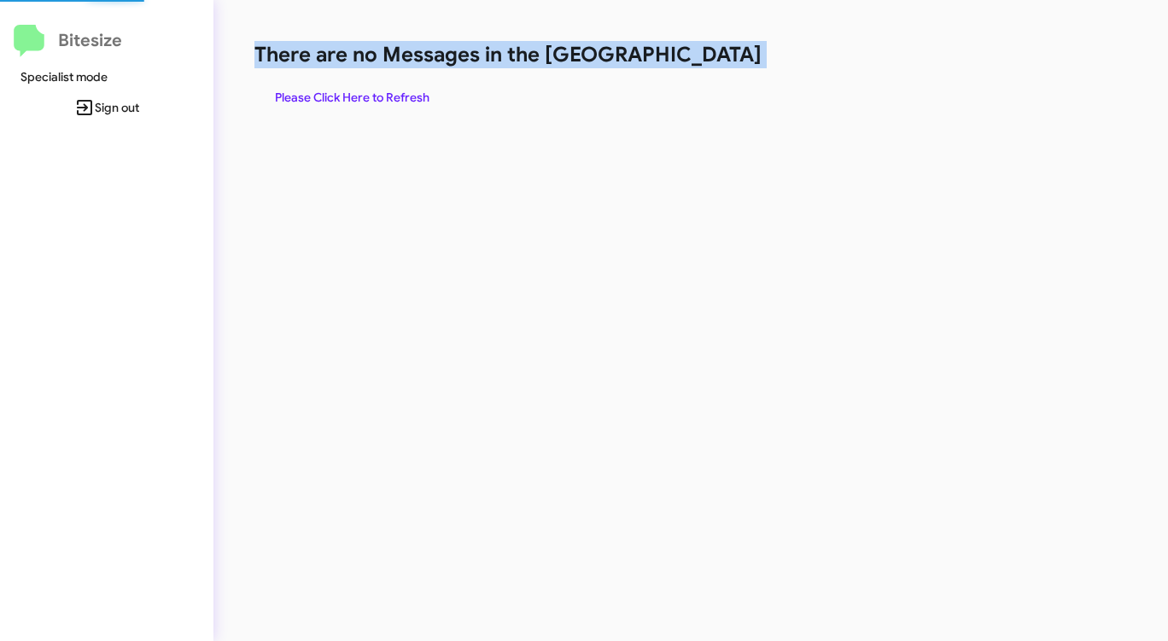
click at [728, 57] on h1 "There are no Messages in the [GEOGRAPHIC_DATA]" at bounding box center [611, 54] width 714 height 27
click at [367, 102] on span "Please Click Here to Refresh" at bounding box center [352, 97] width 154 height 31
click at [366, 102] on span "Please Click Here to Refresh" at bounding box center [352, 97] width 154 height 31
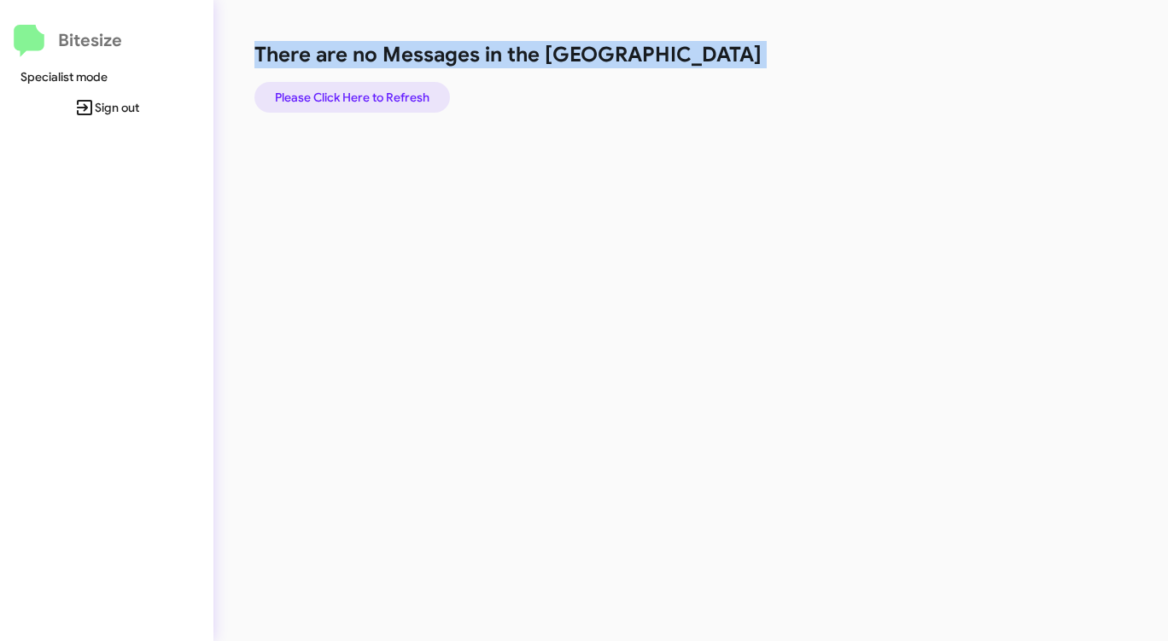
click at [366, 102] on span "Please Click Here to Refresh" at bounding box center [352, 97] width 154 height 31
click at [392, 96] on span "Please Click Here to Refresh" at bounding box center [352, 97] width 154 height 31
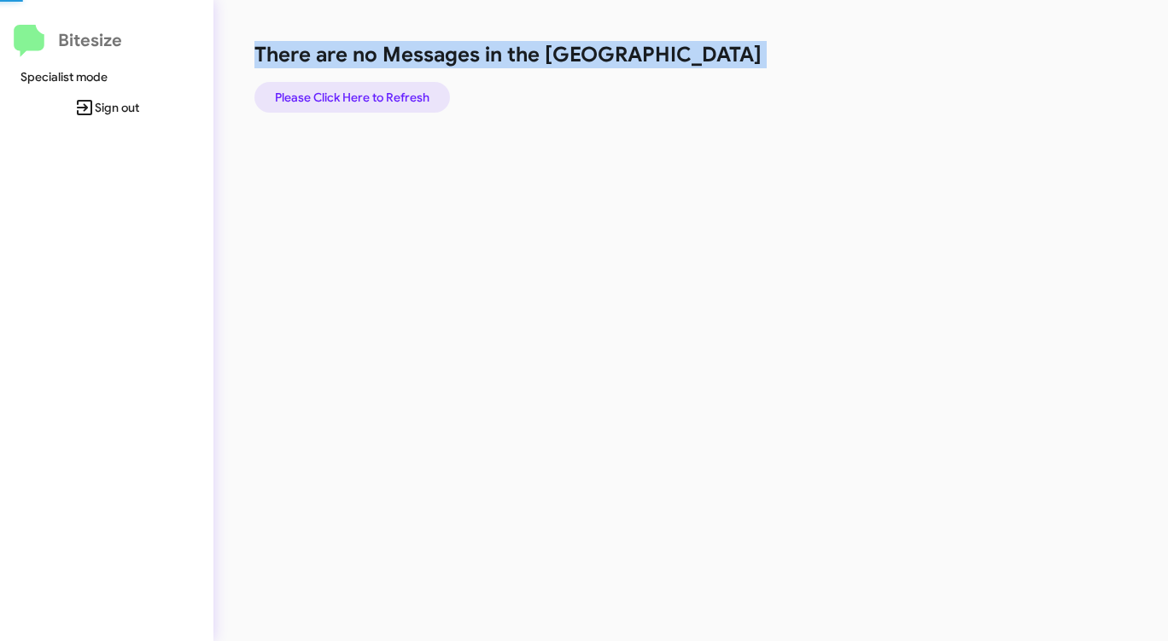
click at [392, 96] on span "Please Click Here to Refresh" at bounding box center [352, 97] width 154 height 31
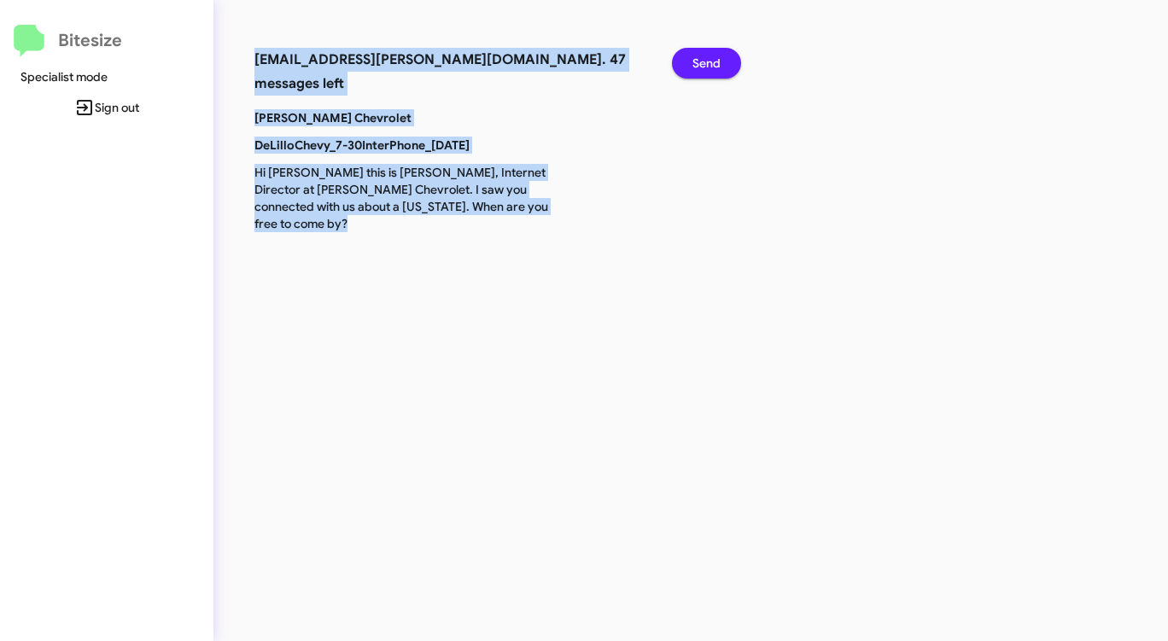
click at [690, 66] on button "Send" at bounding box center [706, 63] width 69 height 31
click at [691, 66] on button "Send" at bounding box center [706, 63] width 69 height 31
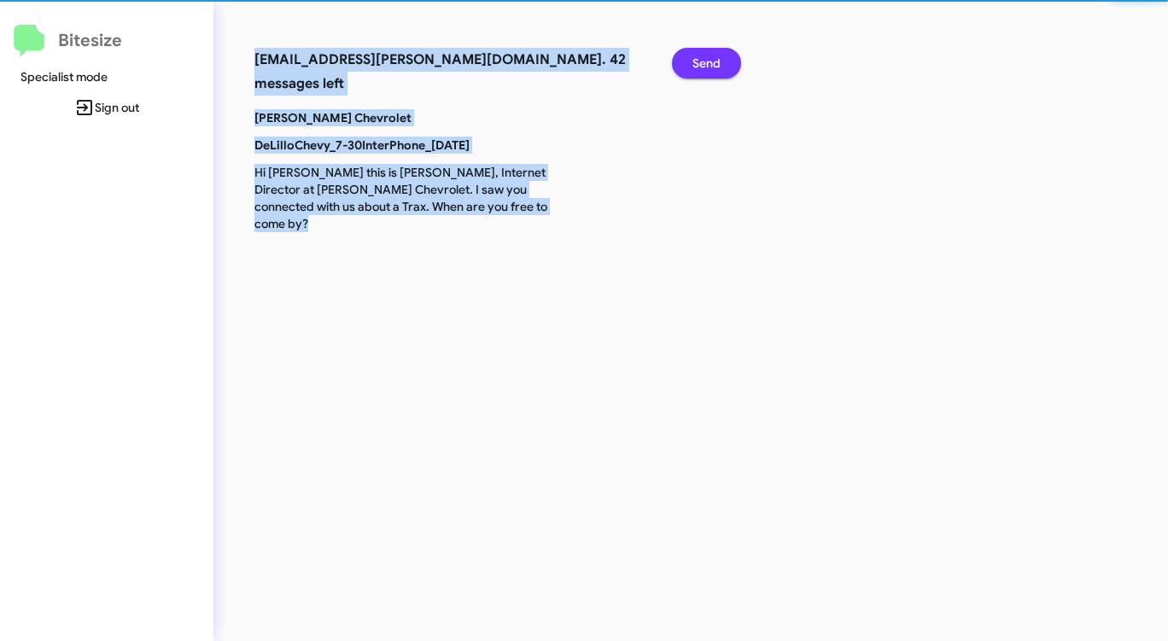
click at [691, 66] on button "Send" at bounding box center [706, 63] width 69 height 31
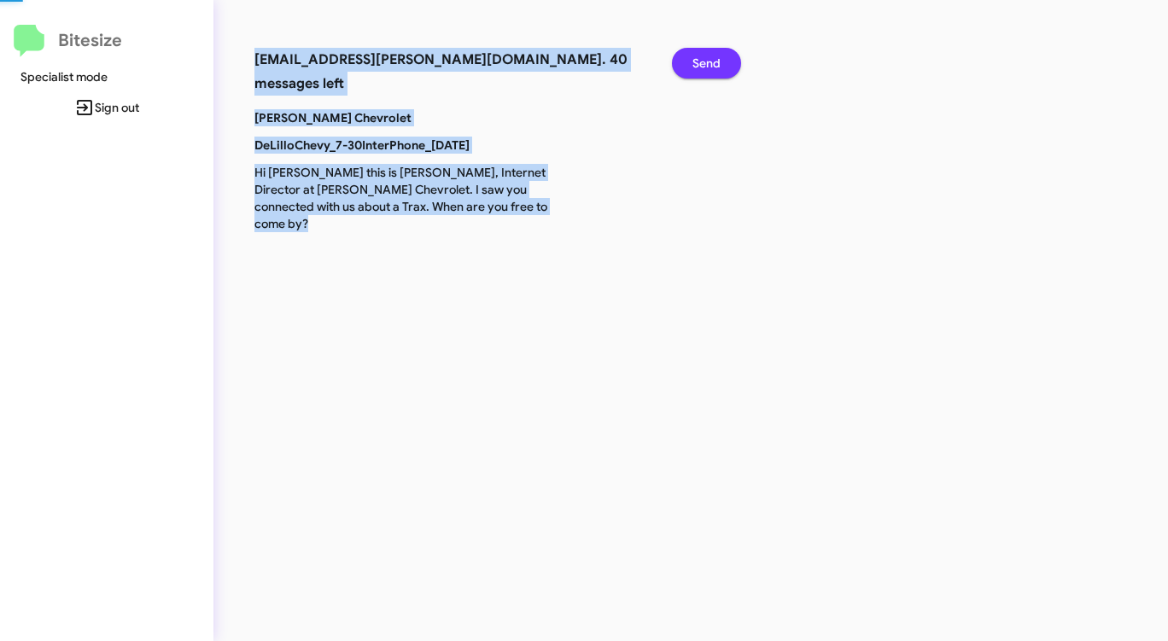
click at [691, 66] on button "Send" at bounding box center [706, 63] width 69 height 31
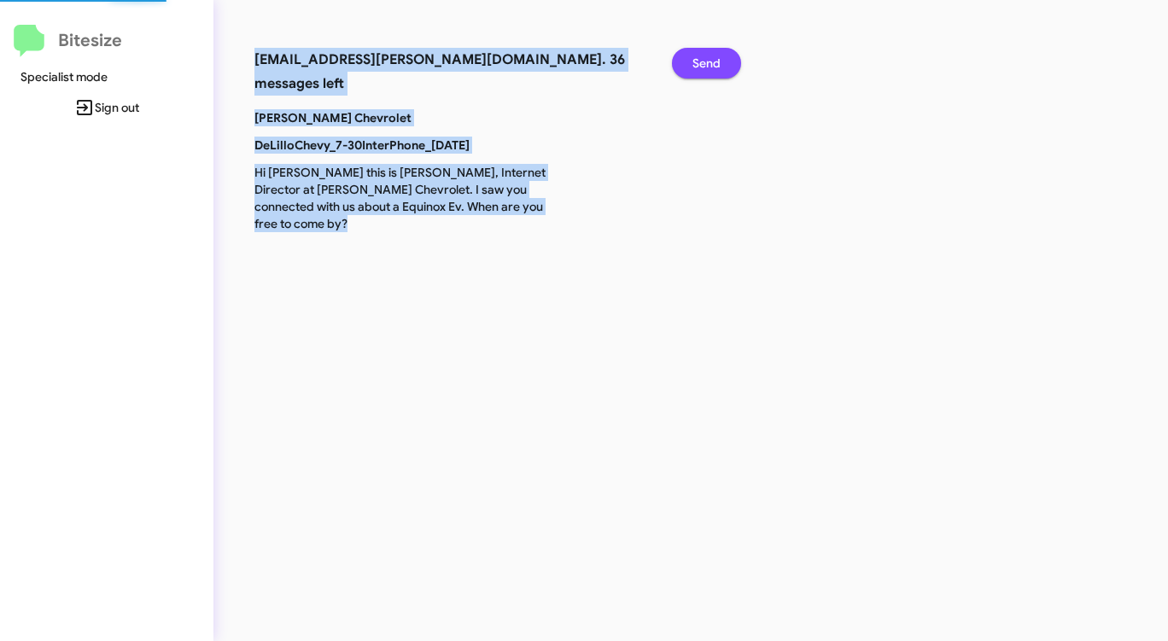
click at [691, 66] on button "Send" at bounding box center [706, 63] width 69 height 31
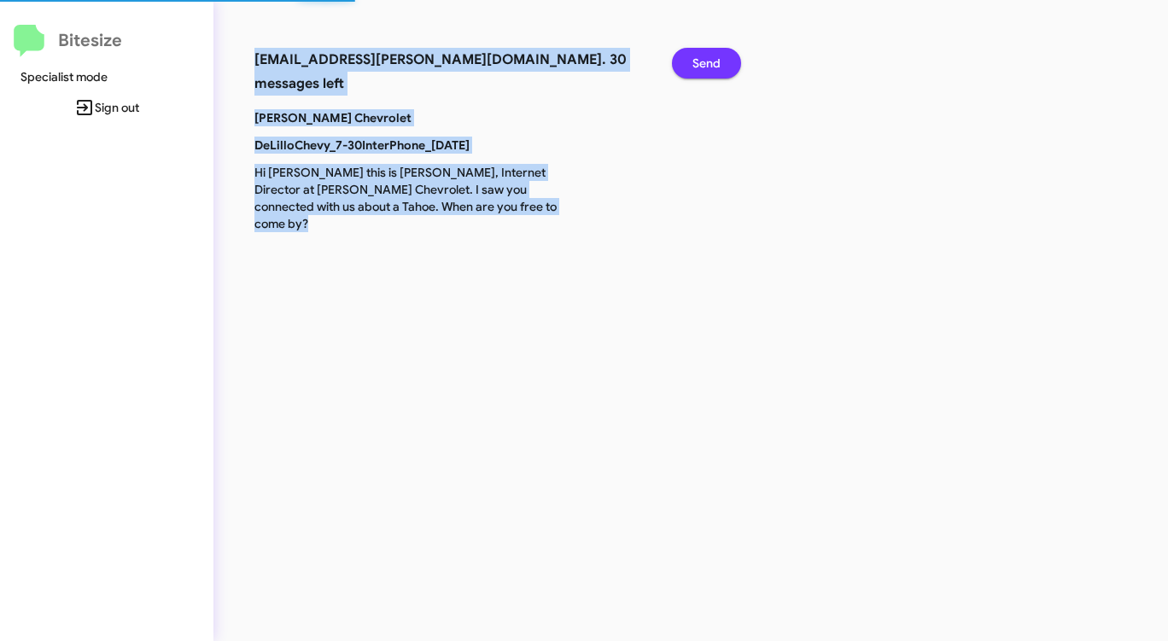
click at [691, 66] on button "Send" at bounding box center [706, 63] width 69 height 31
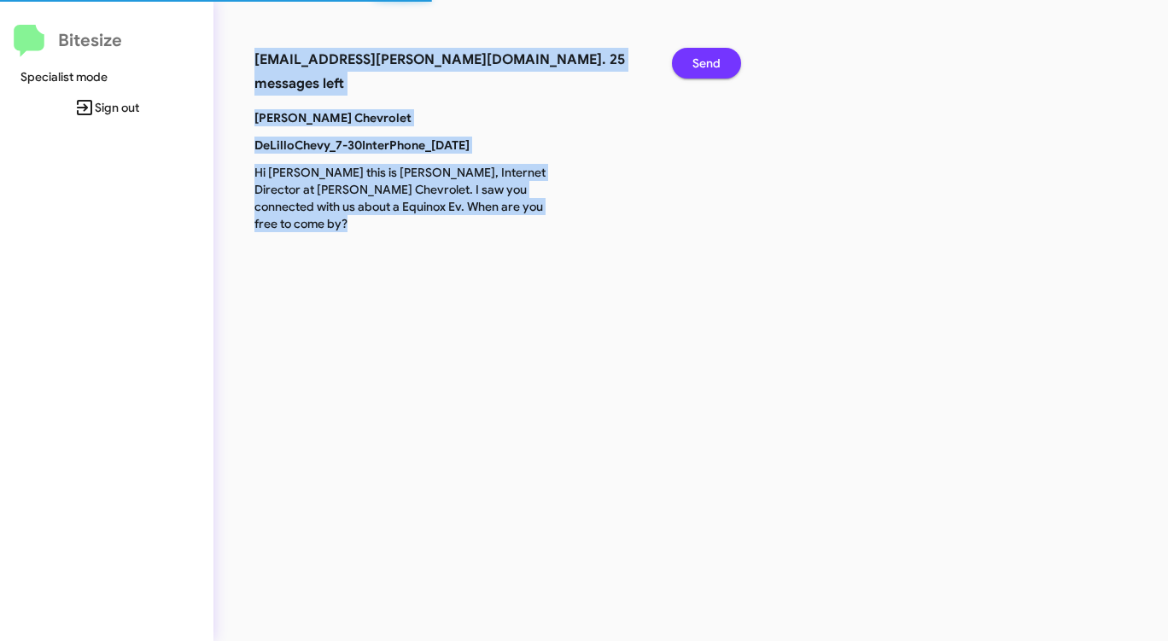
click at [691, 66] on button "Send" at bounding box center [706, 63] width 69 height 31
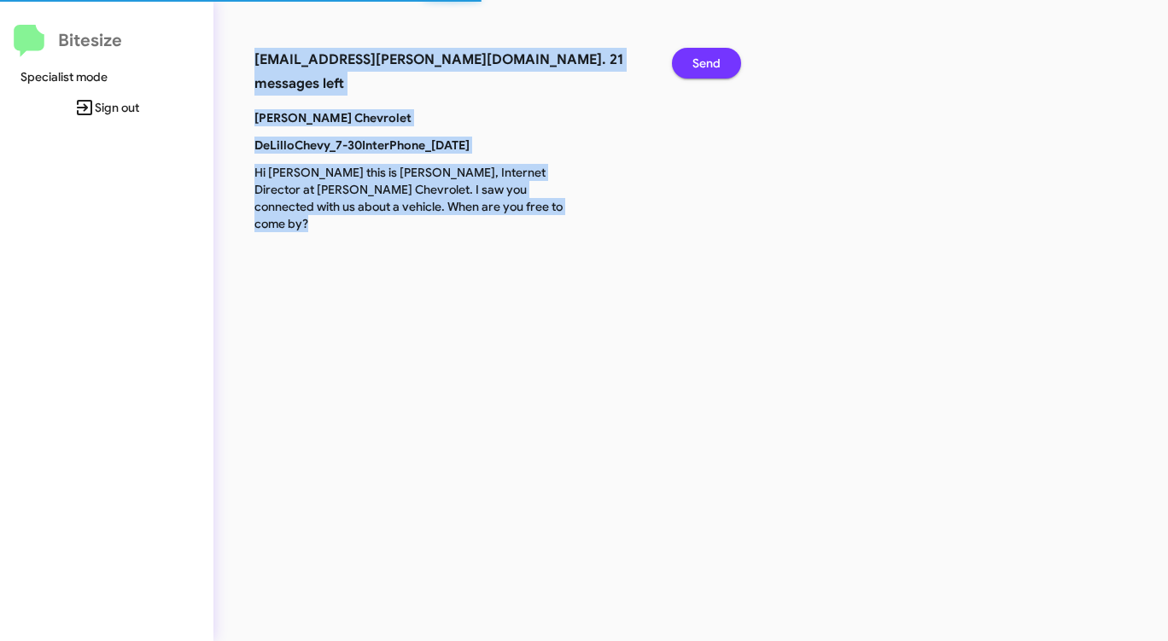
click at [691, 66] on button "Send" at bounding box center [706, 63] width 69 height 31
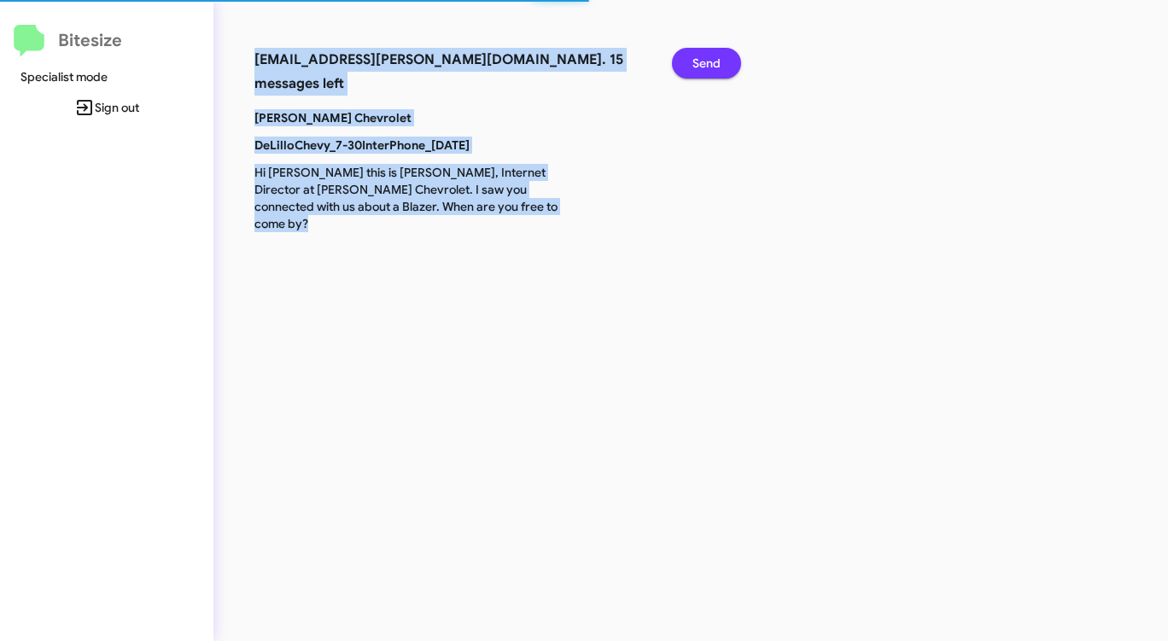
click at [691, 66] on button "Send" at bounding box center [706, 63] width 69 height 31
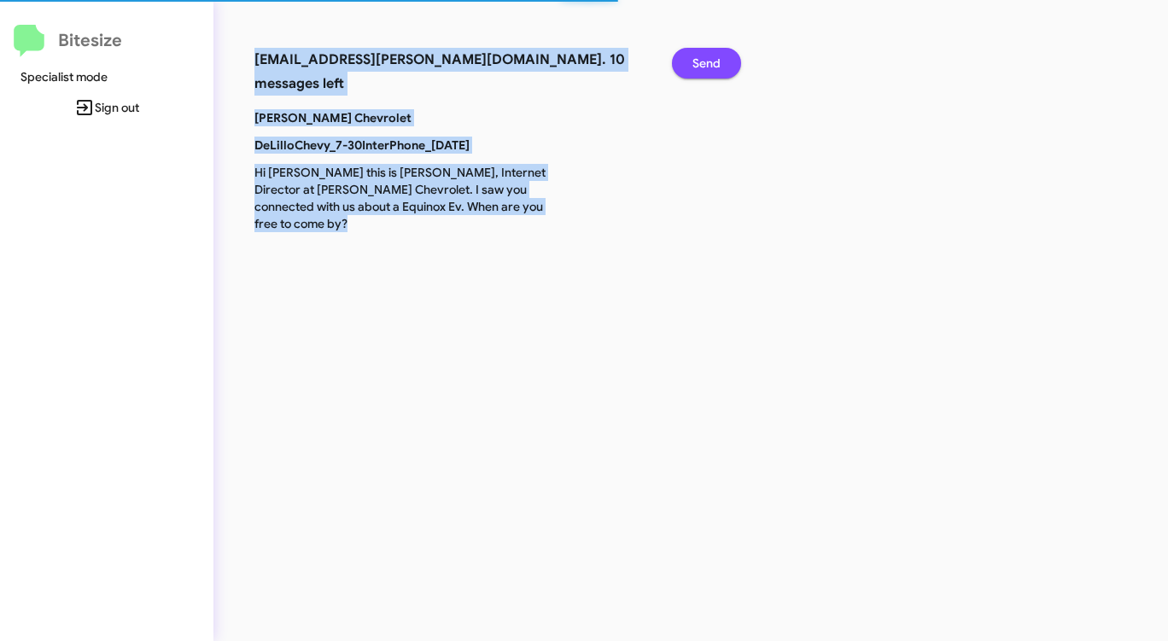
click at [691, 66] on button "Send" at bounding box center [706, 63] width 69 height 31
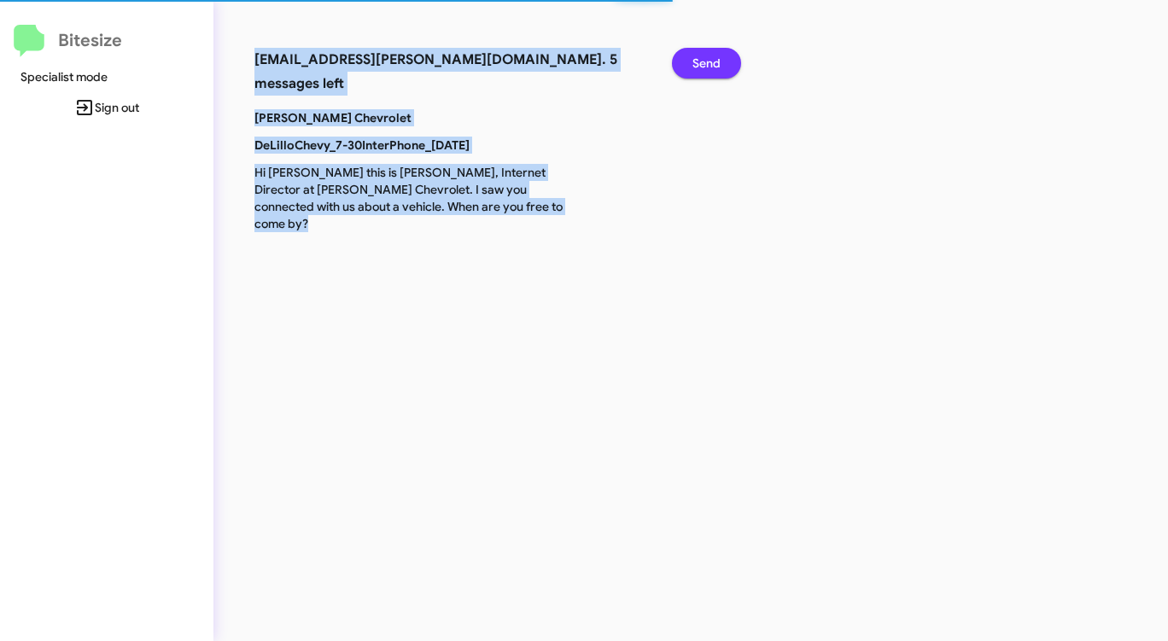
click at [691, 66] on button "Send" at bounding box center [706, 63] width 69 height 31
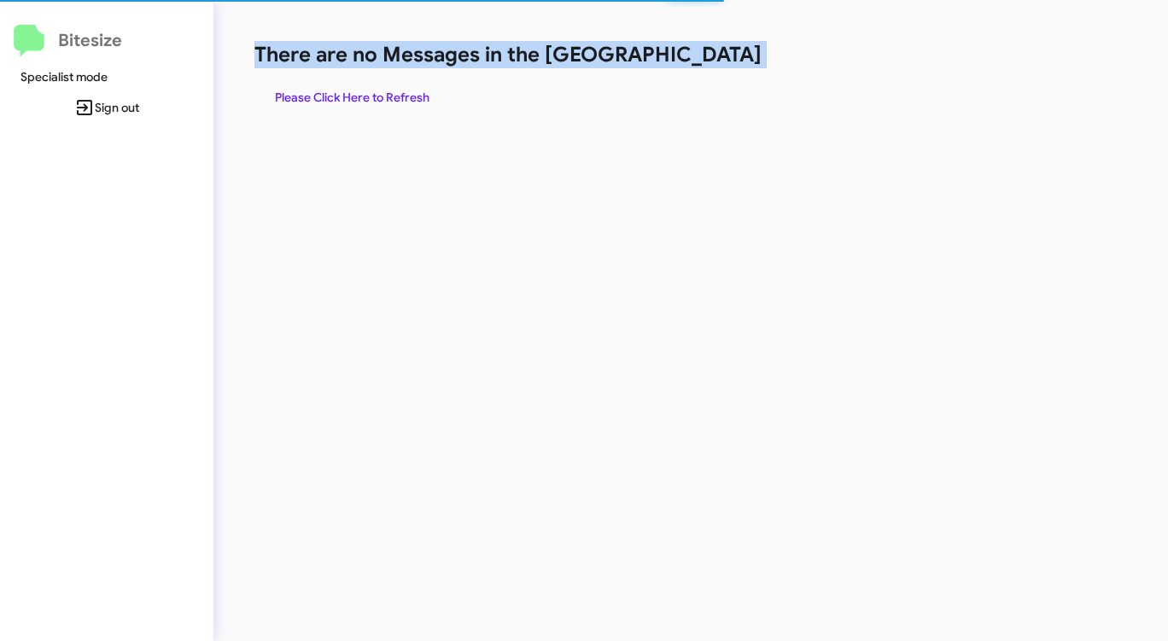
click at [691, 66] on h1 "There are no Messages in the [GEOGRAPHIC_DATA]" at bounding box center [611, 54] width 714 height 27
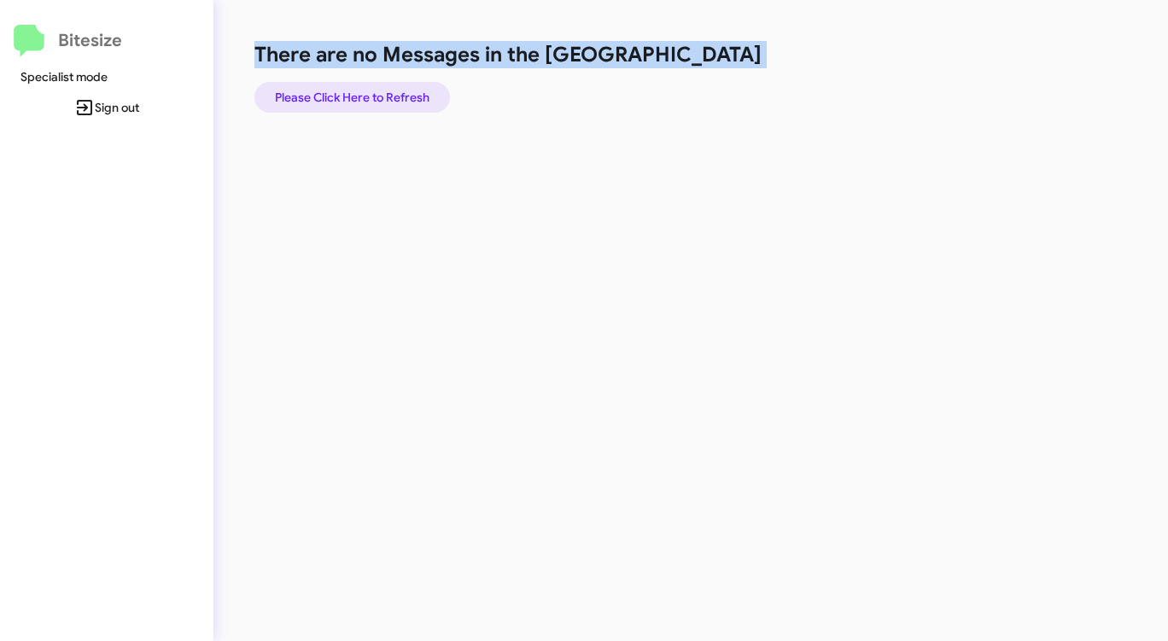
click at [359, 92] on span "Please Click Here to Refresh" at bounding box center [352, 97] width 154 height 31
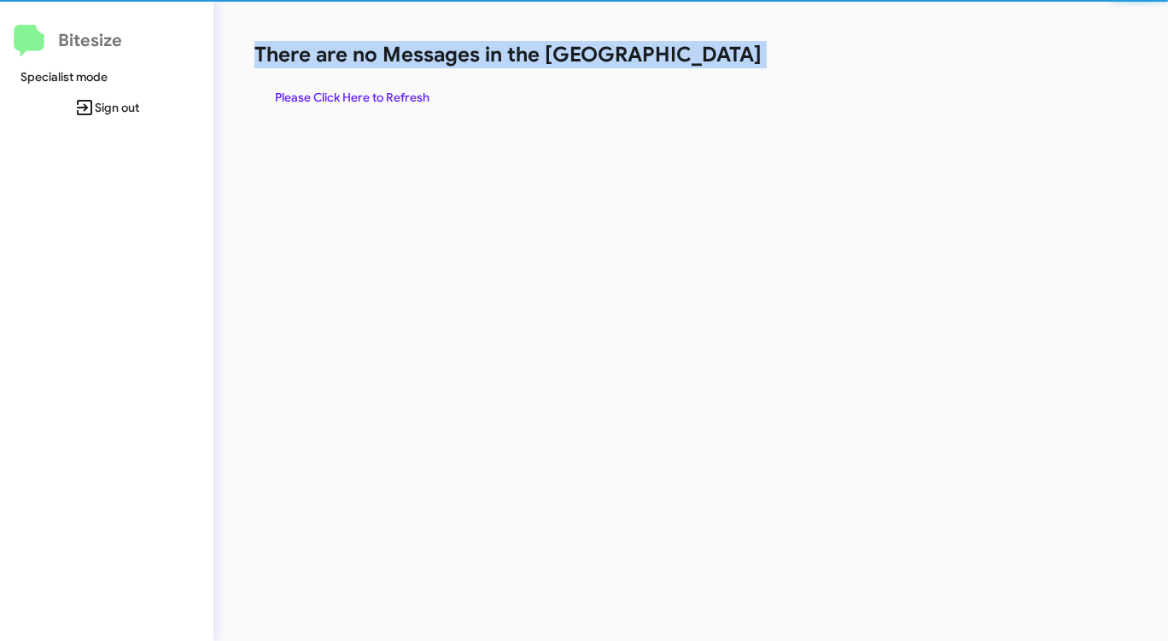
click at [359, 92] on span "Please Click Here to Refresh" at bounding box center [352, 97] width 154 height 31
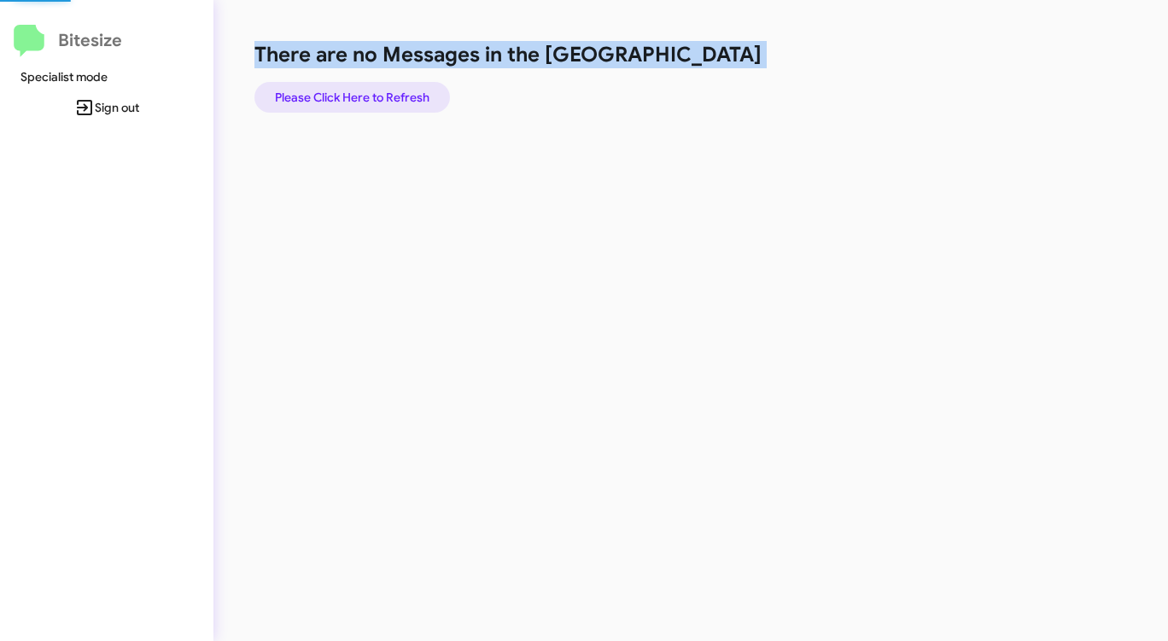
click at [359, 92] on span "Please Click Here to Refresh" at bounding box center [352, 97] width 154 height 31
click at [360, 91] on span "Please Click Here to Refresh" at bounding box center [352, 97] width 154 height 31
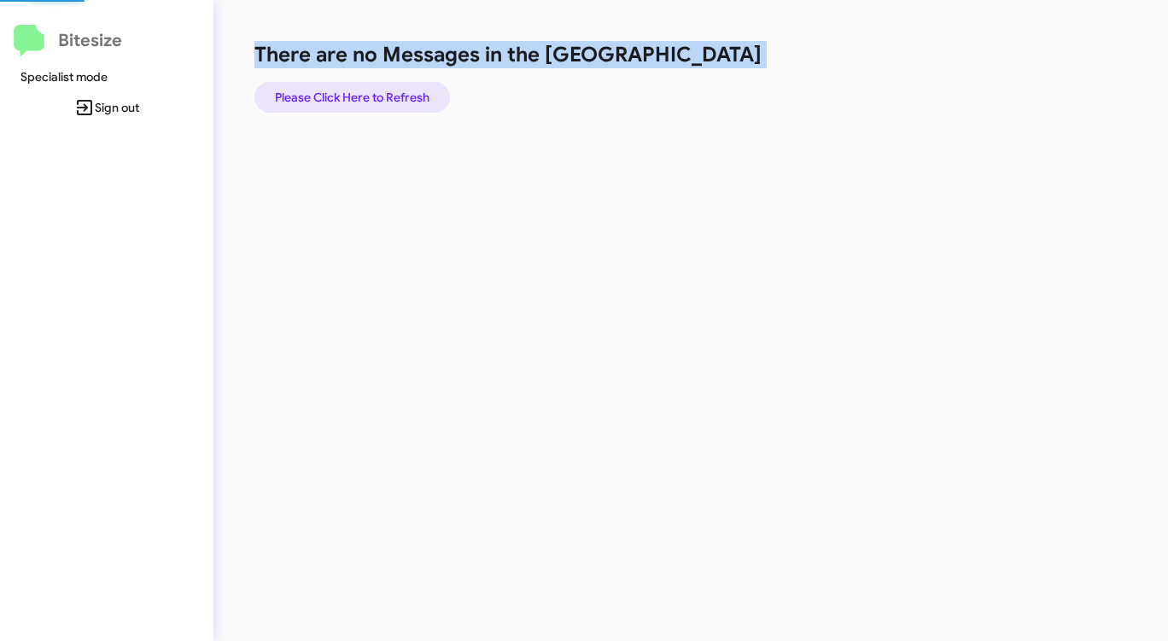
click at [360, 91] on span "Please Click Here to Refresh" at bounding box center [352, 97] width 154 height 31
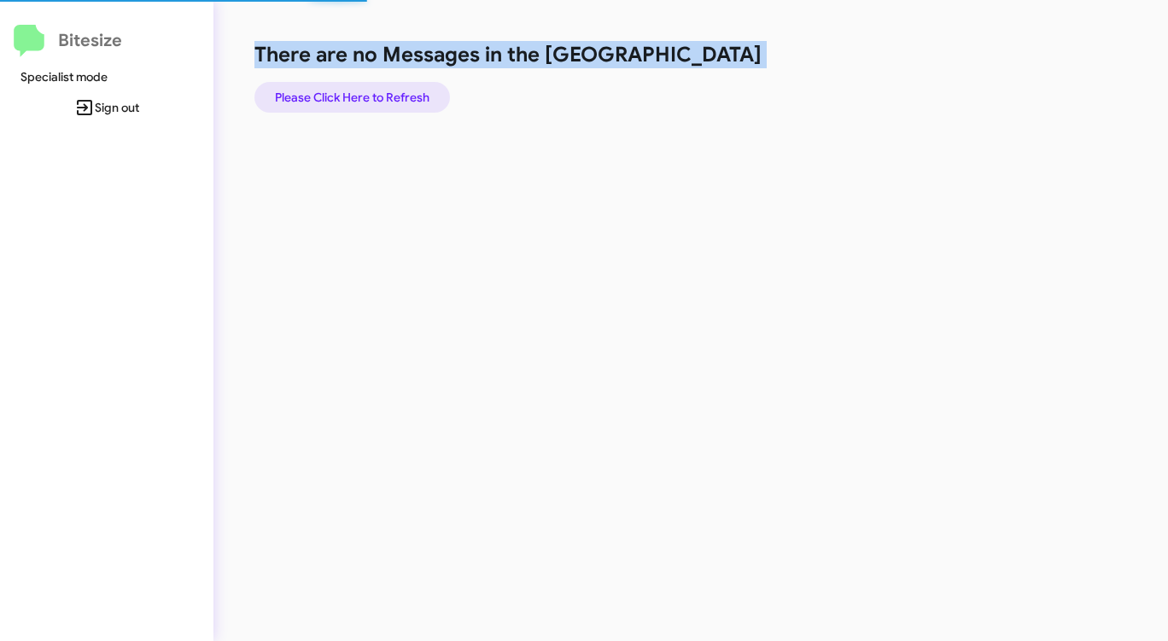
click at [360, 91] on span "Please Click Here to Refresh" at bounding box center [352, 97] width 154 height 31
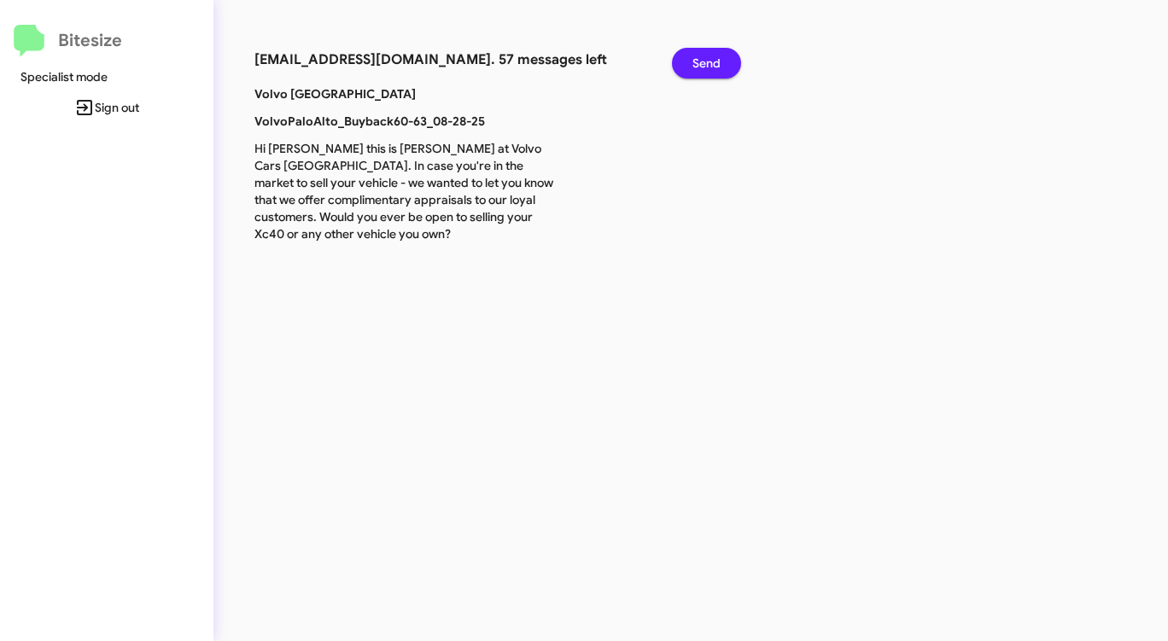
click at [702, 68] on span "Send" at bounding box center [706, 63] width 28 height 31
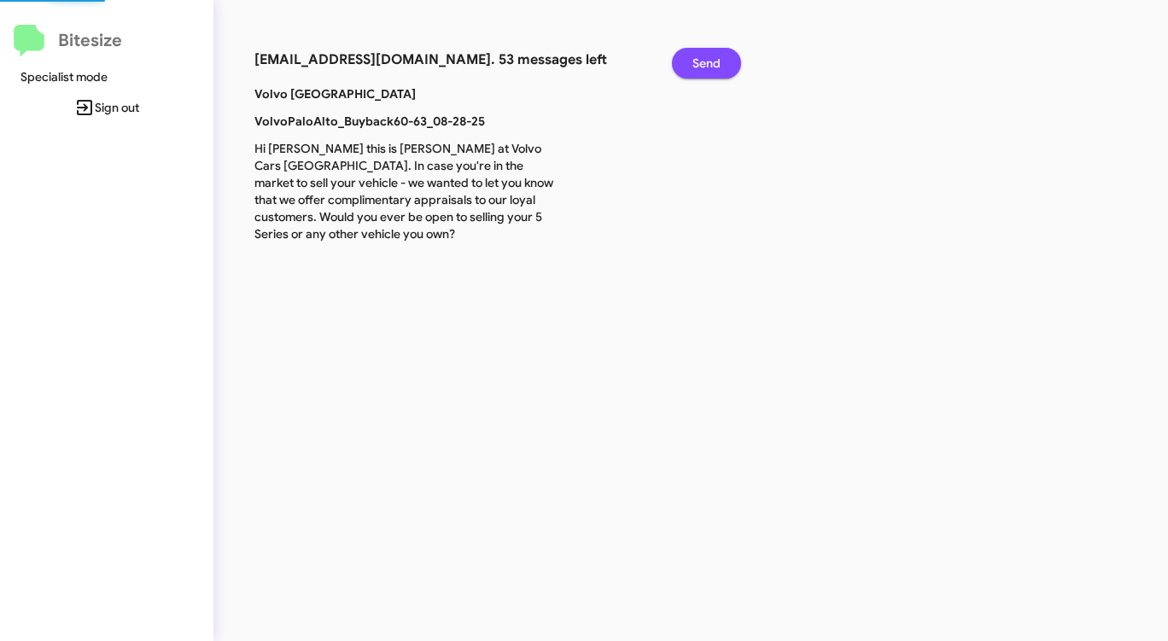
click at [702, 68] on span "Send" at bounding box center [706, 63] width 28 height 31
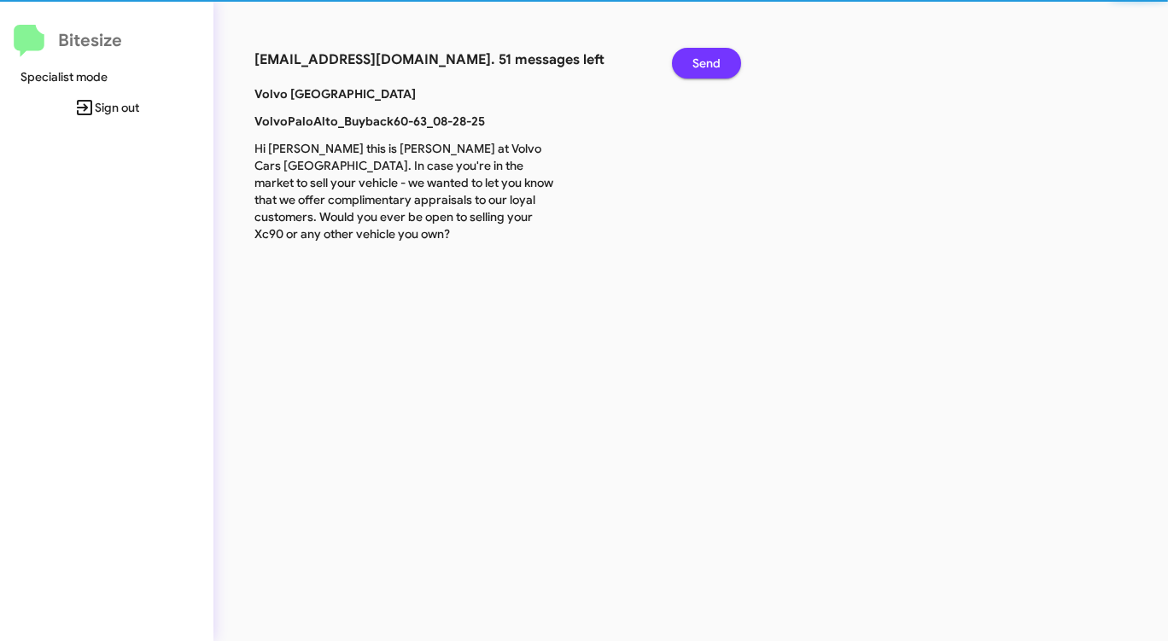
click at [702, 68] on span "Send" at bounding box center [706, 63] width 28 height 31
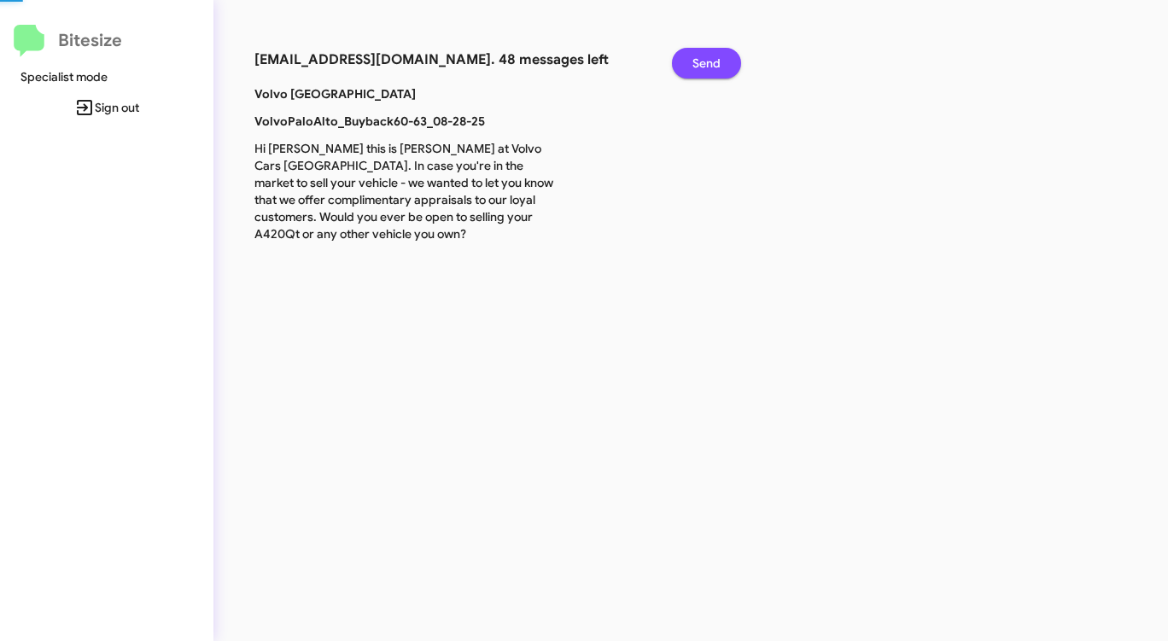
click at [702, 68] on span "Send" at bounding box center [706, 63] width 28 height 31
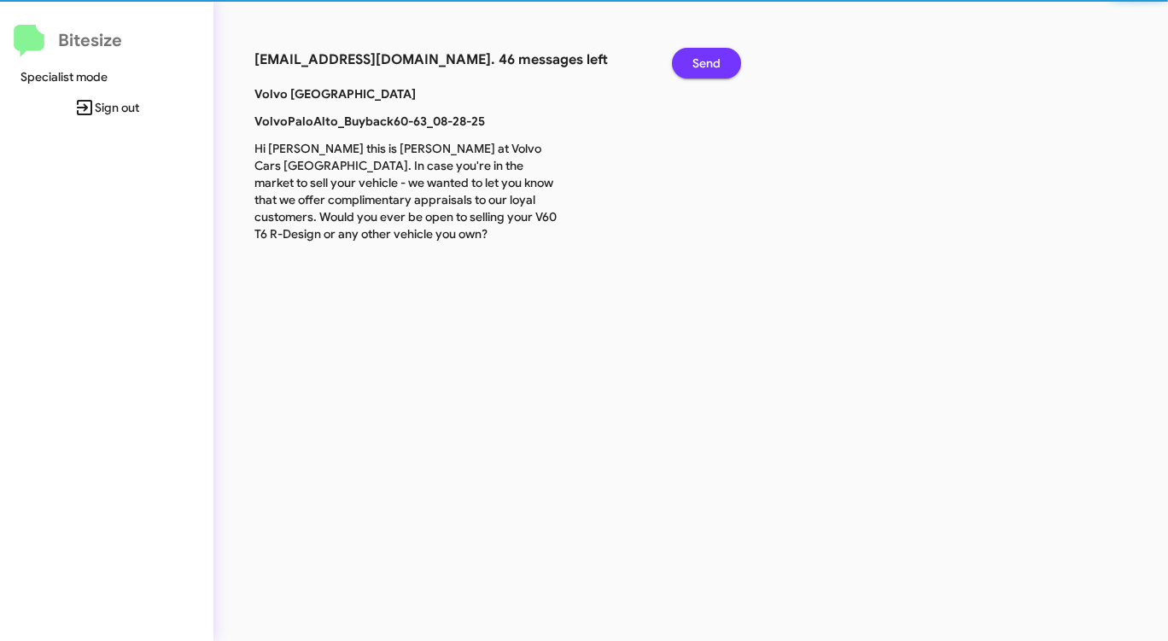
click at [702, 68] on span "Send" at bounding box center [706, 63] width 28 height 31
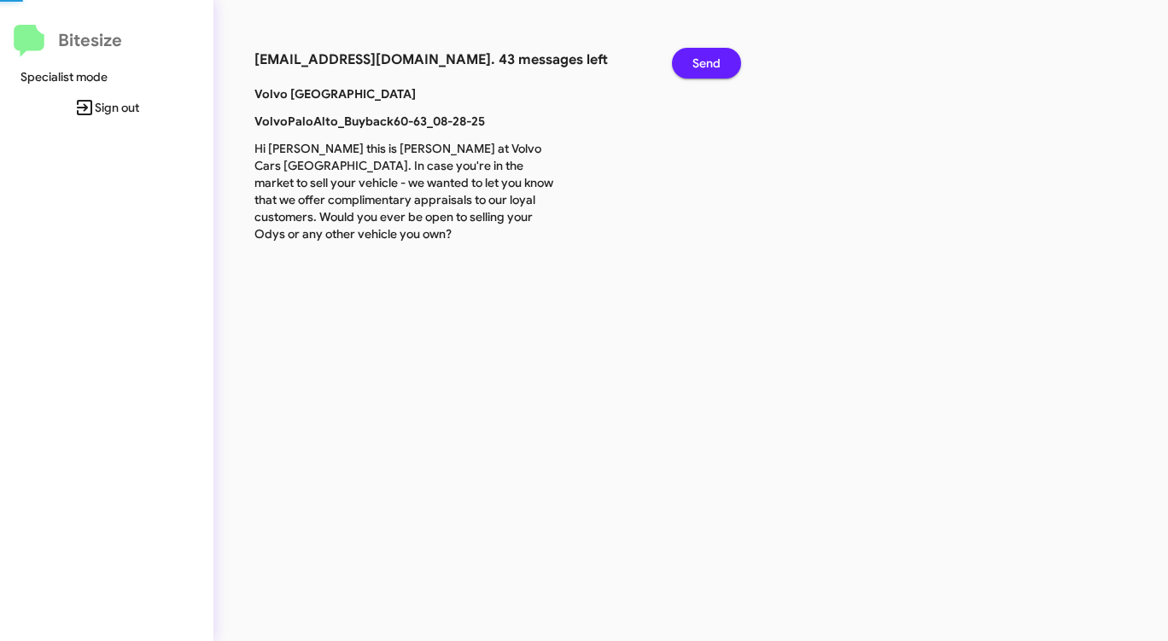
click at [702, 68] on span "Send" at bounding box center [706, 63] width 28 height 31
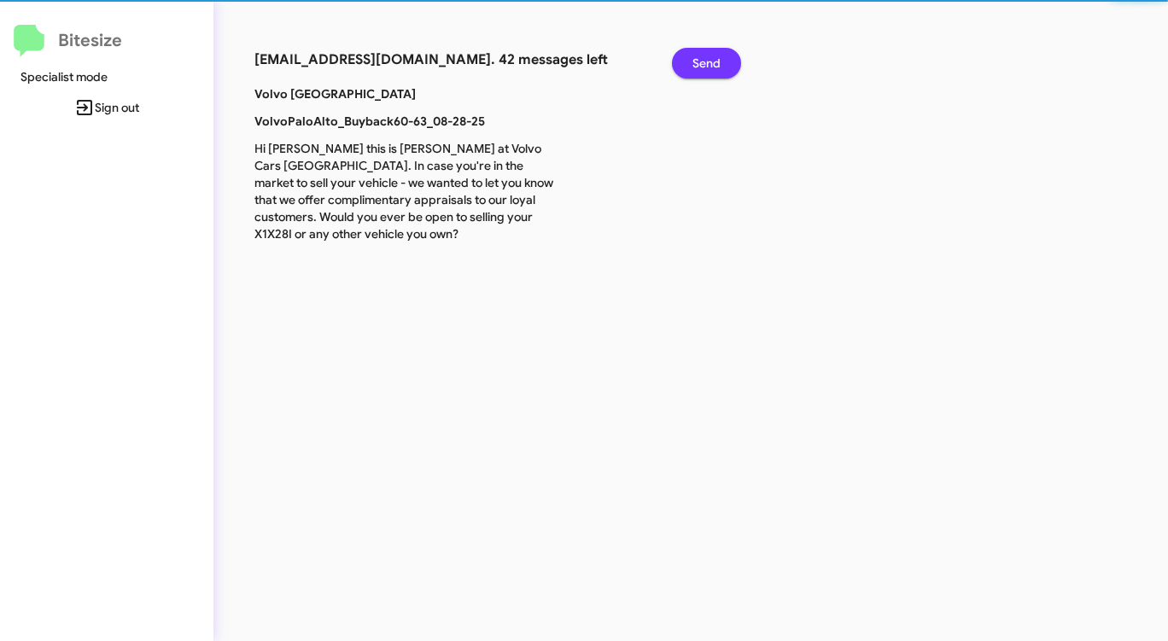
click at [702, 68] on span "Send" at bounding box center [706, 63] width 28 height 31
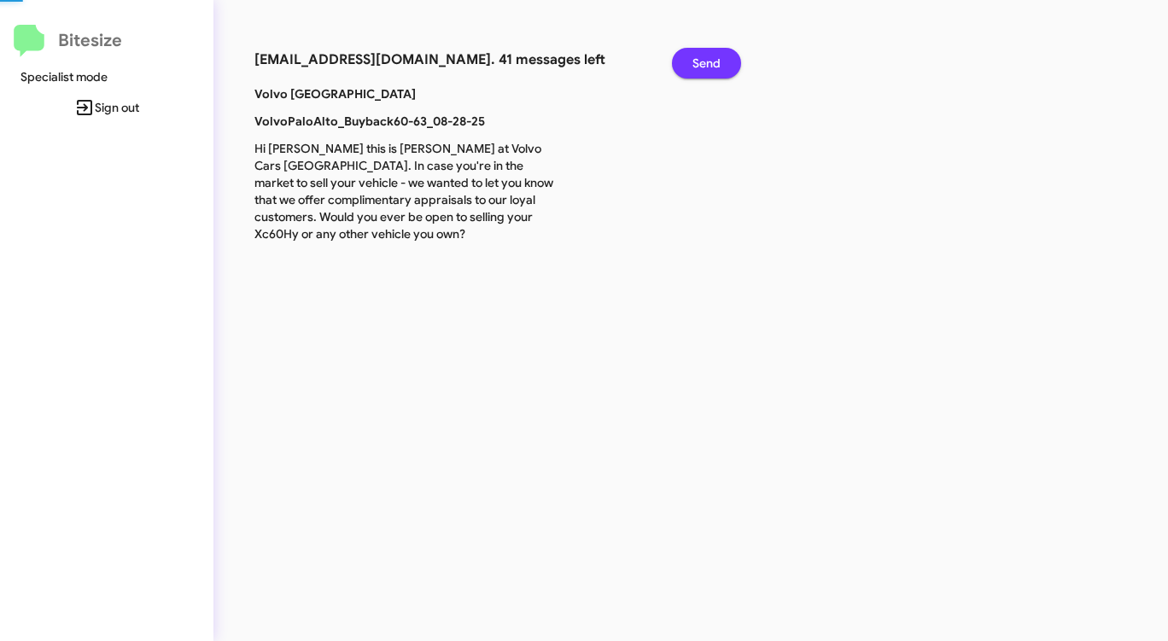
click at [702, 68] on span "Send" at bounding box center [706, 63] width 28 height 31
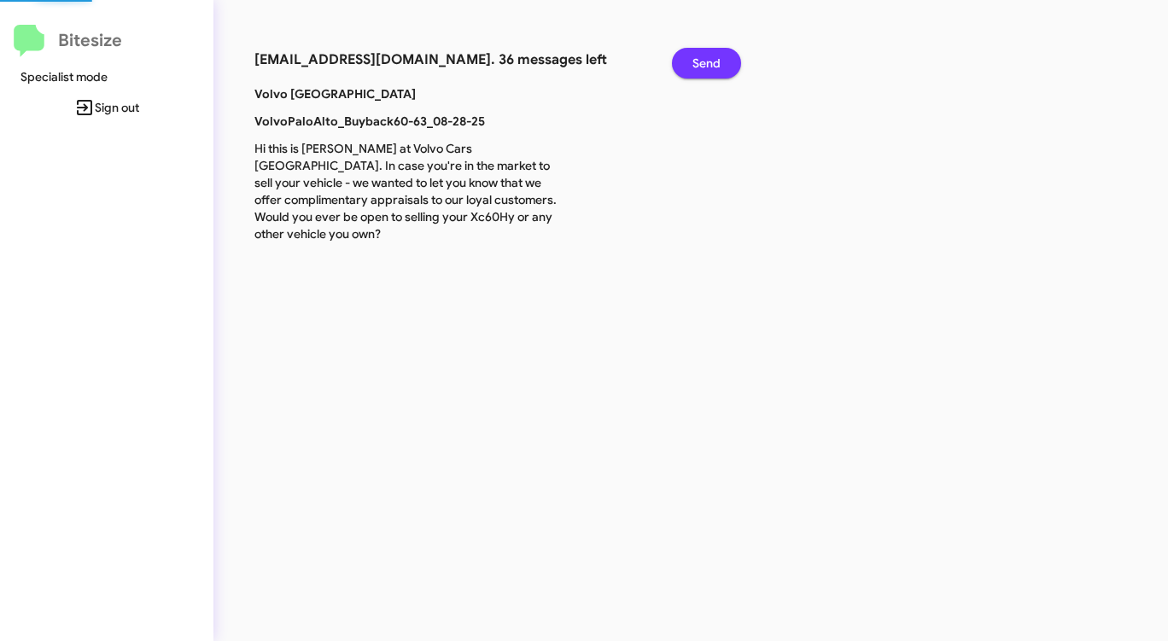
click at [702, 68] on span "Send" at bounding box center [706, 63] width 28 height 31
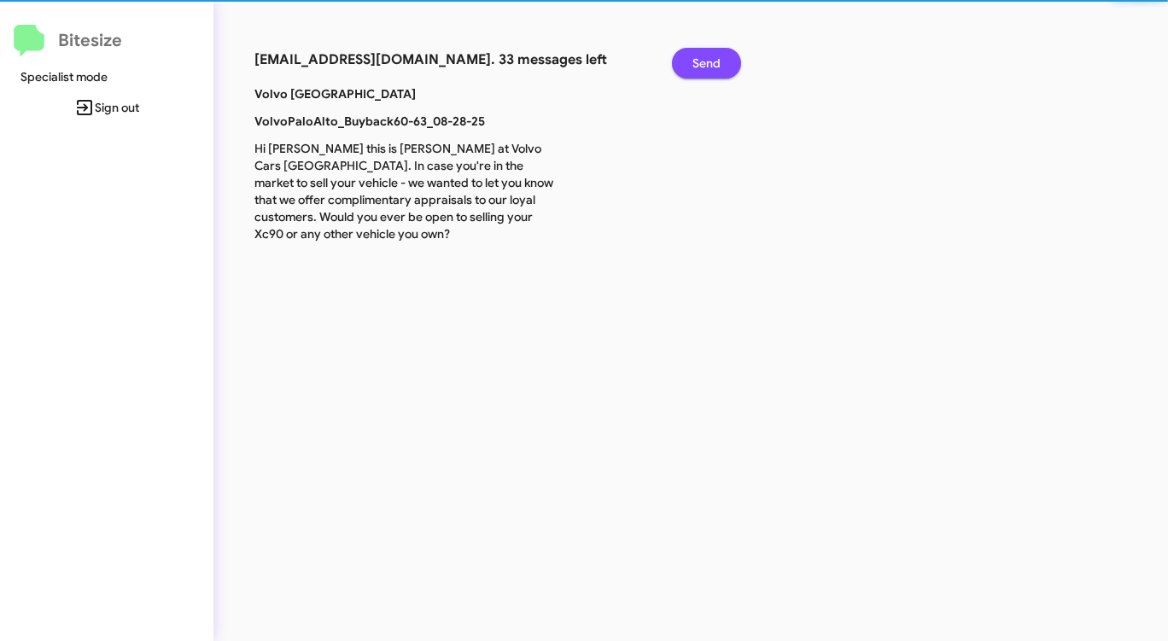
click at [702, 68] on span "Send" at bounding box center [706, 63] width 28 height 31
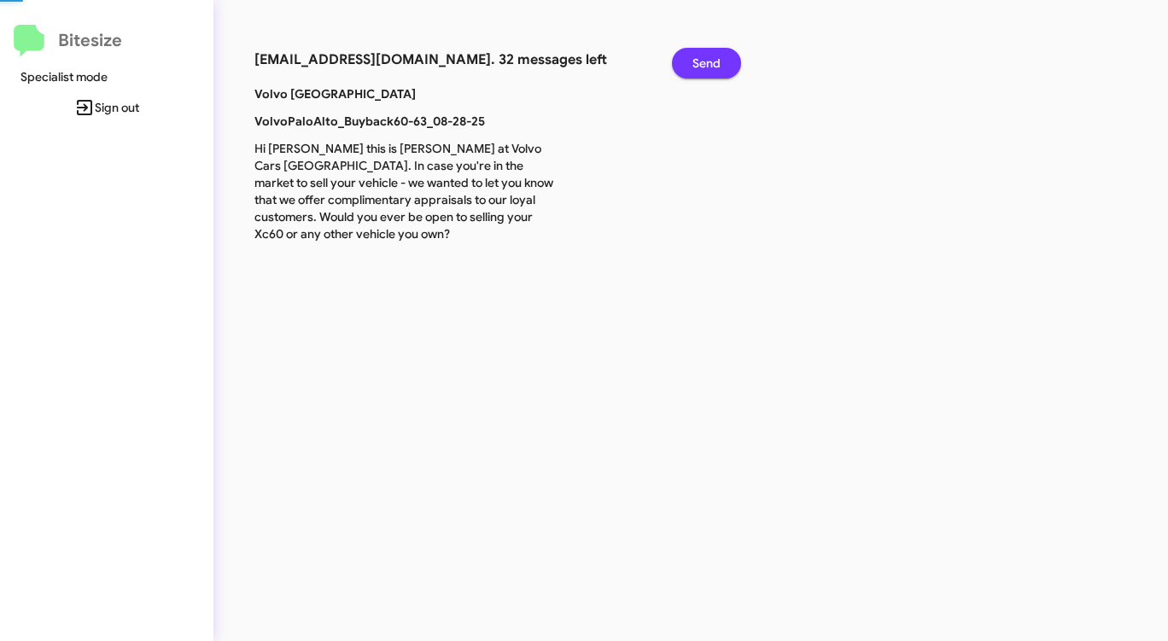
click at [702, 68] on span "Send" at bounding box center [706, 63] width 28 height 31
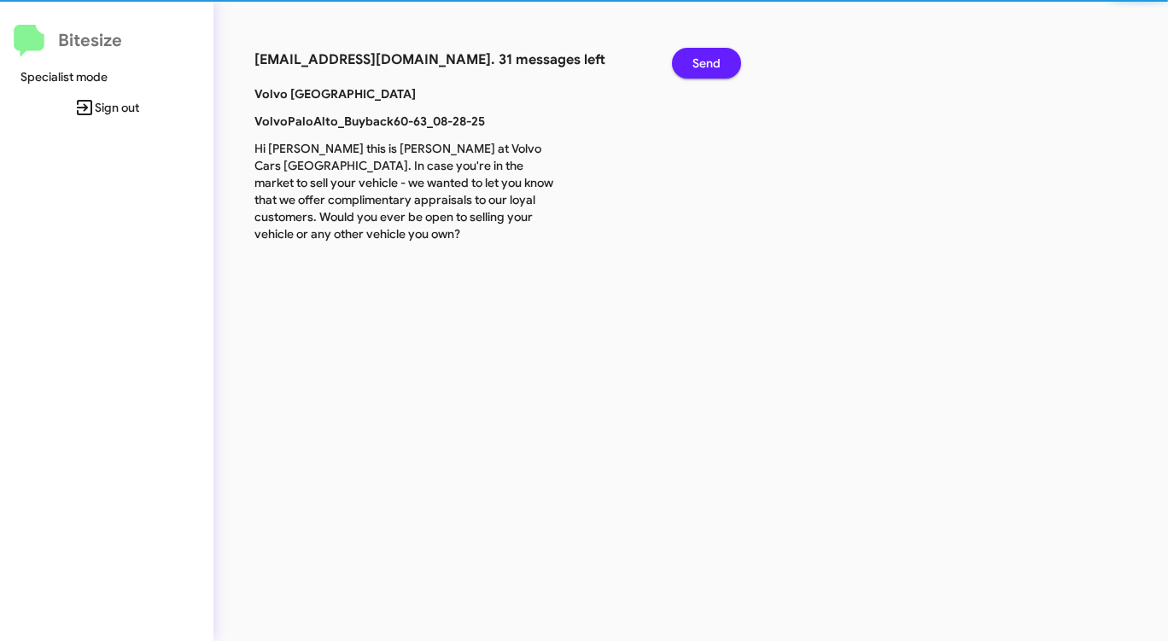
click at [702, 68] on span "Send" at bounding box center [706, 63] width 28 height 31
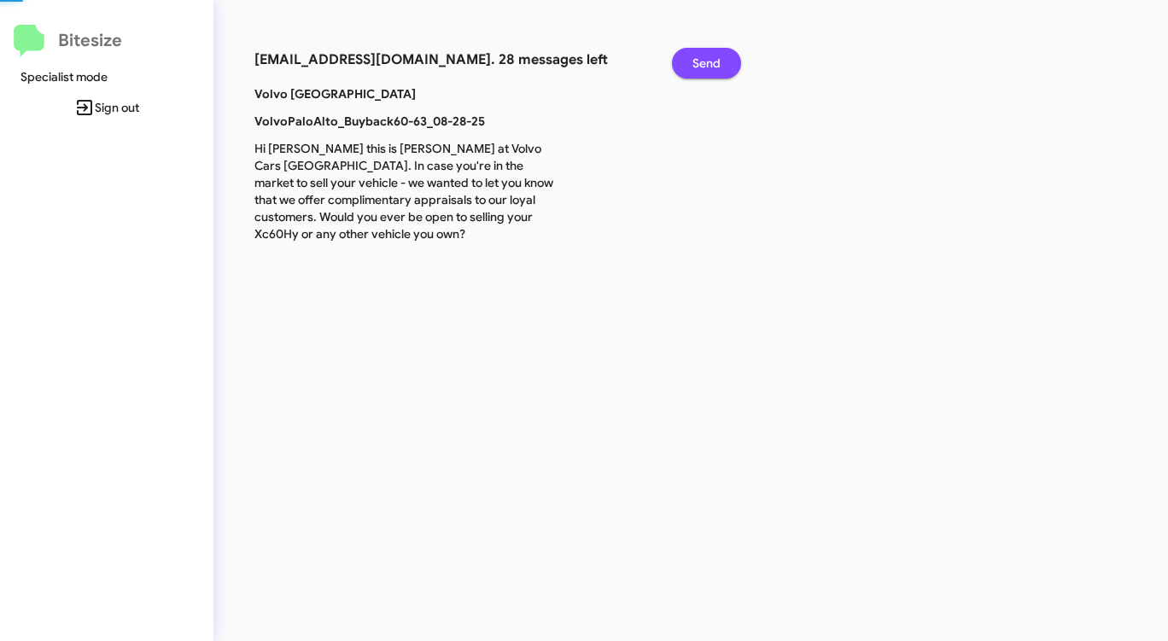
click at [702, 68] on span "Send" at bounding box center [706, 63] width 28 height 31
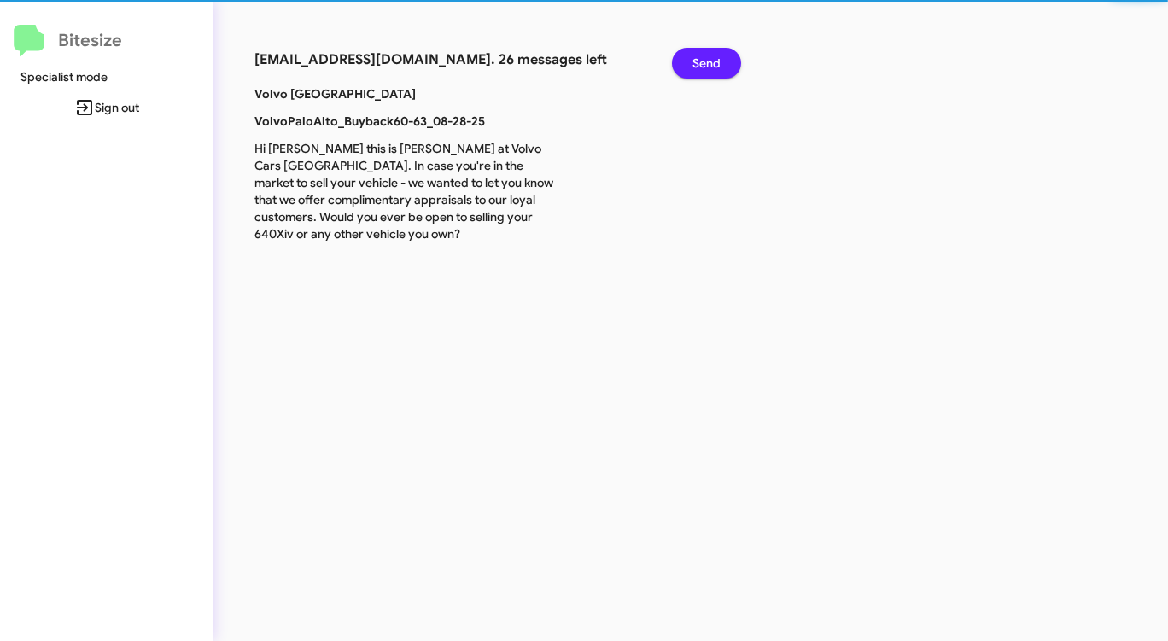
click at [702, 68] on span "Send" at bounding box center [706, 63] width 28 height 31
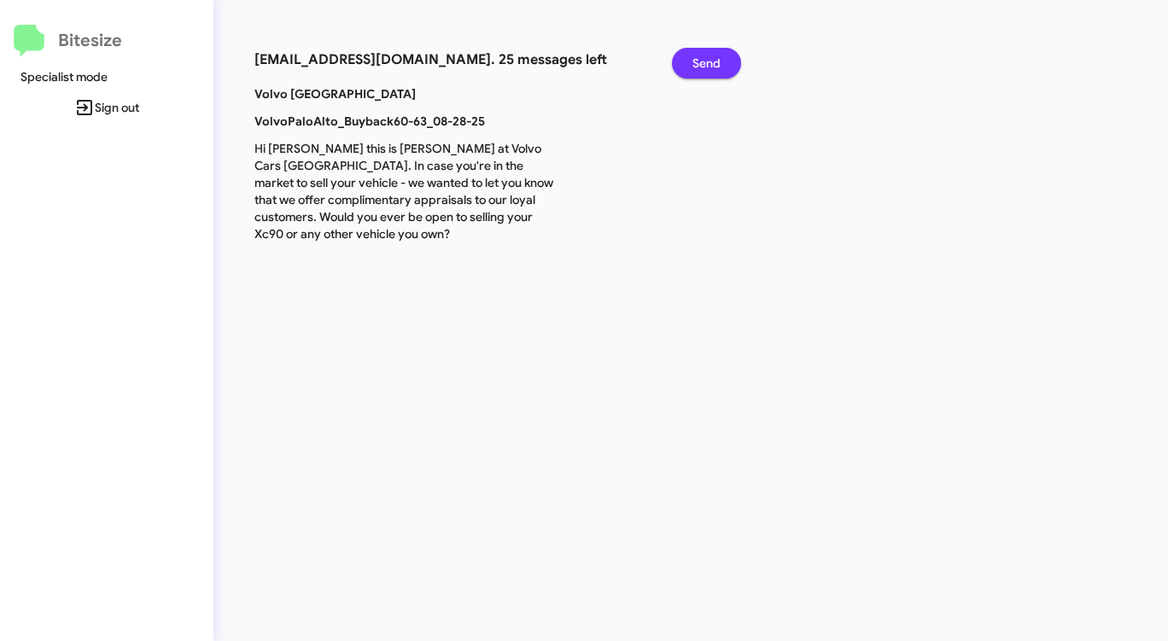
click at [702, 68] on span "Send" at bounding box center [706, 63] width 28 height 31
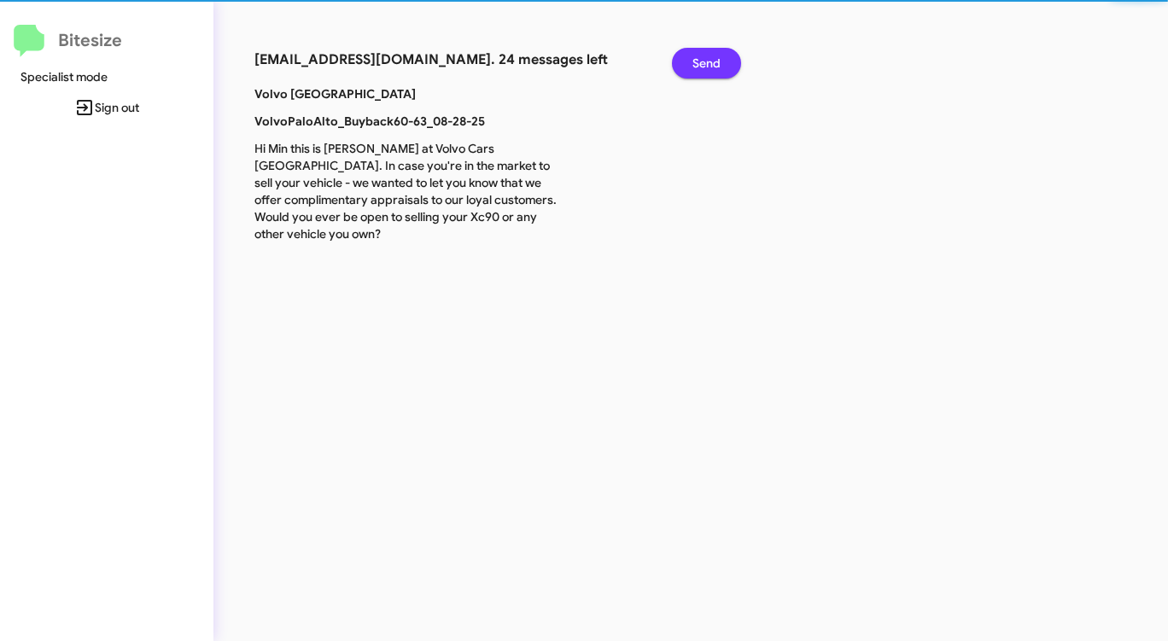
click at [702, 68] on span "Send" at bounding box center [706, 63] width 28 height 31
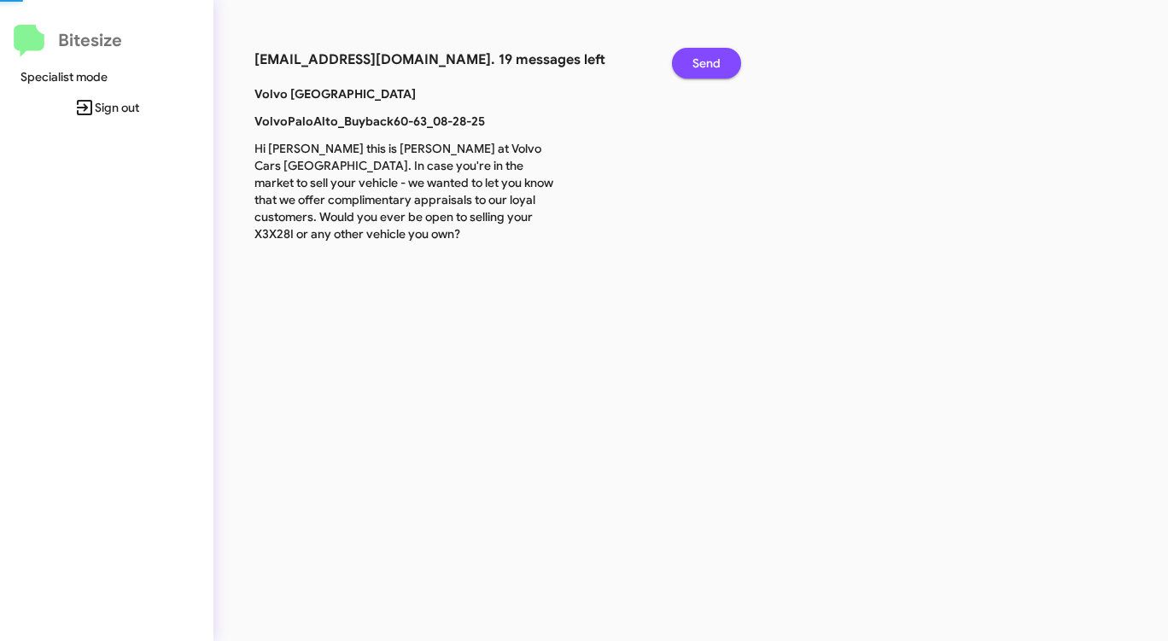
click at [702, 68] on span "Send" at bounding box center [706, 63] width 28 height 31
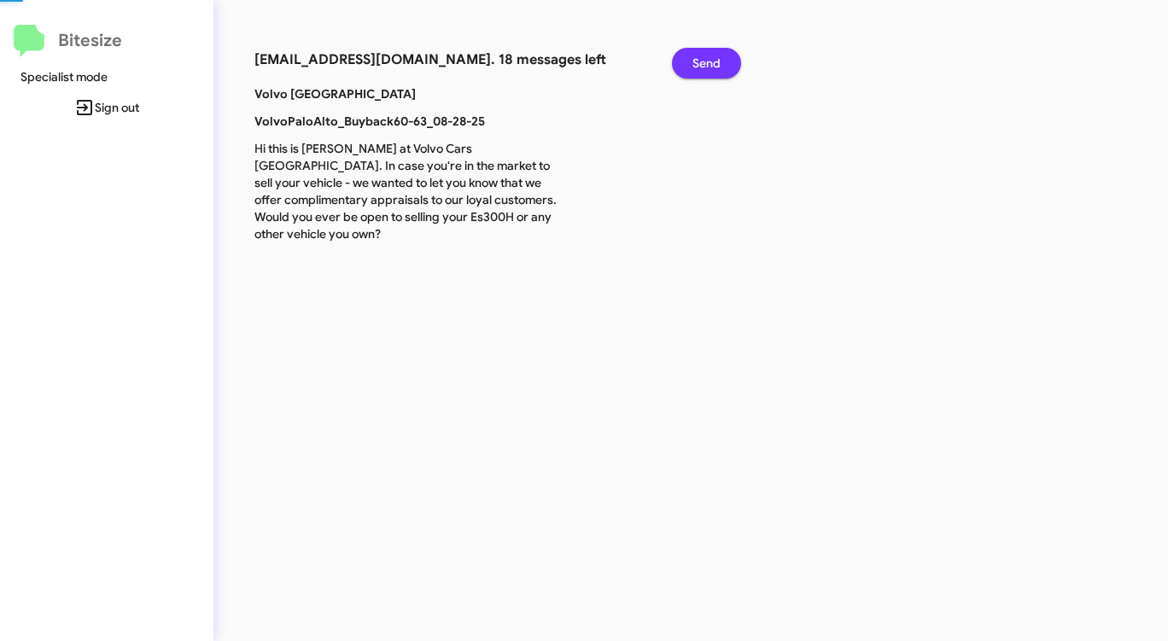
click at [702, 68] on span "Send" at bounding box center [706, 63] width 28 height 31
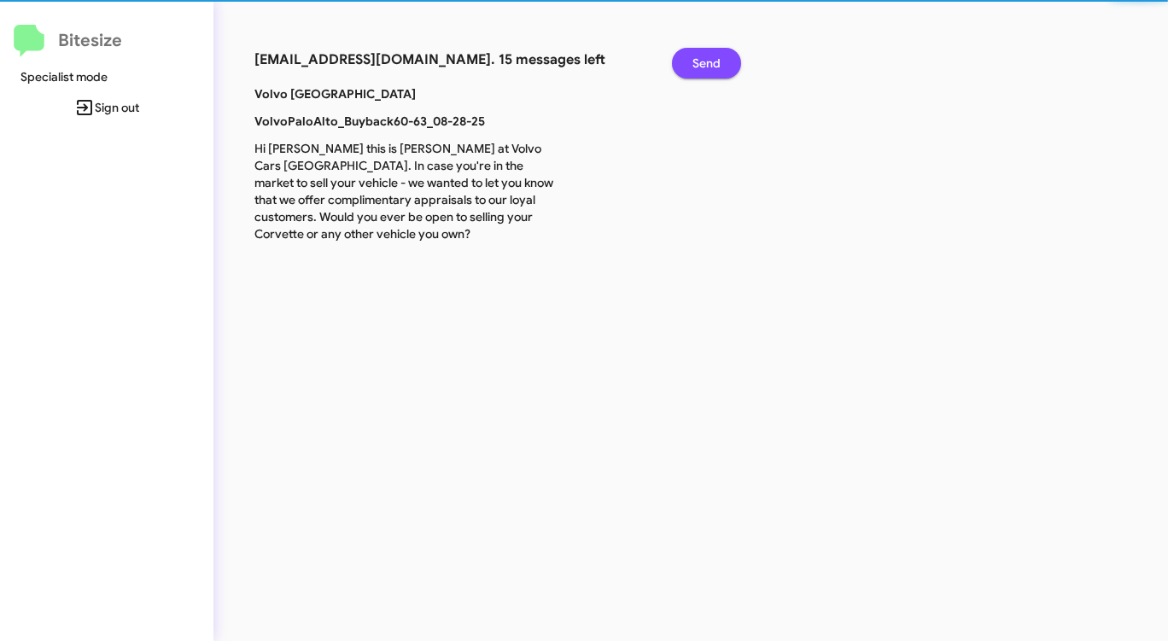
click at [702, 68] on span "Send" at bounding box center [706, 63] width 28 height 31
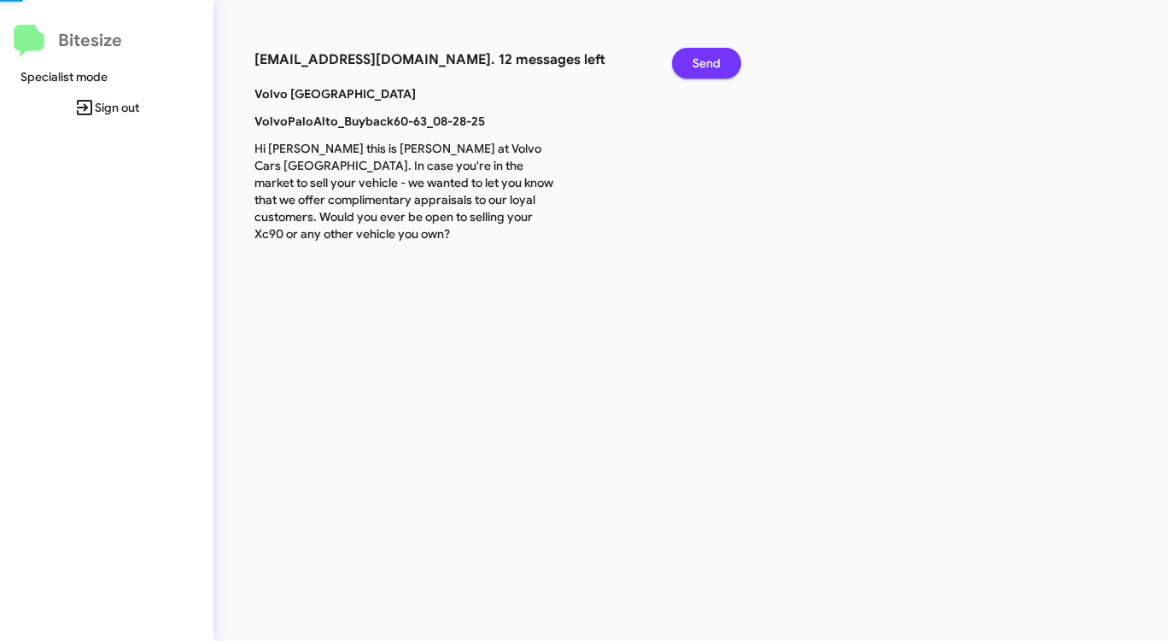
click at [702, 68] on span "Send" at bounding box center [706, 63] width 28 height 31
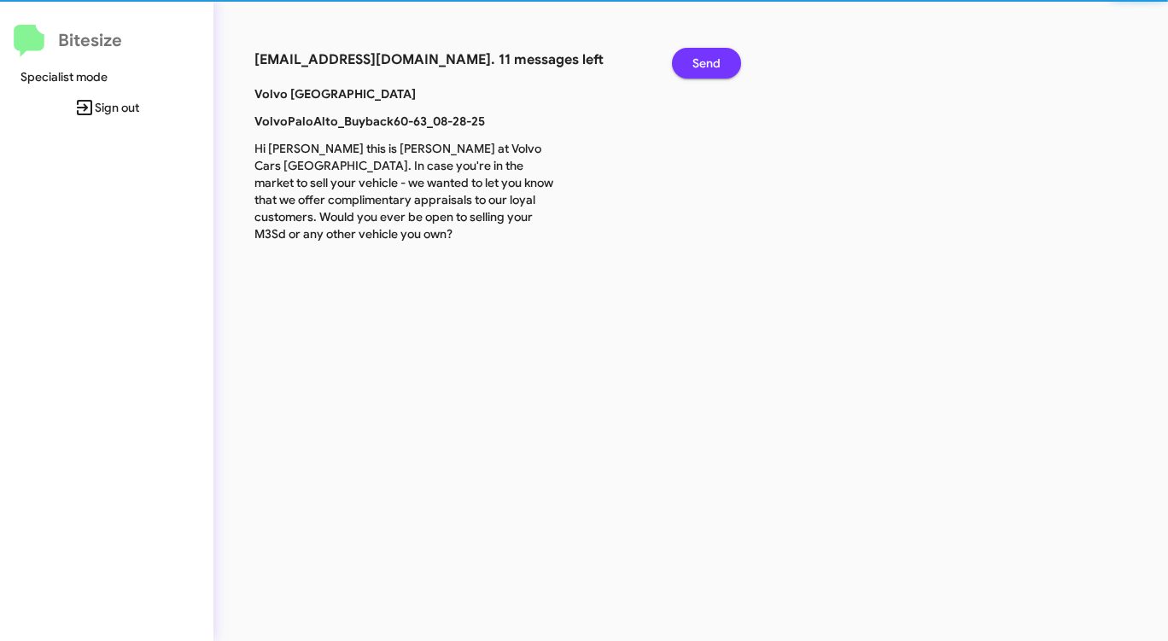
click at [702, 68] on span "Send" at bounding box center [706, 63] width 28 height 31
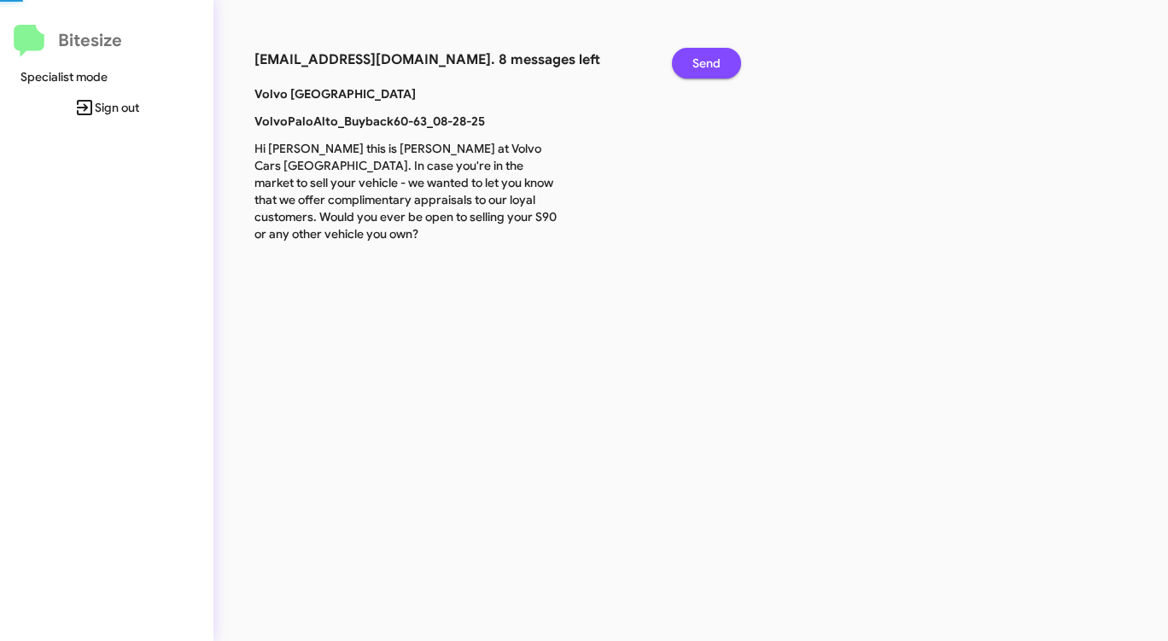
click at [702, 68] on span "Send" at bounding box center [706, 63] width 28 height 31
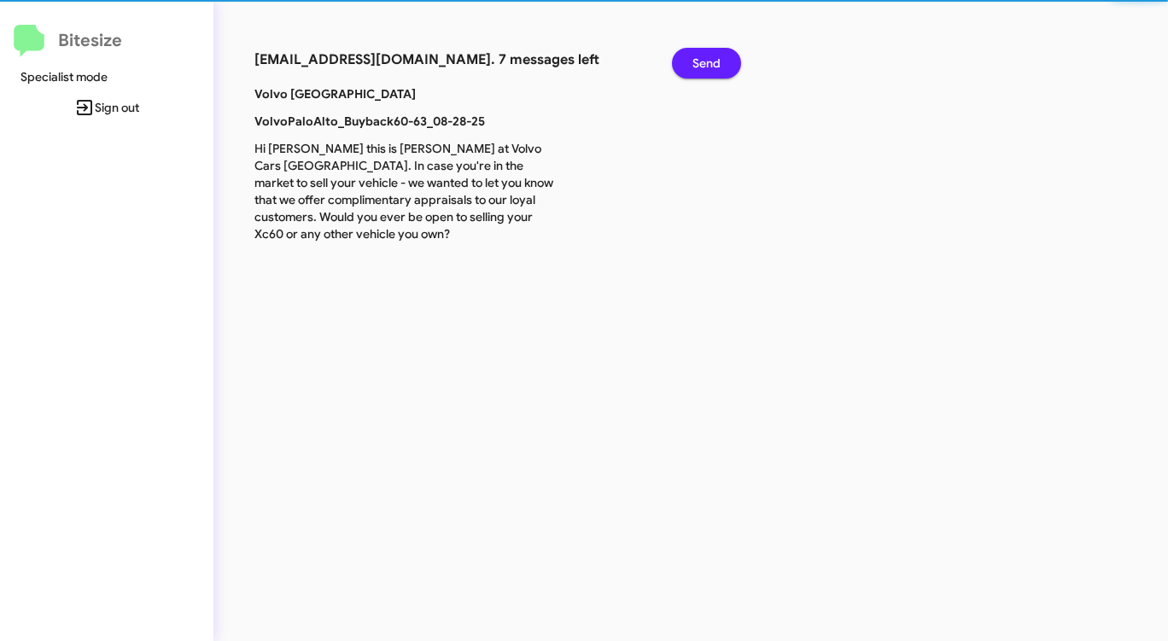
click at [702, 68] on span "Send" at bounding box center [706, 63] width 28 height 31
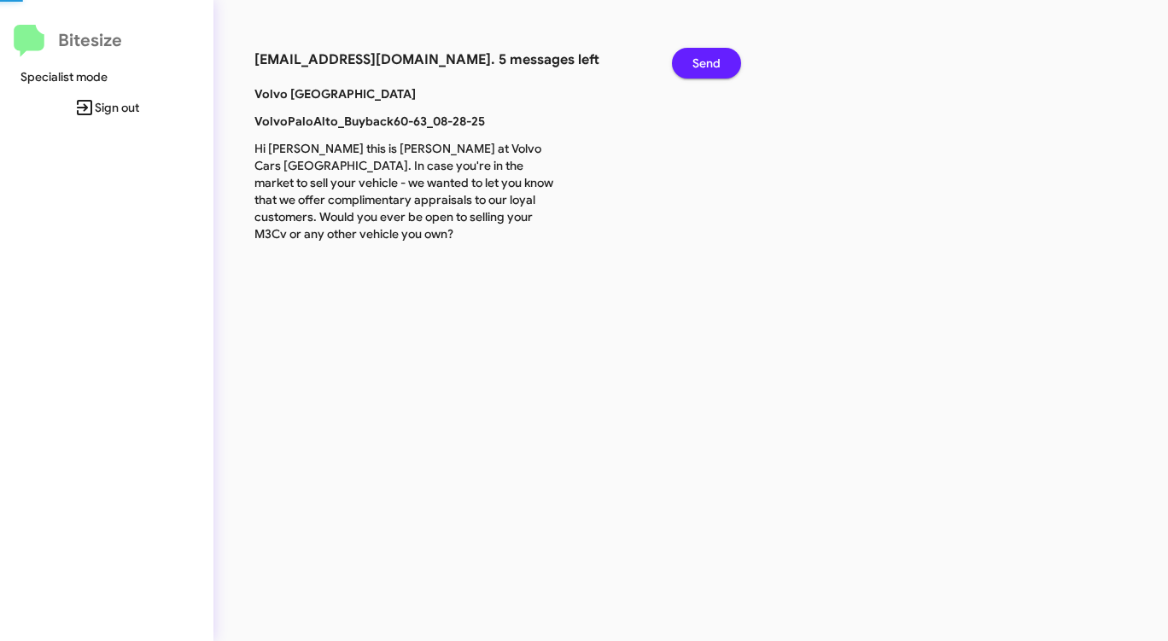
click at [702, 68] on span "Send" at bounding box center [706, 63] width 28 height 31
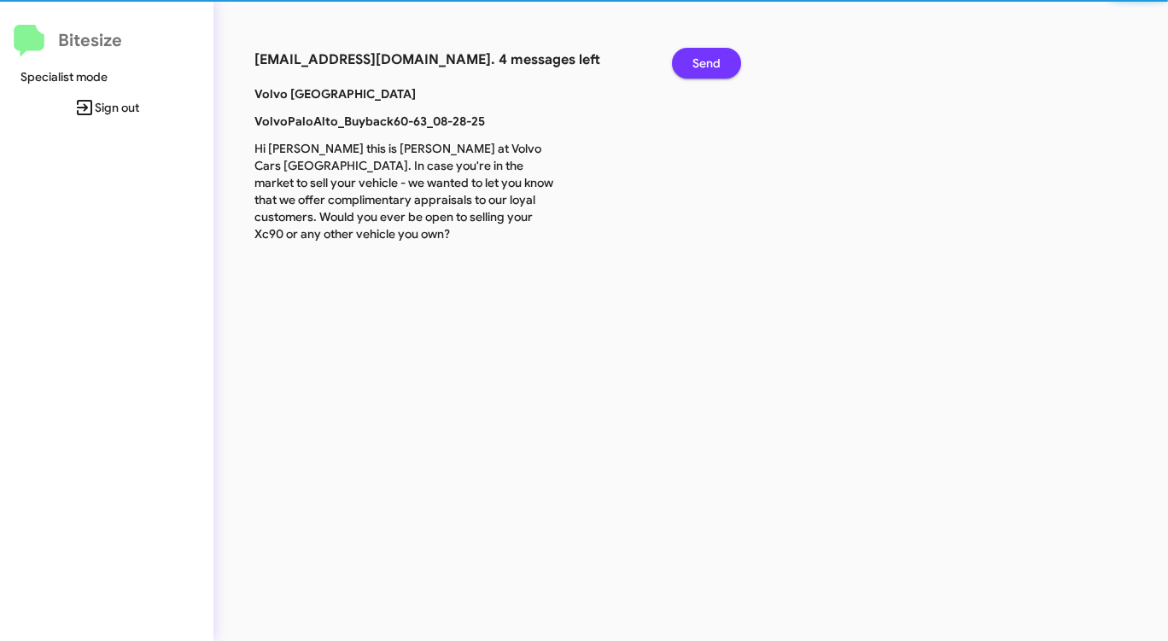
click at [702, 68] on span "Send" at bounding box center [706, 63] width 28 height 31
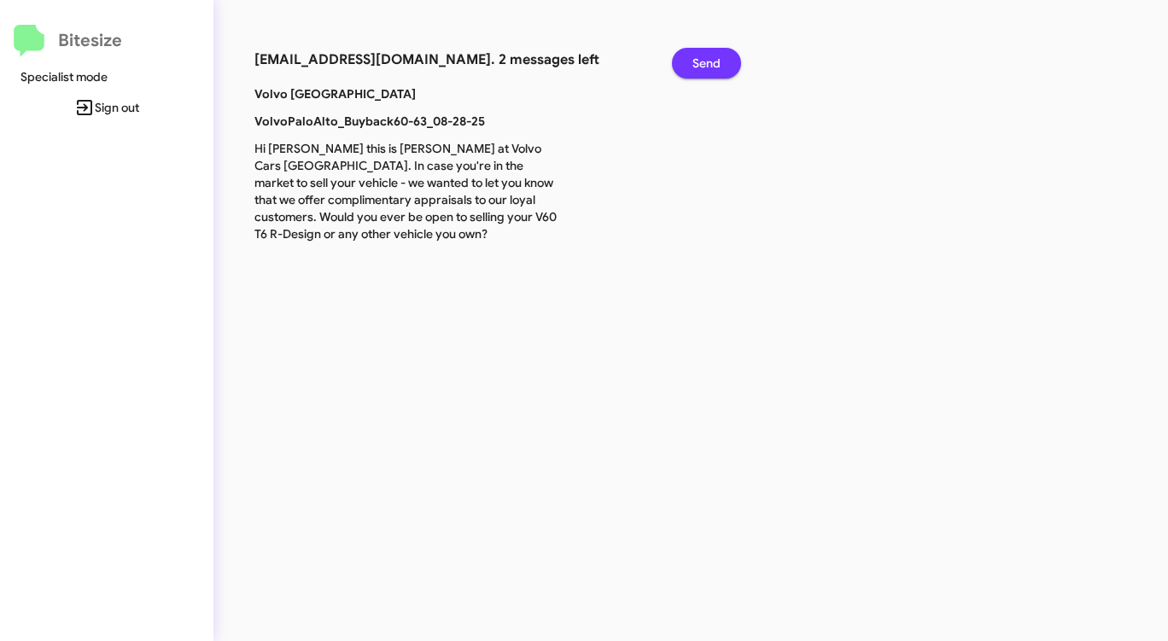
click at [702, 68] on span "Send" at bounding box center [706, 63] width 28 height 31
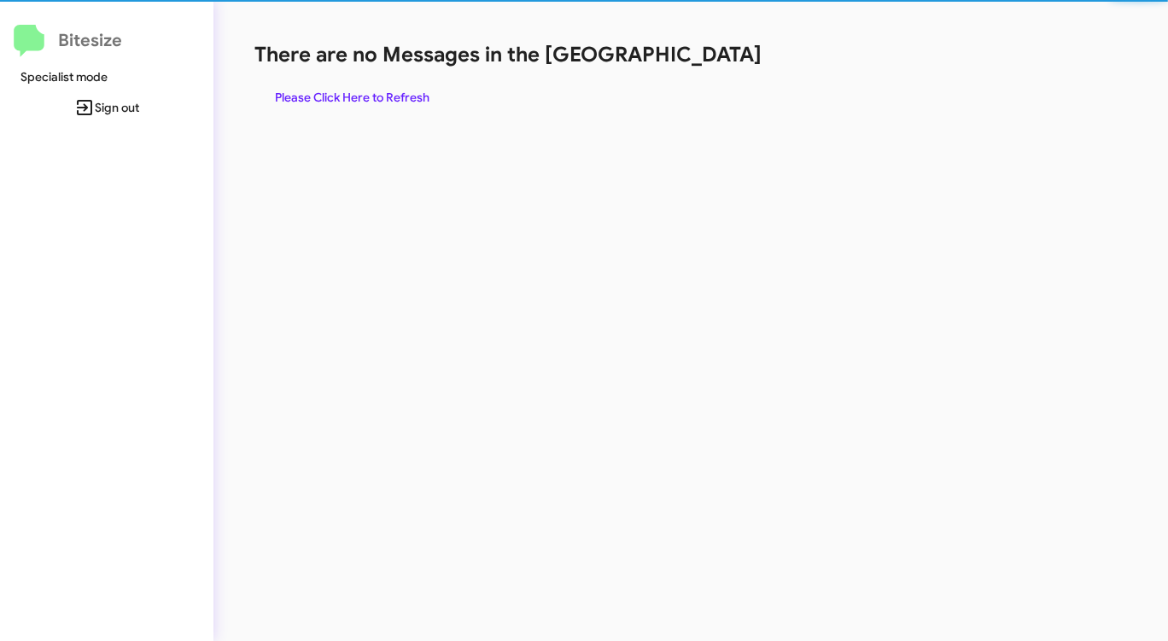
click at [702, 68] on div "There are no Messages in the Queue Please Click Here to Refresh" at bounding box center [611, 77] width 714 height 72
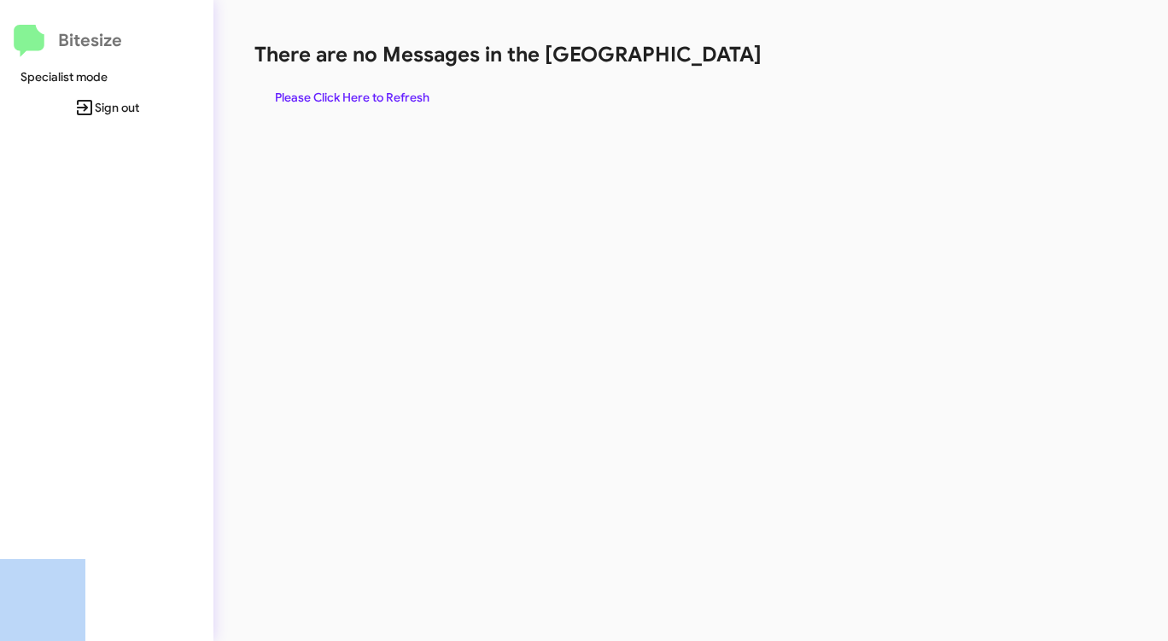
click at [702, 68] on div "There are no Messages in the Queue Please Click Here to Refresh" at bounding box center [611, 77] width 714 height 72
click at [358, 81] on div "There are no Messages in the Queue Please Click Here to Refresh" at bounding box center [611, 77] width 714 height 72
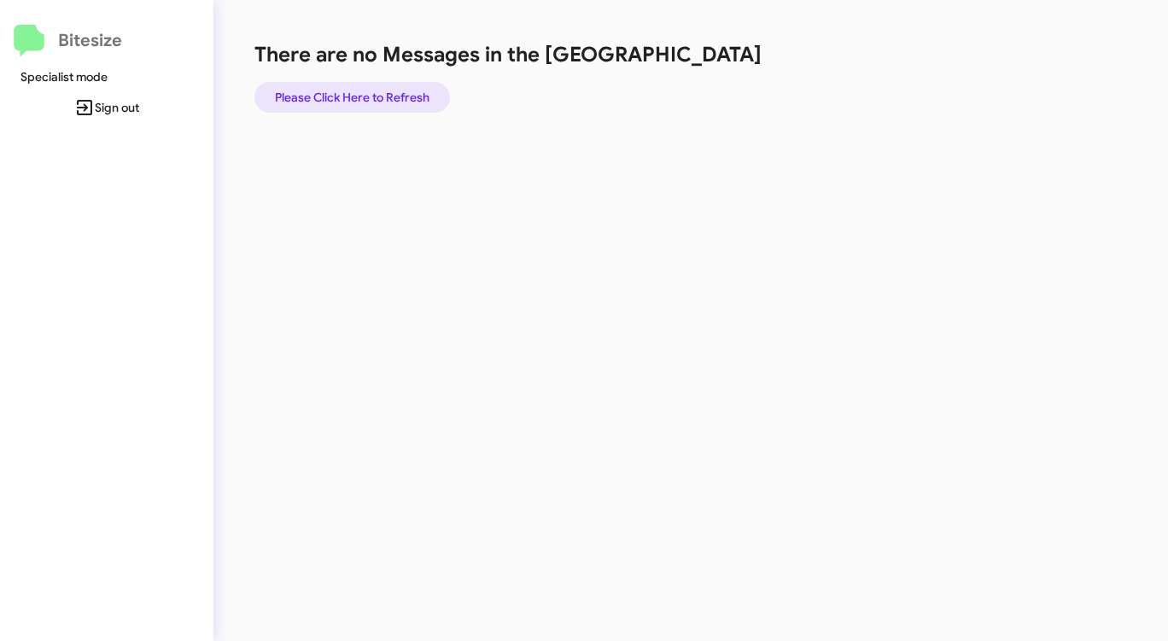
click at [366, 92] on span "Please Click Here to Refresh" at bounding box center [352, 97] width 154 height 31
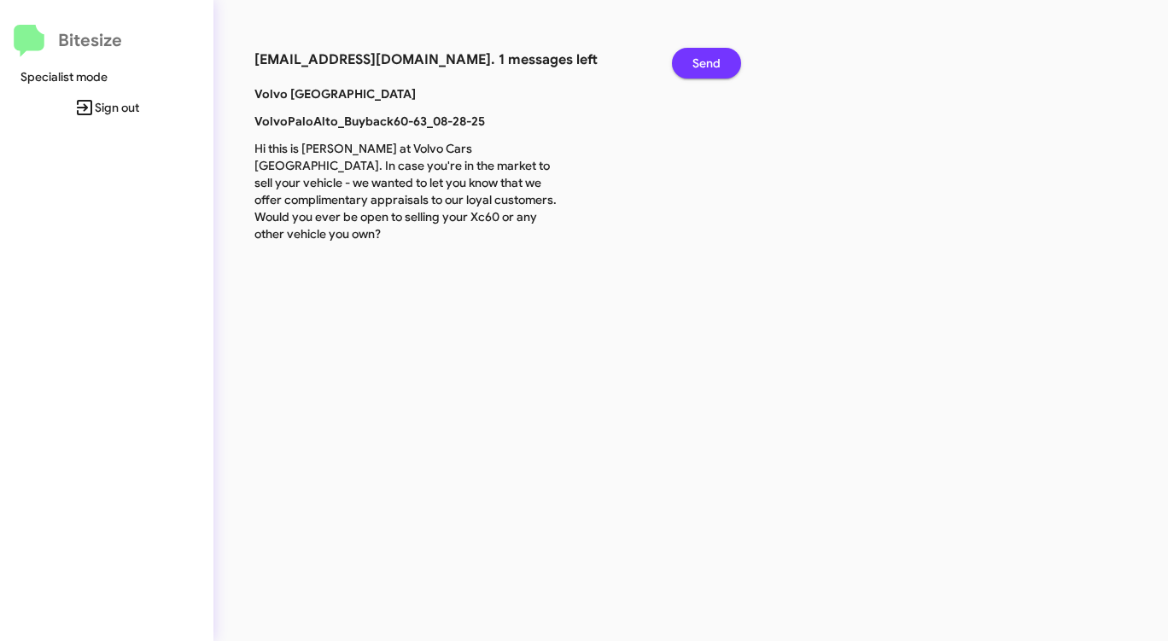
click at [697, 56] on span "Send" at bounding box center [706, 63] width 28 height 31
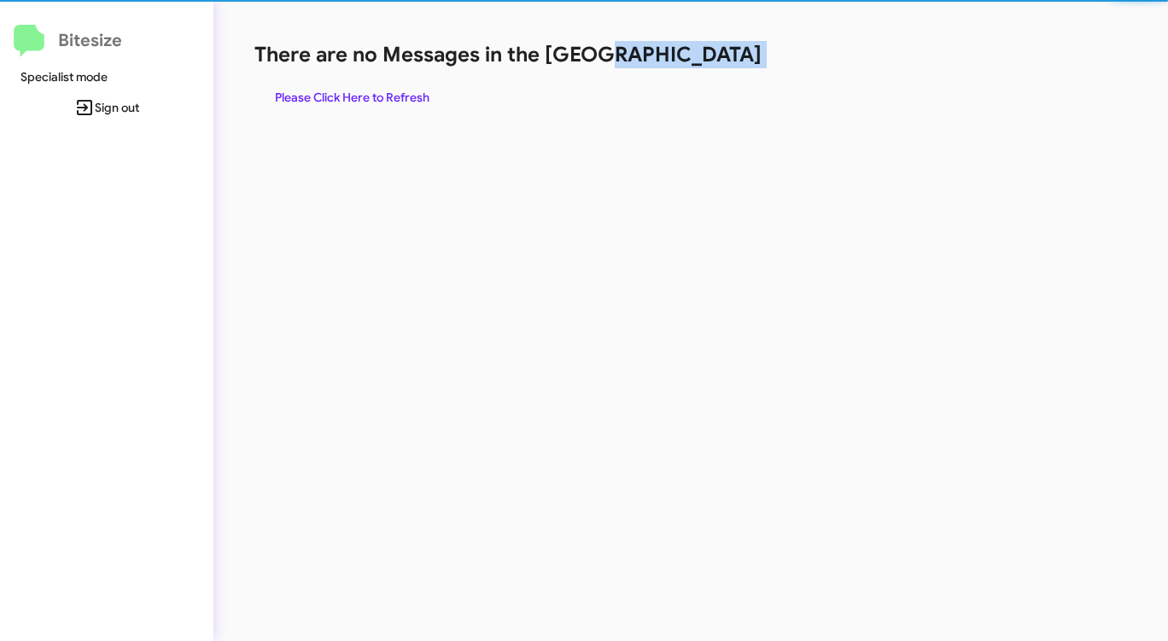
click at [697, 56] on h1 "There are no Messages in the [GEOGRAPHIC_DATA]" at bounding box center [611, 54] width 714 height 27
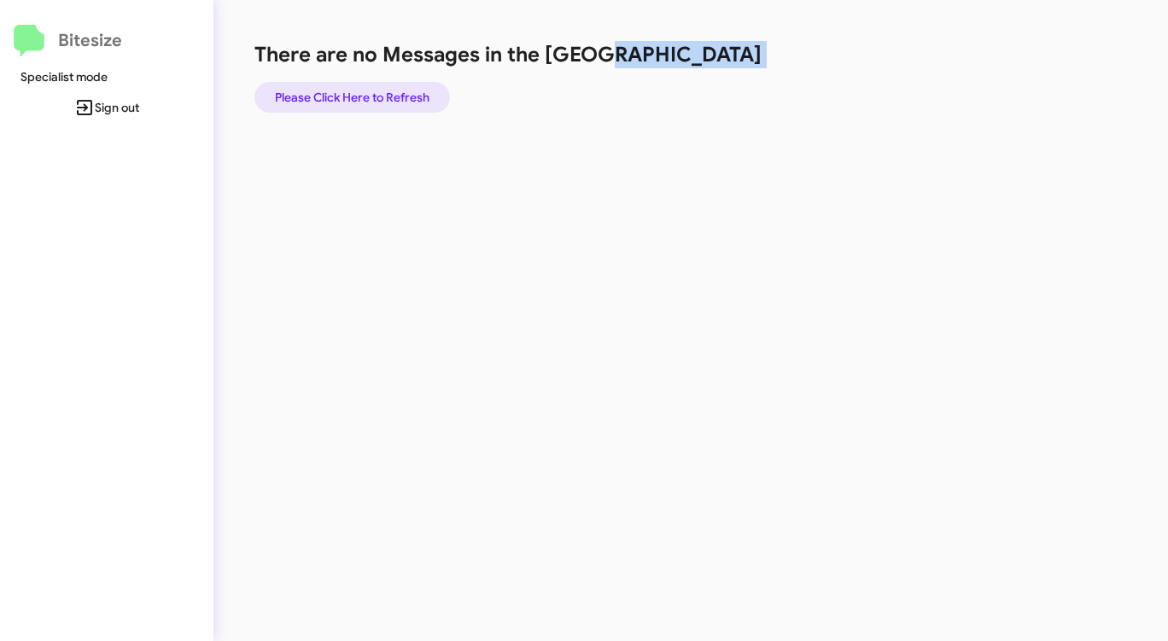
click at [358, 94] on span "Please Click Here to Refresh" at bounding box center [352, 97] width 154 height 31
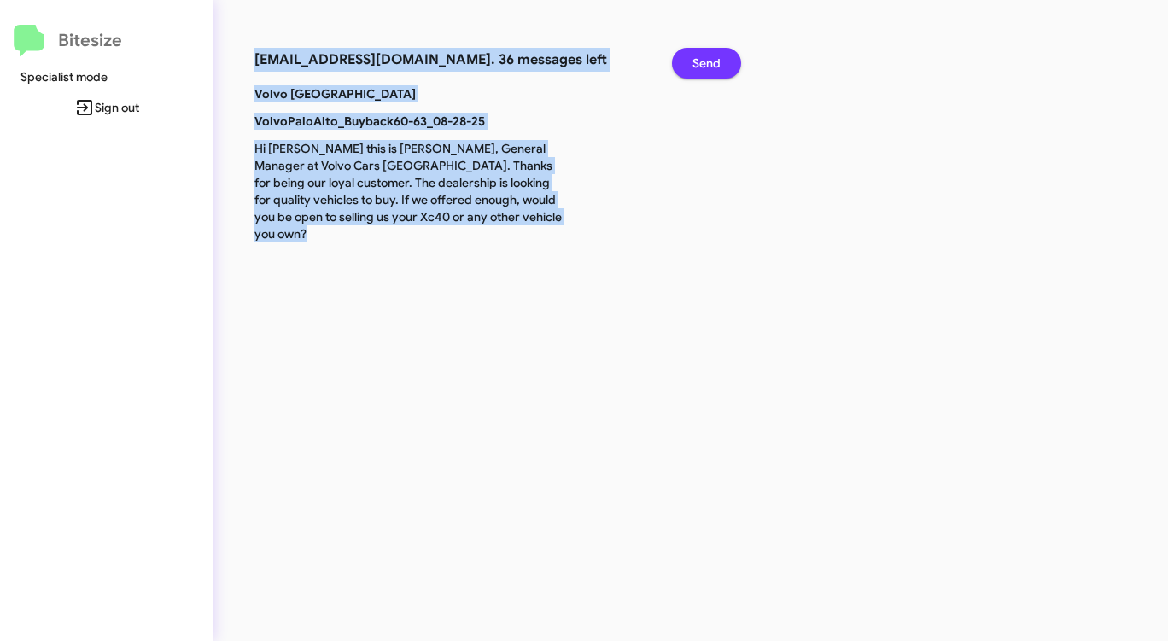
click at [704, 53] on span "Send" at bounding box center [706, 63] width 28 height 31
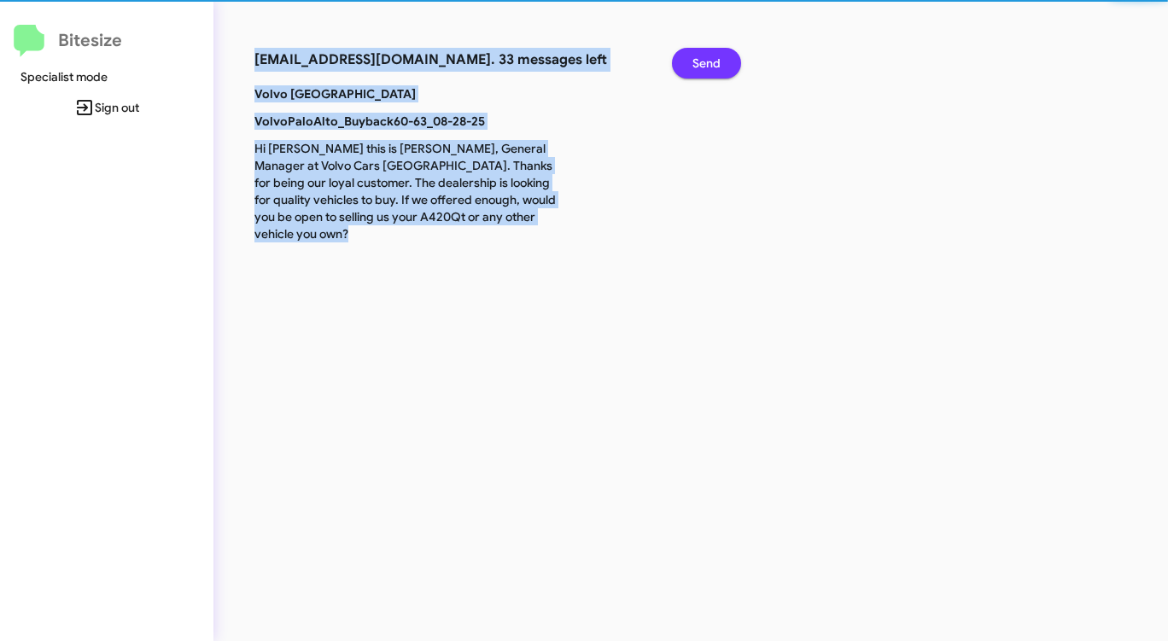
click at [704, 53] on span "Send" at bounding box center [706, 63] width 28 height 31
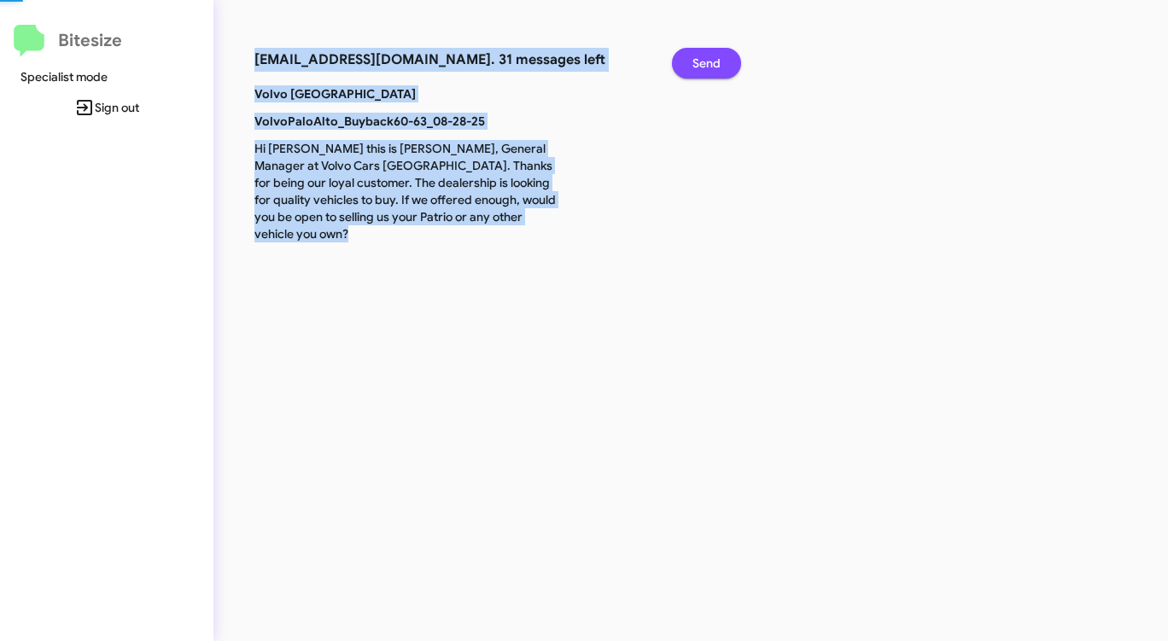
click at [704, 53] on span "Send" at bounding box center [706, 63] width 28 height 31
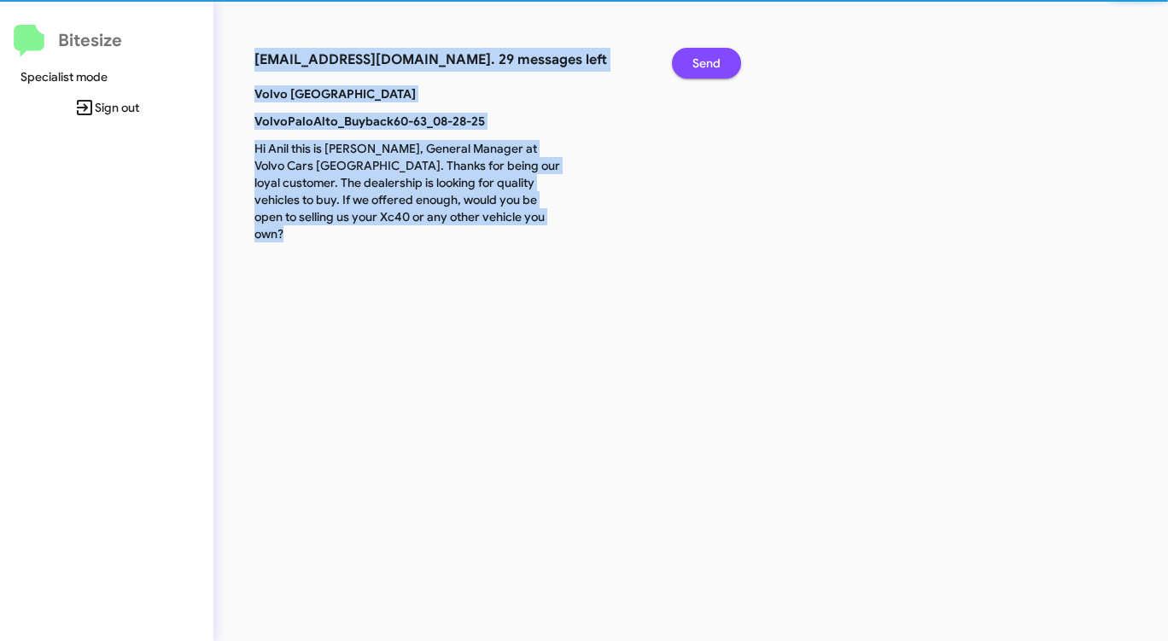
click at [704, 53] on span "Send" at bounding box center [706, 63] width 28 height 31
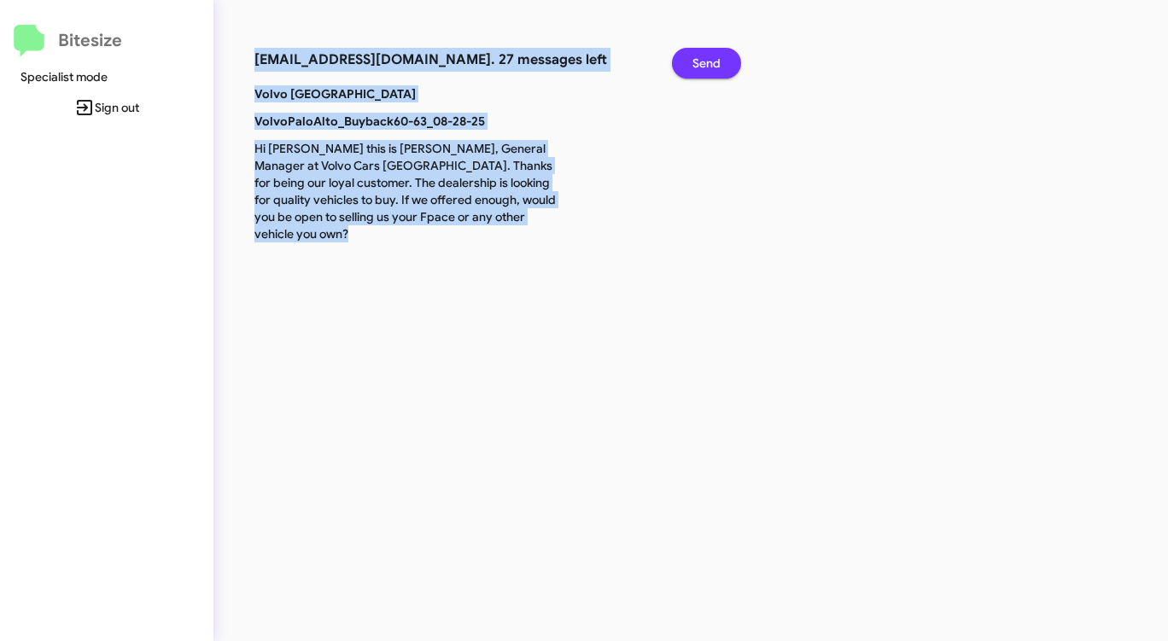
click at [704, 53] on span "Send" at bounding box center [706, 63] width 28 height 31
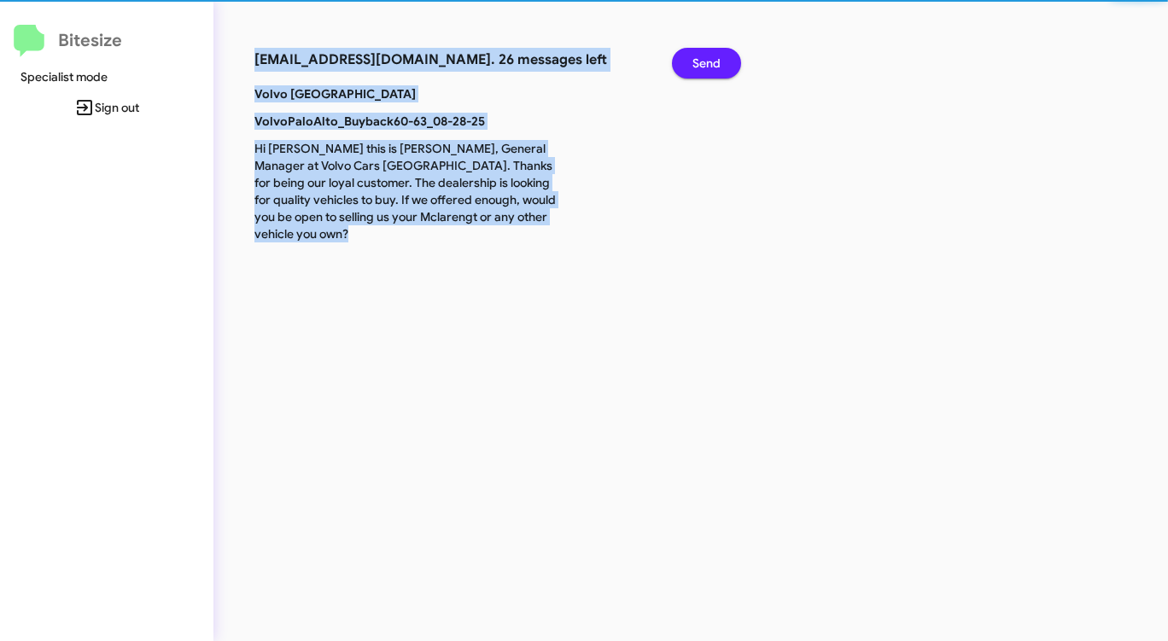
click at [704, 53] on span "Send" at bounding box center [706, 63] width 28 height 31
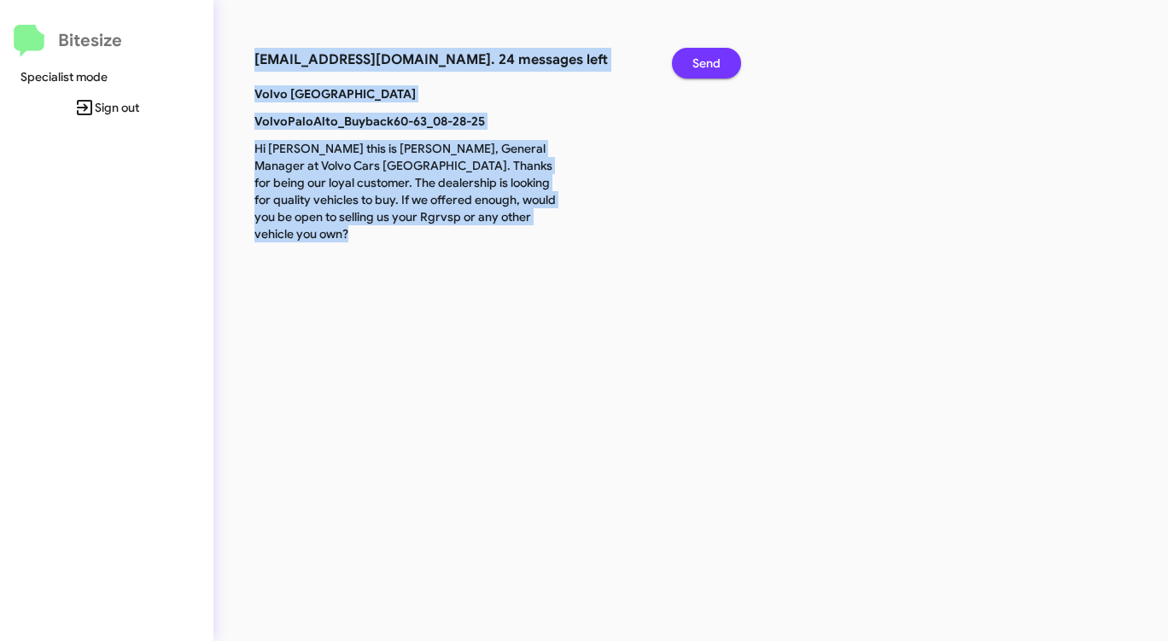
click at [704, 53] on span "Send" at bounding box center [706, 63] width 28 height 31
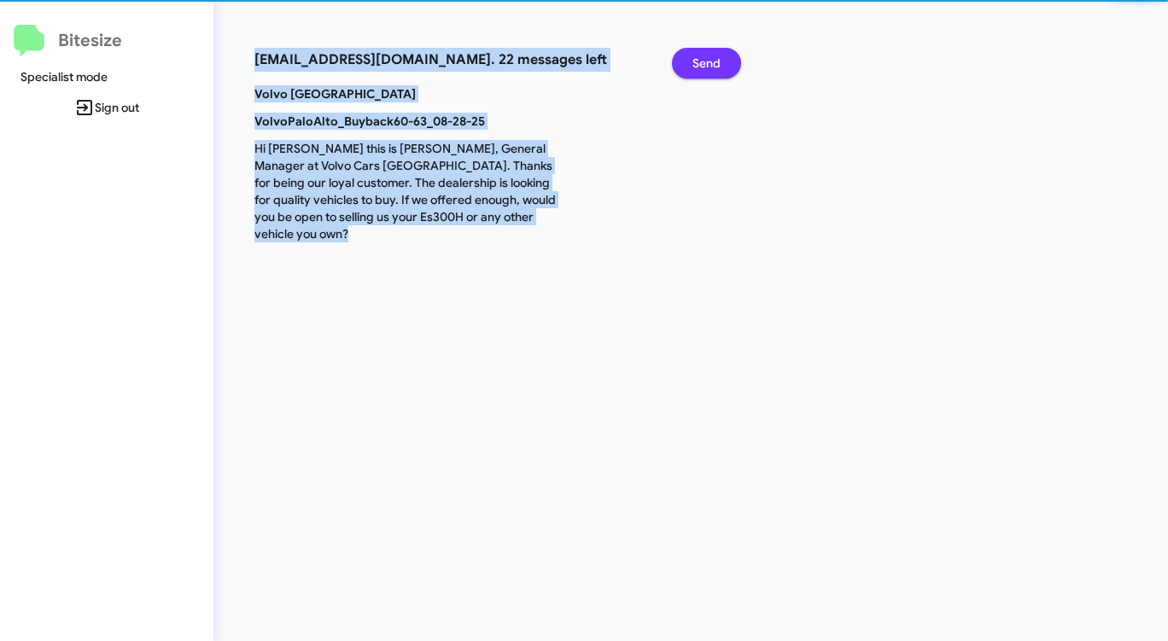
click at [704, 53] on span "Send" at bounding box center [706, 63] width 28 height 31
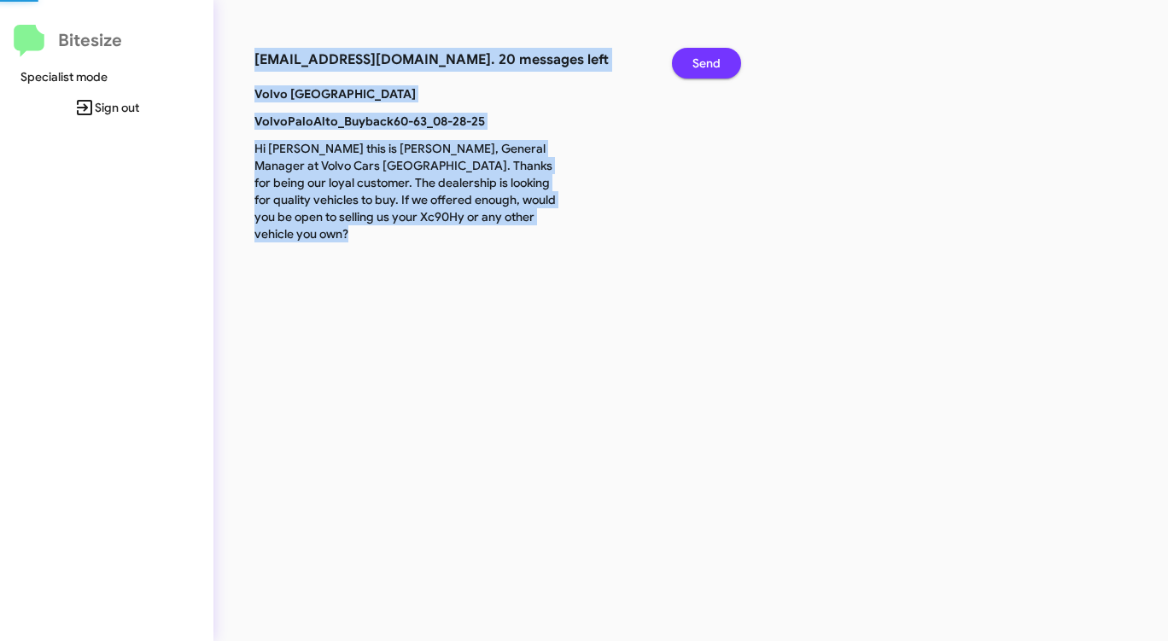
click at [704, 53] on span "Send" at bounding box center [706, 63] width 28 height 31
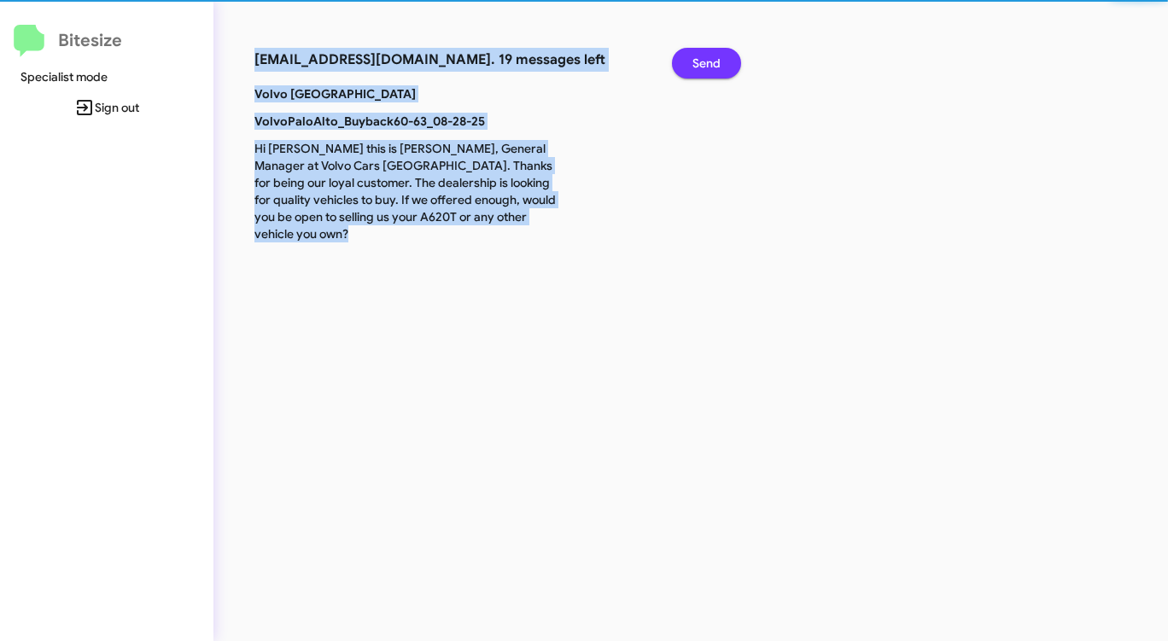
click at [703, 53] on span "Send" at bounding box center [706, 63] width 28 height 31
click at [702, 53] on span "Send" at bounding box center [706, 63] width 28 height 31
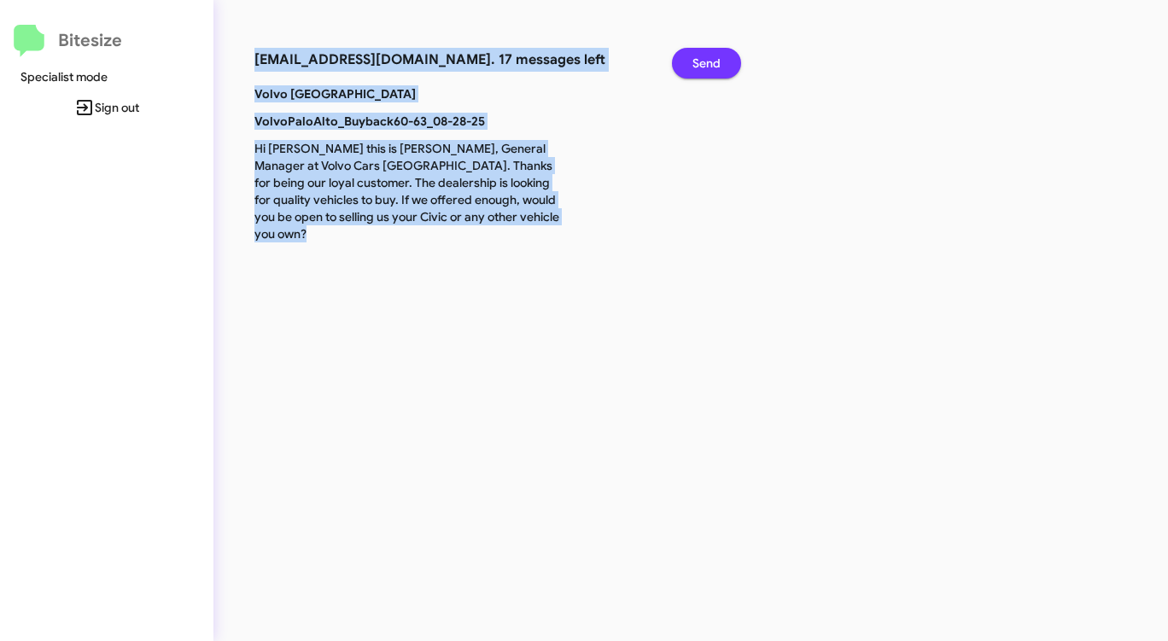
click at [701, 53] on span "Send" at bounding box center [706, 63] width 28 height 31
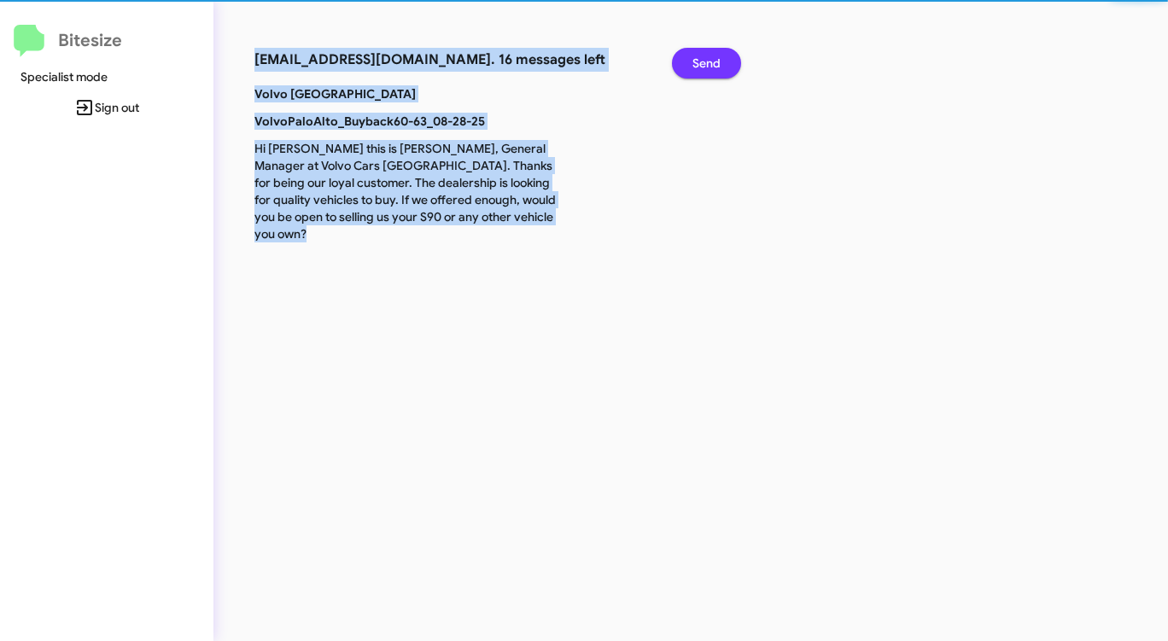
click at [700, 54] on span "Send" at bounding box center [706, 63] width 28 height 31
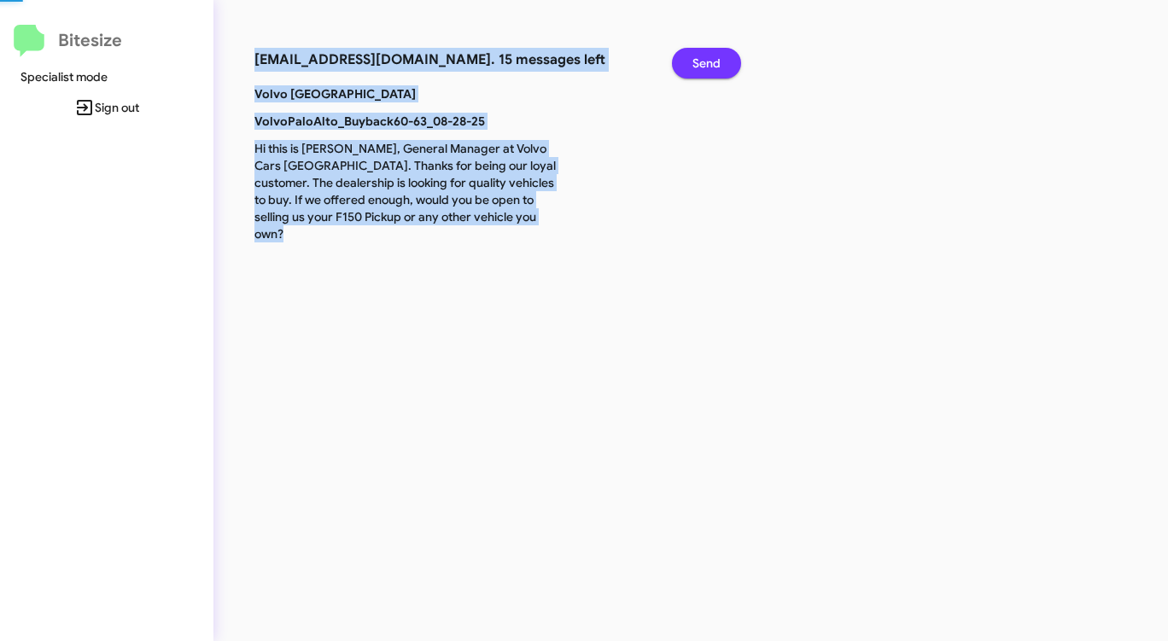
click at [700, 54] on span "Send" at bounding box center [706, 63] width 28 height 31
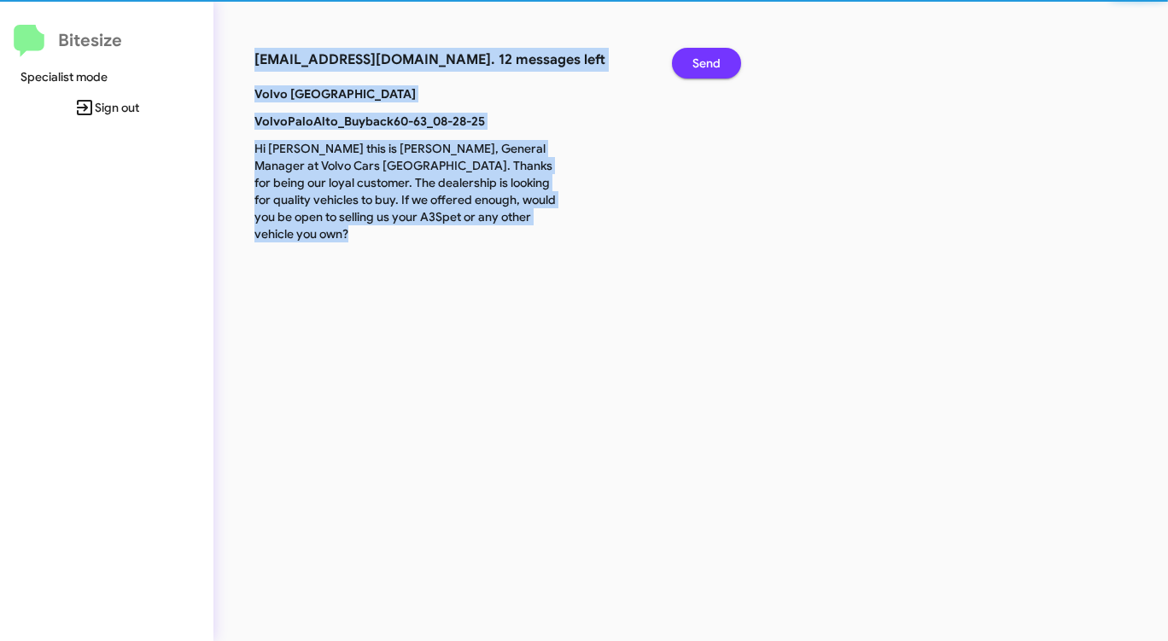
click at [700, 54] on span "Send" at bounding box center [706, 63] width 28 height 31
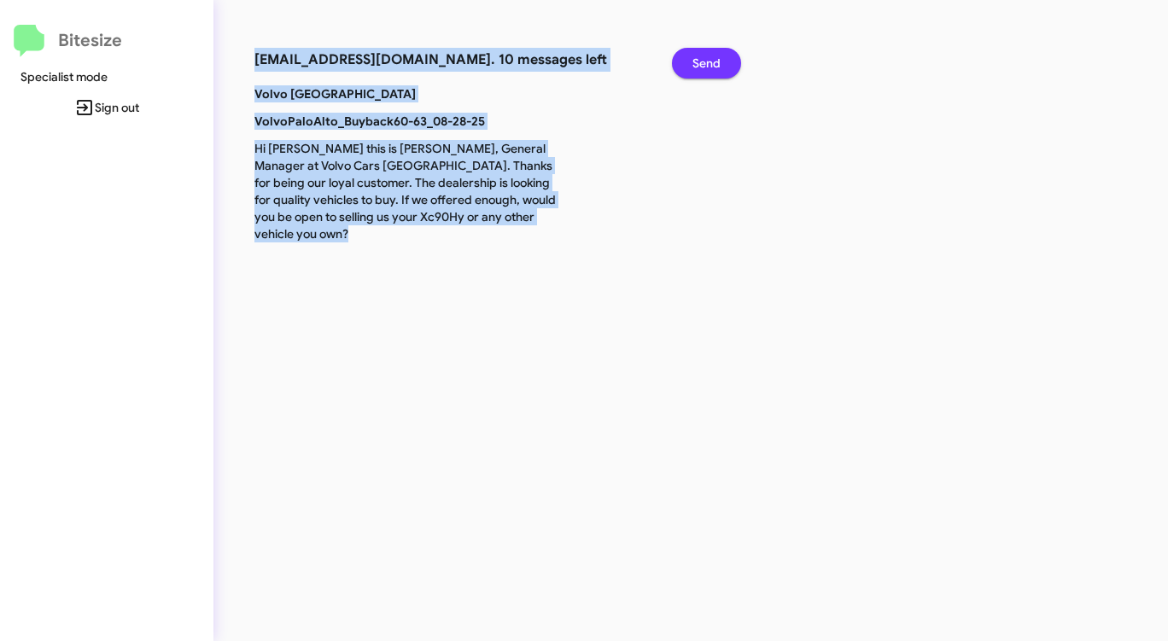
click at [700, 54] on span "Send" at bounding box center [706, 63] width 28 height 31
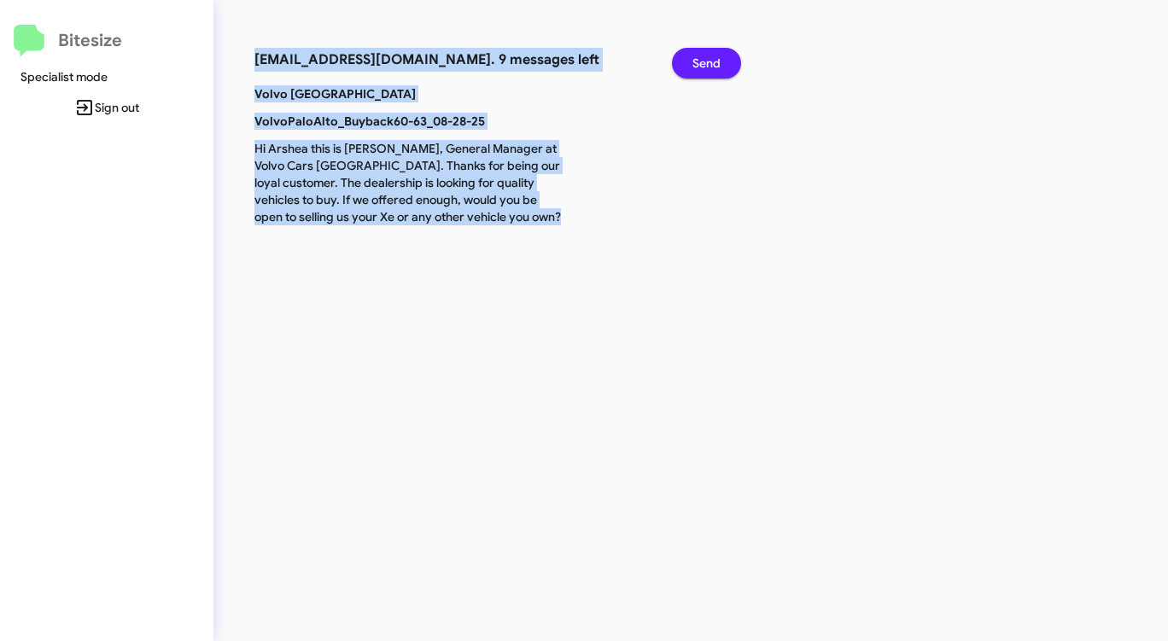
click at [700, 54] on span "Send" at bounding box center [706, 63] width 28 height 31
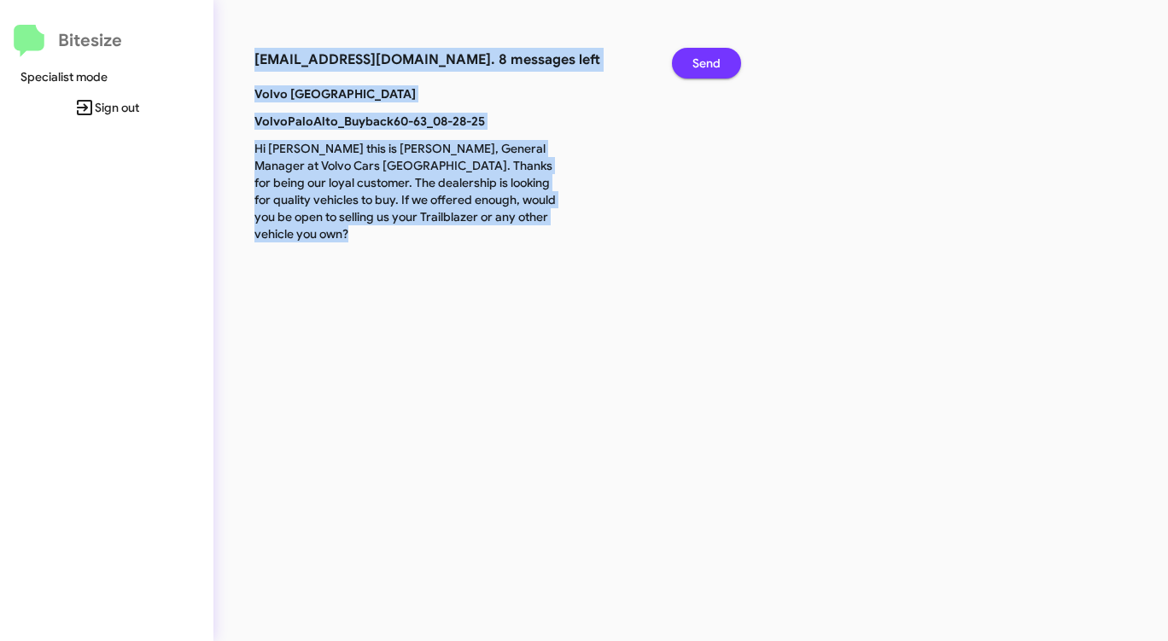
click at [700, 54] on span "Send" at bounding box center [706, 63] width 28 height 31
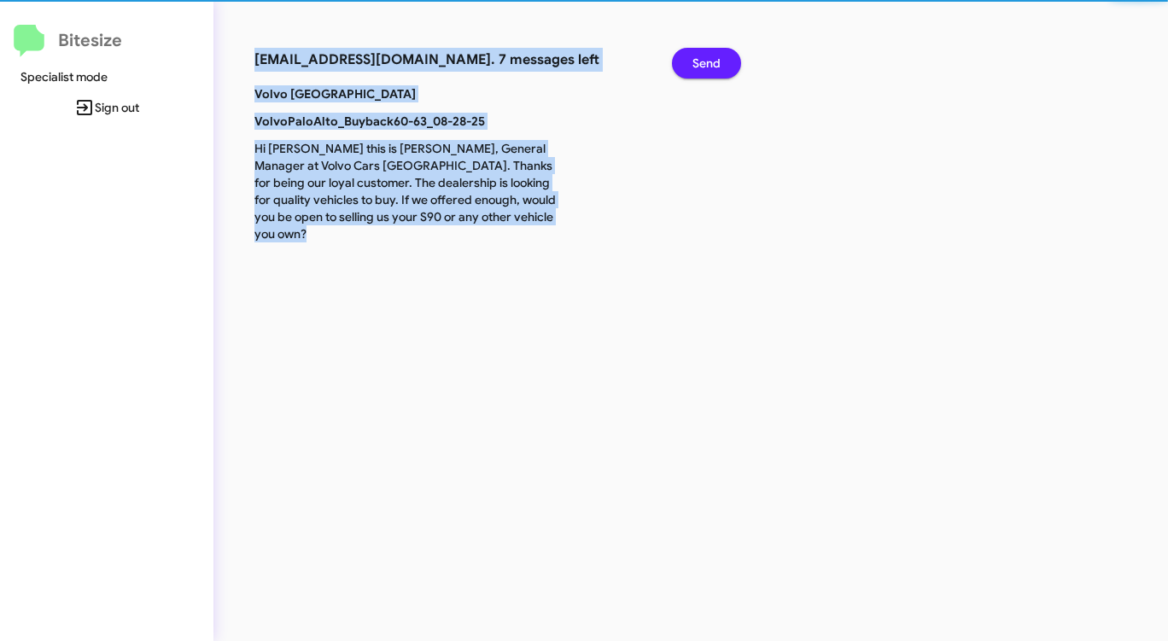
click at [700, 54] on span "Send" at bounding box center [706, 63] width 28 height 31
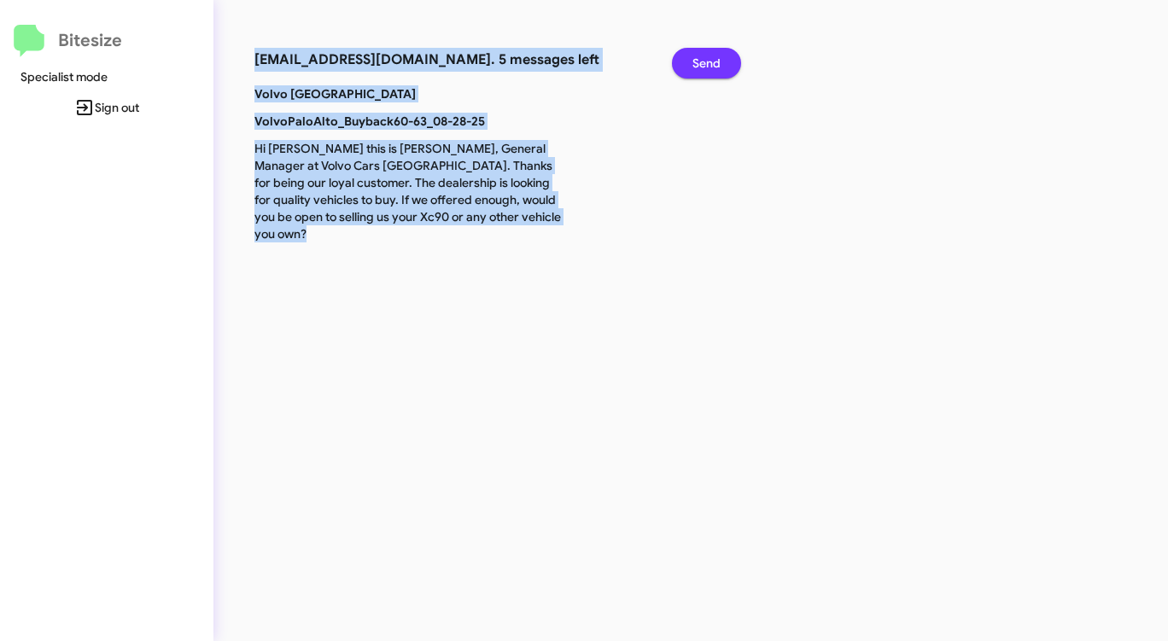
click at [700, 54] on span "Send" at bounding box center [706, 63] width 28 height 31
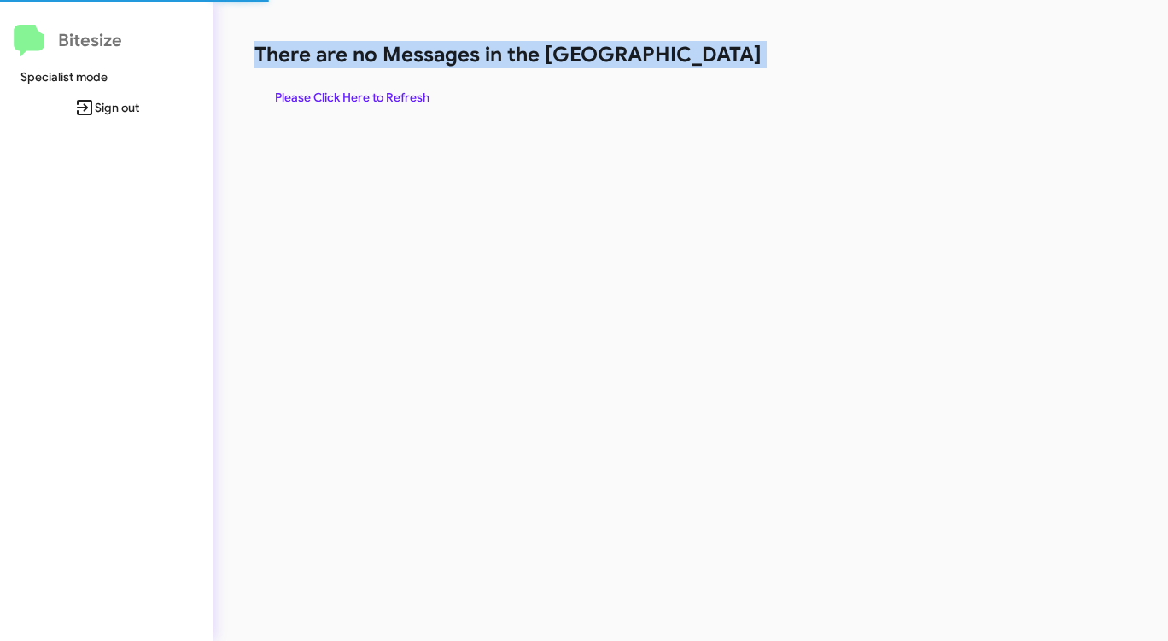
click at [700, 54] on h1 "There are no Messages in the [GEOGRAPHIC_DATA]" at bounding box center [611, 54] width 714 height 27
click at [373, 87] on span "Please Click Here to Refresh" at bounding box center [352, 97] width 154 height 31
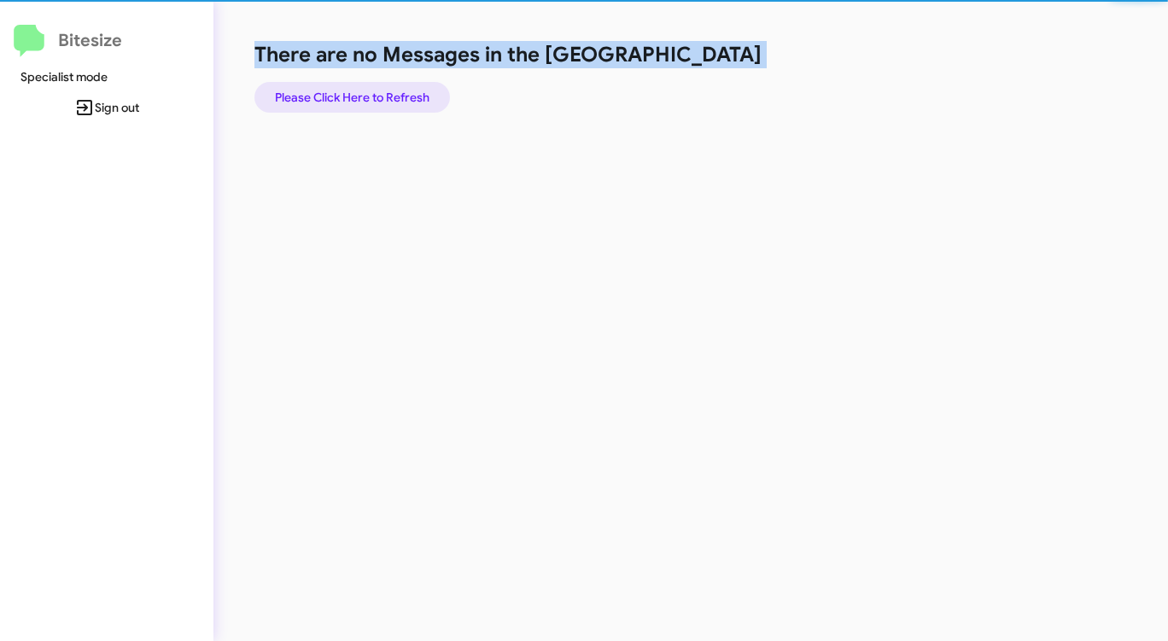
click at [373, 87] on span "Please Click Here to Refresh" at bounding box center [352, 97] width 154 height 31
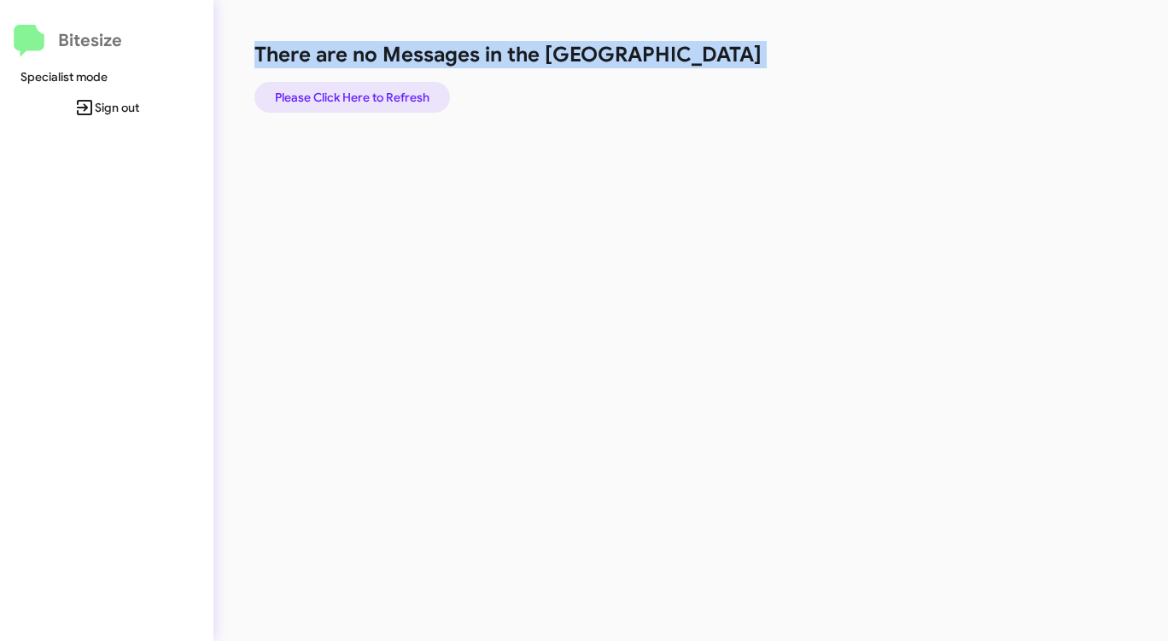
click at [376, 91] on span "Please Click Here to Refresh" at bounding box center [352, 97] width 154 height 31
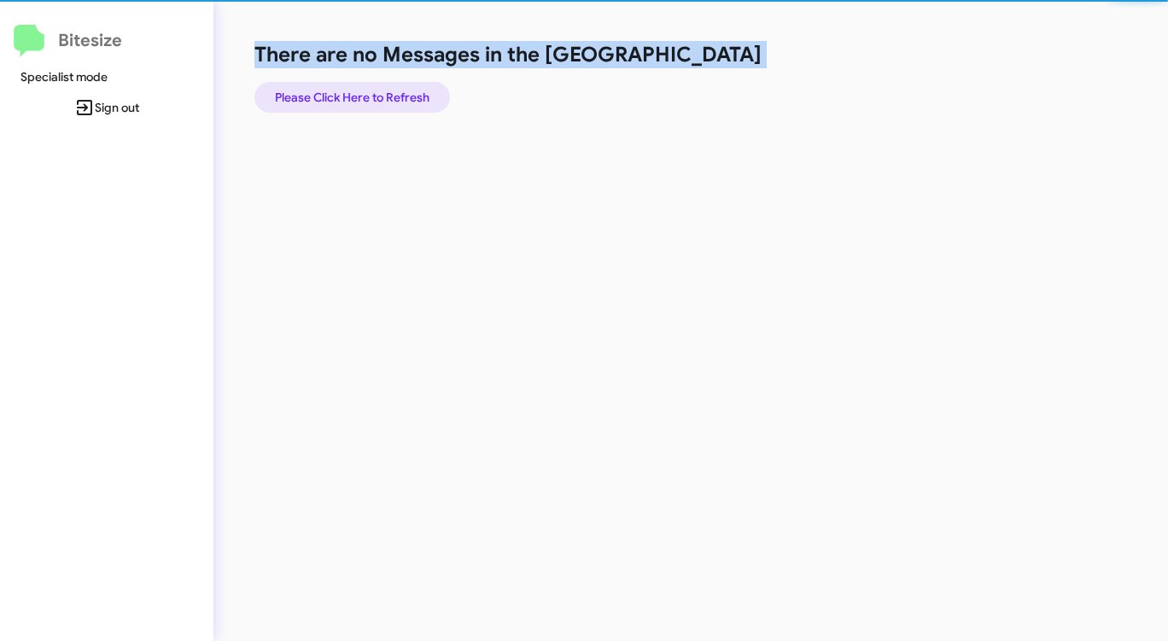
click at [376, 91] on span "Please Click Here to Refresh" at bounding box center [352, 97] width 154 height 31
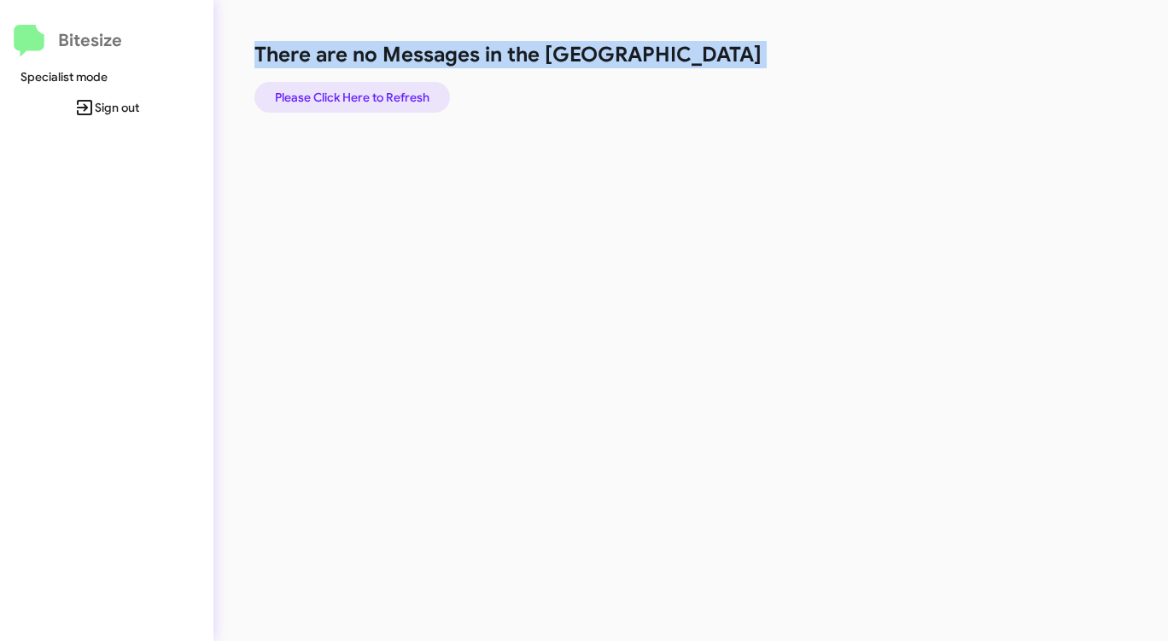
click at [376, 91] on span "Please Click Here to Refresh" at bounding box center [352, 97] width 154 height 31
click at [374, 92] on span "Please Click Here to Refresh" at bounding box center [352, 97] width 154 height 31
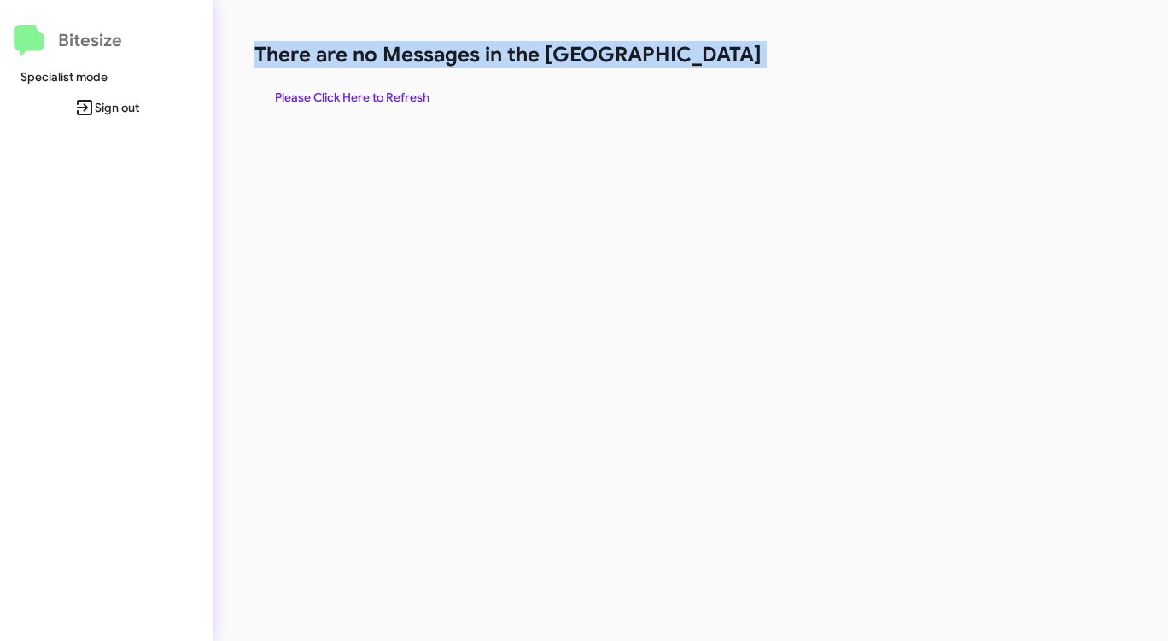
click at [389, 96] on span "Please Click Here to Refresh" at bounding box center [352, 97] width 154 height 31
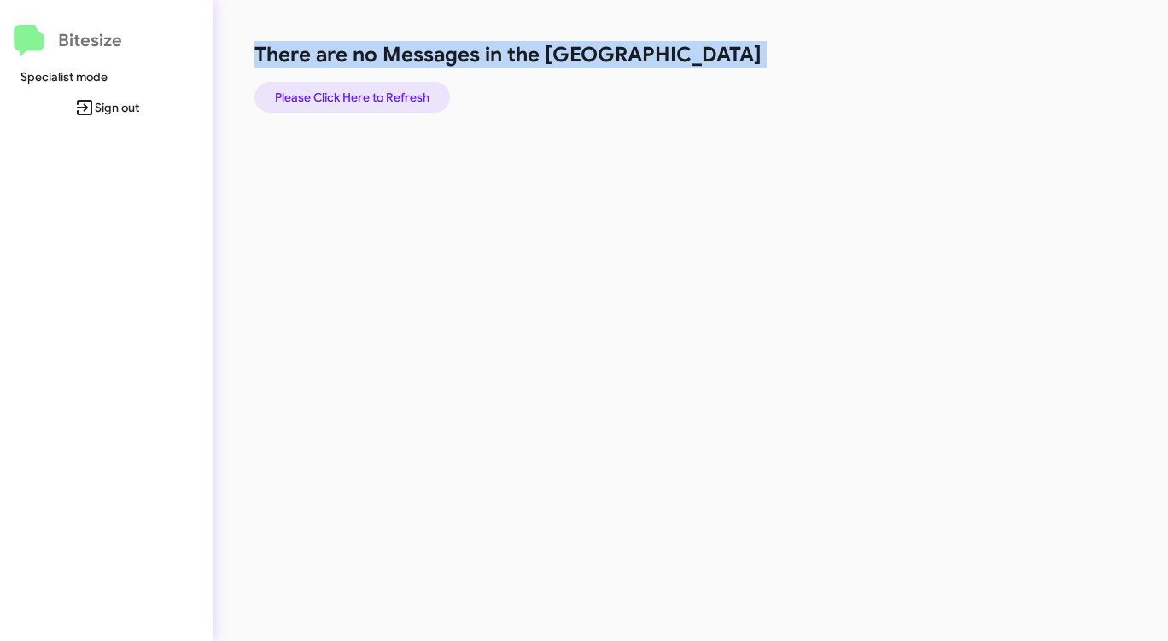
click at [389, 96] on span "Please Click Here to Refresh" at bounding box center [352, 97] width 154 height 31
click at [388, 96] on span "Please Click Here to Refresh" at bounding box center [352, 97] width 154 height 31
click at [387, 95] on span "Please Click Here to Refresh" at bounding box center [352, 97] width 154 height 31
click at [388, 94] on span "Please Click Here to Refresh" at bounding box center [352, 97] width 154 height 31
click at [376, 93] on span "Please Click Here to Refresh" at bounding box center [352, 97] width 154 height 31
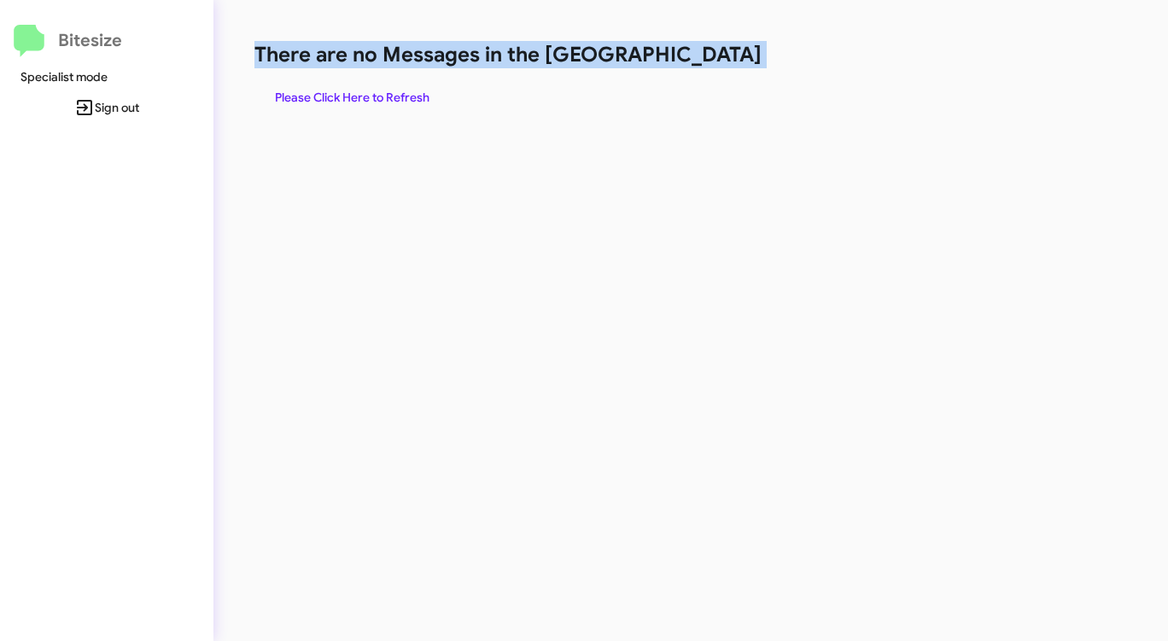
click at [376, 93] on span "Please Click Here to Refresh" at bounding box center [352, 97] width 154 height 31
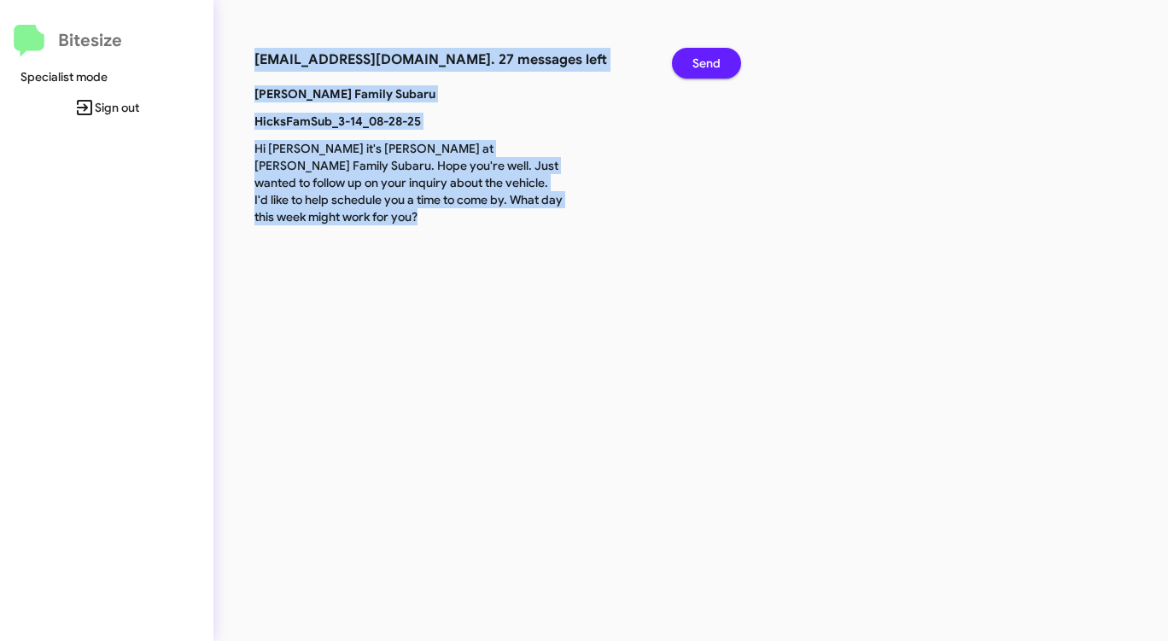
click at [718, 64] on span "Send" at bounding box center [706, 63] width 28 height 31
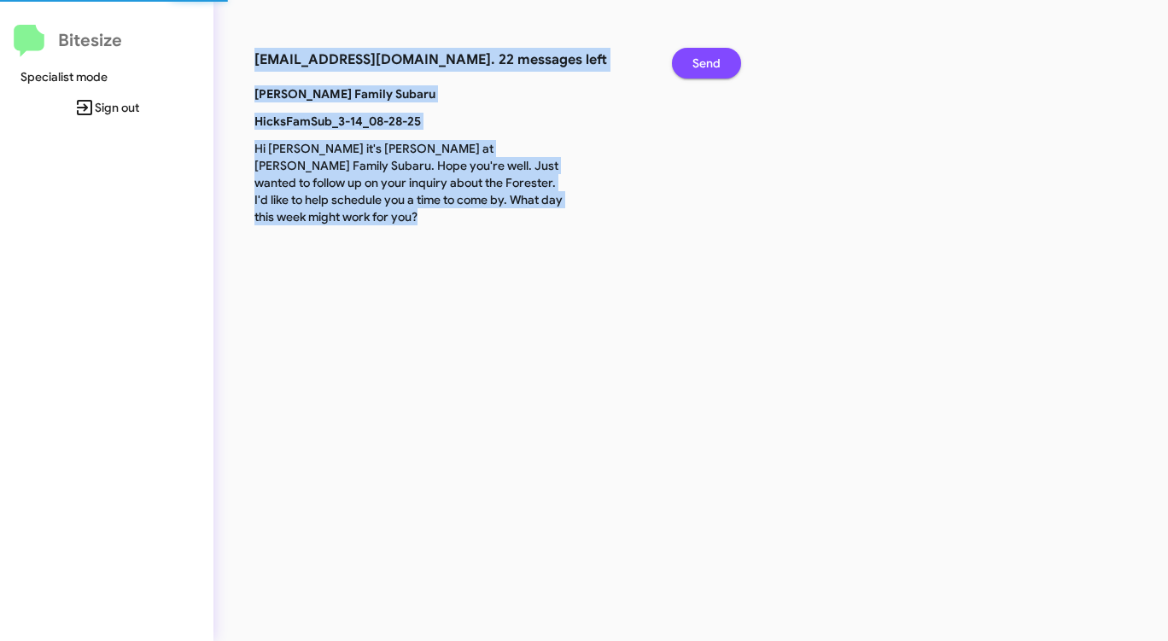
click at [718, 64] on span "Send" at bounding box center [706, 63] width 28 height 31
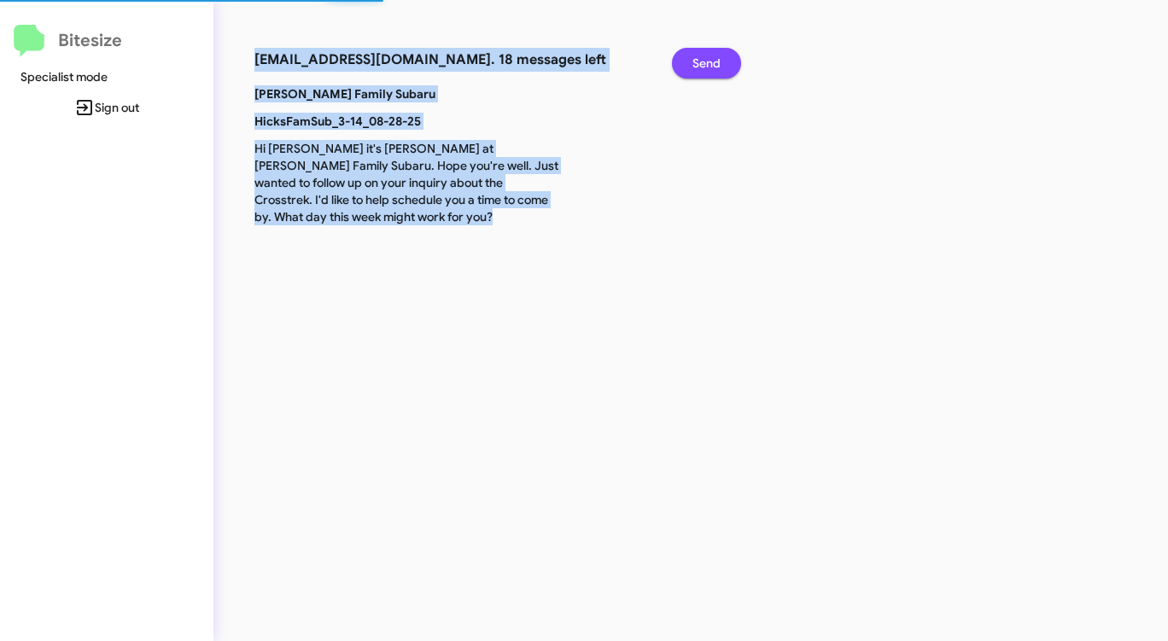
click at [718, 64] on span "Send" at bounding box center [706, 63] width 28 height 31
click at [717, 65] on span "Send" at bounding box center [706, 63] width 28 height 31
click at [716, 66] on span "Send" at bounding box center [706, 63] width 28 height 31
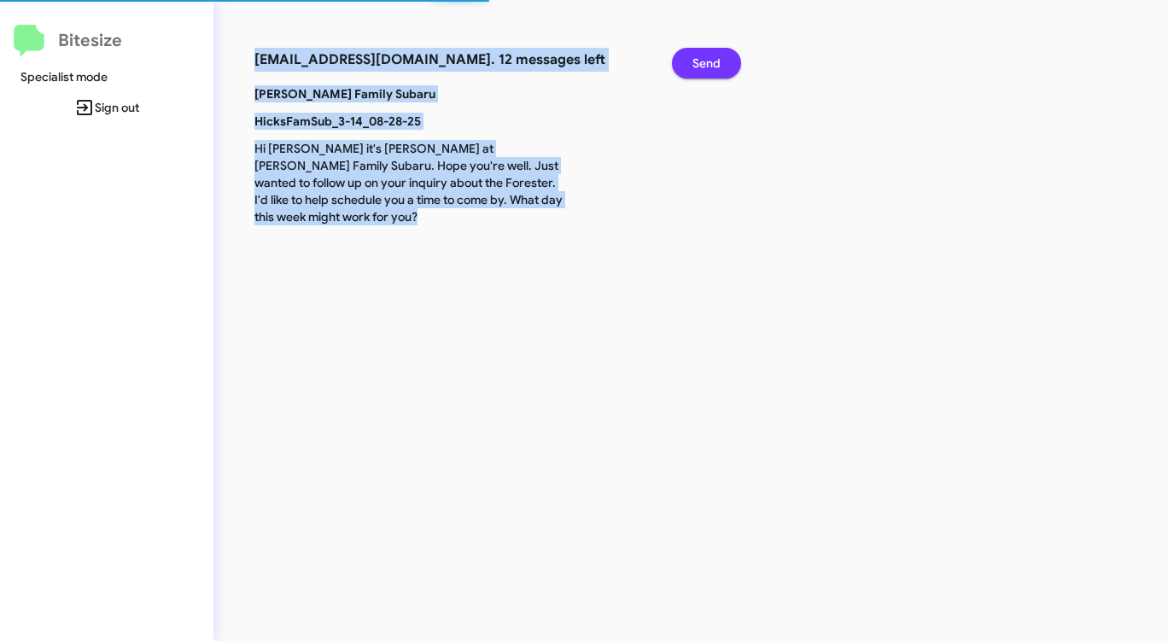
click at [716, 67] on span "Send" at bounding box center [706, 63] width 28 height 31
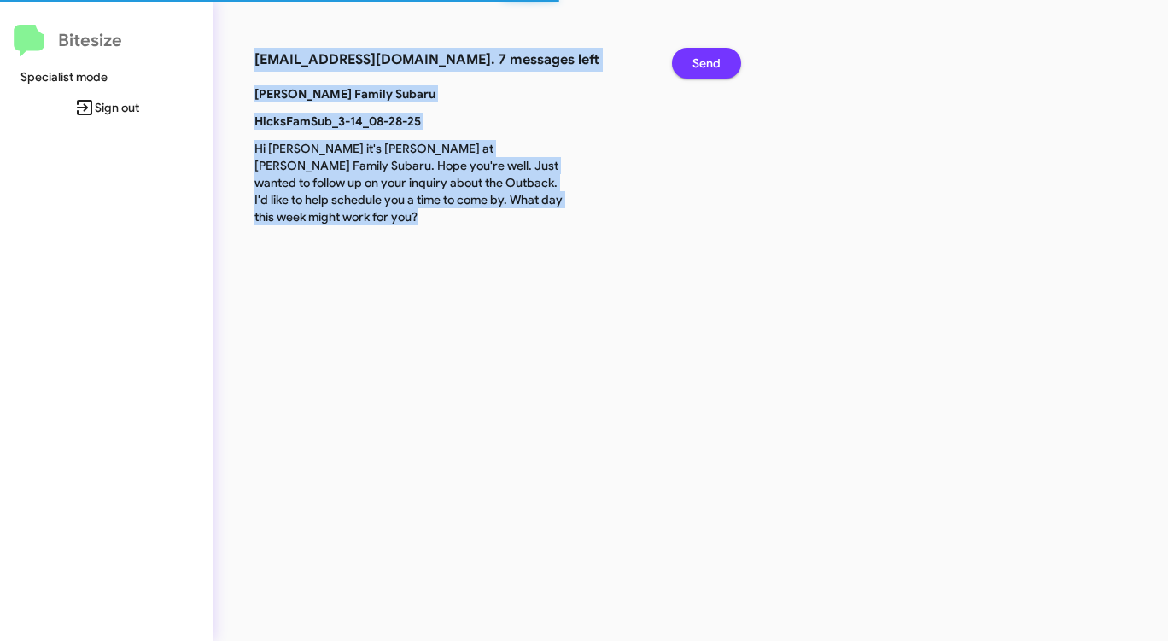
click at [715, 67] on span "Send" at bounding box center [706, 63] width 28 height 31
click at [714, 68] on span "Send" at bounding box center [706, 63] width 28 height 31
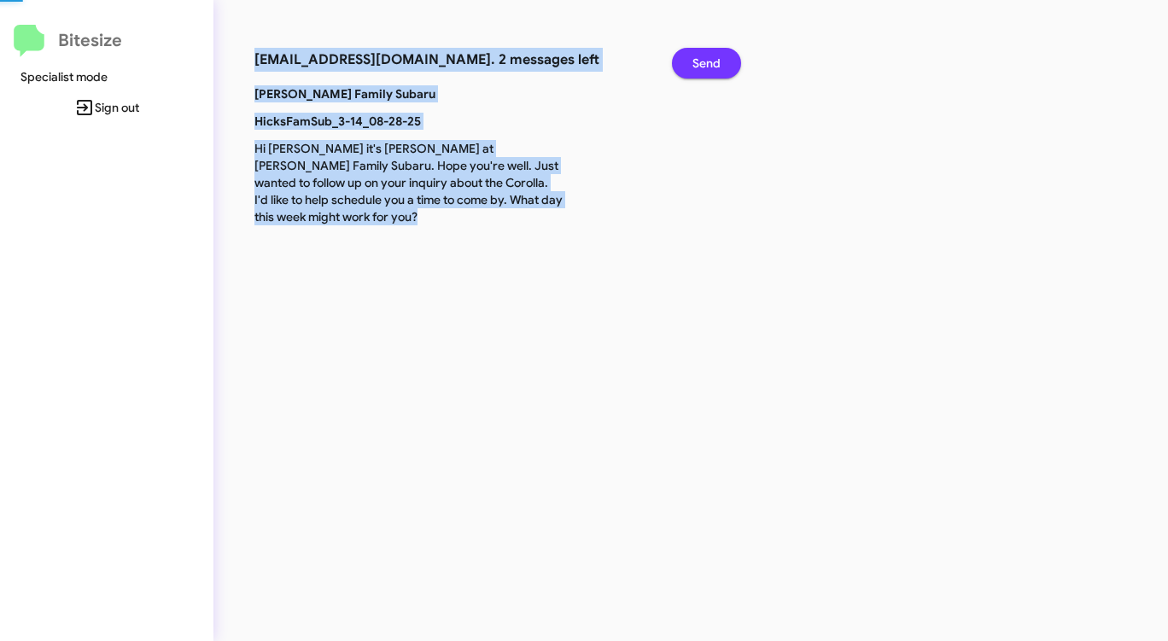
click at [714, 68] on span "Send" at bounding box center [706, 63] width 28 height 31
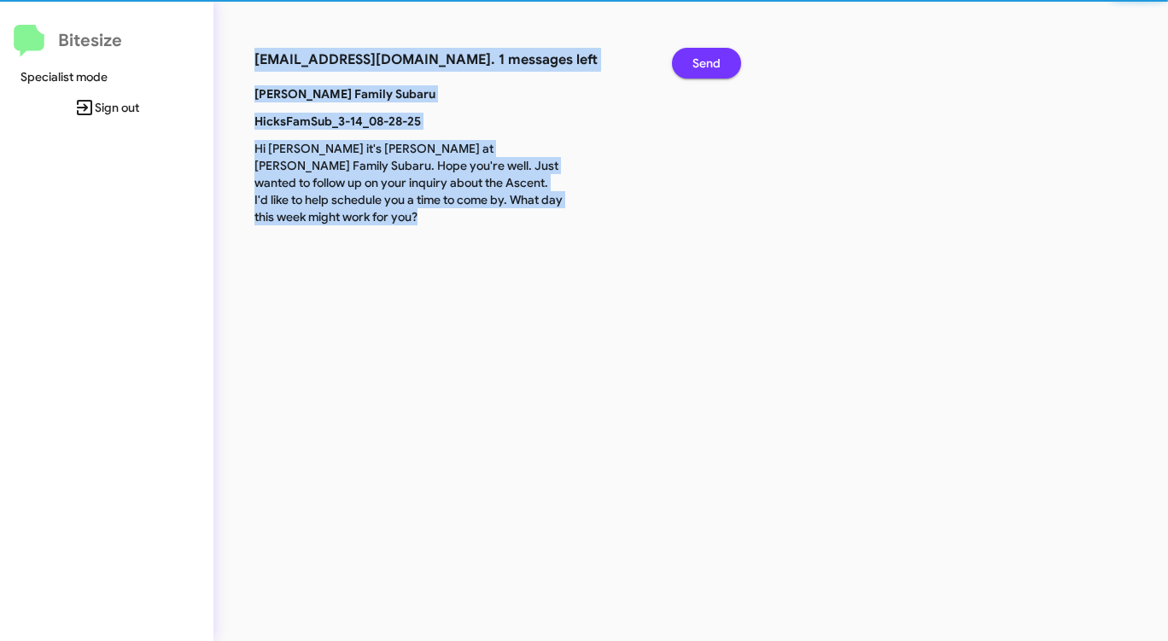
click at [714, 68] on span "Send" at bounding box center [706, 63] width 28 height 31
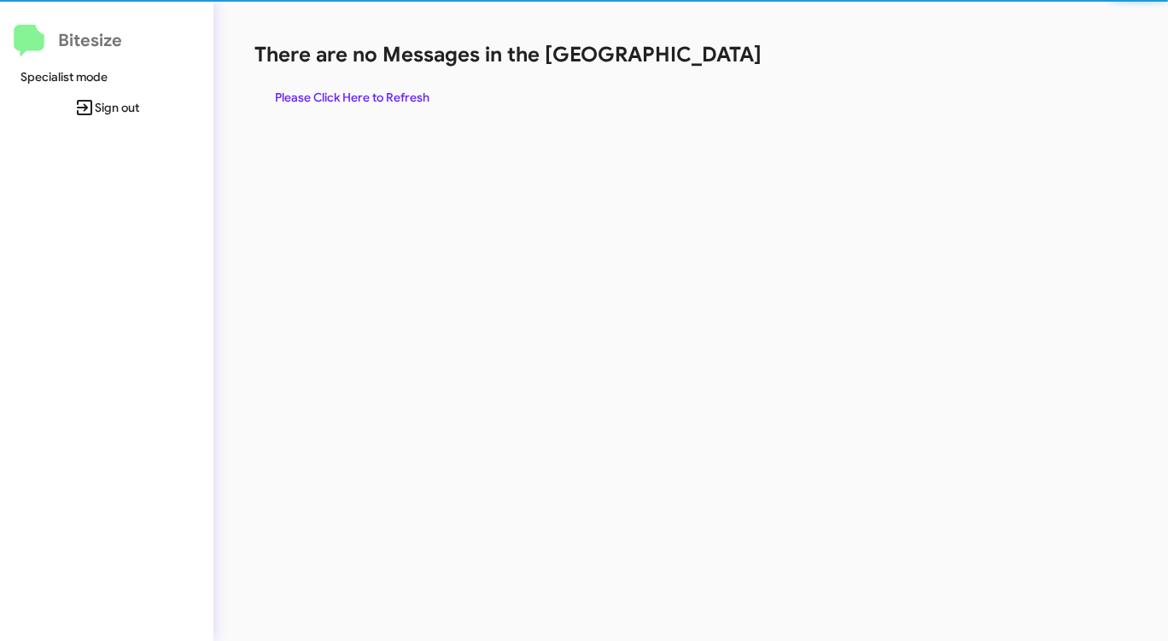
click at [714, 68] on div "There are no Messages in the Queue Please Click Here to Refresh" at bounding box center [611, 77] width 714 height 72
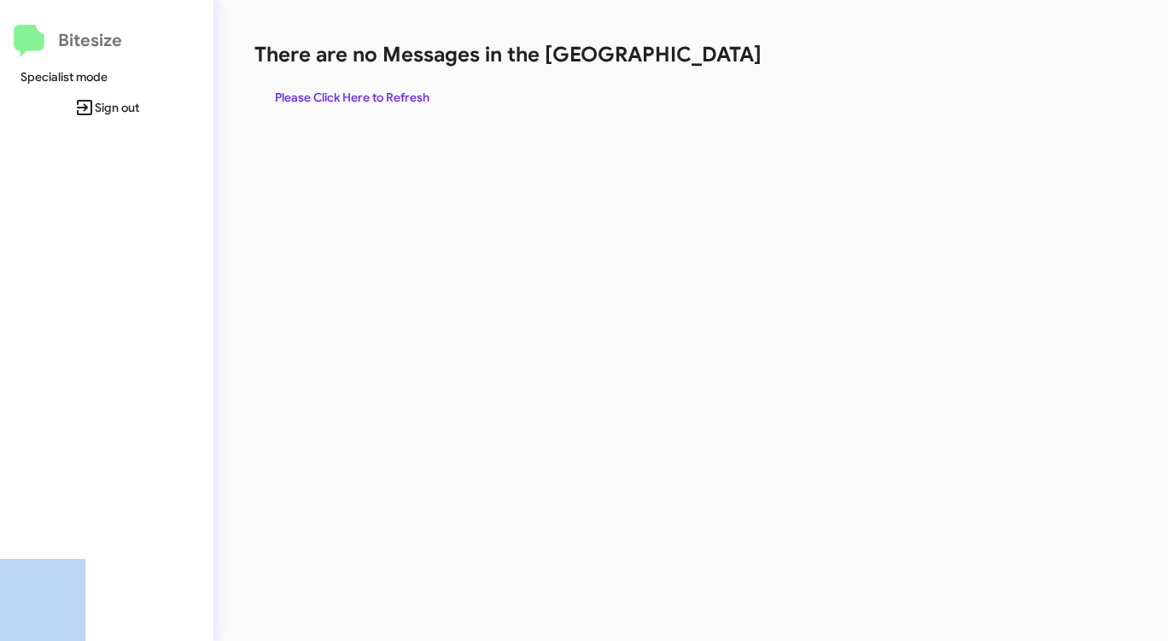
click at [714, 68] on div "There are no Messages in the Queue Please Click Here to Refresh" at bounding box center [611, 77] width 714 height 72
click at [398, 102] on span "Please Click Here to Refresh" at bounding box center [352, 97] width 154 height 31
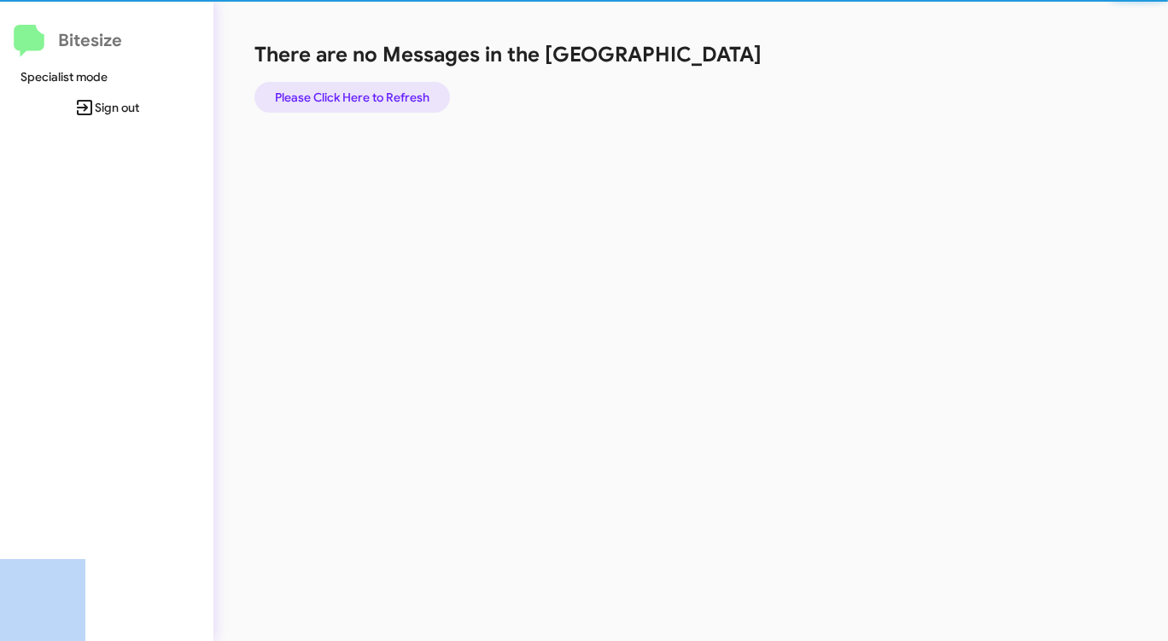
click at [398, 102] on span "Please Click Here to Refresh" at bounding box center [352, 97] width 154 height 31
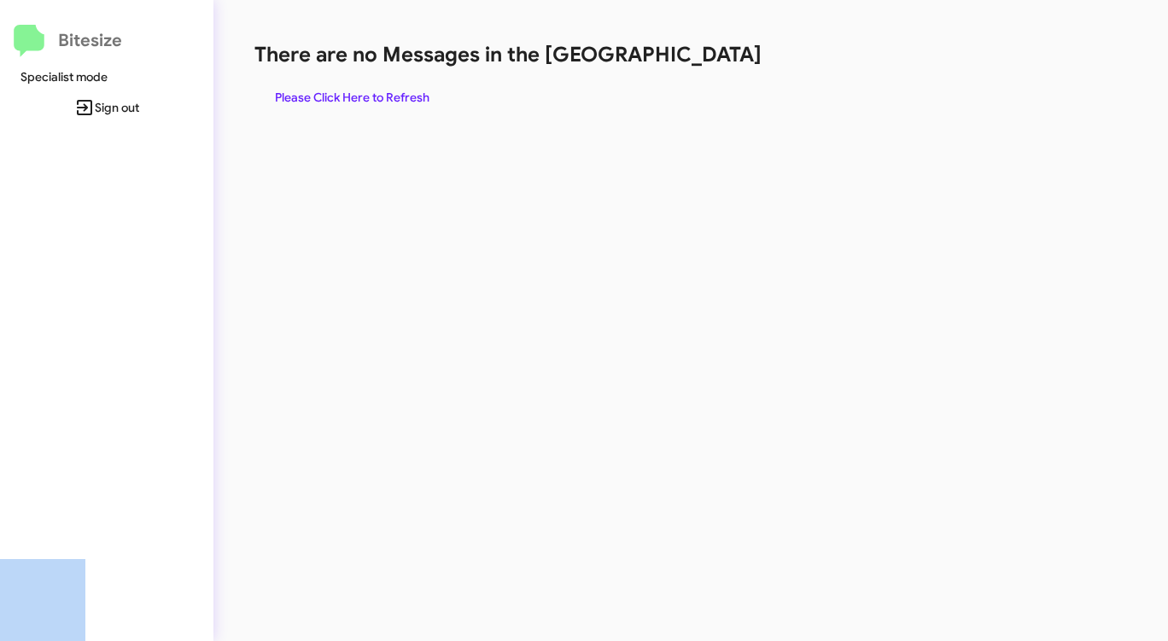
click at [398, 102] on span "Please Click Here to Refresh" at bounding box center [352, 97] width 154 height 31
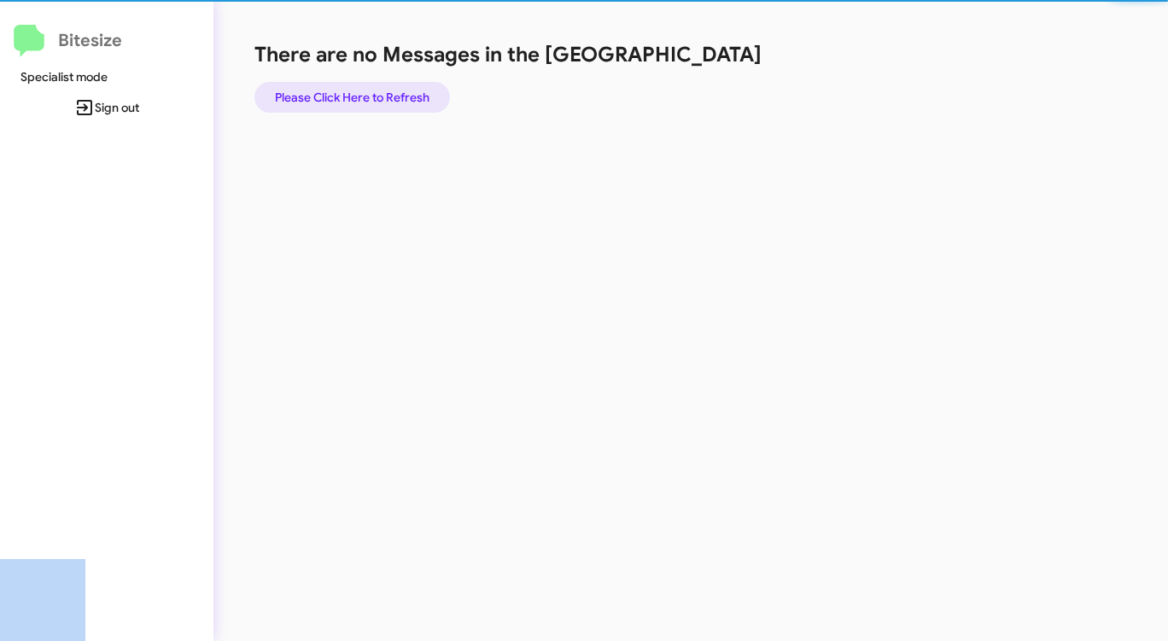
click at [398, 102] on span "Please Click Here to Refresh" at bounding box center [352, 97] width 154 height 31
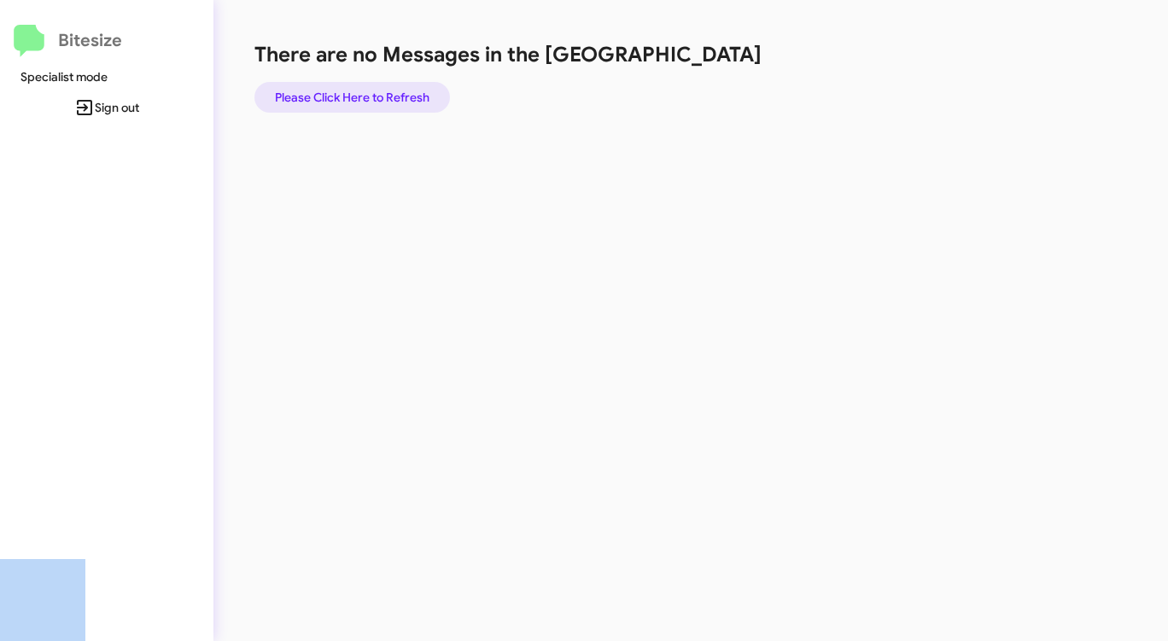
click at [398, 102] on span "Please Click Here to Refresh" at bounding box center [352, 97] width 154 height 31
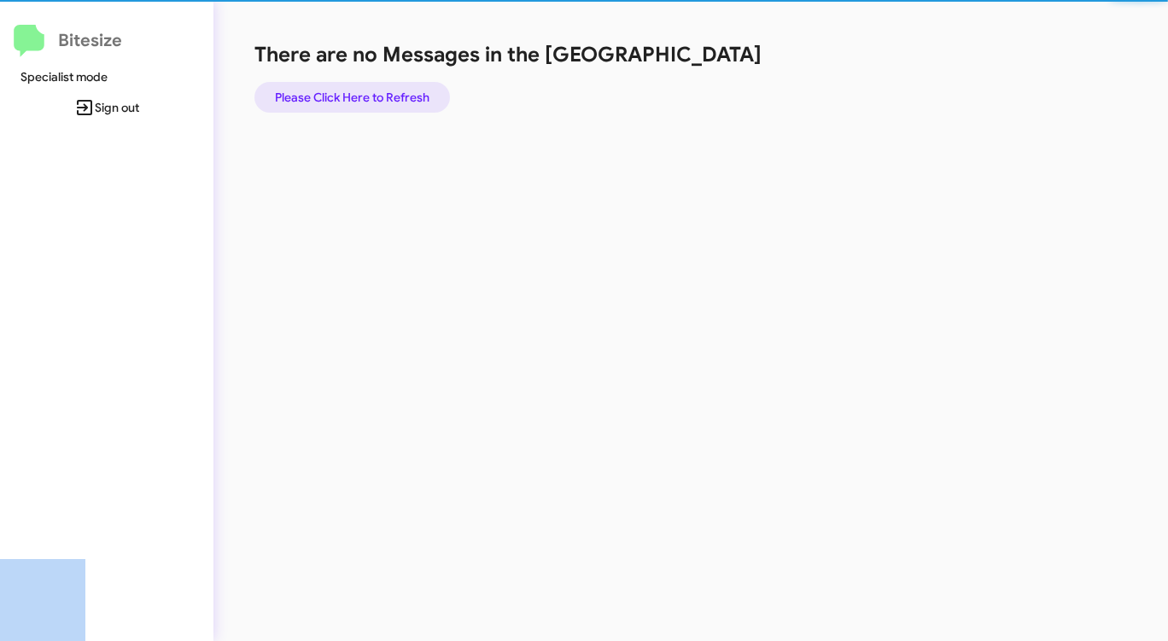
click at [398, 102] on span "Please Click Here to Refresh" at bounding box center [352, 97] width 154 height 31
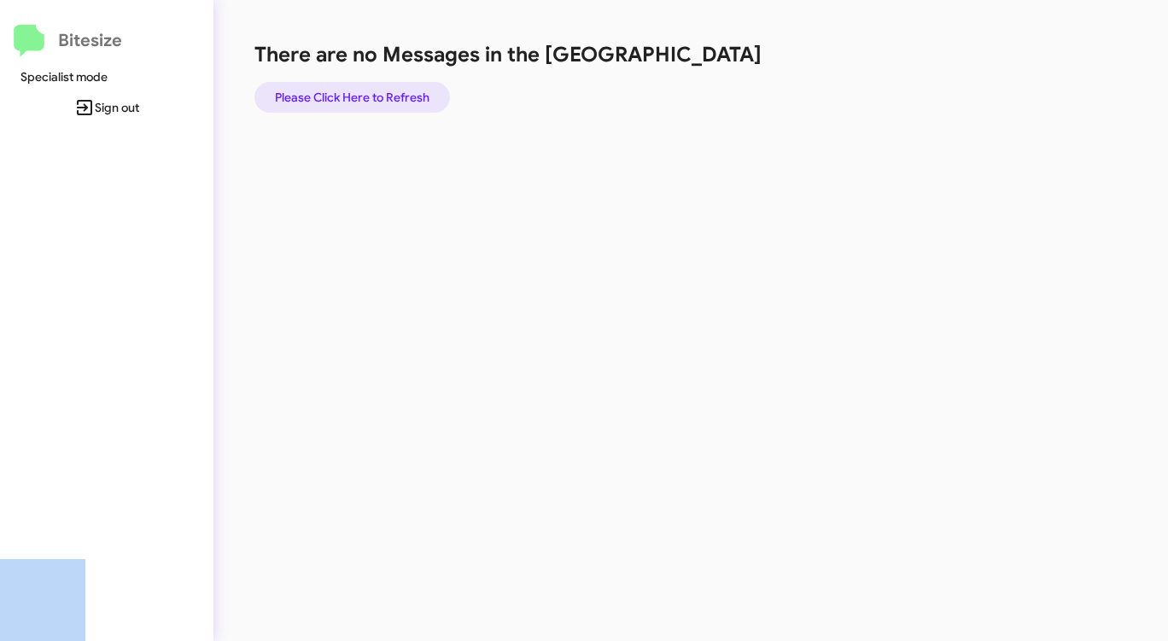
click at [398, 102] on span "Please Click Here to Refresh" at bounding box center [352, 97] width 154 height 31
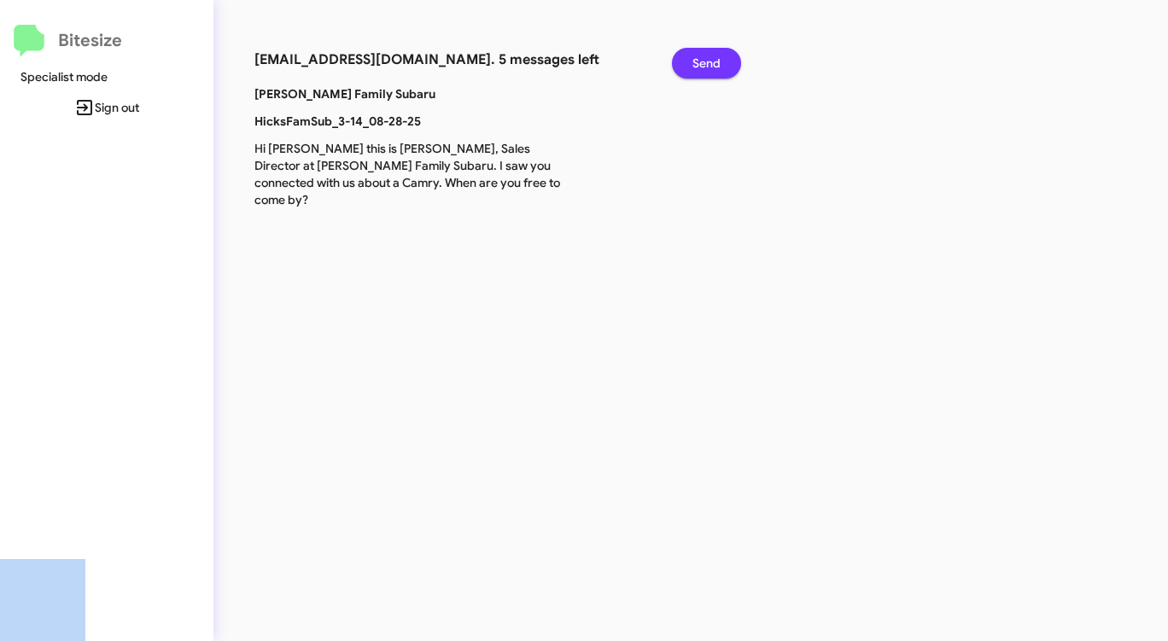
click at [710, 68] on span "Send" at bounding box center [706, 63] width 28 height 31
click at [709, 68] on span "Send" at bounding box center [706, 63] width 28 height 31
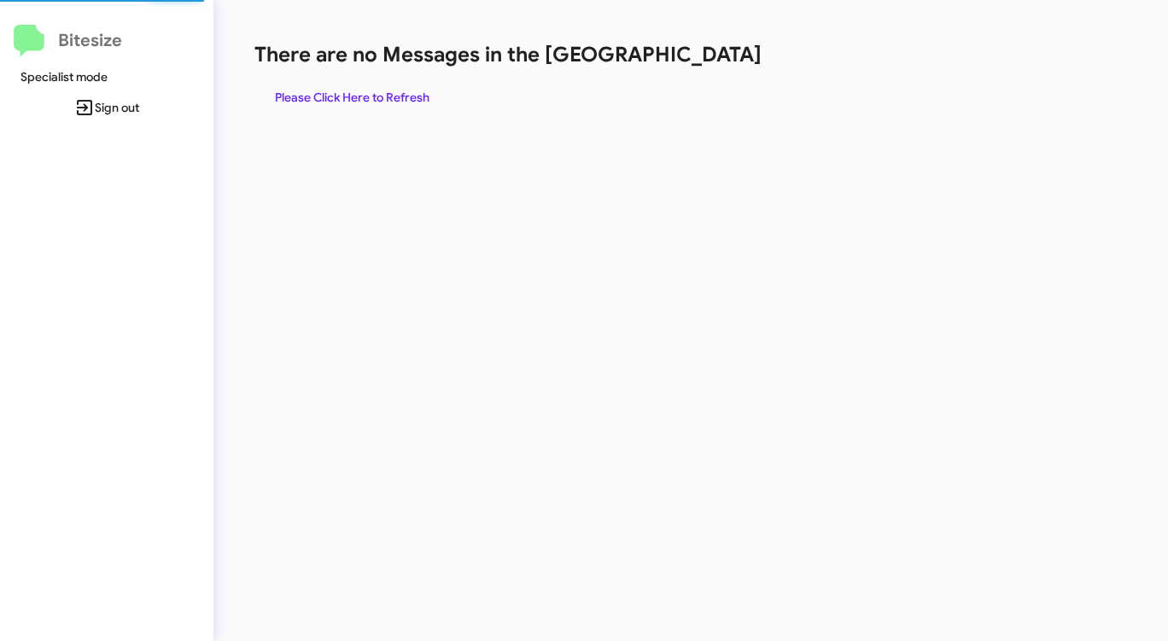
click at [708, 67] on h1 "There are no Messages in the [GEOGRAPHIC_DATA]" at bounding box center [611, 54] width 714 height 27
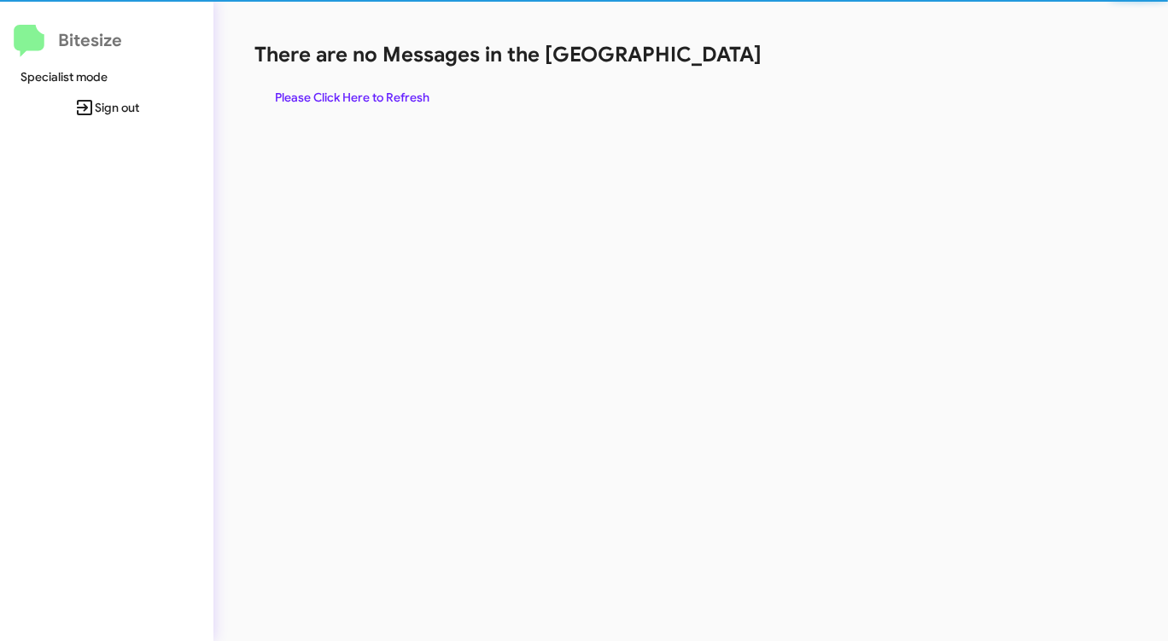
click at [705, 66] on h1 "There are no Messages in the [GEOGRAPHIC_DATA]" at bounding box center [611, 54] width 714 height 27
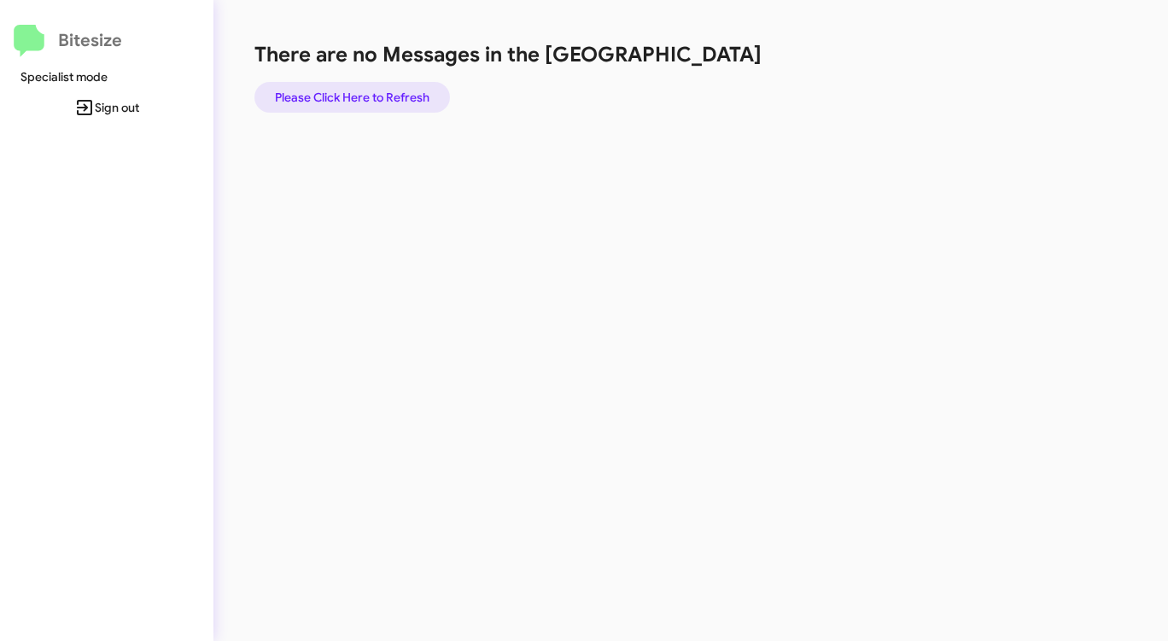
click at [377, 106] on span "Please Click Here to Refresh" at bounding box center [352, 97] width 154 height 31
